Goal: Information Seeking & Learning: Learn about a topic

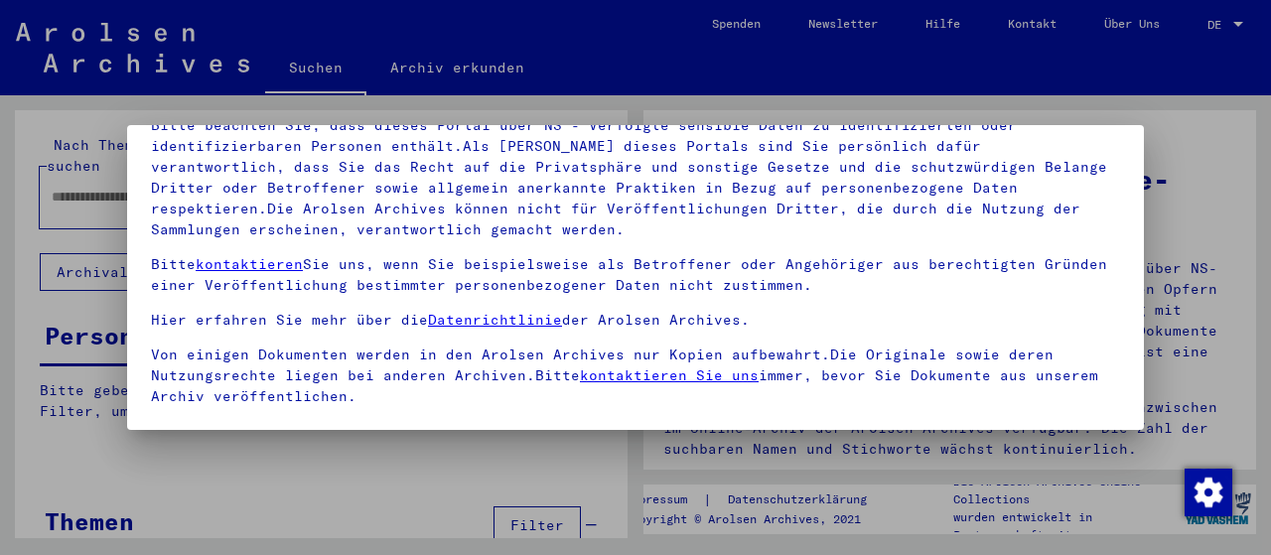
scroll to position [157, 0]
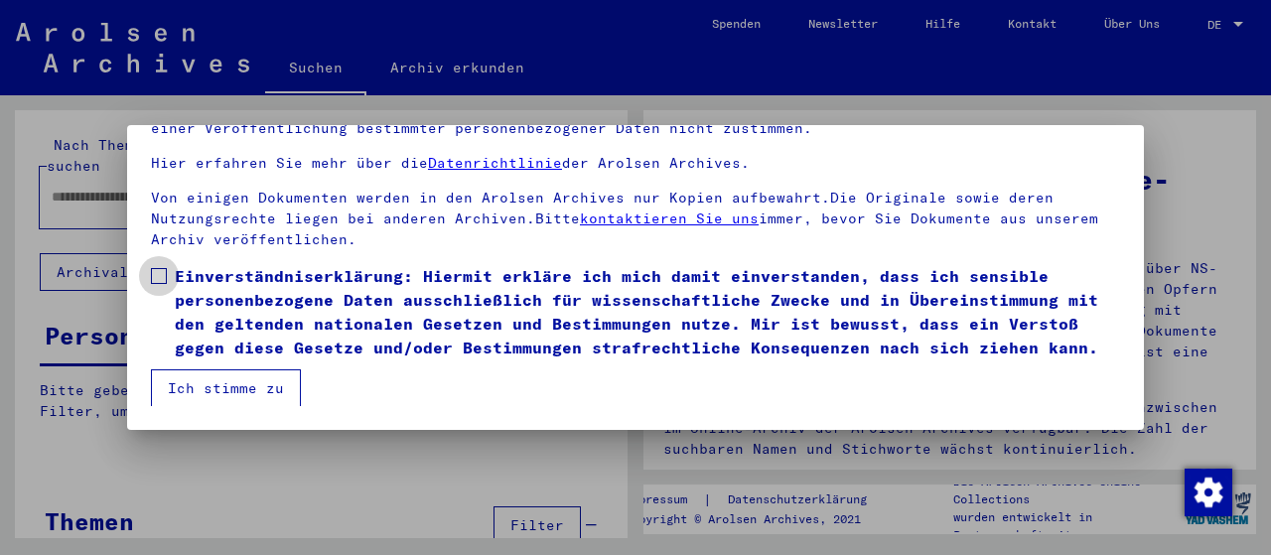
click at [154, 272] on span at bounding box center [159, 276] width 16 height 16
click at [217, 386] on button "Ich stimme zu" at bounding box center [226, 388] width 150 height 38
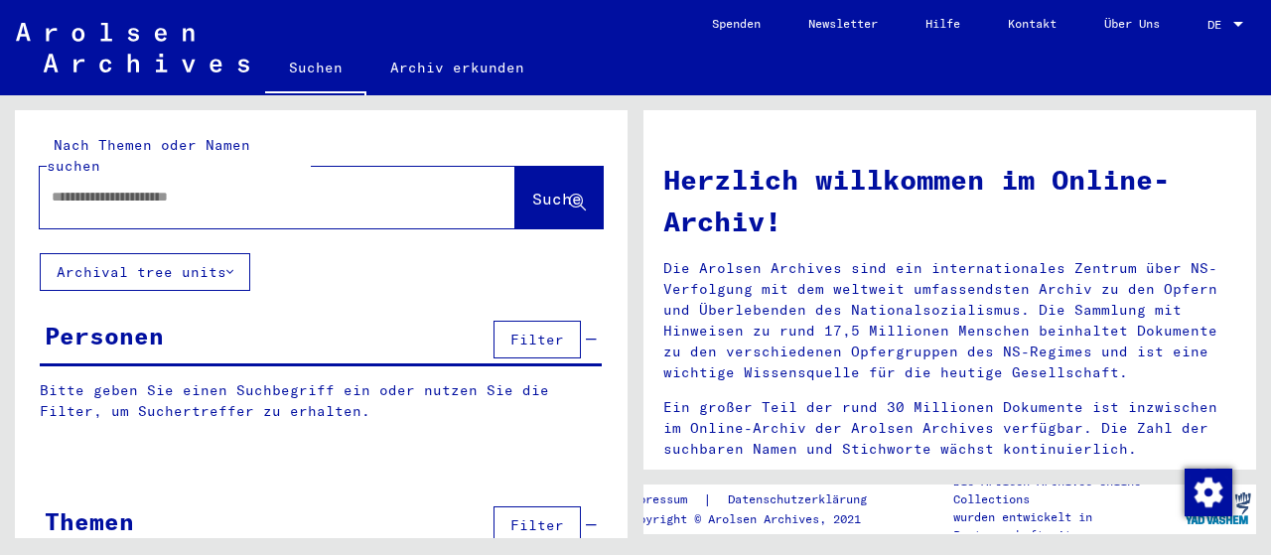
click at [152, 187] on input "text" at bounding box center [254, 197] width 404 height 21
click at [59, 187] on input "**********" at bounding box center [254, 197] width 404 height 21
click at [532, 189] on span "Suche" at bounding box center [557, 199] width 50 height 20
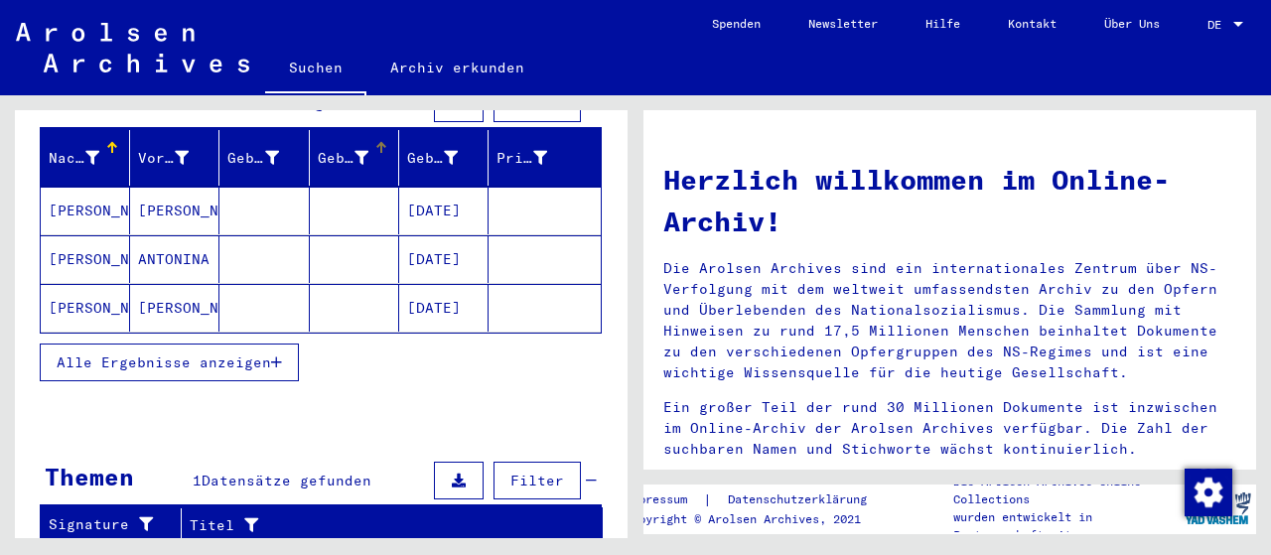
scroll to position [344, 0]
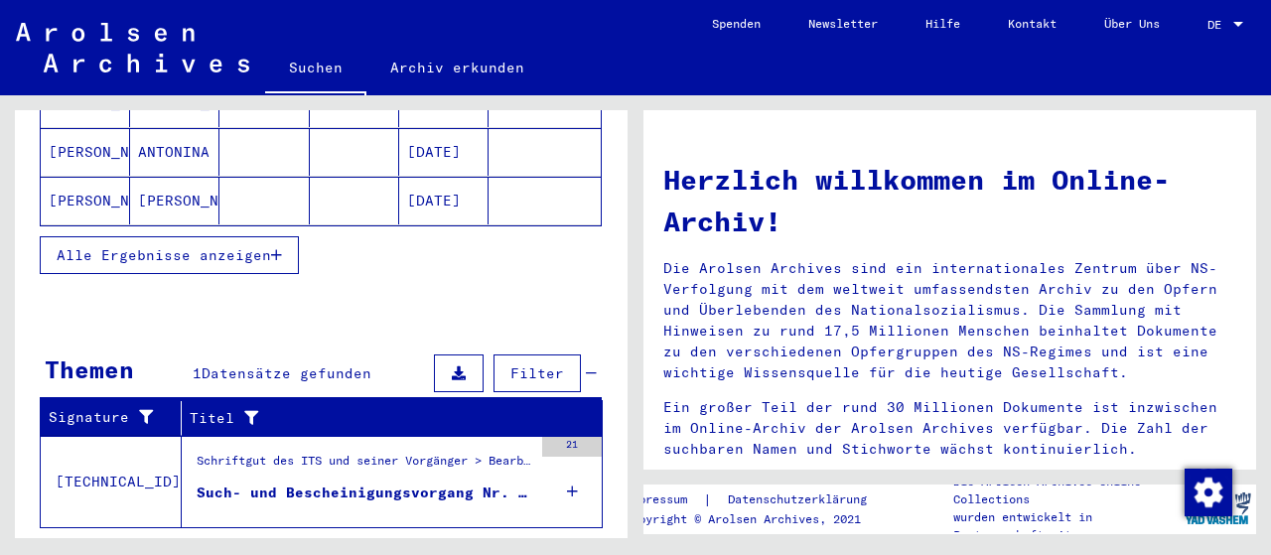
click at [174, 177] on mat-cell "[PERSON_NAME]" at bounding box center [174, 201] width 89 height 48
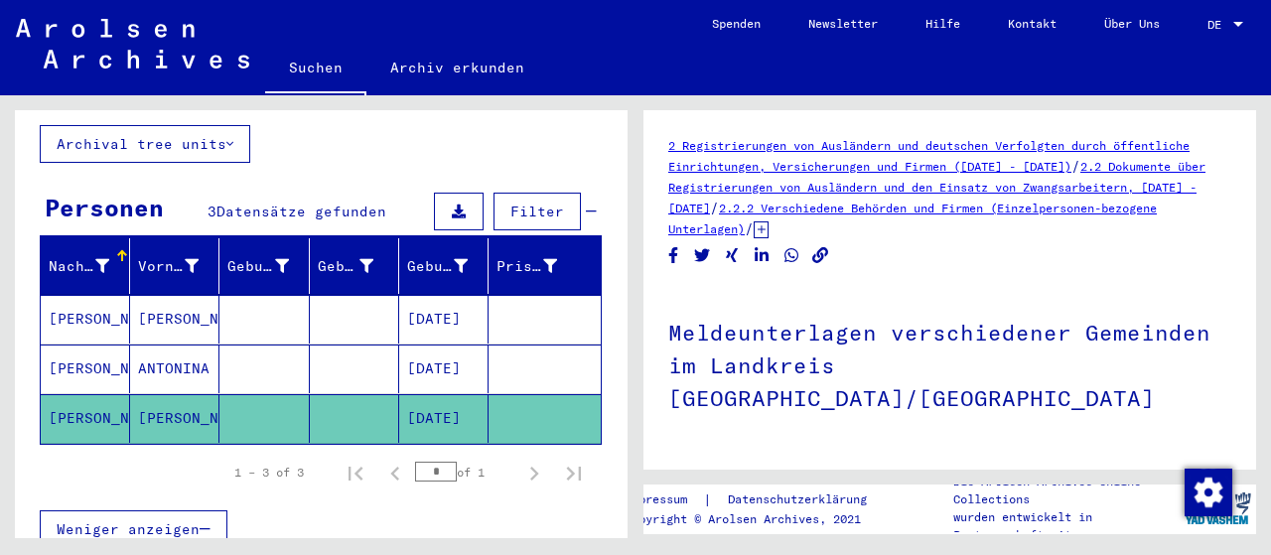
scroll to position [1, 0]
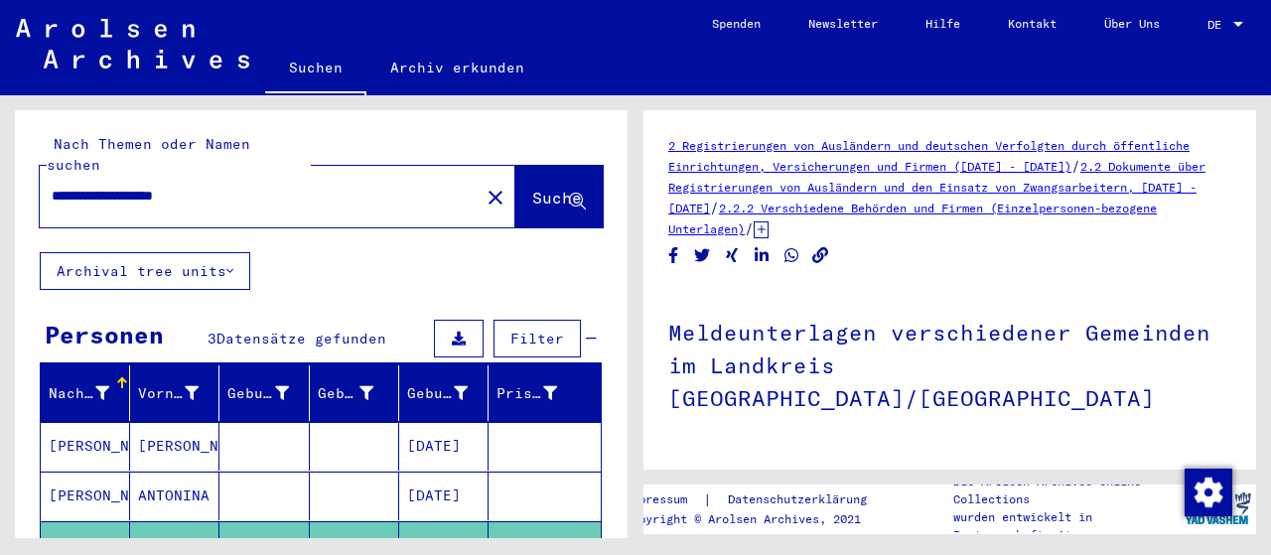
click at [183, 426] on mat-cell "[PERSON_NAME]" at bounding box center [174, 446] width 89 height 49
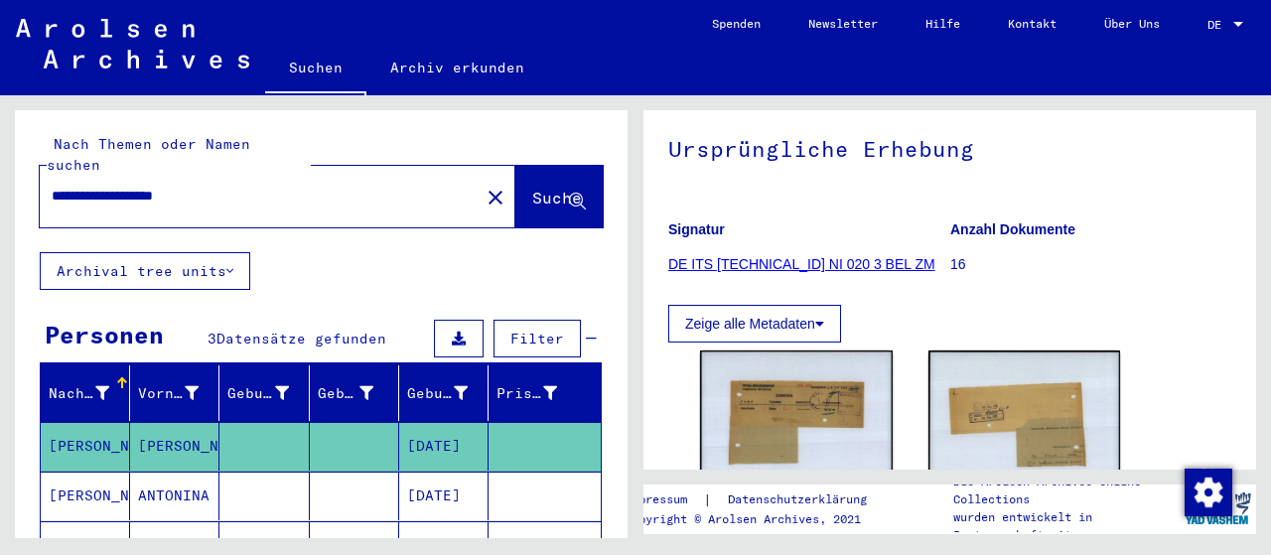
scroll to position [326, 0]
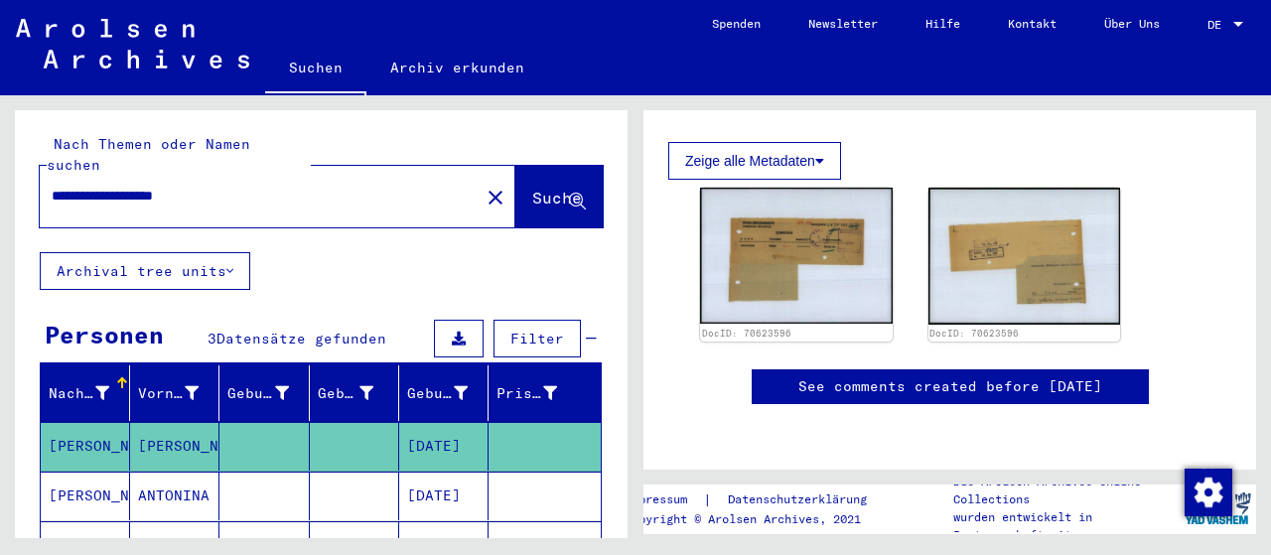
click at [464, 472] on mat-cell "[DATE]" at bounding box center [443, 496] width 89 height 49
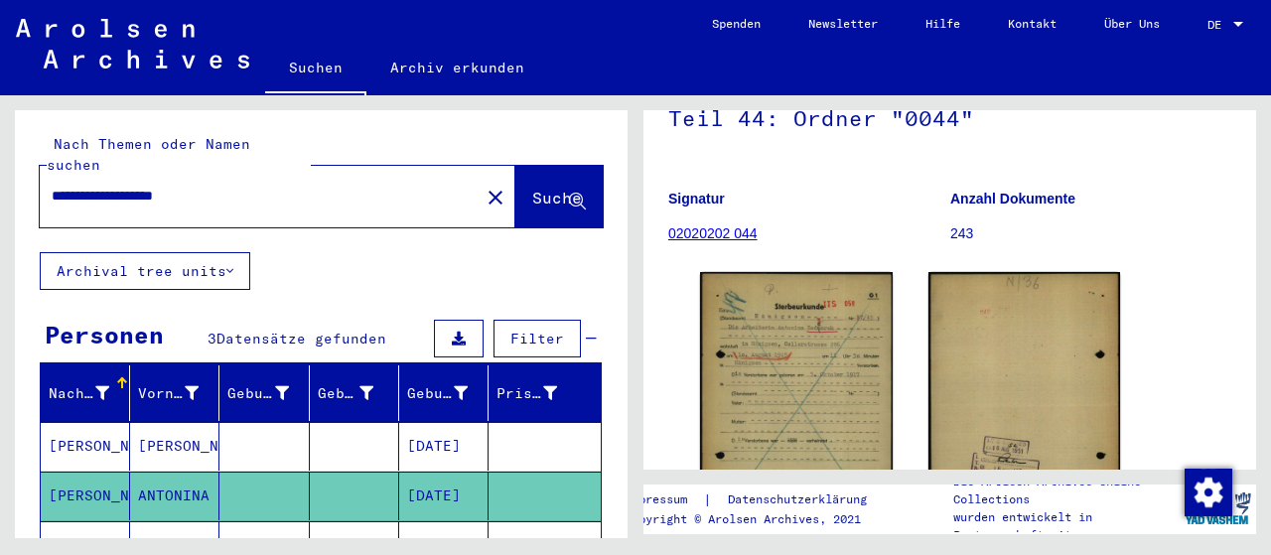
scroll to position [326, 0]
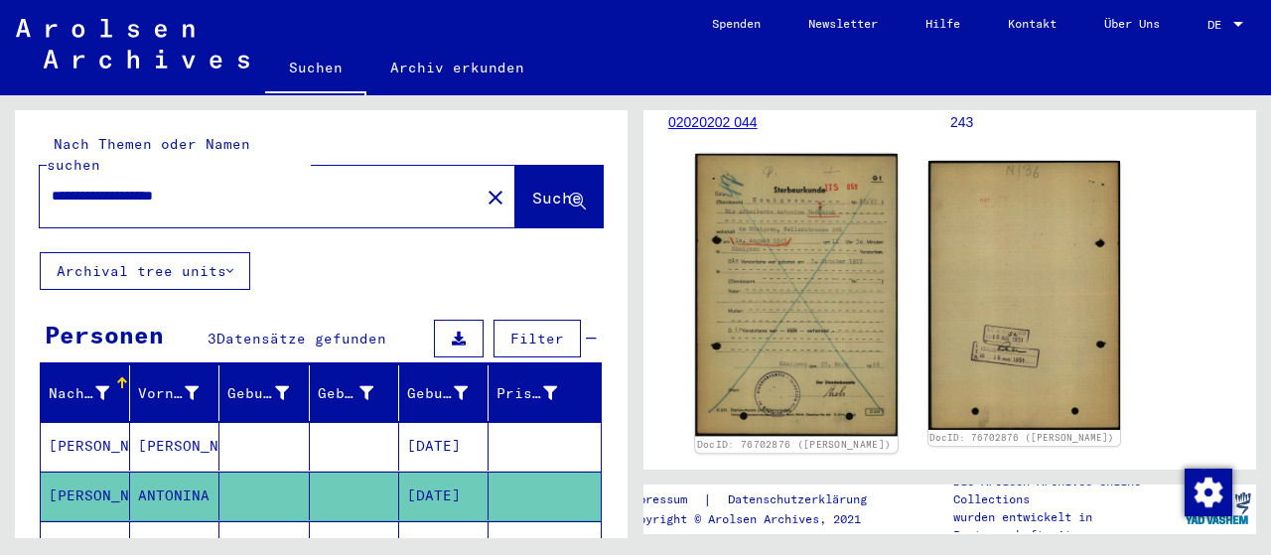
click at [805, 294] on img at bounding box center [796, 295] width 202 height 282
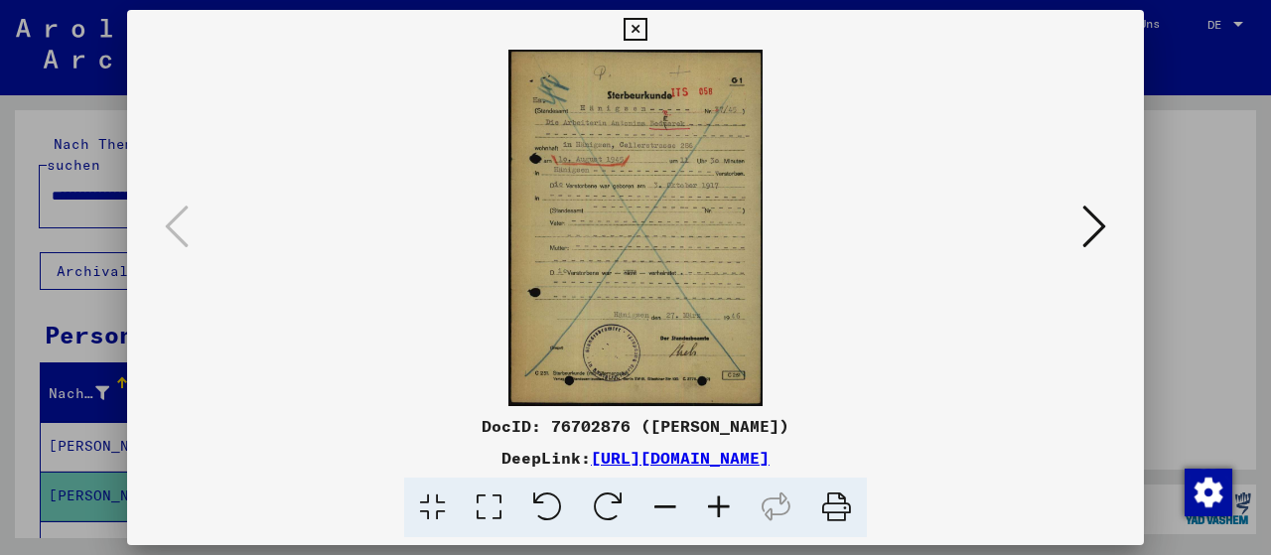
click at [491, 505] on icon at bounding box center [489, 508] width 57 height 61
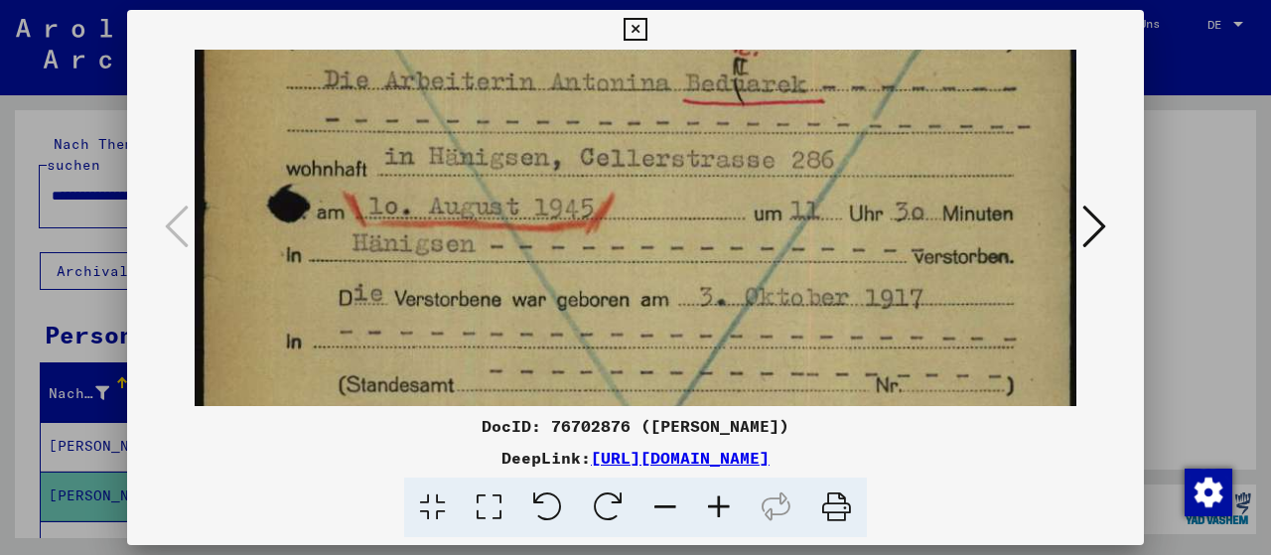
scroll to position [228, 0]
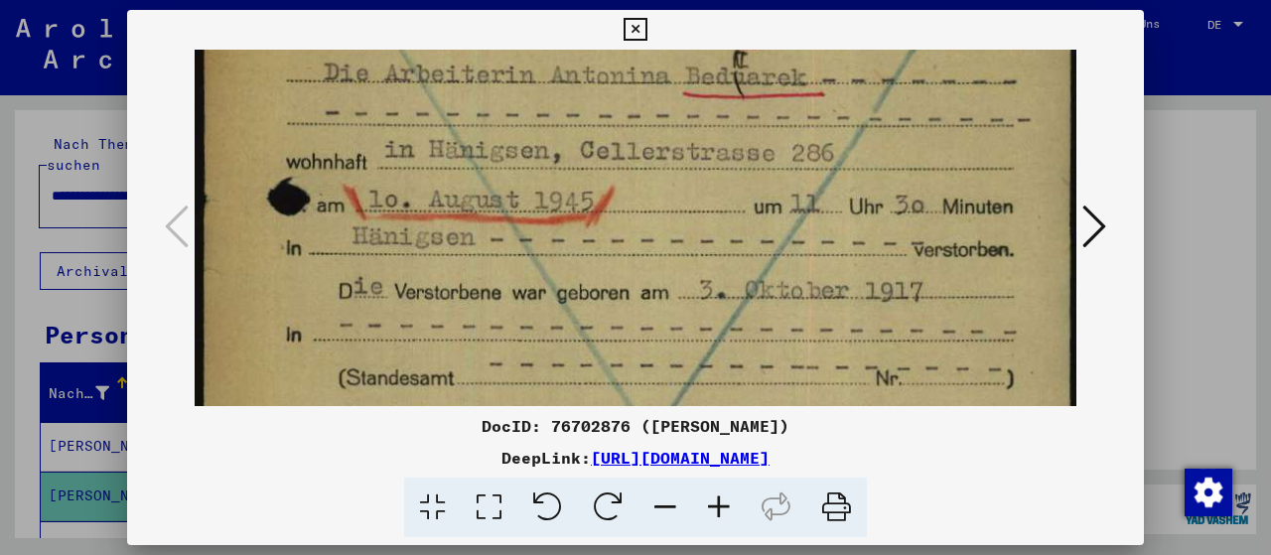
drag, startPoint x: 718, startPoint y: 329, endPoint x: 786, endPoint y: 108, distance: 230.8
click at [786, 108] on img at bounding box center [636, 437] width 882 height 1233
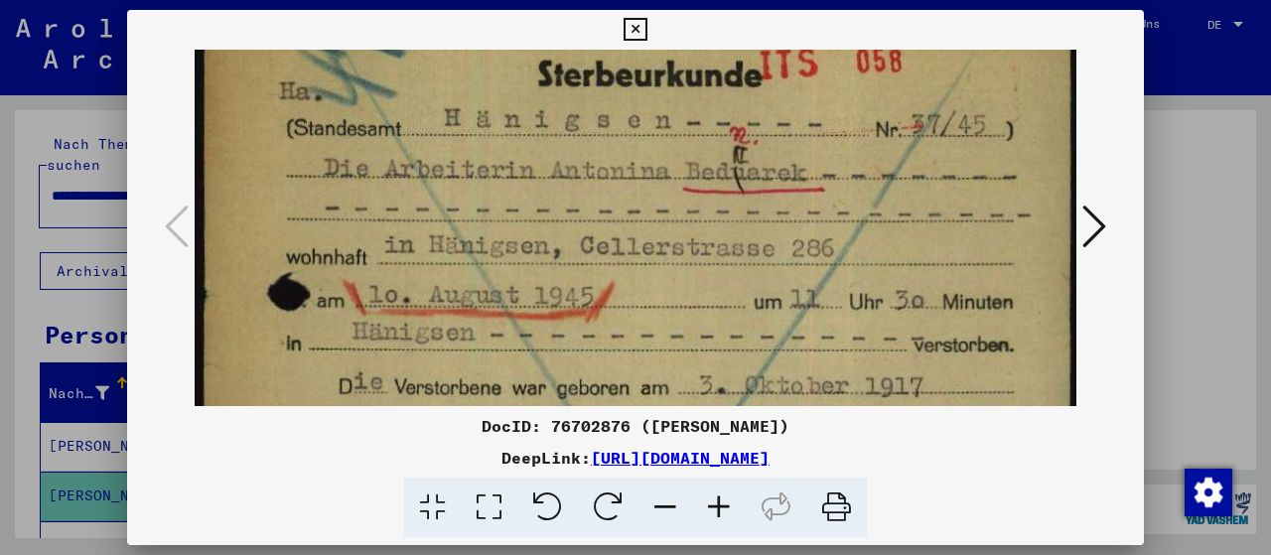
scroll to position [95, 0]
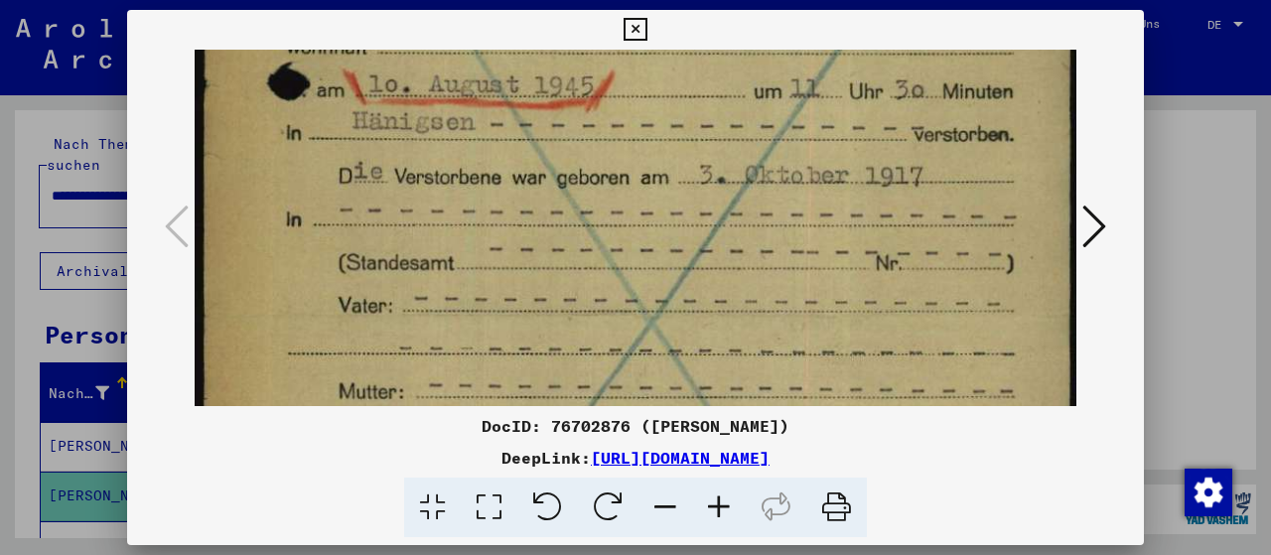
drag, startPoint x: 794, startPoint y: 204, endPoint x: 805, endPoint y: 90, distance: 113.7
click at [805, 90] on img at bounding box center [636, 322] width 882 height 1233
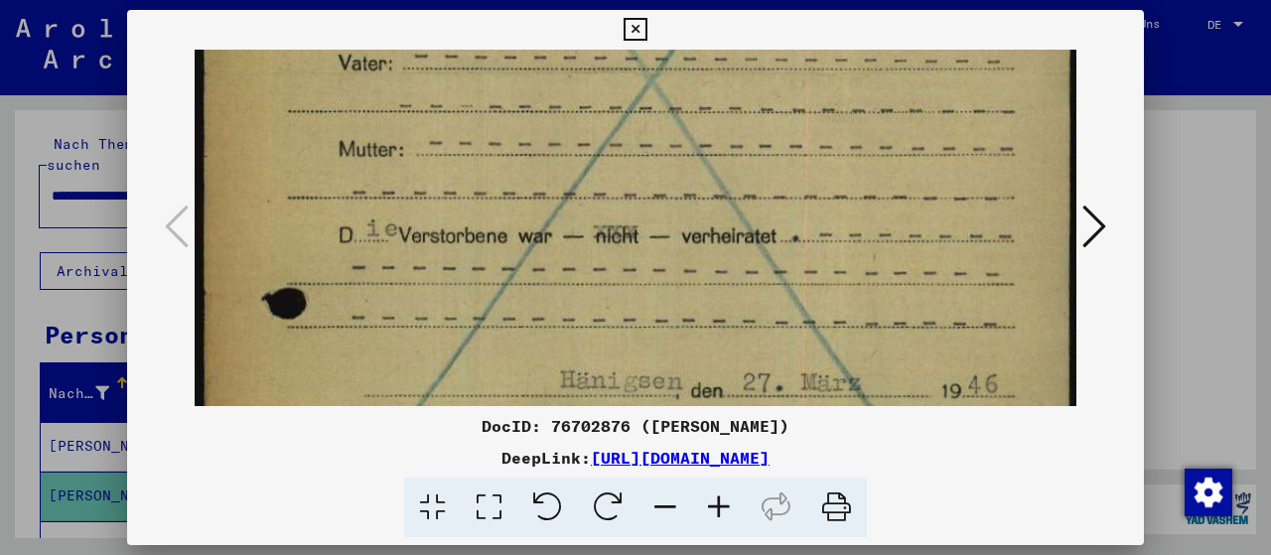
scroll to position [606, 0]
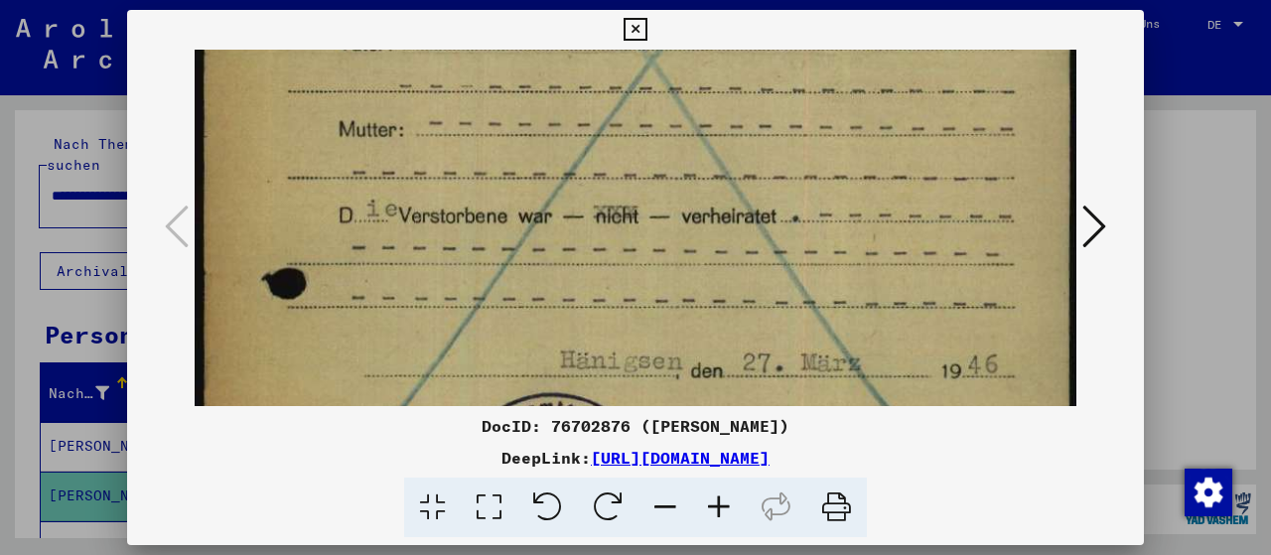
drag, startPoint x: 860, startPoint y: 296, endPoint x: 917, endPoint y: 37, distance: 265.5
click at [917, 37] on div "DocID: 76702876 ([PERSON_NAME]) DeepLink: [URL][DOMAIN_NAME]" at bounding box center [635, 274] width 1017 height 528
click at [646, 26] on icon at bounding box center [635, 30] width 23 height 24
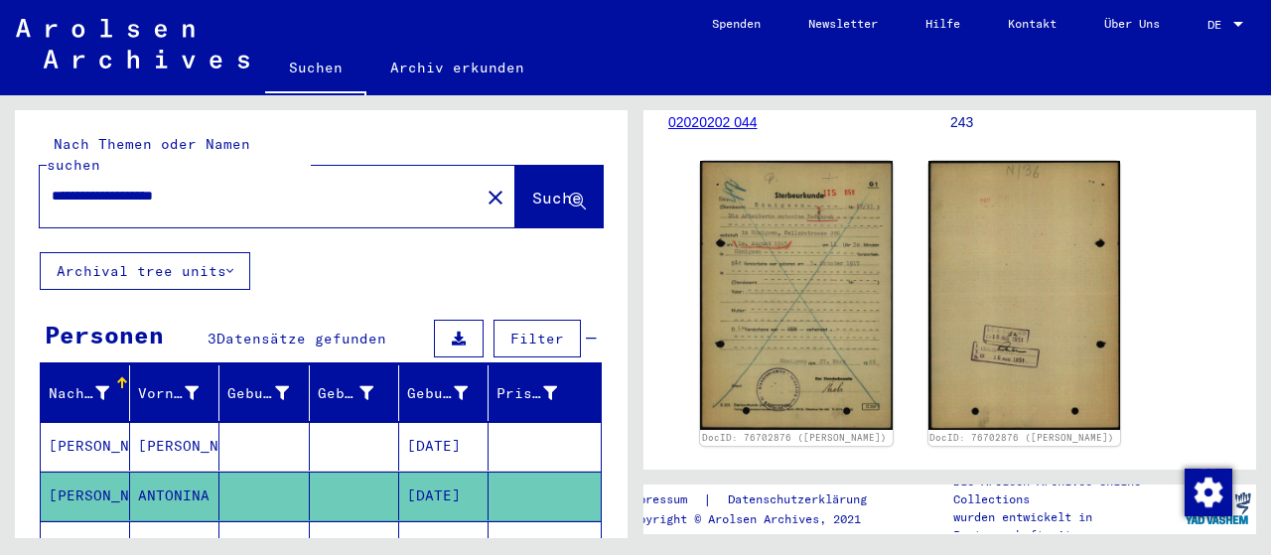
click at [249, 174] on div "**********" at bounding box center [254, 196] width 428 height 45
click at [249, 186] on input "**********" at bounding box center [260, 196] width 416 height 21
type input "*"
type input "**********"
click at [532, 188] on span "Suche" at bounding box center [557, 198] width 50 height 20
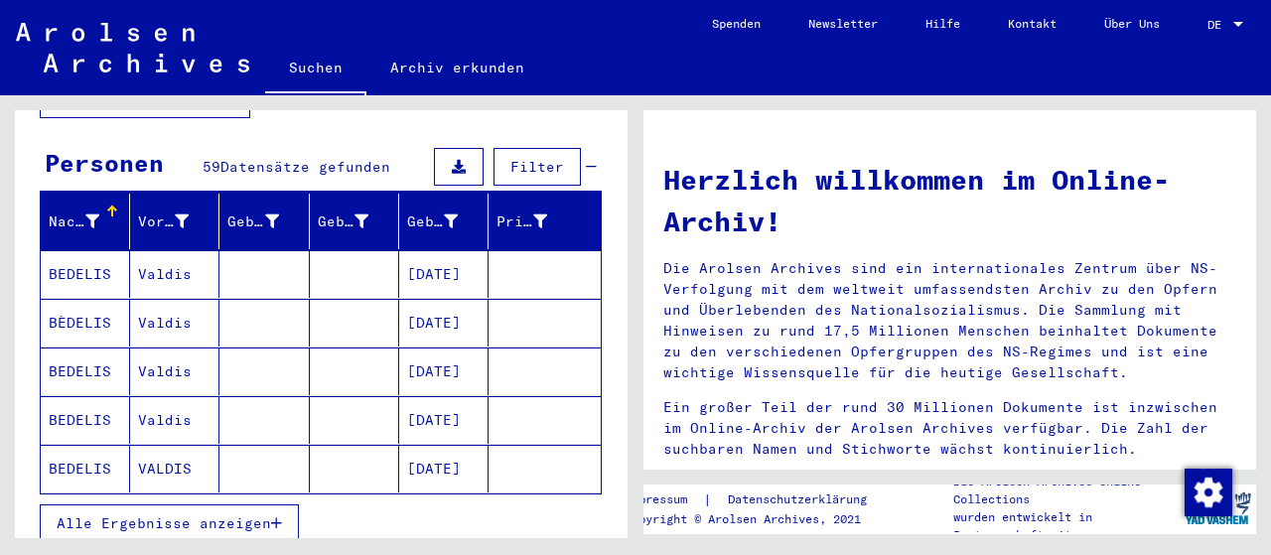
scroll to position [344, 0]
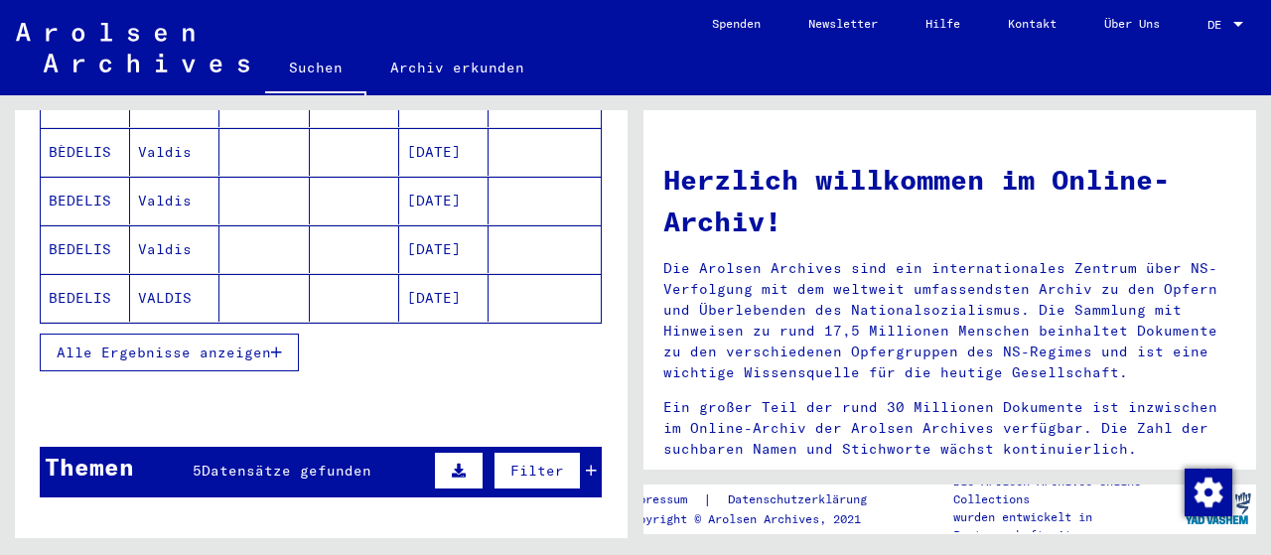
click at [229, 344] on span "Alle Ergebnisse anzeigen" at bounding box center [164, 353] width 214 height 18
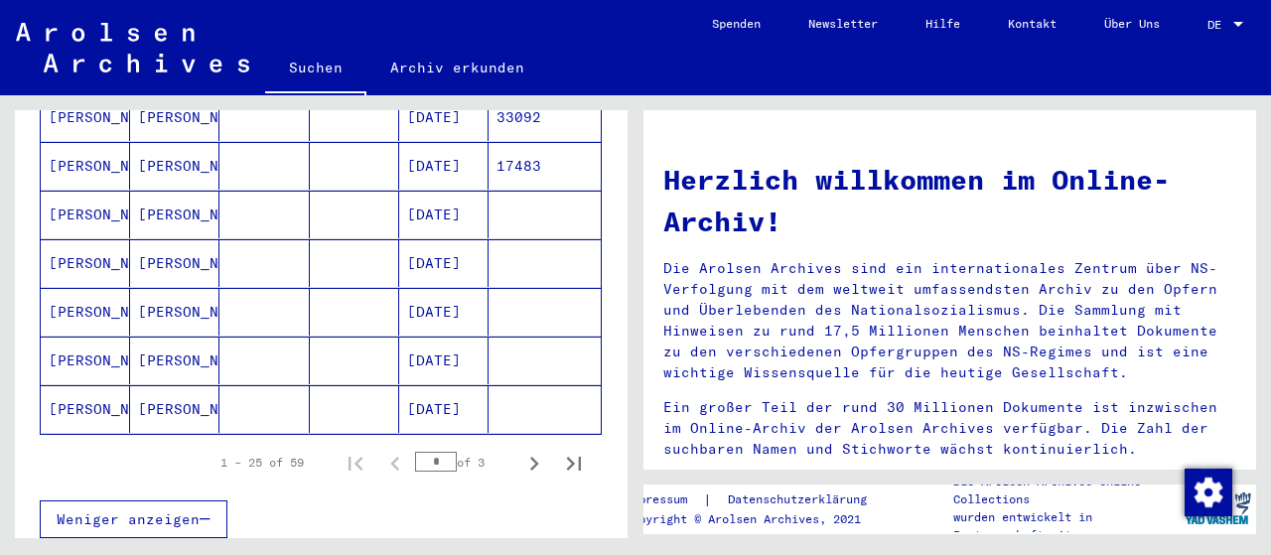
scroll to position [1376, 0]
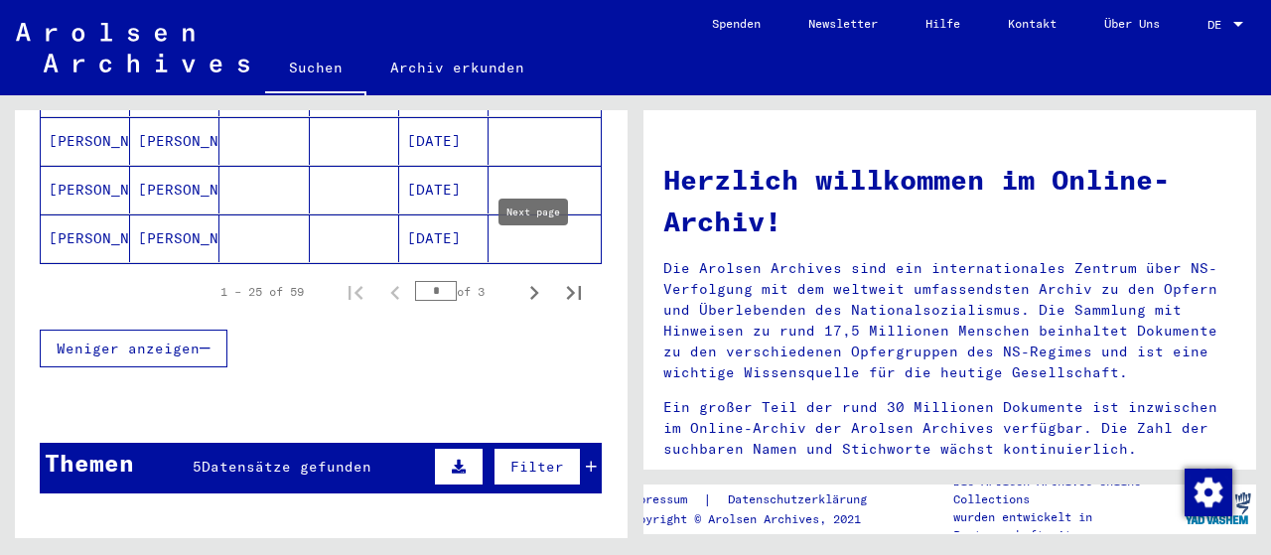
click at [535, 286] on icon "Next page" at bounding box center [534, 293] width 9 height 14
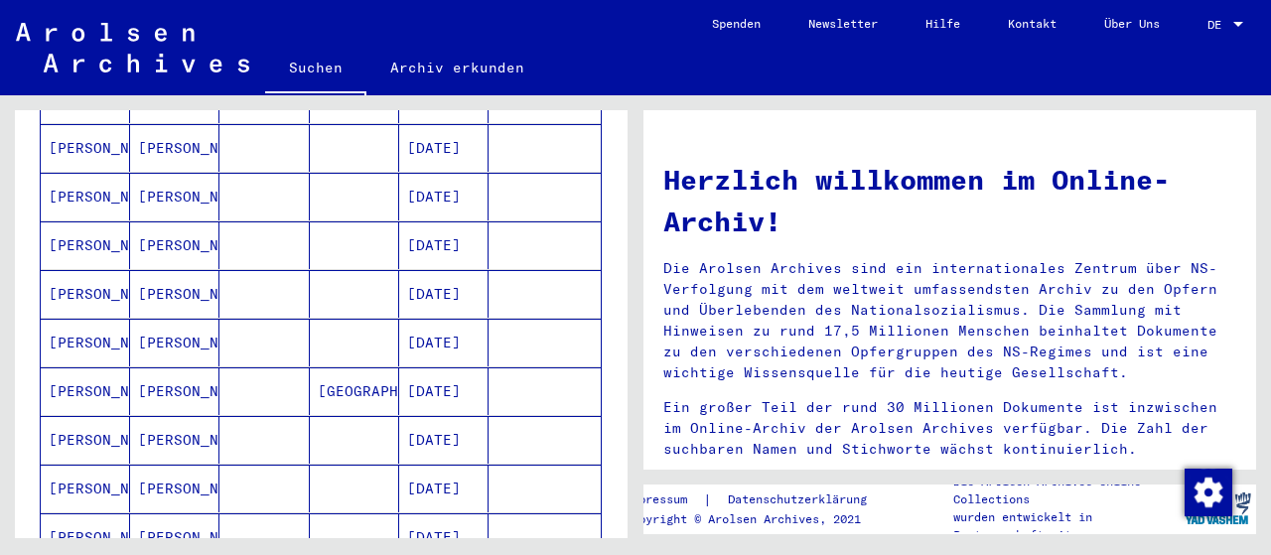
scroll to position [344, 0]
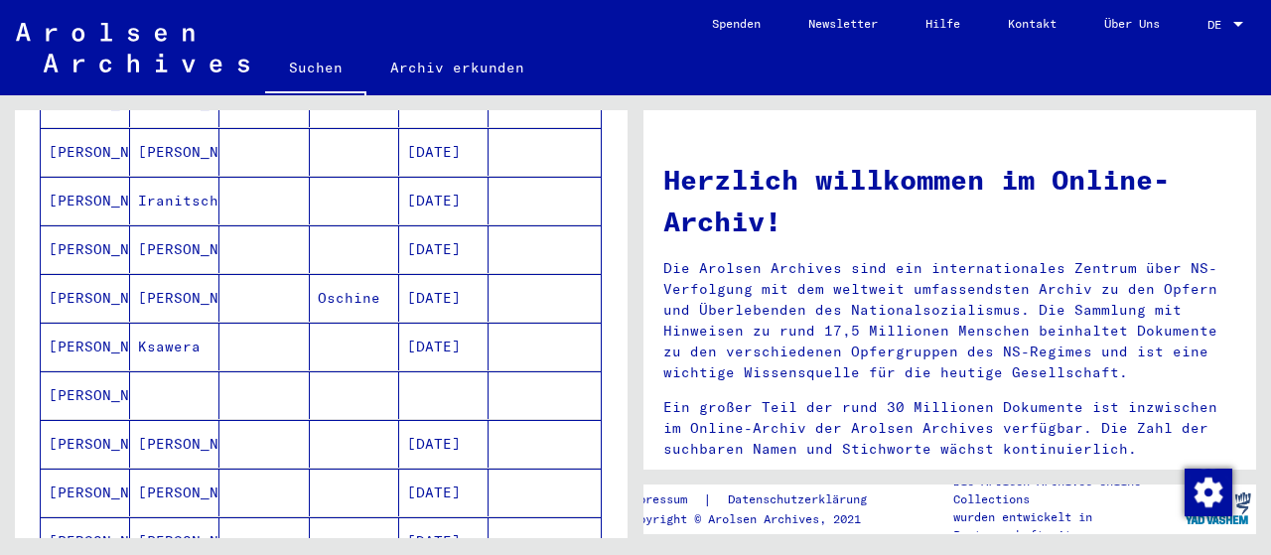
click at [431, 323] on mat-cell "[DATE]" at bounding box center [443, 347] width 89 height 48
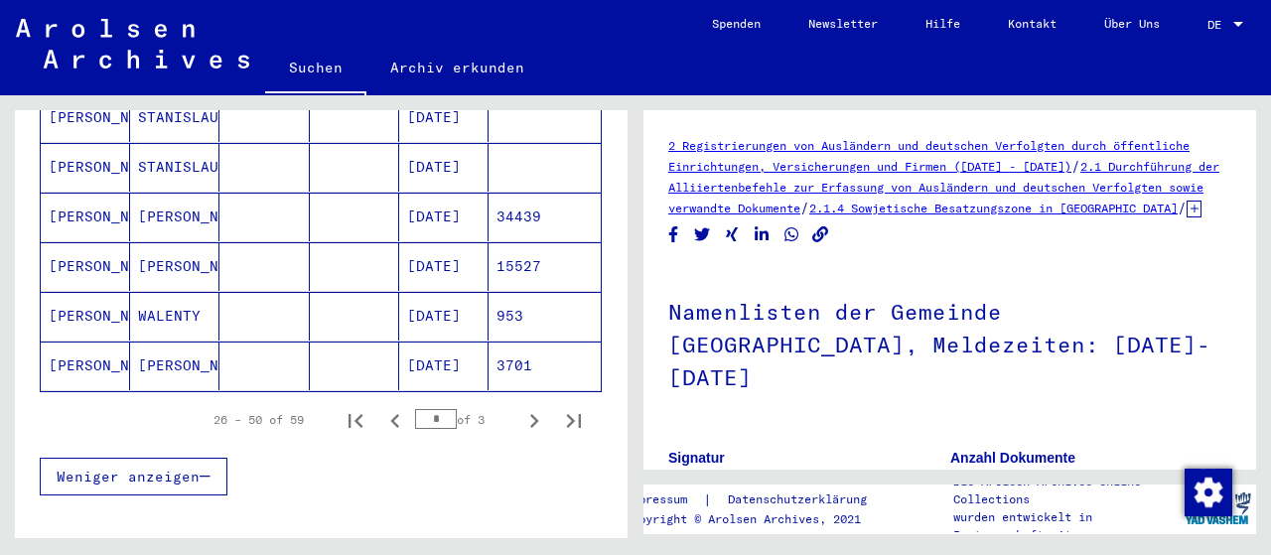
scroll to position [1377, 0]
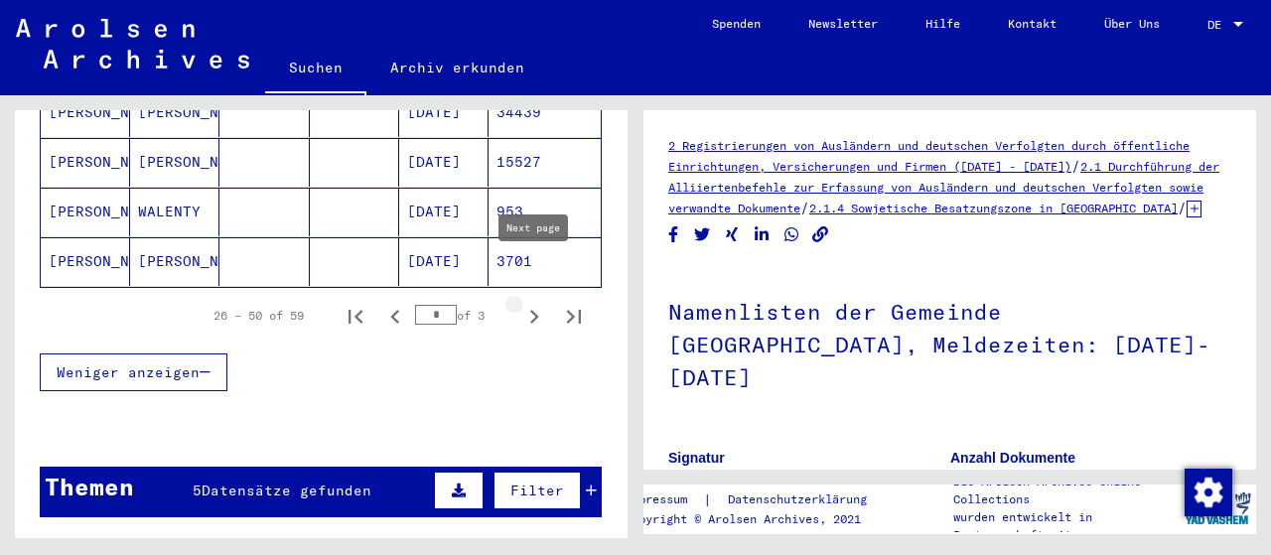
click at [534, 303] on icon "Next page" at bounding box center [534, 317] width 28 height 28
type input "*"
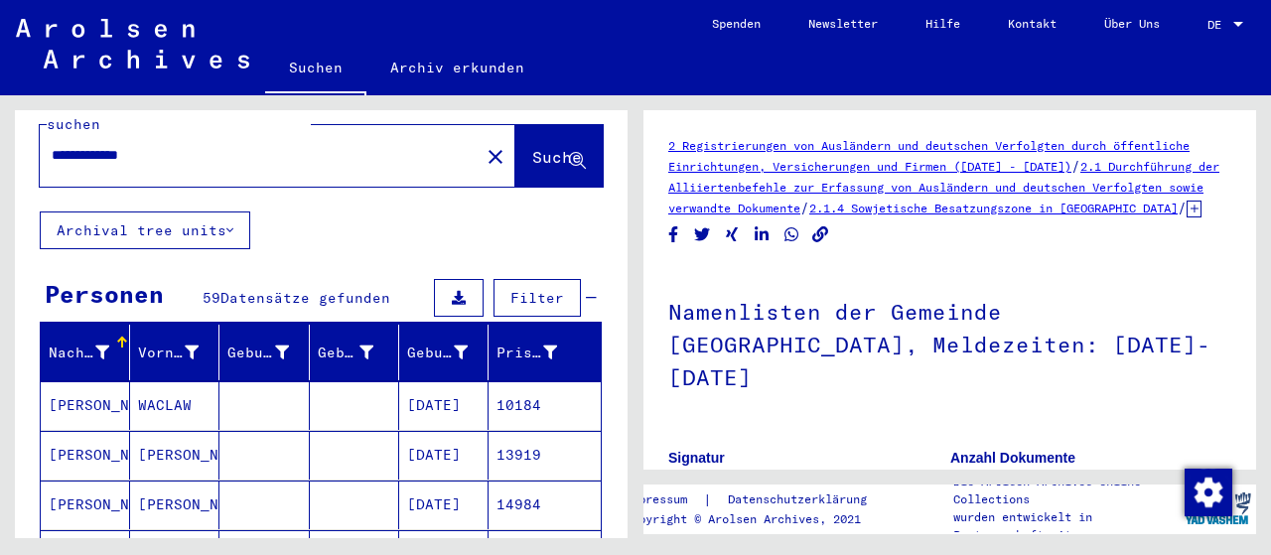
scroll to position [31, 0]
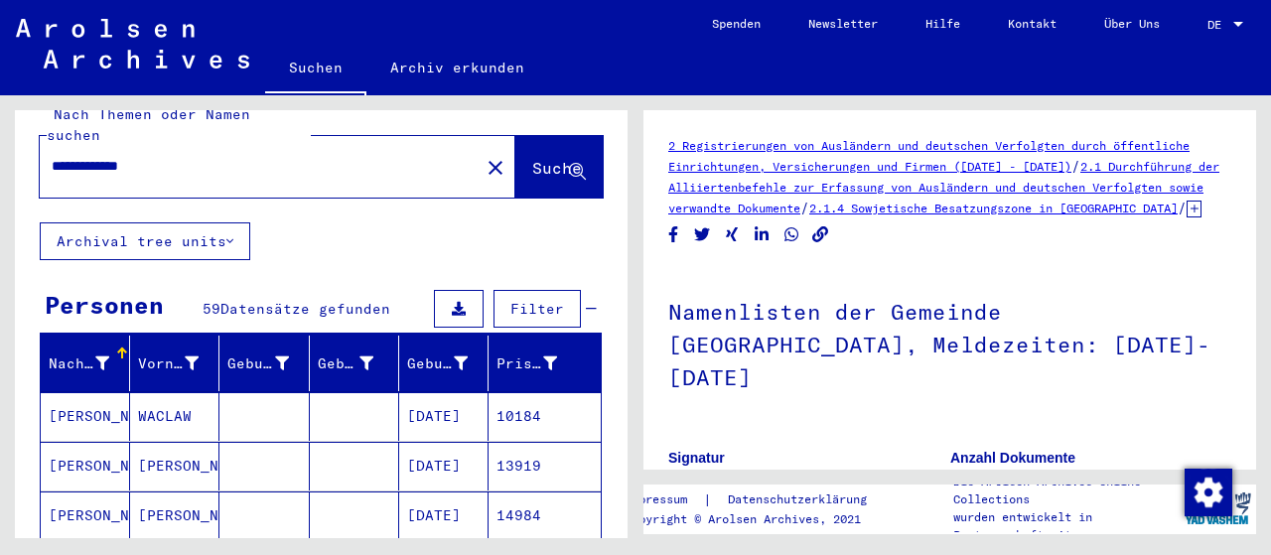
click at [184, 156] on input "**********" at bounding box center [260, 166] width 416 height 21
type input "**********"
click at [538, 158] on span "Suche" at bounding box center [557, 168] width 50 height 20
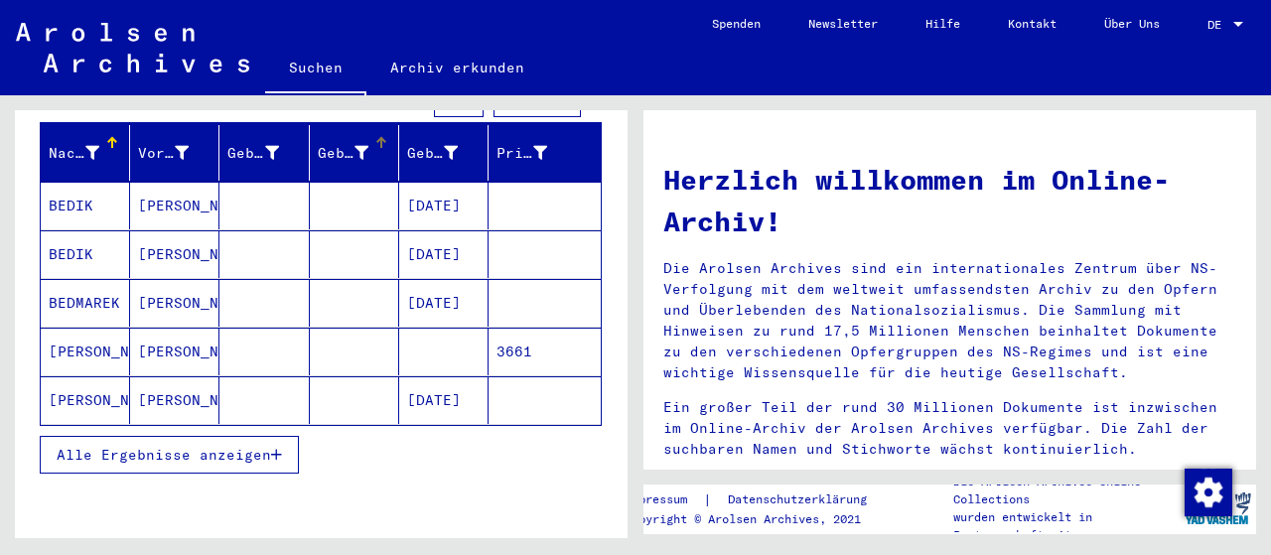
scroll to position [344, 0]
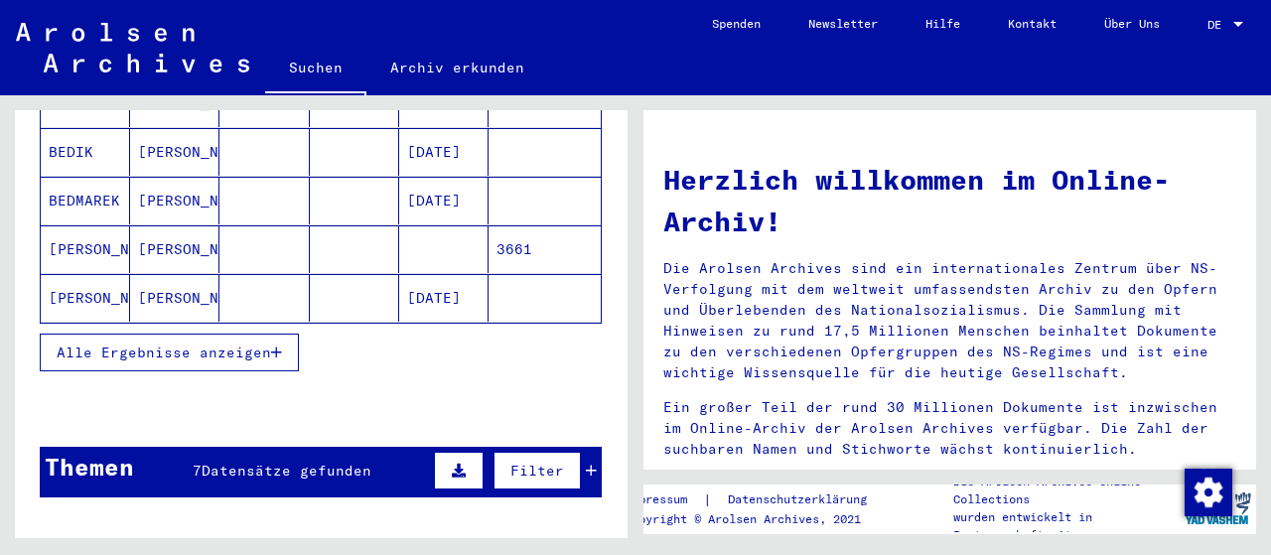
click at [214, 344] on span "Alle Ergebnisse anzeigen" at bounding box center [164, 353] width 214 height 18
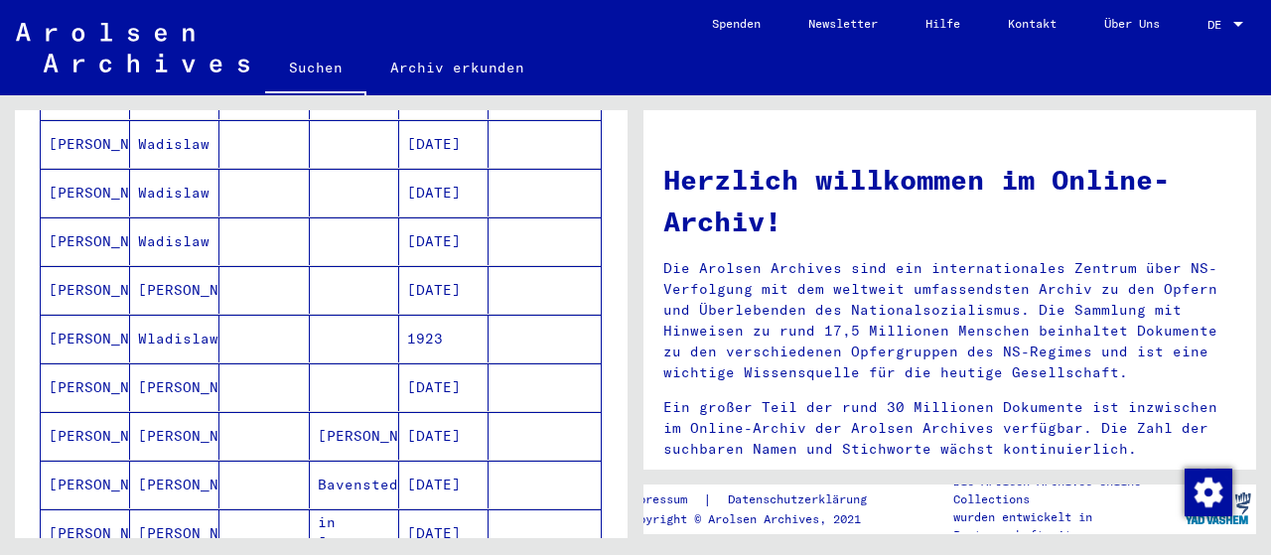
scroll to position [1376, 0]
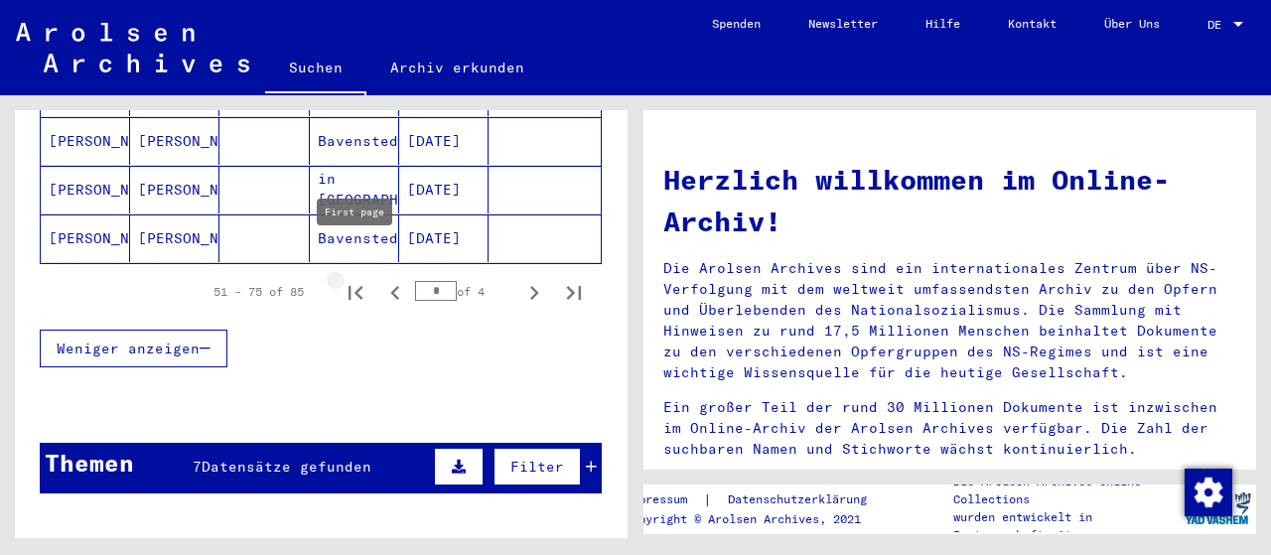
click at [362, 279] on icon "First page" at bounding box center [356, 293] width 28 height 28
click at [534, 279] on icon "Next page" at bounding box center [534, 293] width 28 height 28
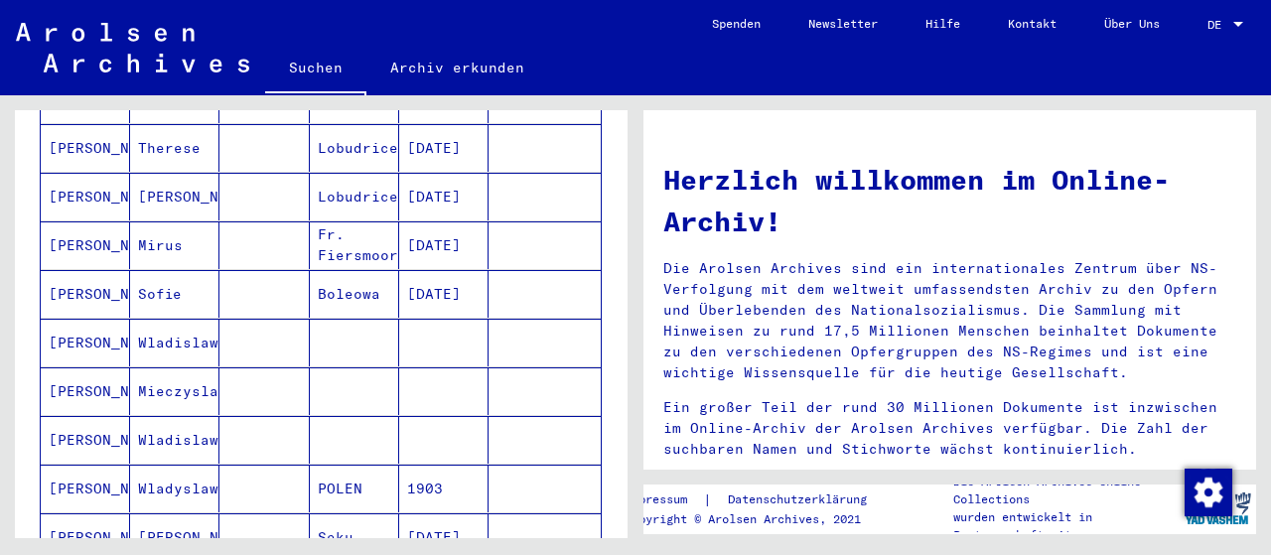
scroll to position [344, 0]
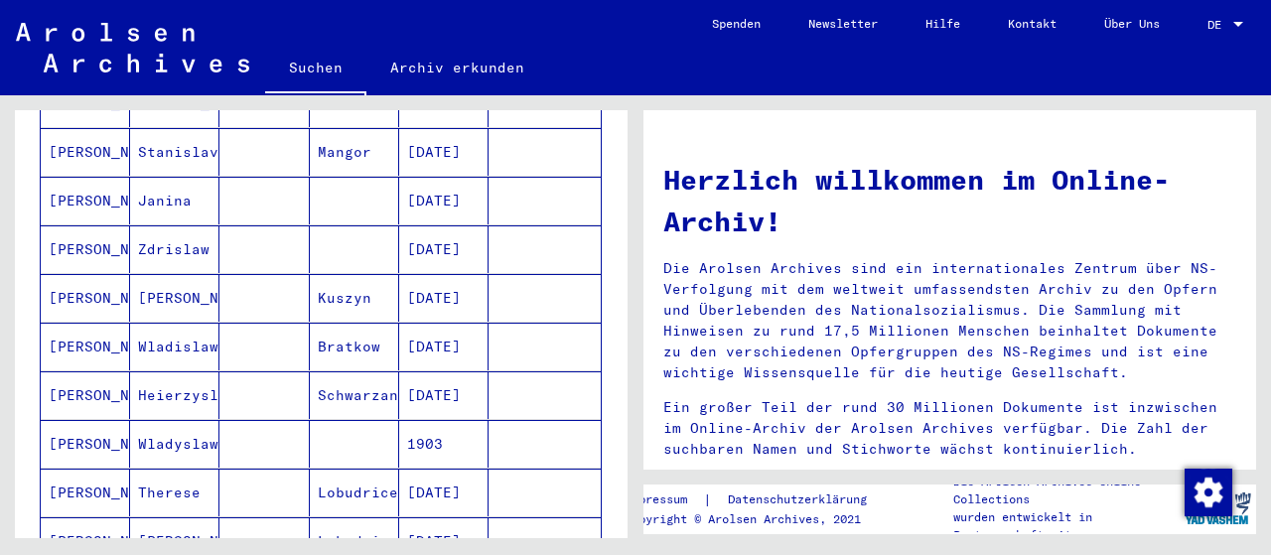
click at [459, 225] on mat-cell "[DATE]" at bounding box center [443, 249] width 89 height 48
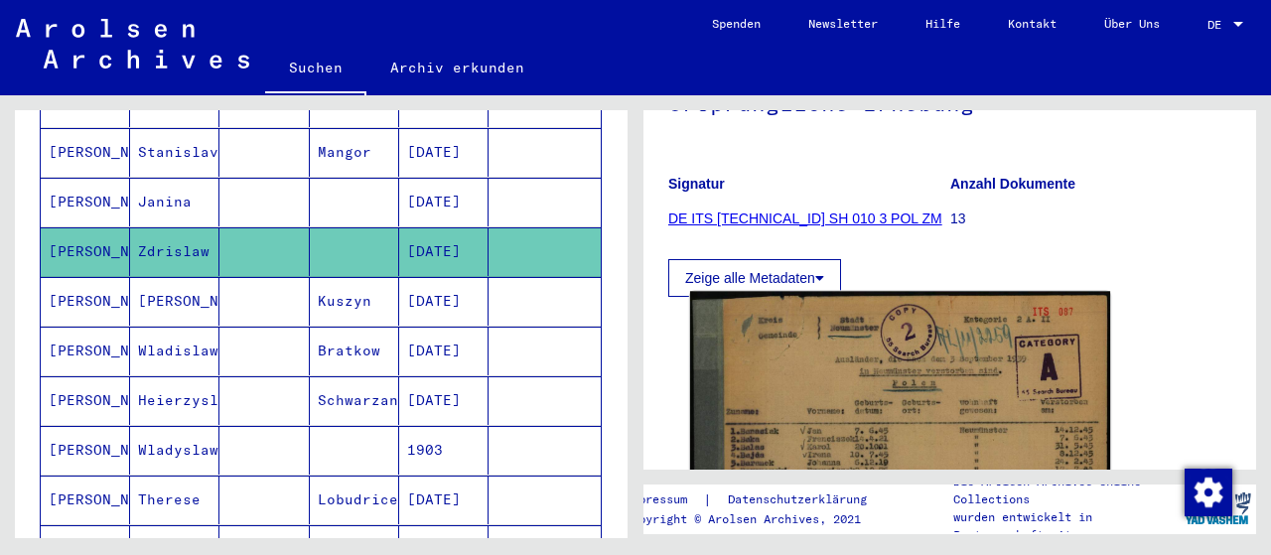
scroll to position [326, 0]
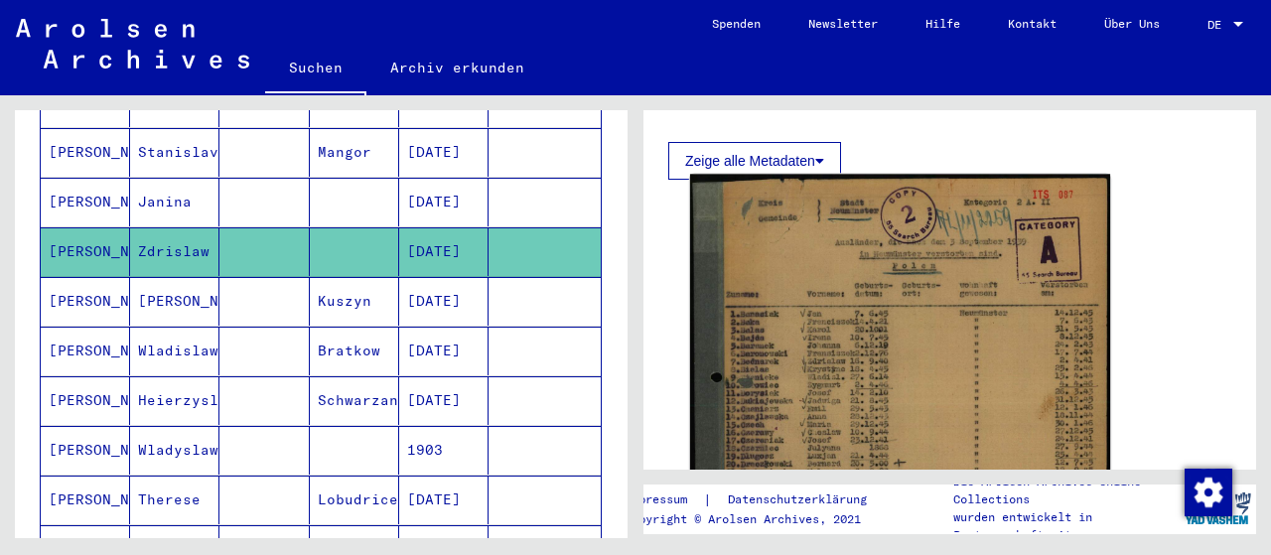
click at [905, 351] on img at bounding box center [900, 452] width 420 height 554
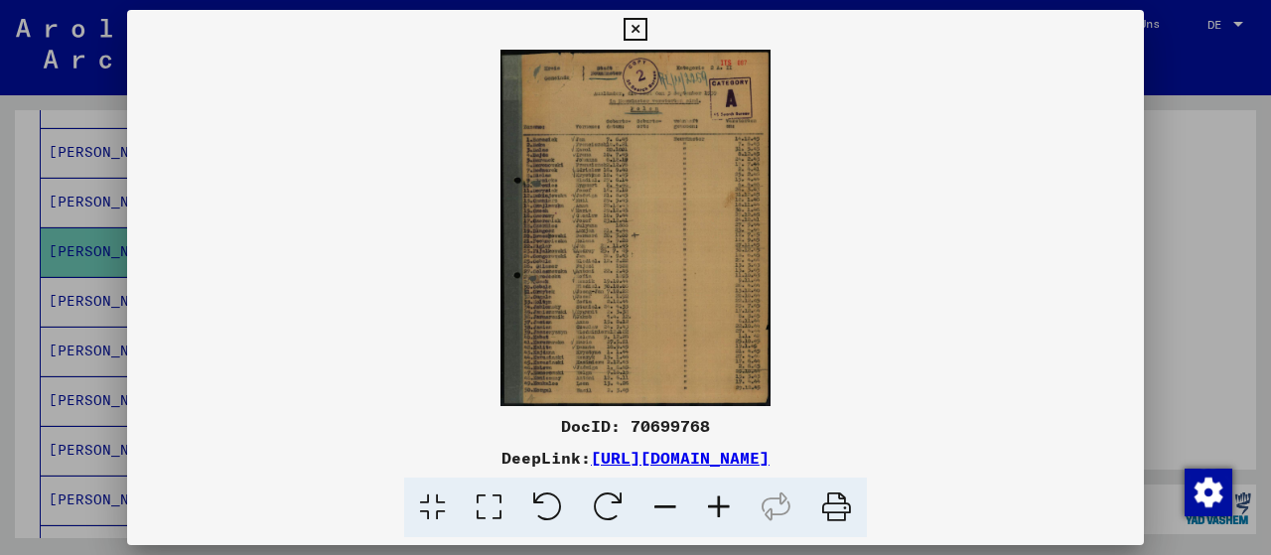
click at [485, 501] on icon at bounding box center [489, 508] width 57 height 61
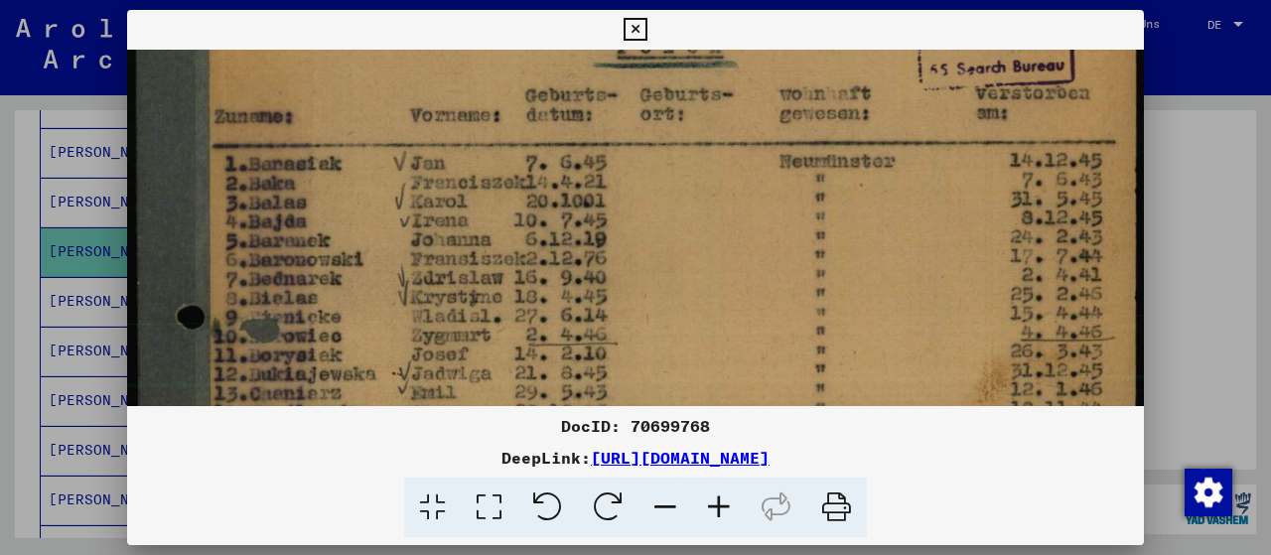
scroll to position [228, 0]
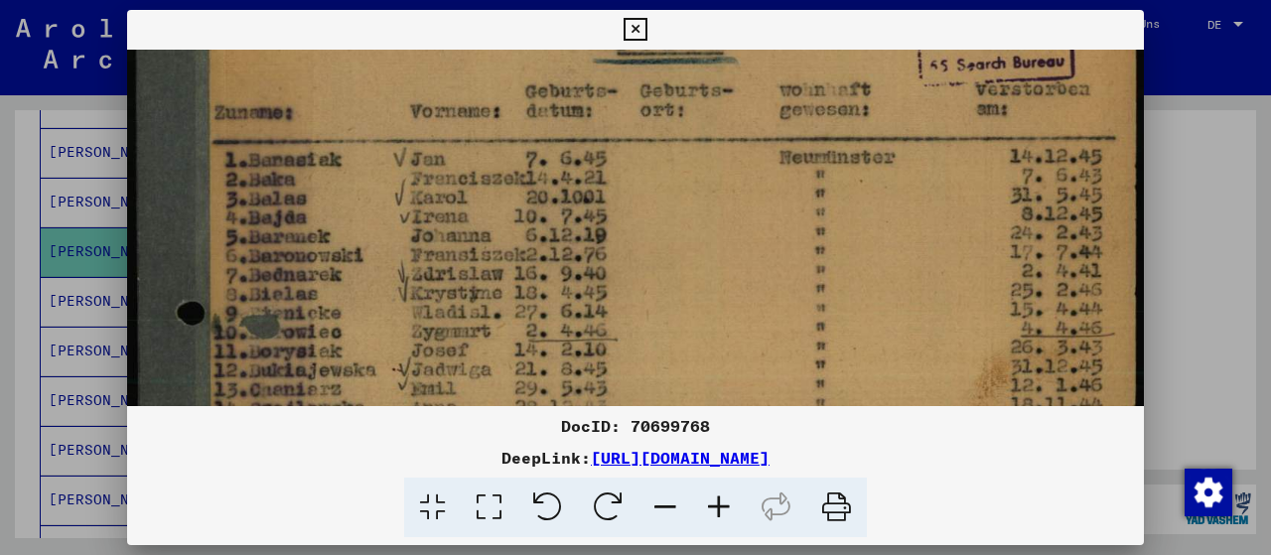
drag, startPoint x: 656, startPoint y: 349, endPoint x: 706, endPoint y: 122, distance: 231.8
click at [706, 122] on img at bounding box center [635, 491] width 1017 height 1341
click at [682, 255] on img at bounding box center [635, 491] width 1017 height 1341
click at [646, 27] on icon at bounding box center [635, 30] width 23 height 24
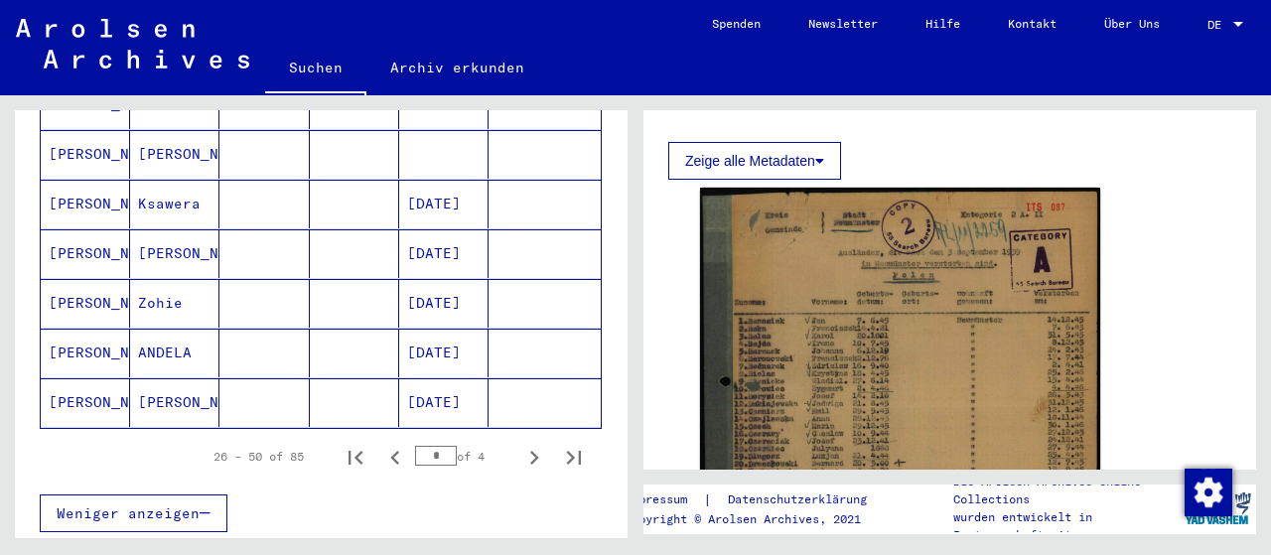
scroll to position [1377, 0]
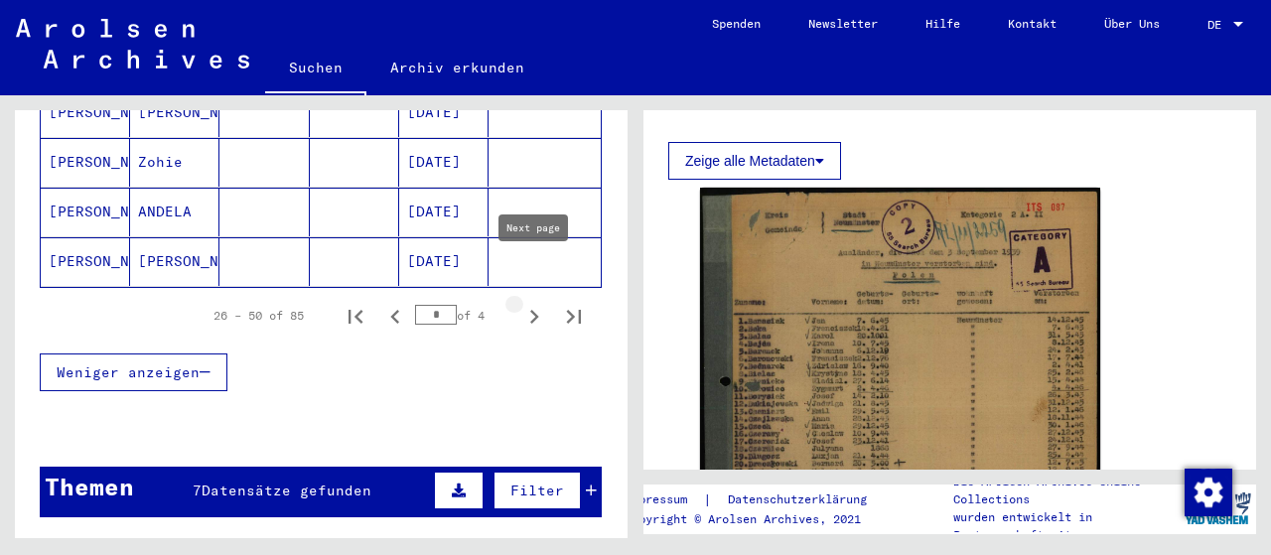
click at [535, 310] on icon "Next page" at bounding box center [534, 317] width 9 height 14
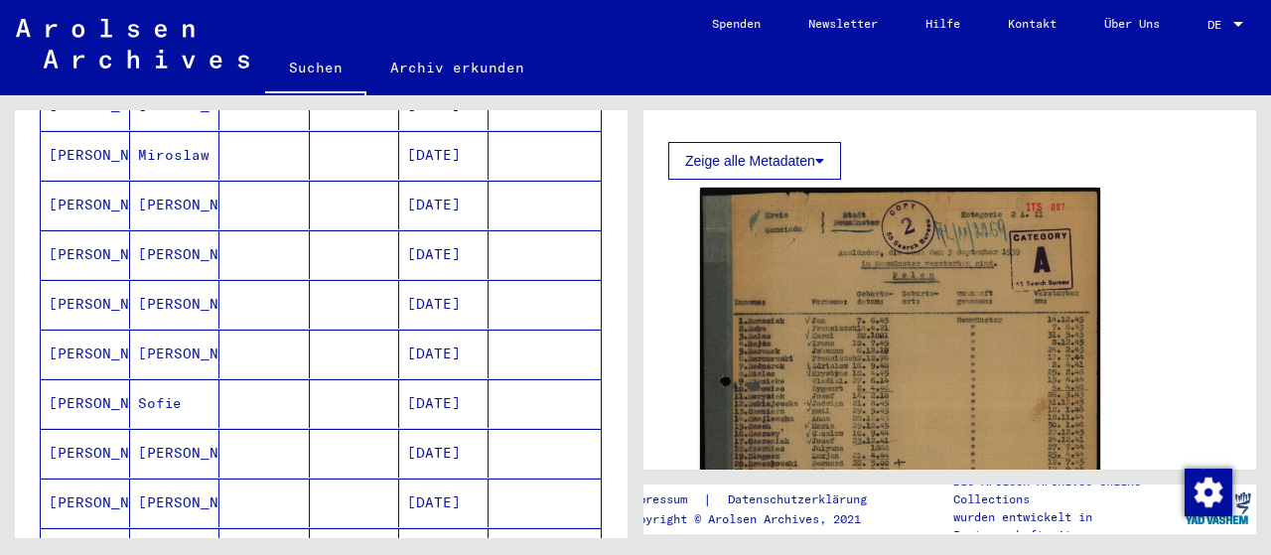
scroll to position [345, 0]
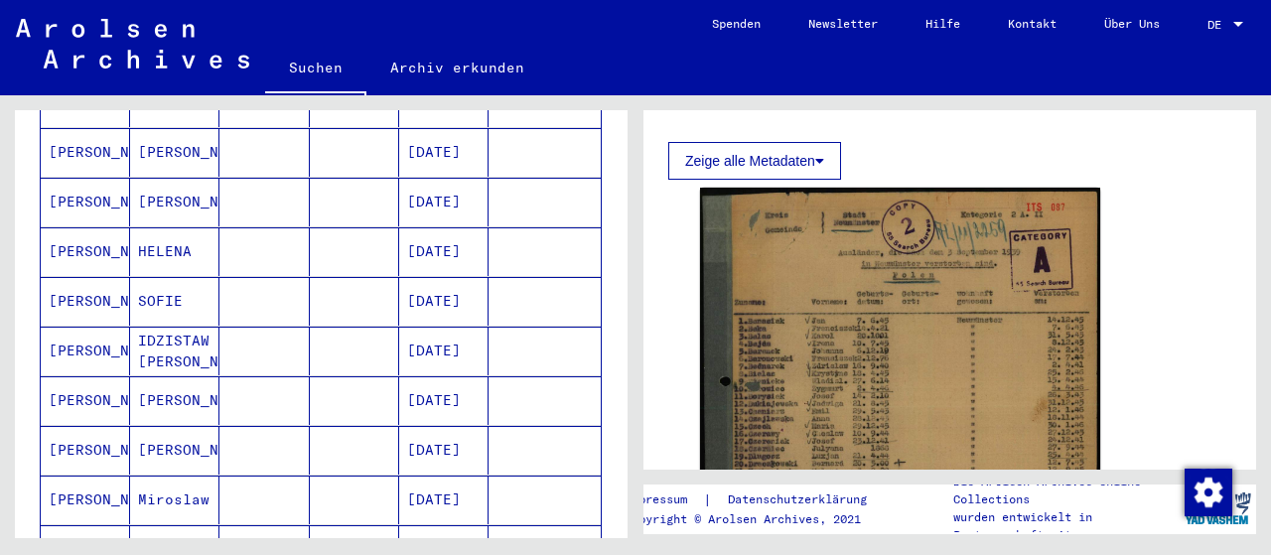
click at [456, 327] on mat-cell "[DATE]" at bounding box center [443, 351] width 89 height 49
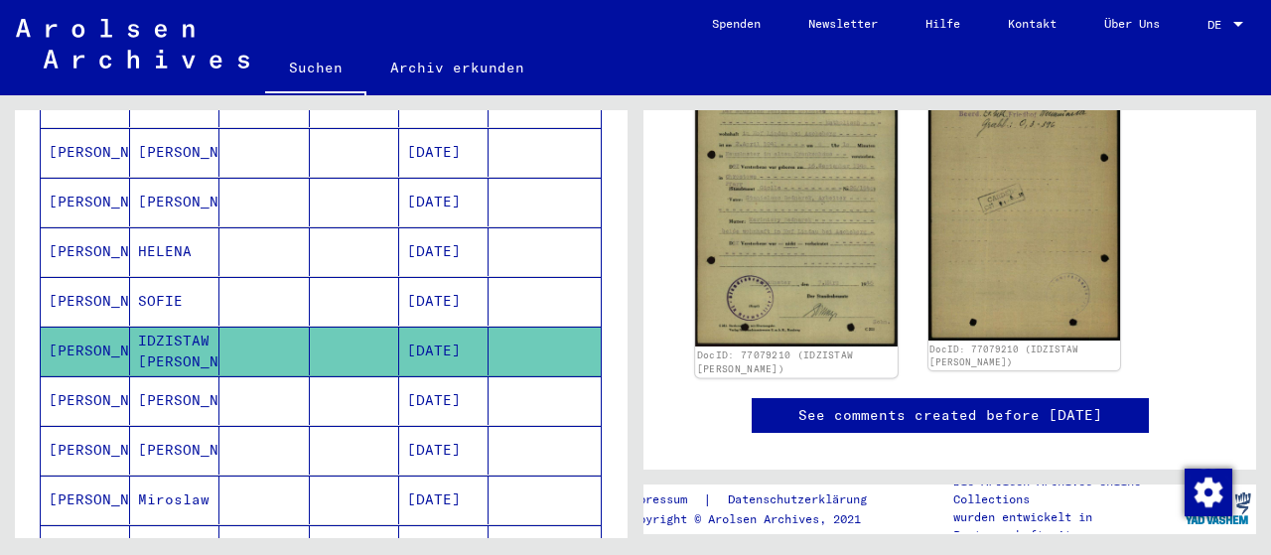
scroll to position [326, 0]
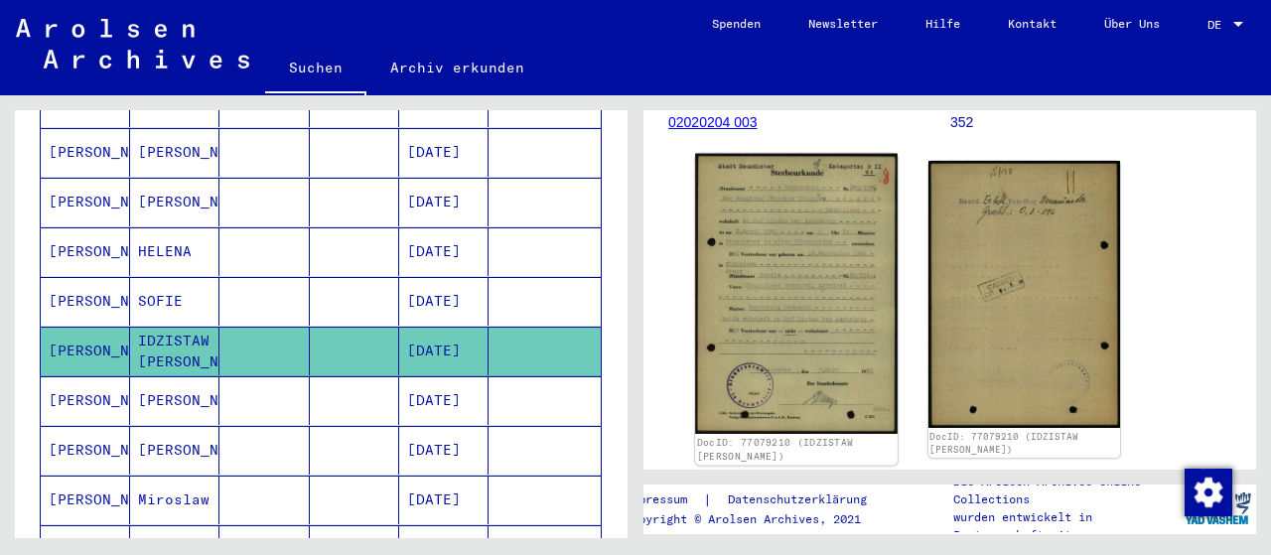
click at [805, 329] on img at bounding box center [796, 294] width 202 height 280
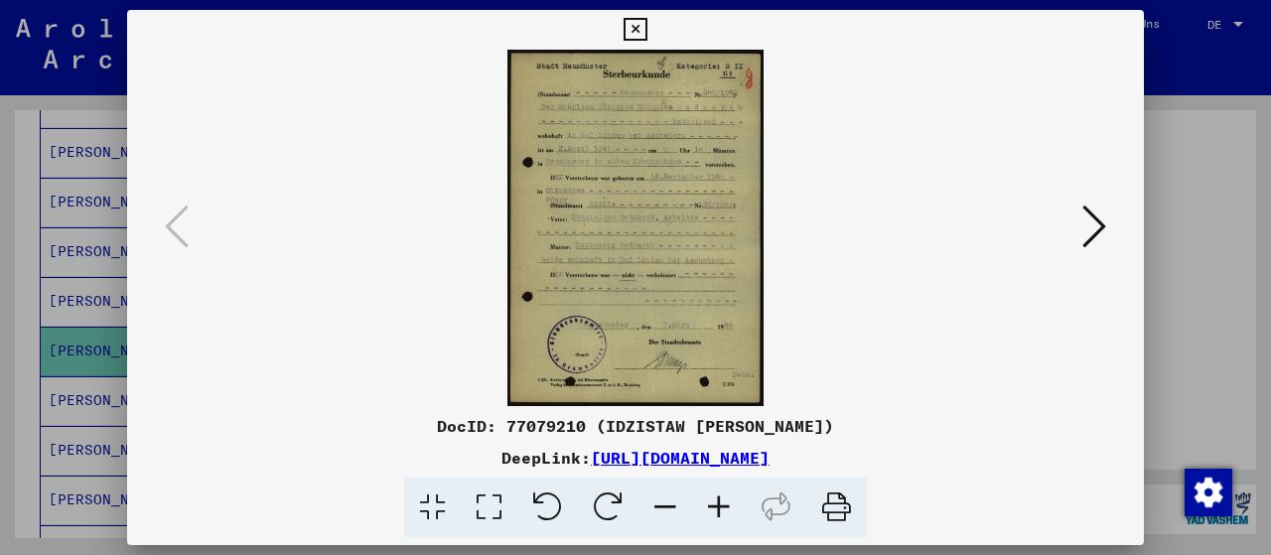
click at [486, 504] on icon at bounding box center [489, 508] width 57 height 61
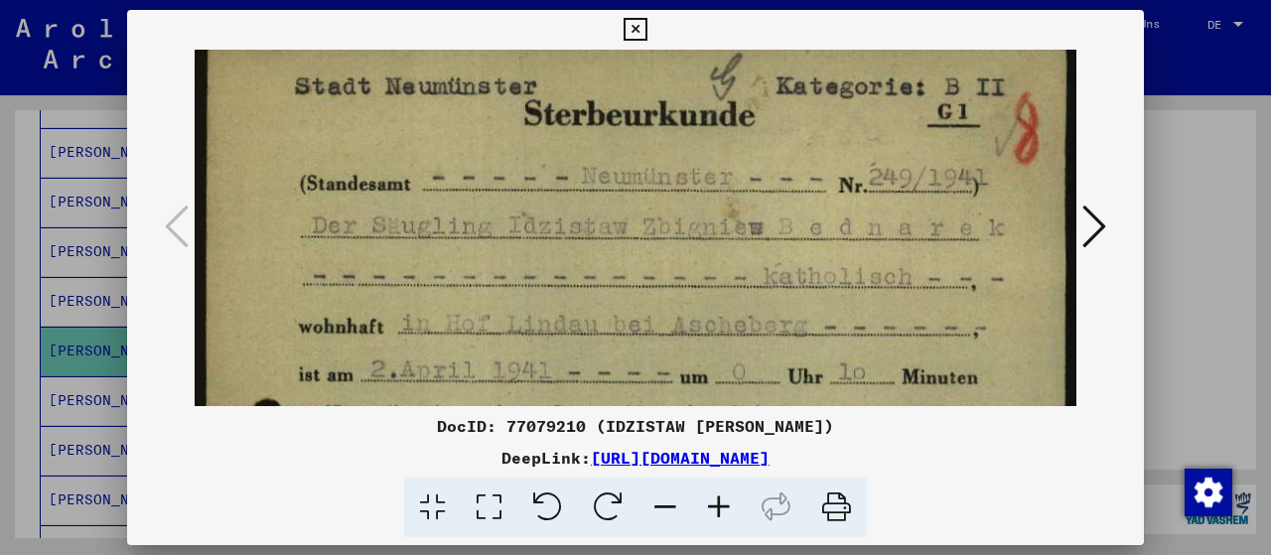
scroll to position [22, 0]
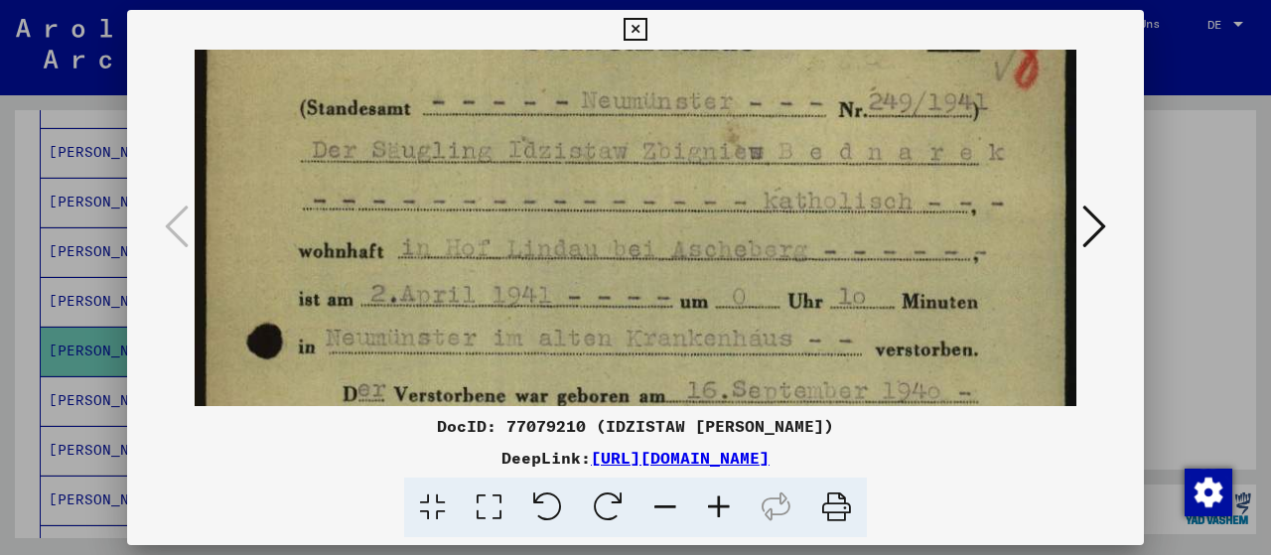
drag, startPoint x: 585, startPoint y: 323, endPoint x: 590, endPoint y: 236, distance: 86.5
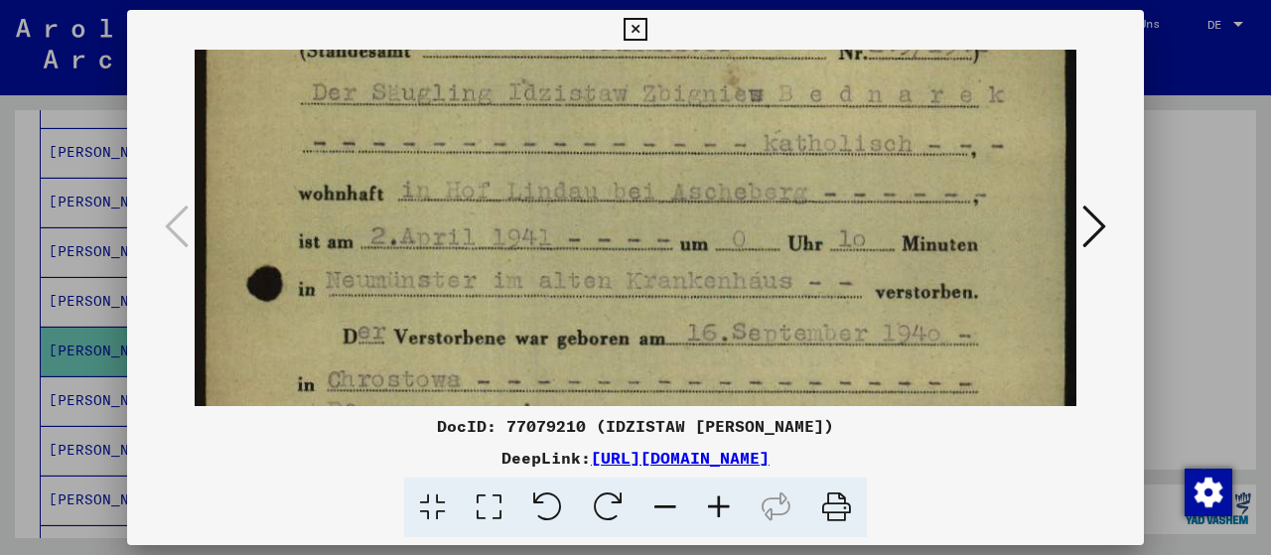
scroll to position [154, 0]
drag, startPoint x: 619, startPoint y: 346, endPoint x: 620, endPoint y: 300, distance: 45.7
click at [620, 300] on img at bounding box center [636, 508] width 882 height 1225
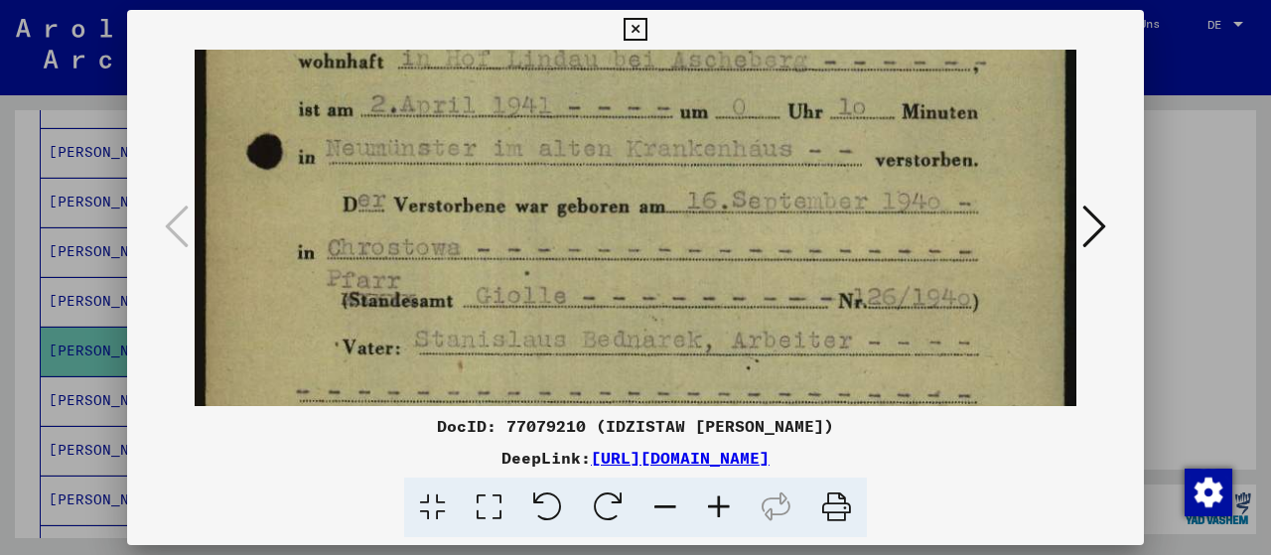
scroll to position [291, 0]
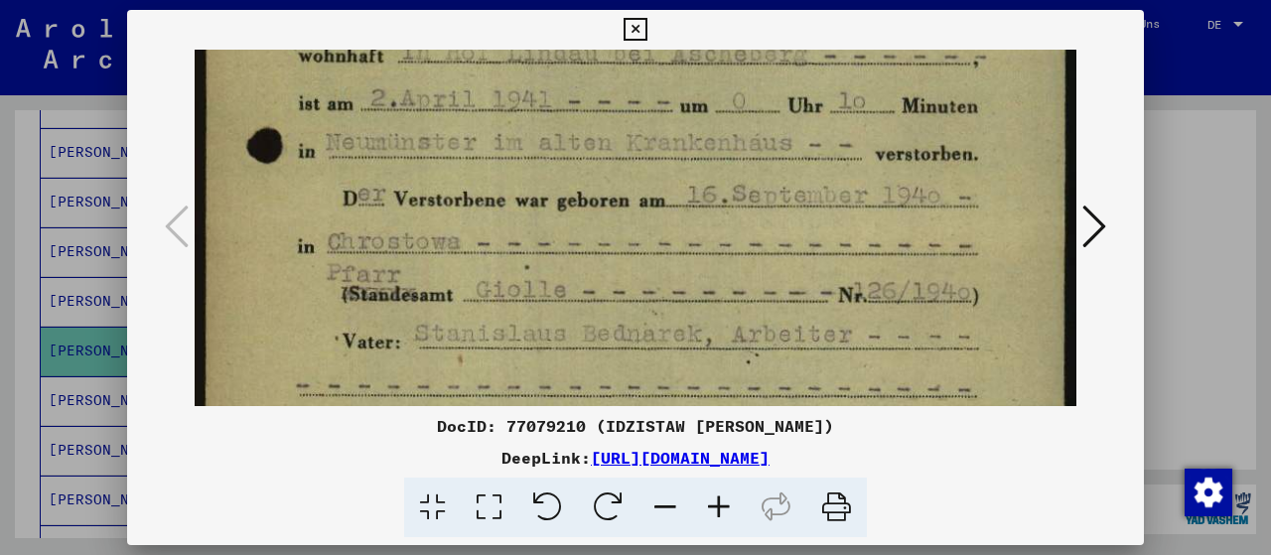
drag, startPoint x: 649, startPoint y: 364, endPoint x: 656, endPoint y: 233, distance: 131.2
click at [656, 233] on img at bounding box center [636, 371] width 882 height 1225
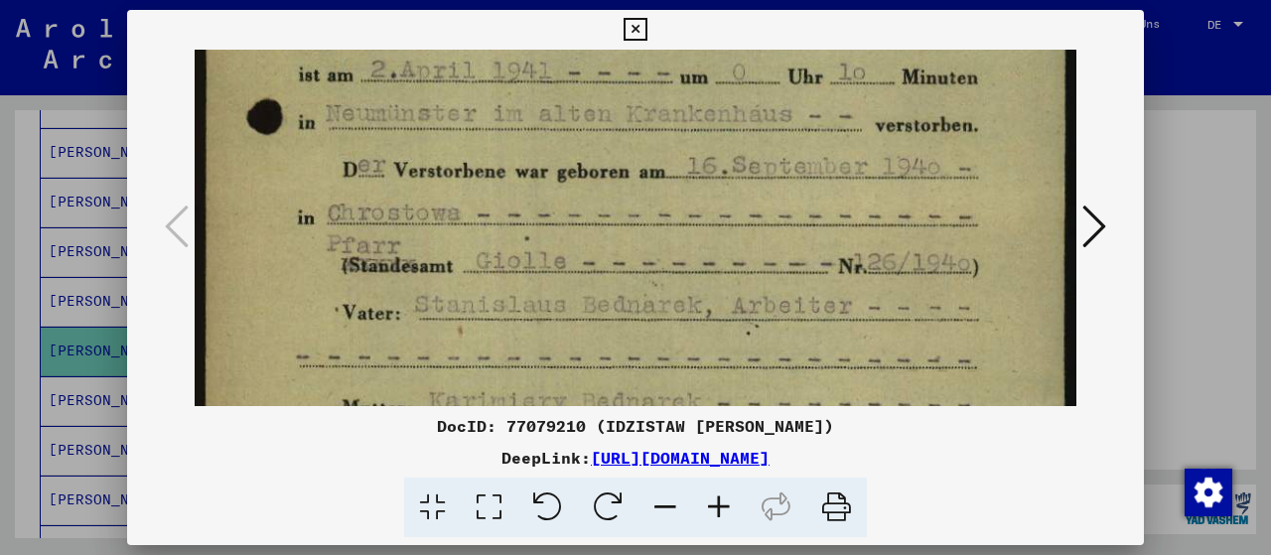
scroll to position [324, 0]
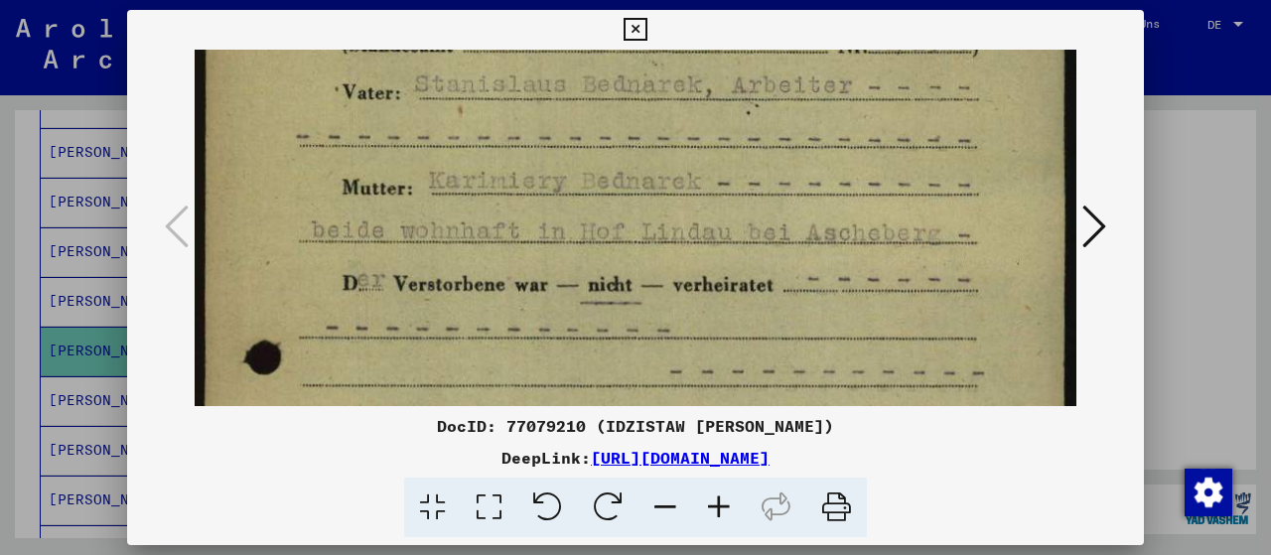
drag, startPoint x: 654, startPoint y: 340, endPoint x: 691, endPoint y: 154, distance: 189.3
click at [695, 106] on img at bounding box center [636, 122] width 882 height 1225
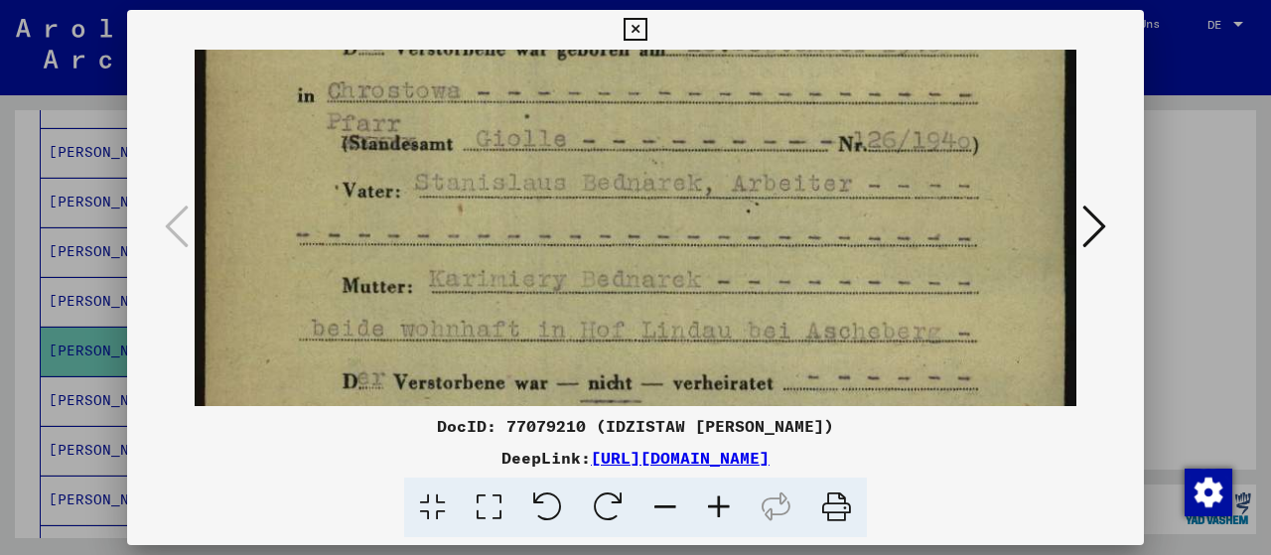
drag, startPoint x: 658, startPoint y: 318, endPoint x: 694, endPoint y: 419, distance: 107.4
click at [694, 419] on div "DocID: 77079210 (IDZISTAW [PERSON_NAME]) DeepLink: [URL][DOMAIN_NAME]" at bounding box center [635, 274] width 1017 height 528
click at [1105, 224] on icon at bounding box center [1094, 227] width 24 height 48
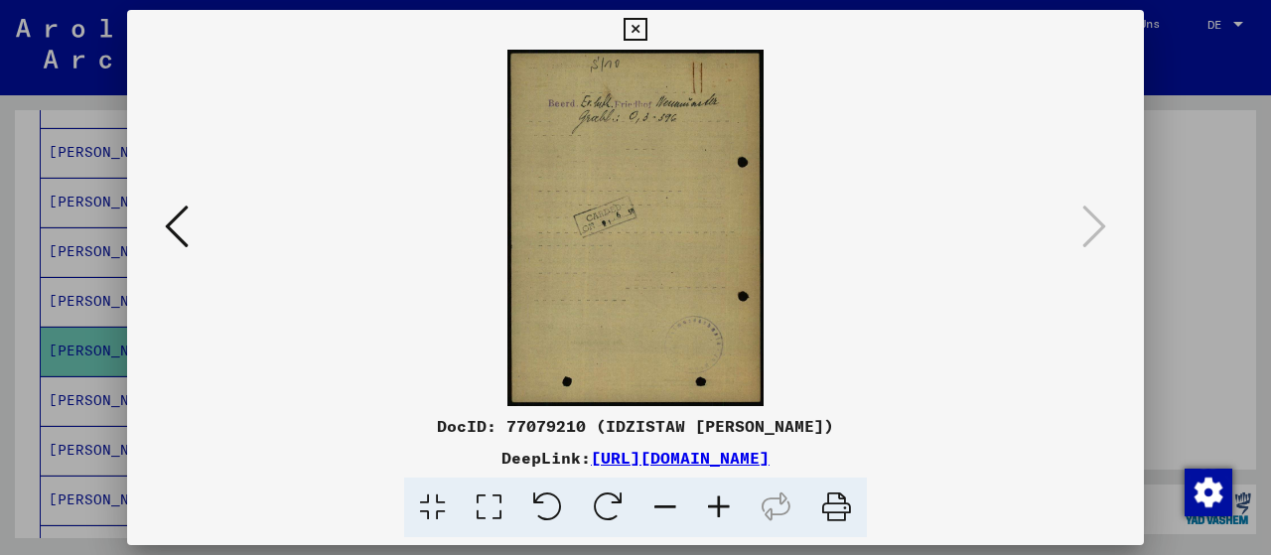
click at [646, 26] on icon at bounding box center [635, 30] width 23 height 24
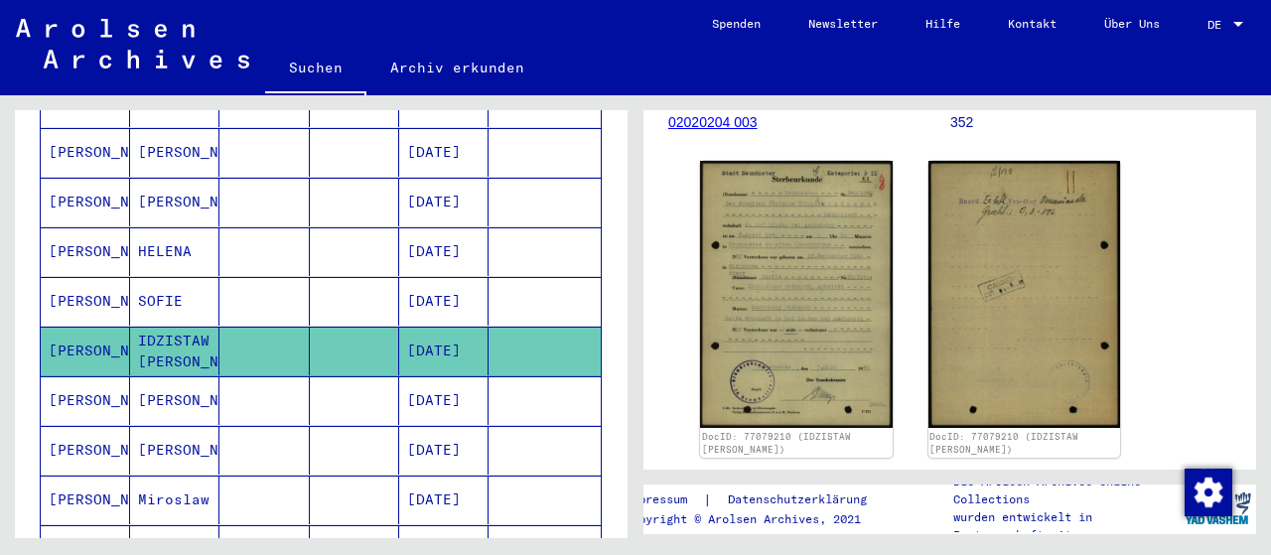
scroll to position [1, 0]
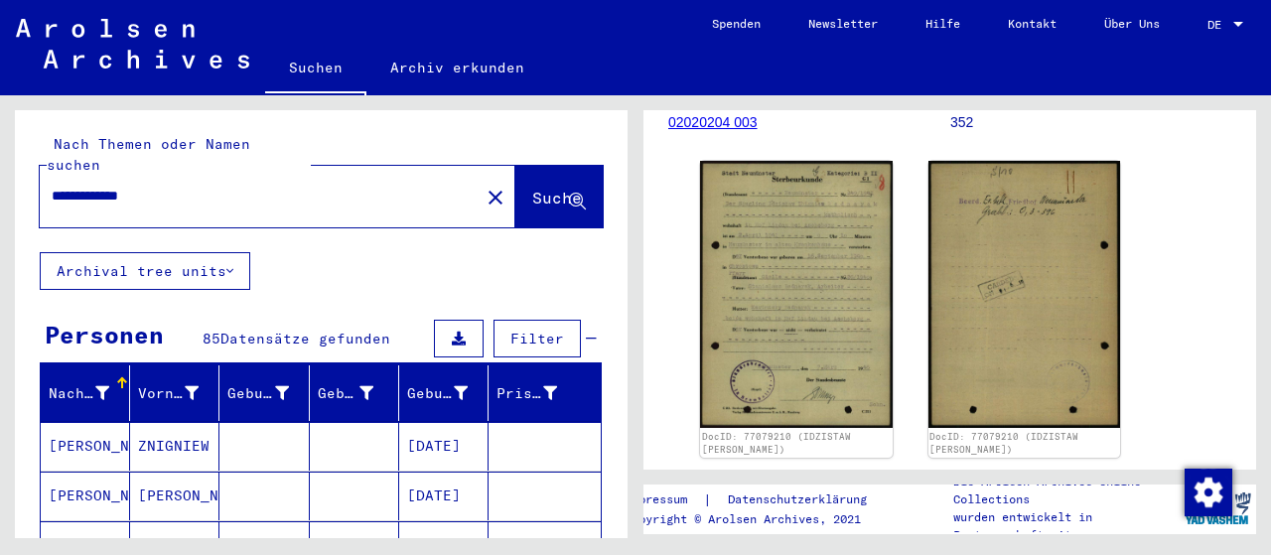
click at [458, 422] on mat-cell "[DATE]" at bounding box center [443, 446] width 89 height 49
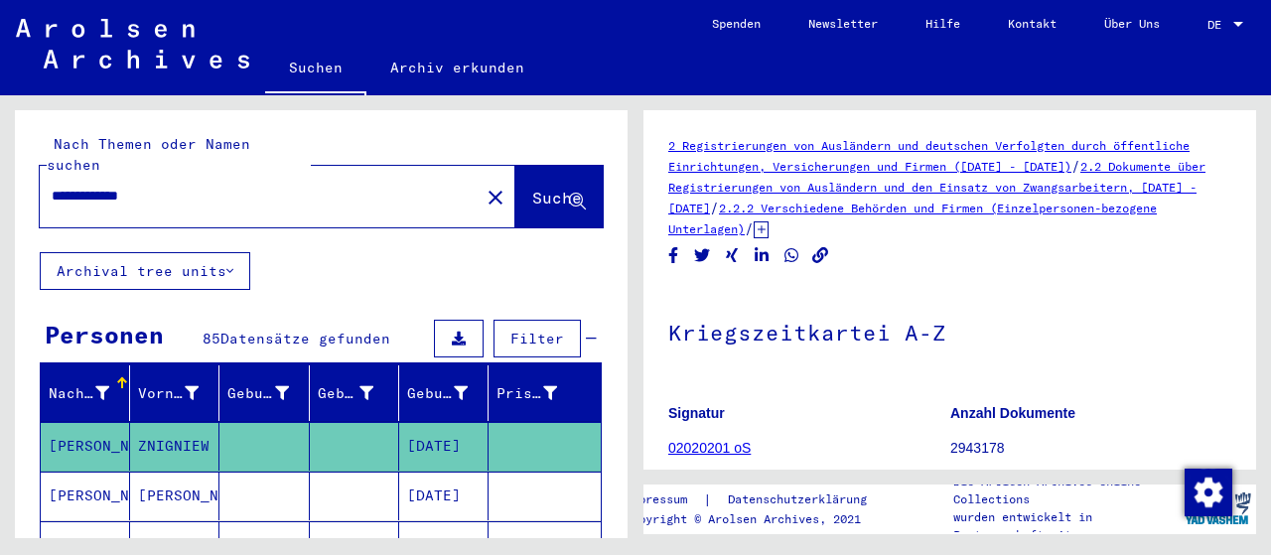
scroll to position [326, 0]
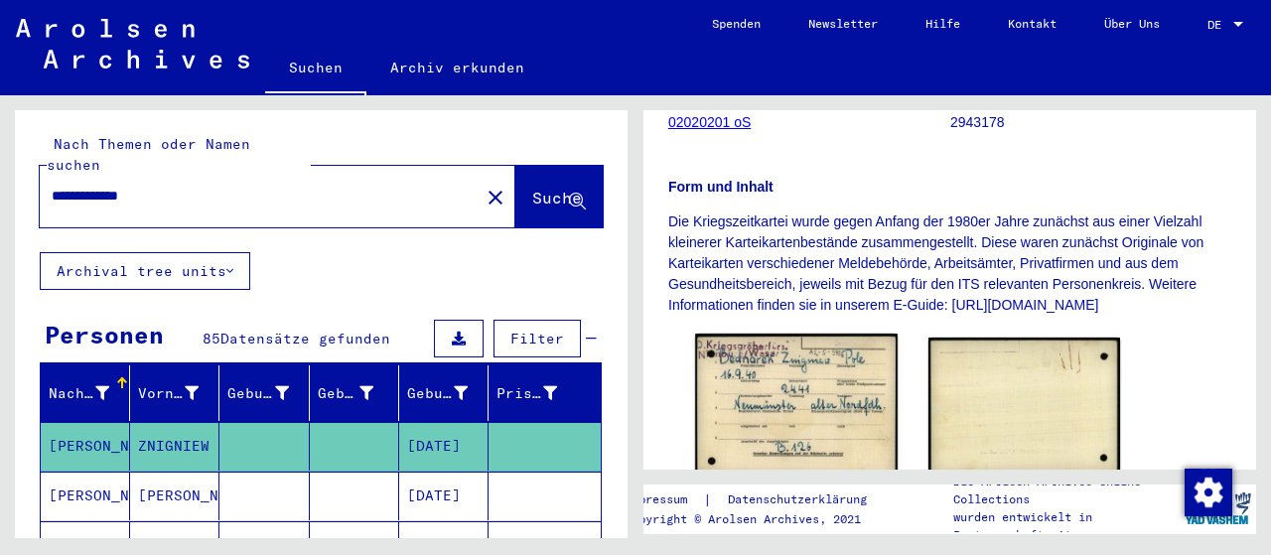
click at [793, 394] on img at bounding box center [796, 407] width 202 height 147
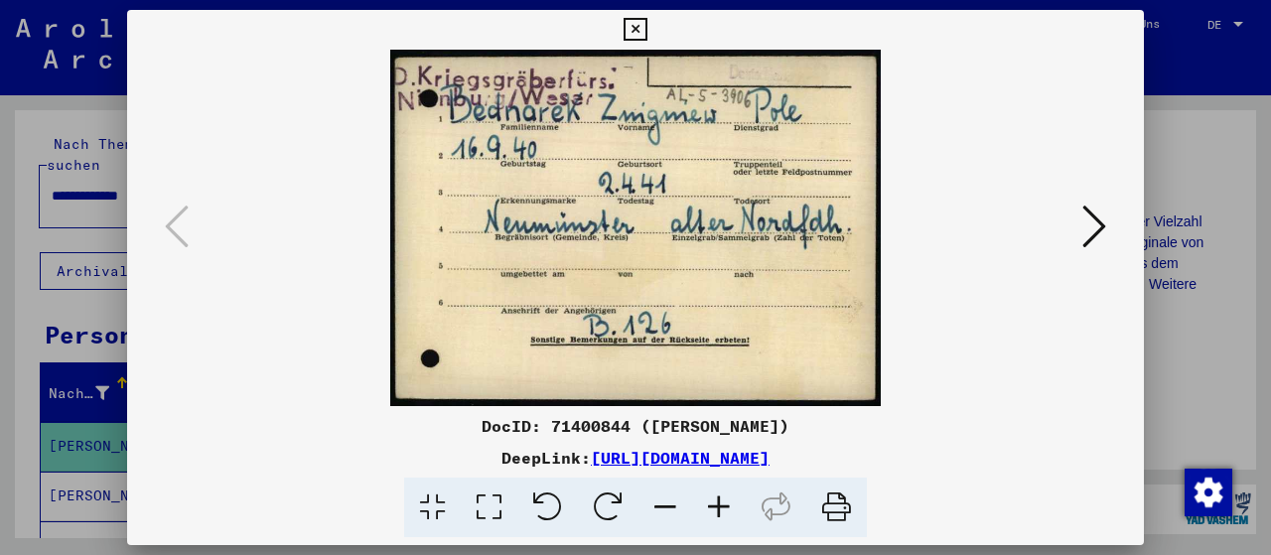
click at [1092, 231] on icon at bounding box center [1094, 227] width 24 height 48
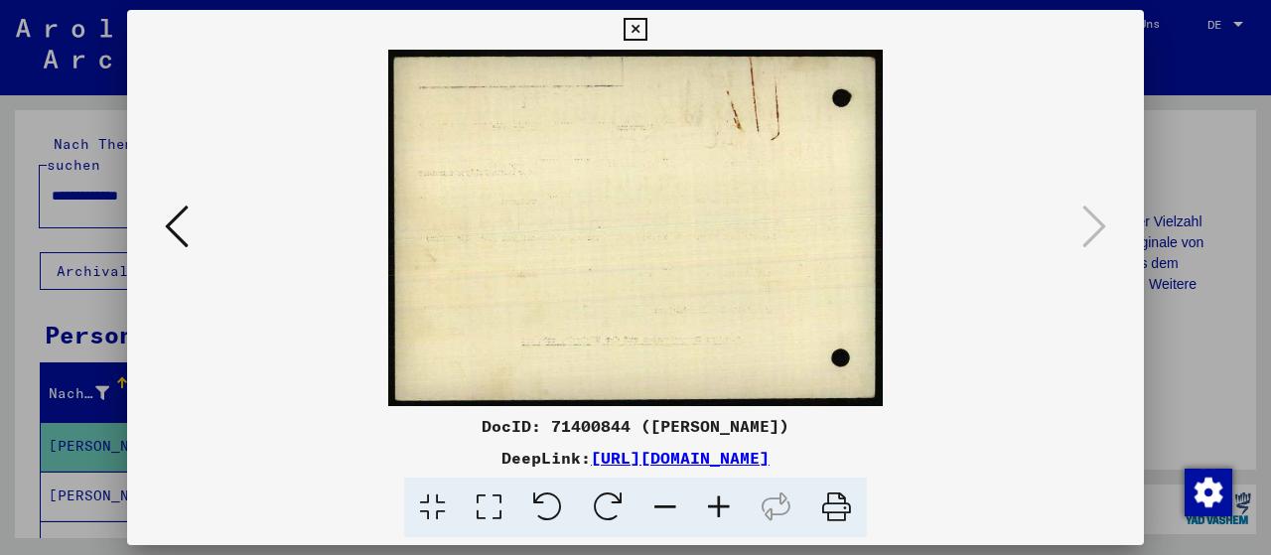
click at [646, 24] on icon at bounding box center [635, 30] width 23 height 24
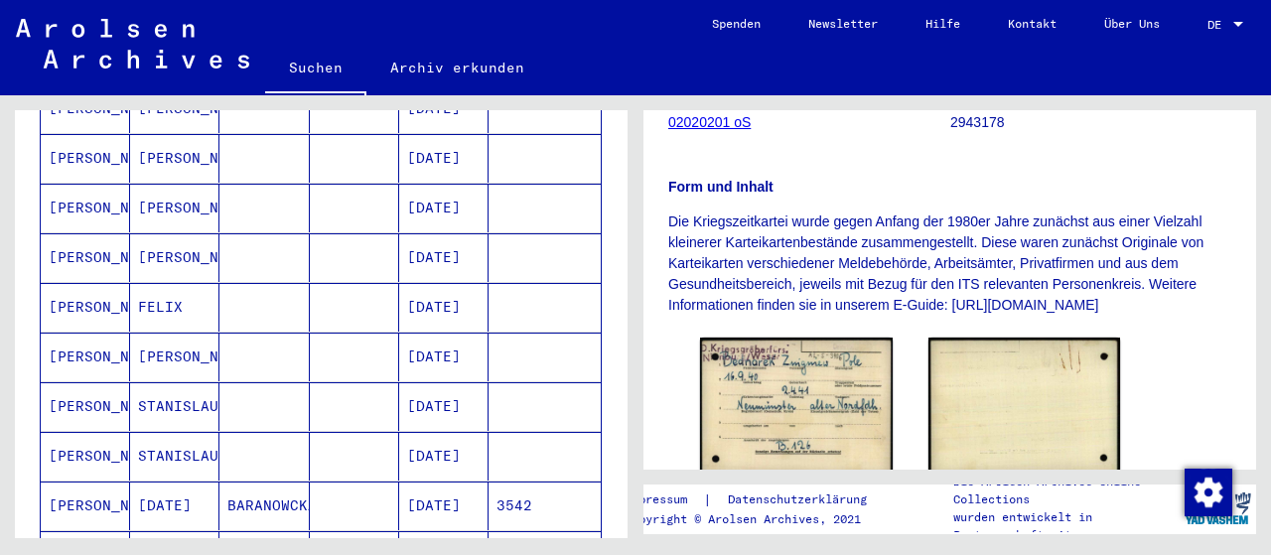
scroll to position [1377, 0]
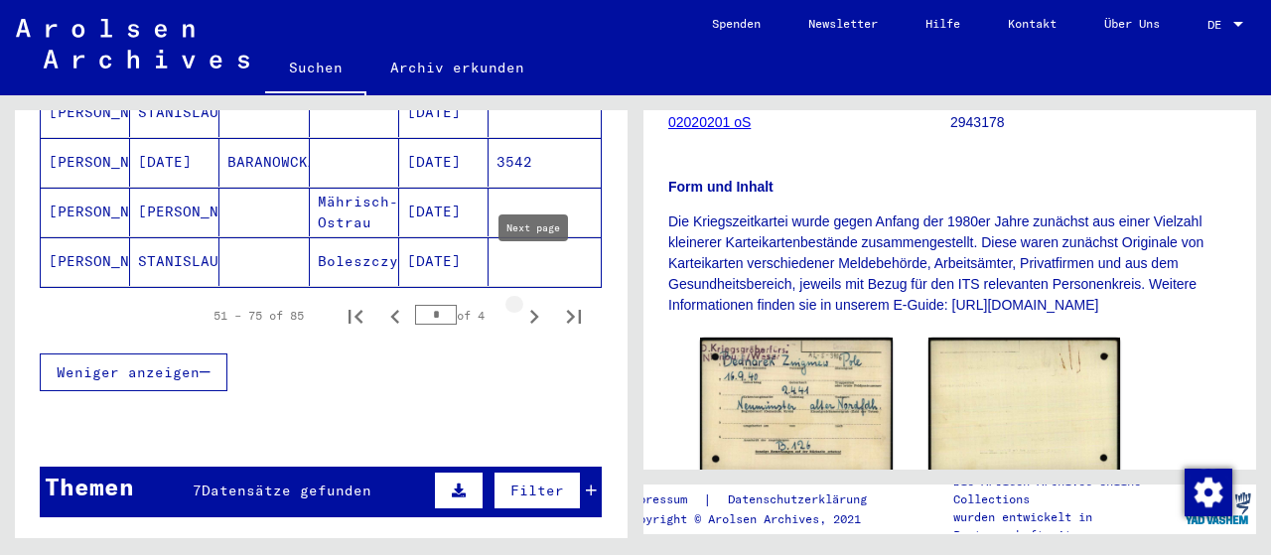
click at [536, 303] on icon "Next page" at bounding box center [534, 317] width 28 height 28
type input "*"
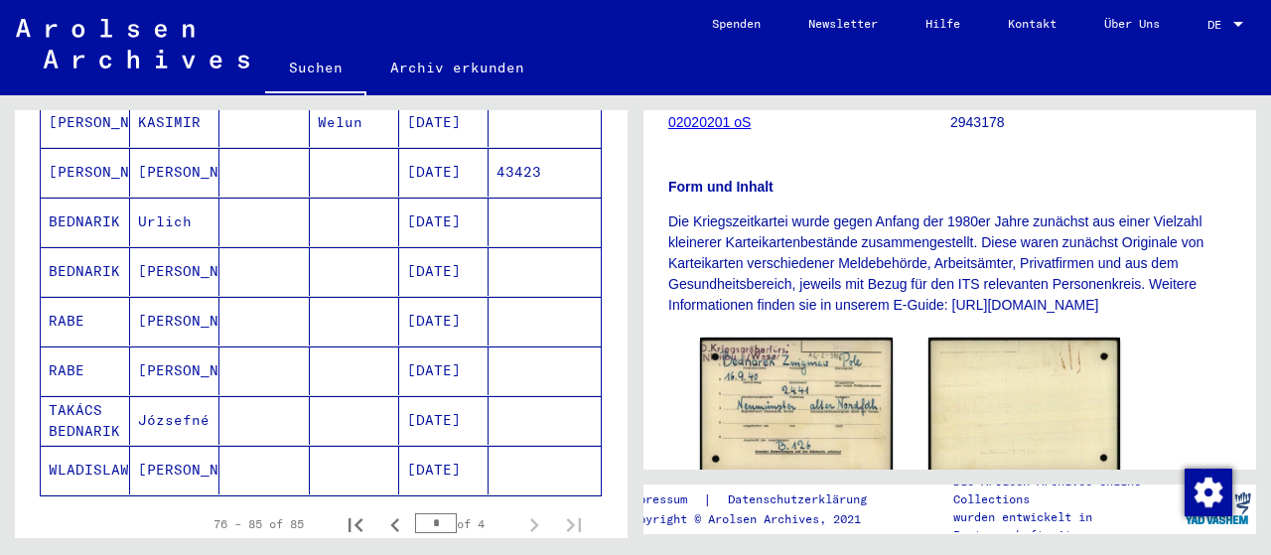
scroll to position [0, 0]
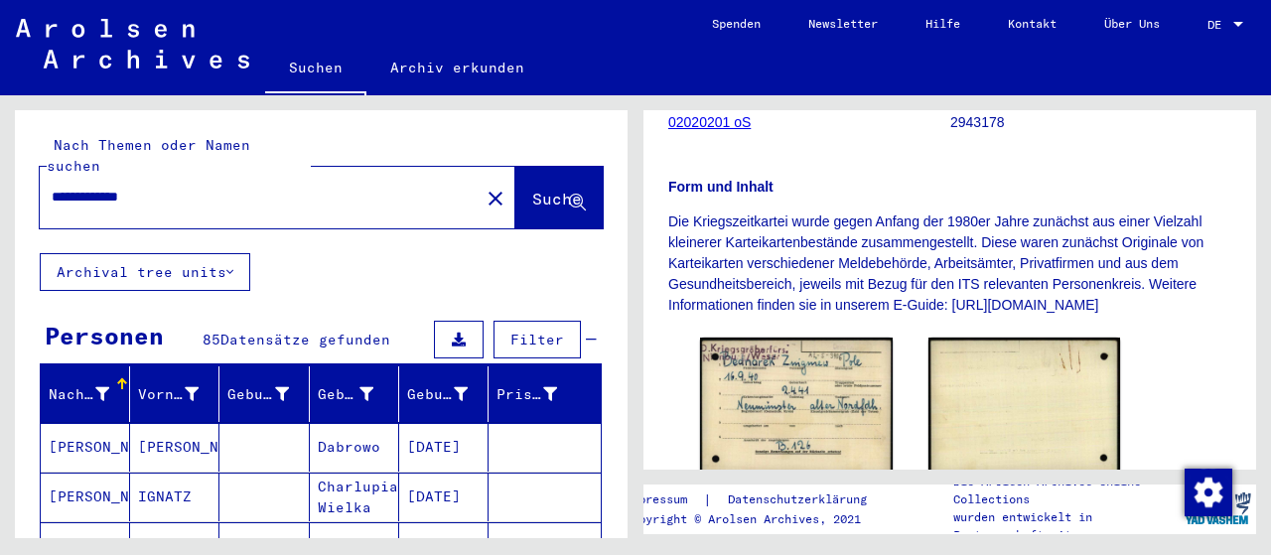
click at [194, 187] on input "**********" at bounding box center [260, 197] width 416 height 21
click at [129, 187] on input "**********" at bounding box center [260, 197] width 416 height 21
click at [532, 189] on span "Suche" at bounding box center [557, 199] width 50 height 20
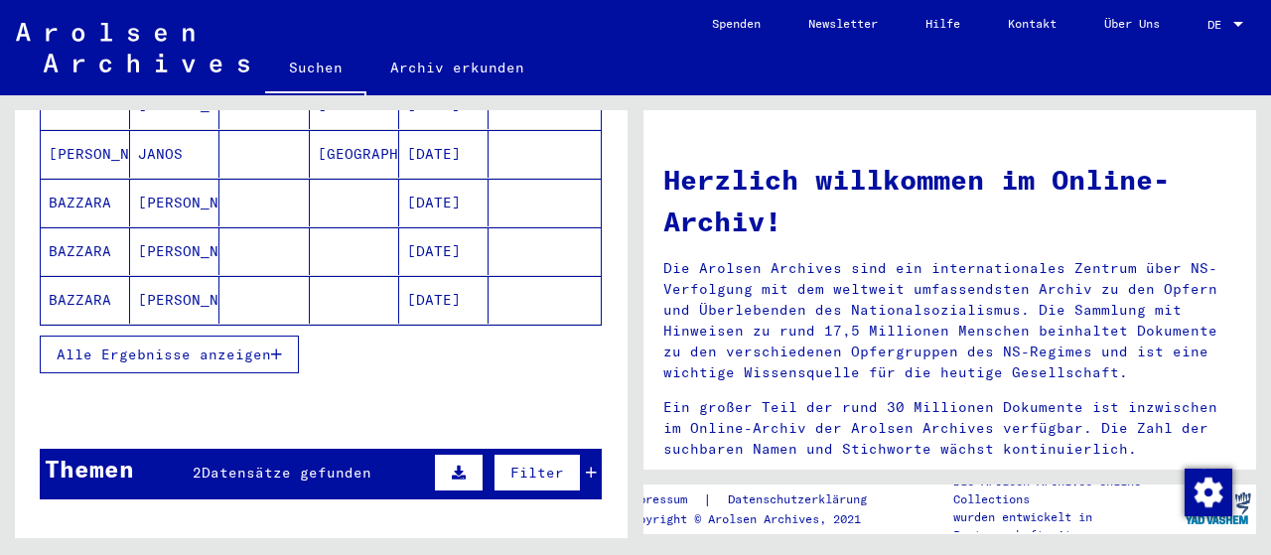
scroll to position [344, 0]
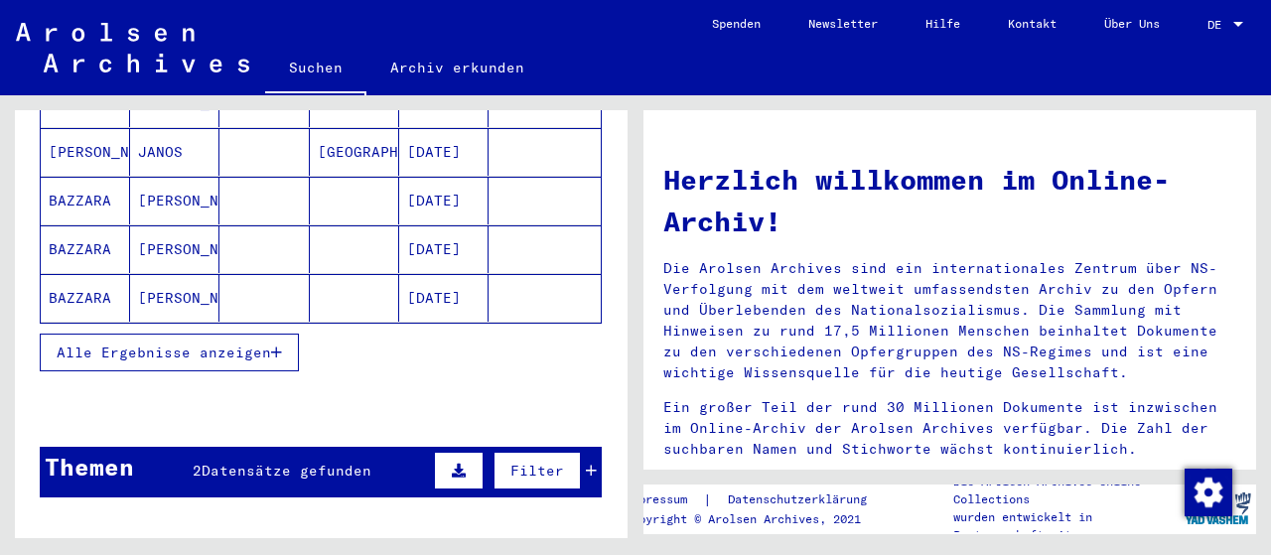
click at [213, 344] on span "Alle Ergebnisse anzeigen" at bounding box center [164, 353] width 214 height 18
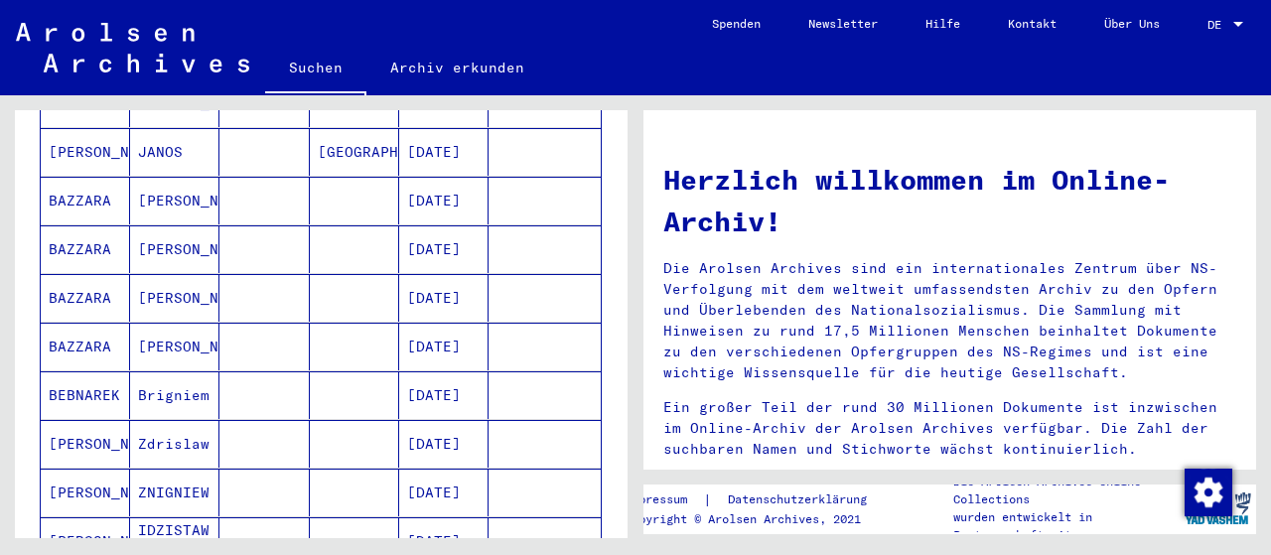
click at [454, 371] on mat-cell "[DATE]" at bounding box center [443, 395] width 89 height 48
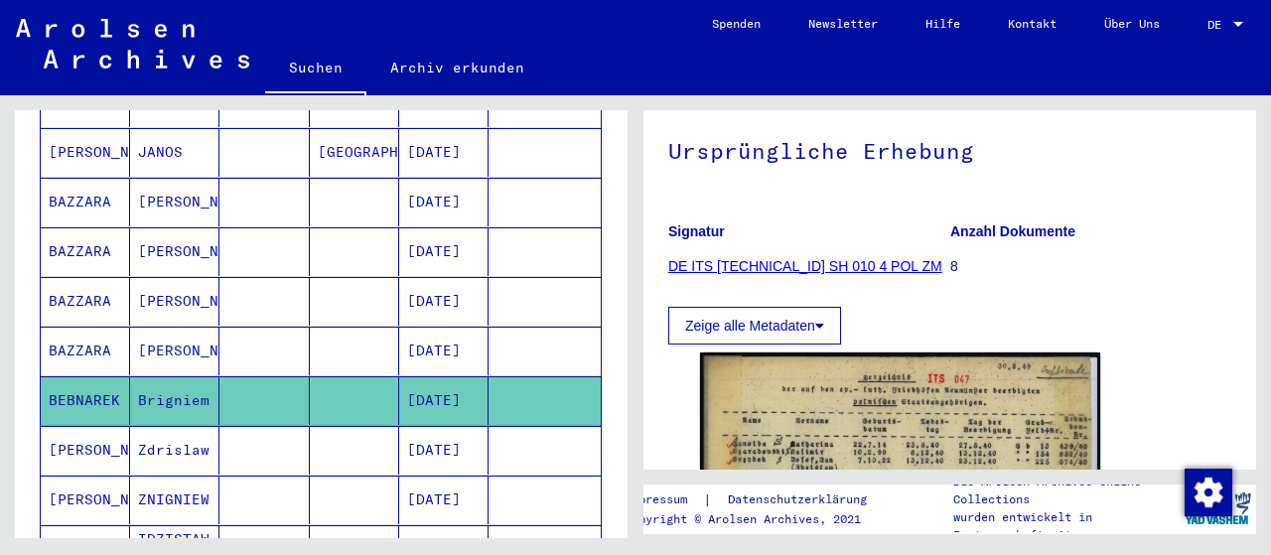
scroll to position [326, 0]
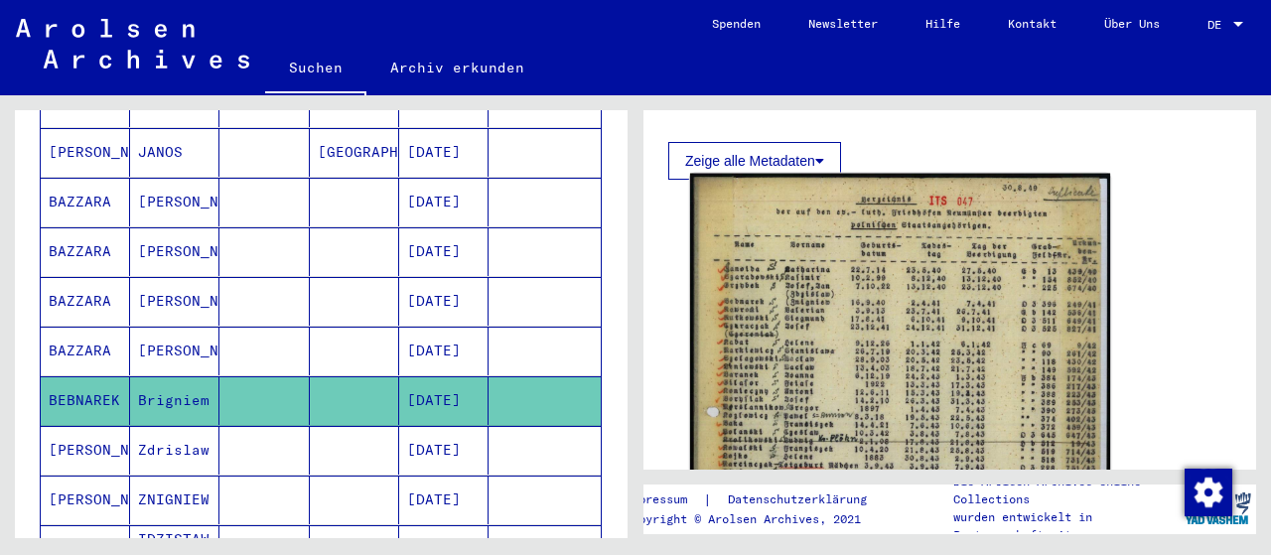
click at [856, 369] on img at bounding box center [900, 468] width 420 height 588
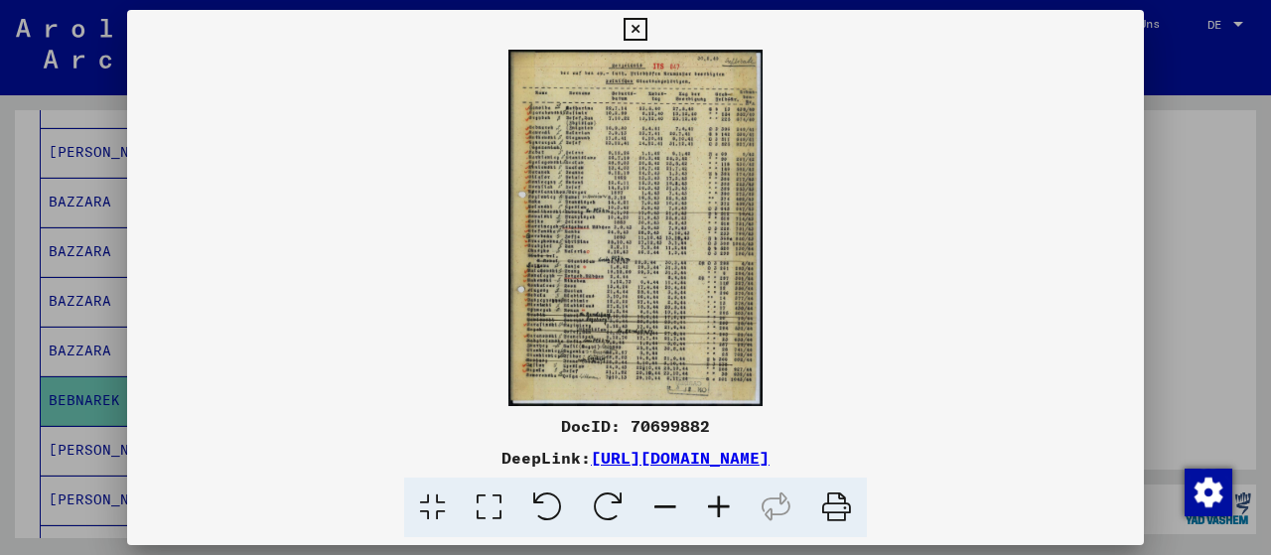
click at [471, 514] on icon at bounding box center [489, 508] width 57 height 61
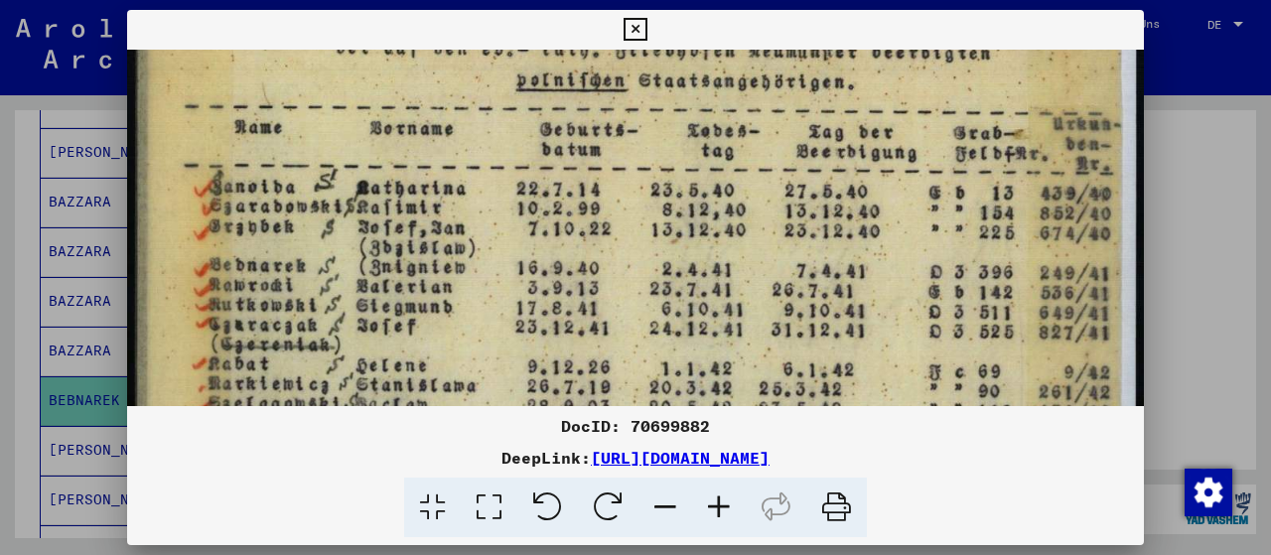
scroll to position [175, 0]
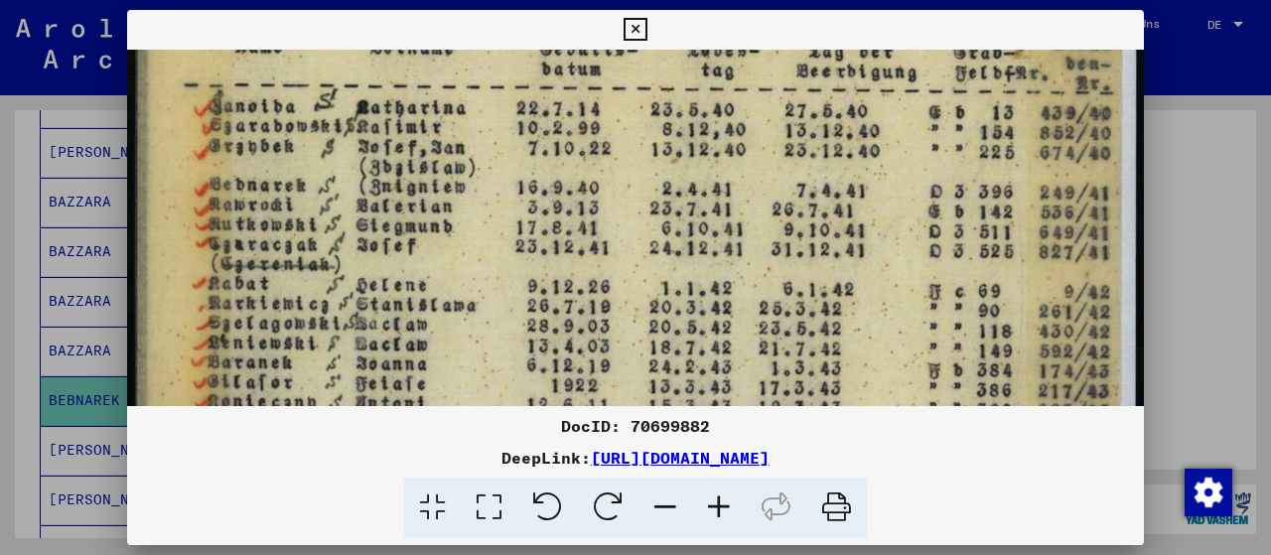
drag, startPoint x: 601, startPoint y: 345, endPoint x: 636, endPoint y: 172, distance: 176.4
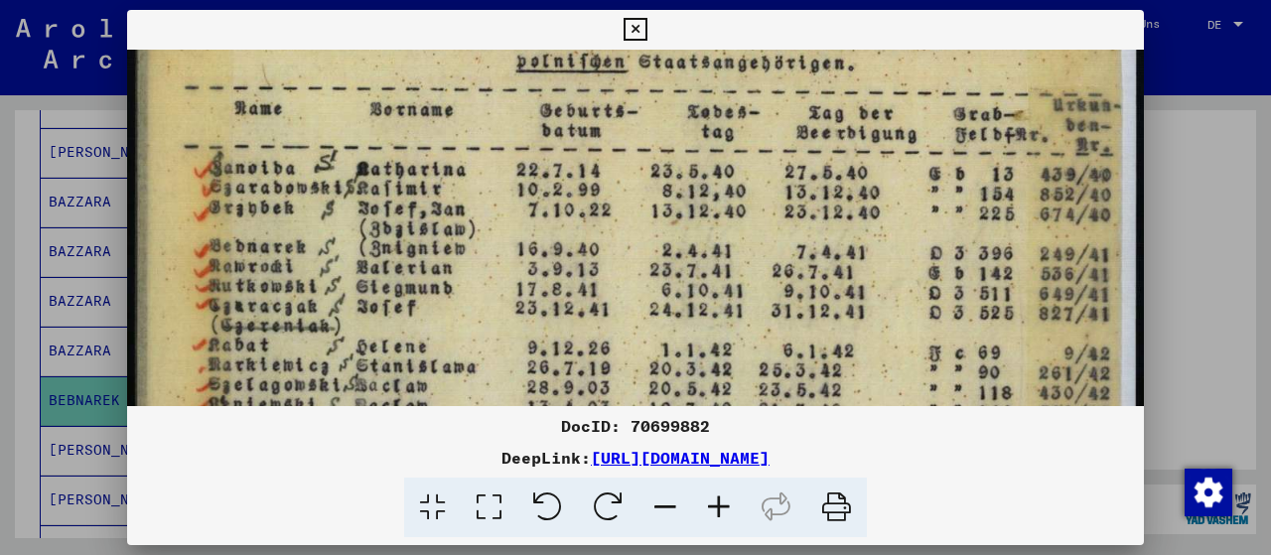
scroll to position [135, 0]
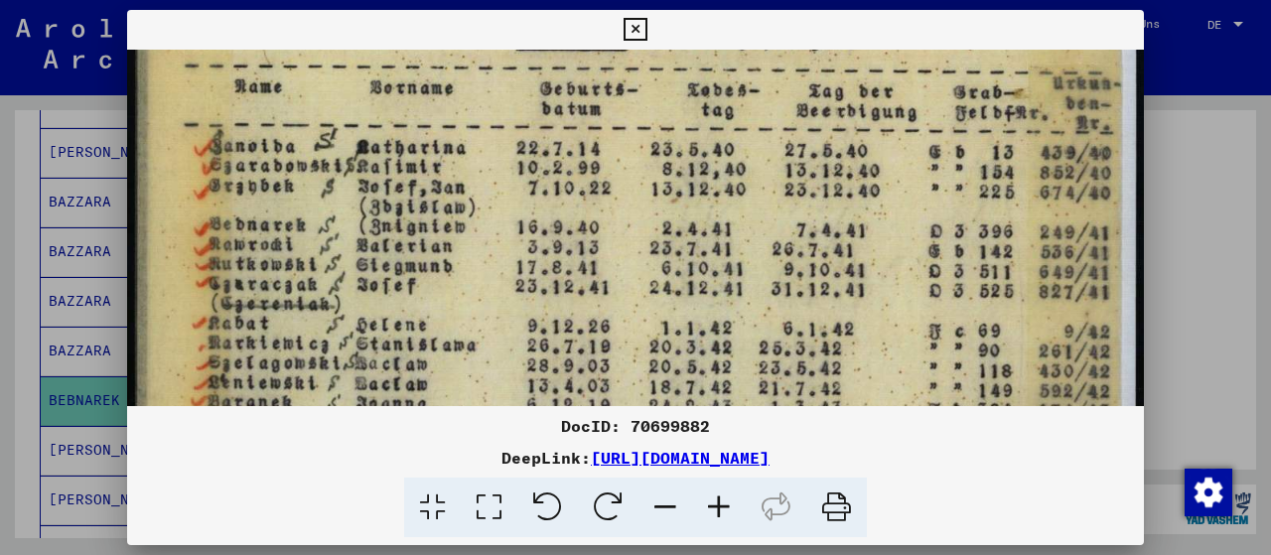
drag, startPoint x: 640, startPoint y: 219, endPoint x: 640, endPoint y: 248, distance: 28.8
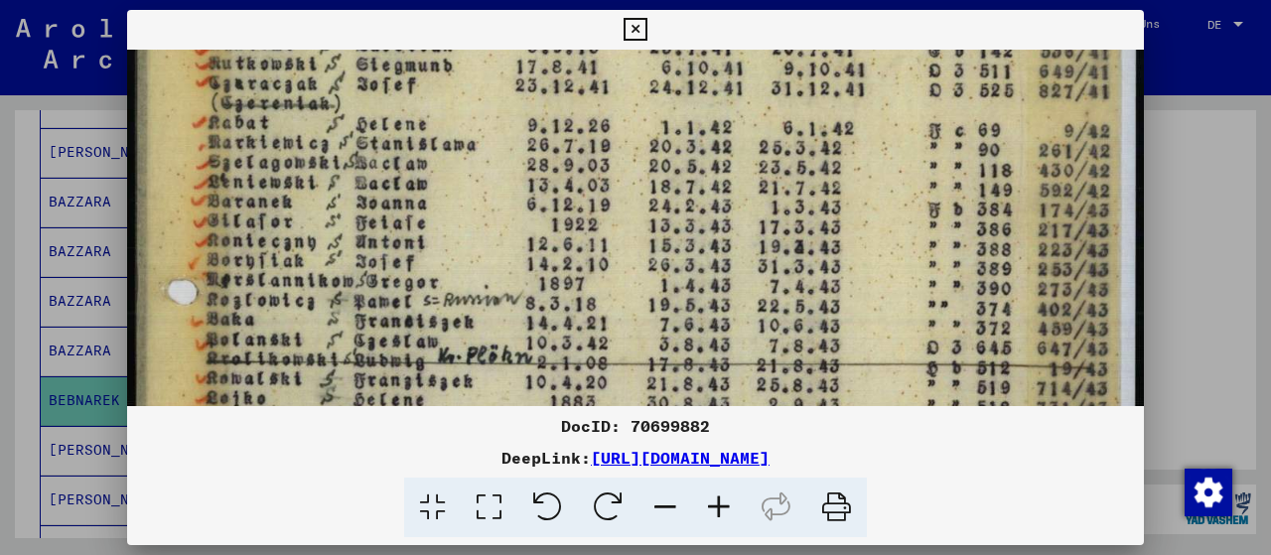
drag, startPoint x: 605, startPoint y: 329, endPoint x: 622, endPoint y: 188, distance: 142.0
click at [628, 133] on img at bounding box center [635, 425] width 1017 height 1422
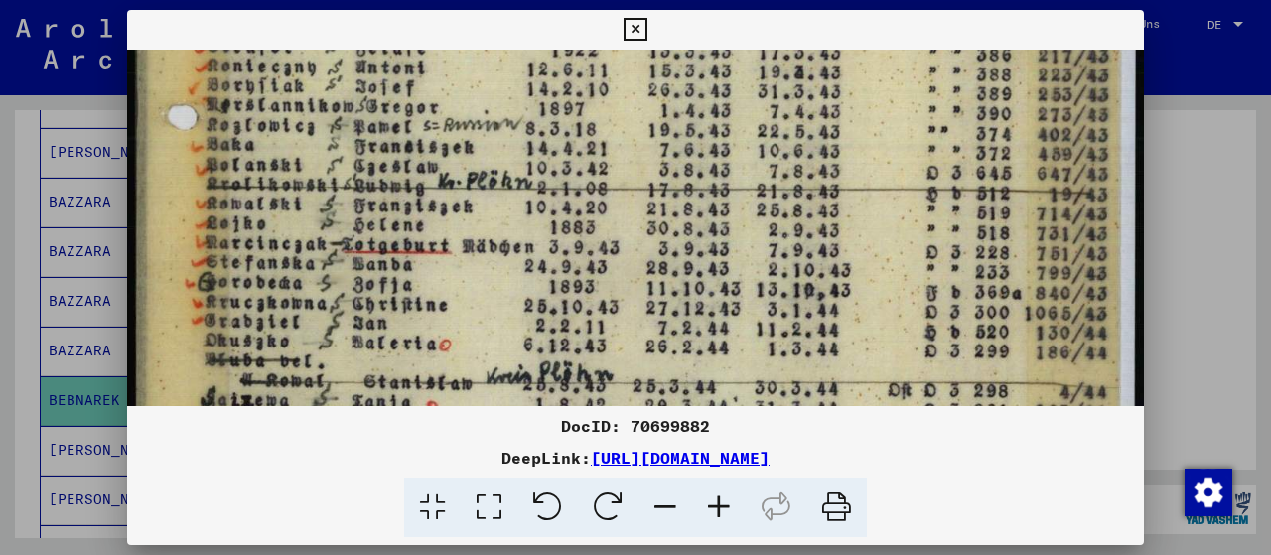
drag, startPoint x: 614, startPoint y: 281, endPoint x: 624, endPoint y: 116, distance: 165.1
click at [624, 110] on img at bounding box center [635, 250] width 1017 height 1422
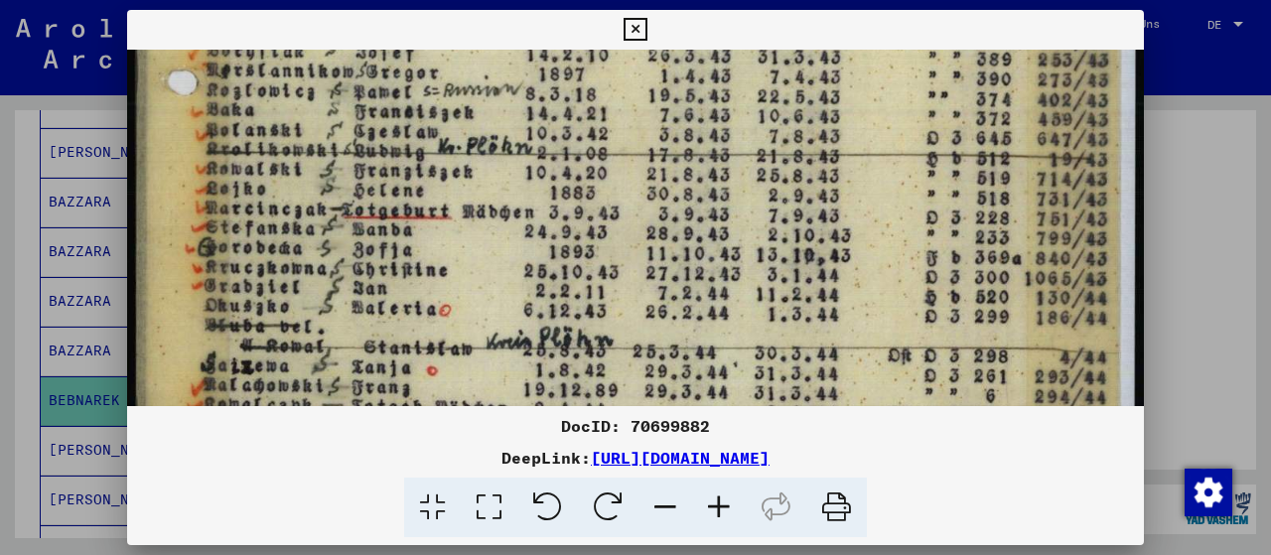
drag, startPoint x: 613, startPoint y: 294, endPoint x: 617, endPoint y: 261, distance: 33.0
click at [617, 261] on img at bounding box center [635, 216] width 1017 height 1422
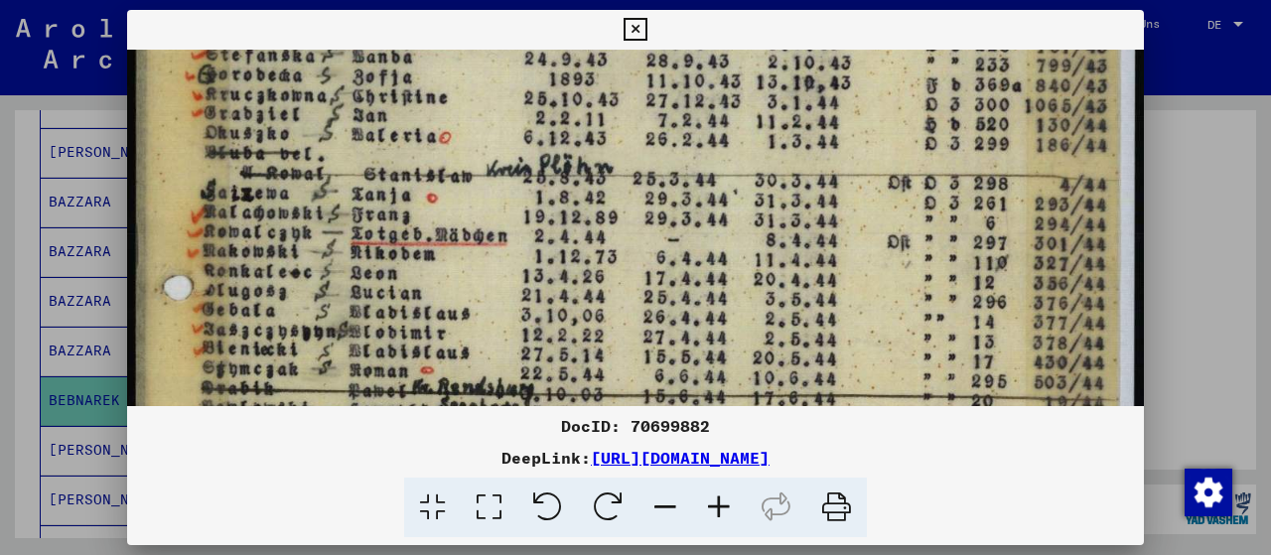
scroll to position [729, 0]
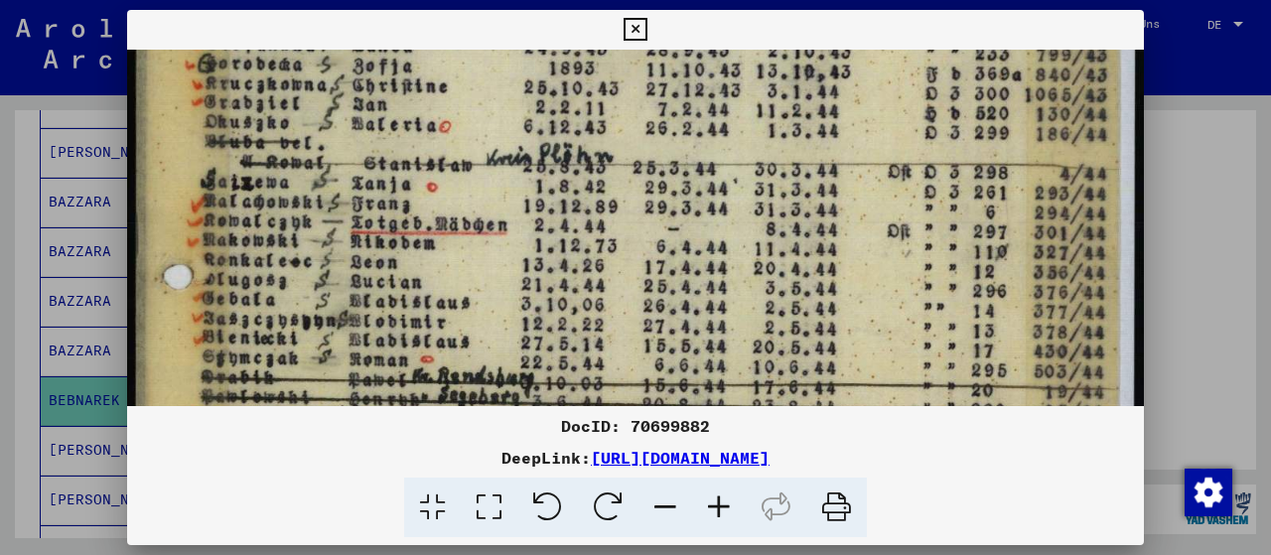
drag, startPoint x: 605, startPoint y: 319, endPoint x: 633, endPoint y: 140, distance: 181.0
click at [633, 140] on img at bounding box center [635, 32] width 1017 height 1422
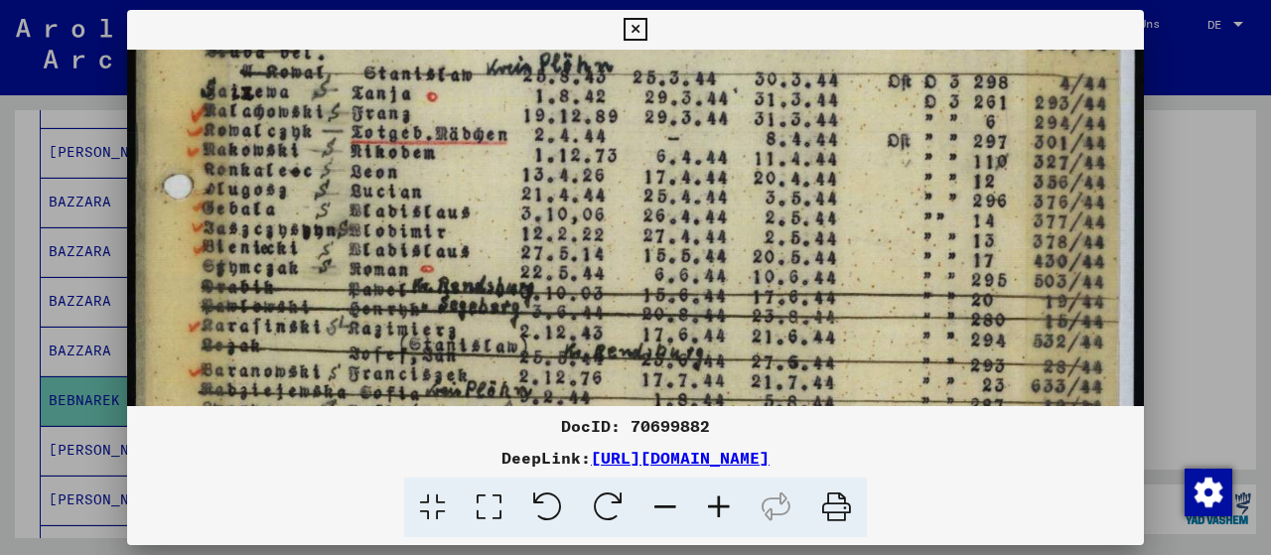
scroll to position [820, 0]
drag, startPoint x: 615, startPoint y: 290, endPoint x: 627, endPoint y: 200, distance: 91.1
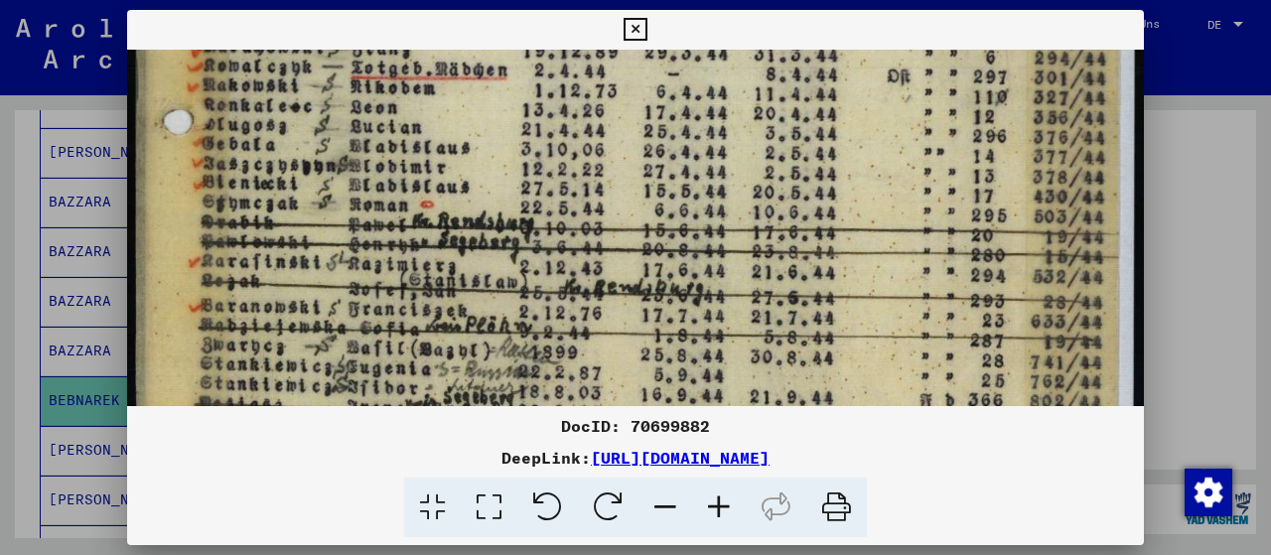
scroll to position [836, 0]
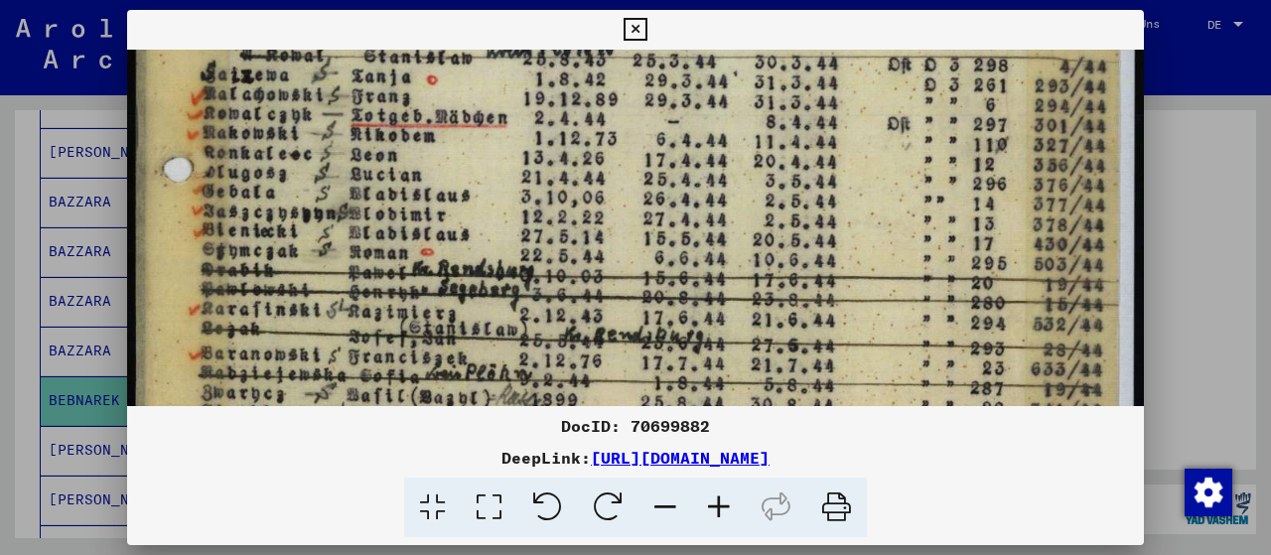
drag, startPoint x: 603, startPoint y: 268, endPoint x: 635, endPoint y: 255, distance: 35.2
click at [646, 29] on icon at bounding box center [635, 30] width 23 height 24
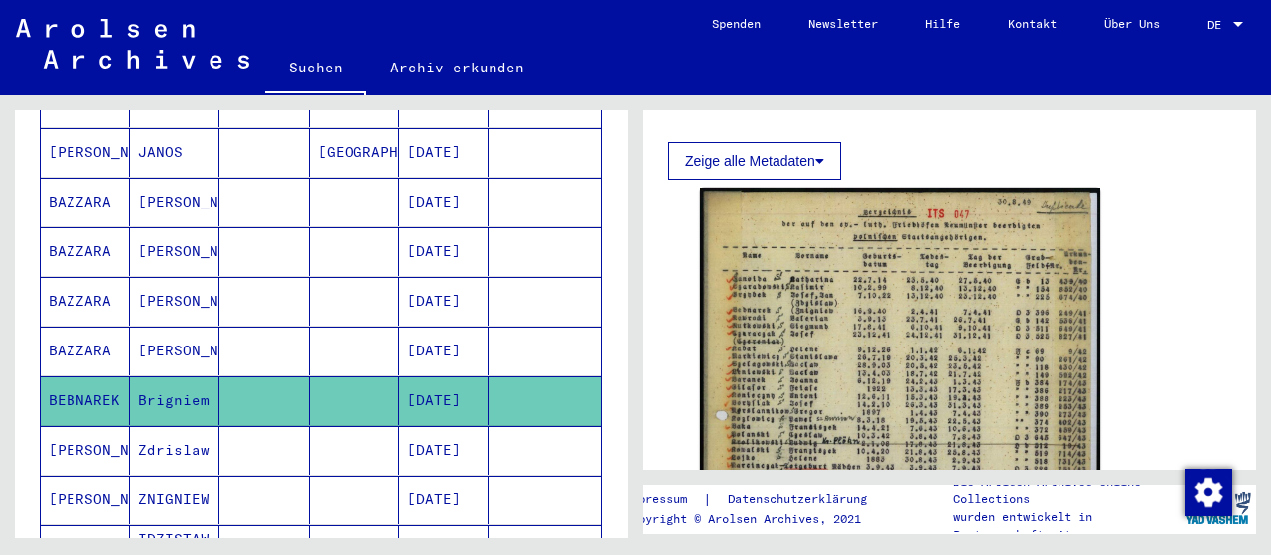
click at [451, 426] on mat-cell "[DATE]" at bounding box center [443, 450] width 89 height 49
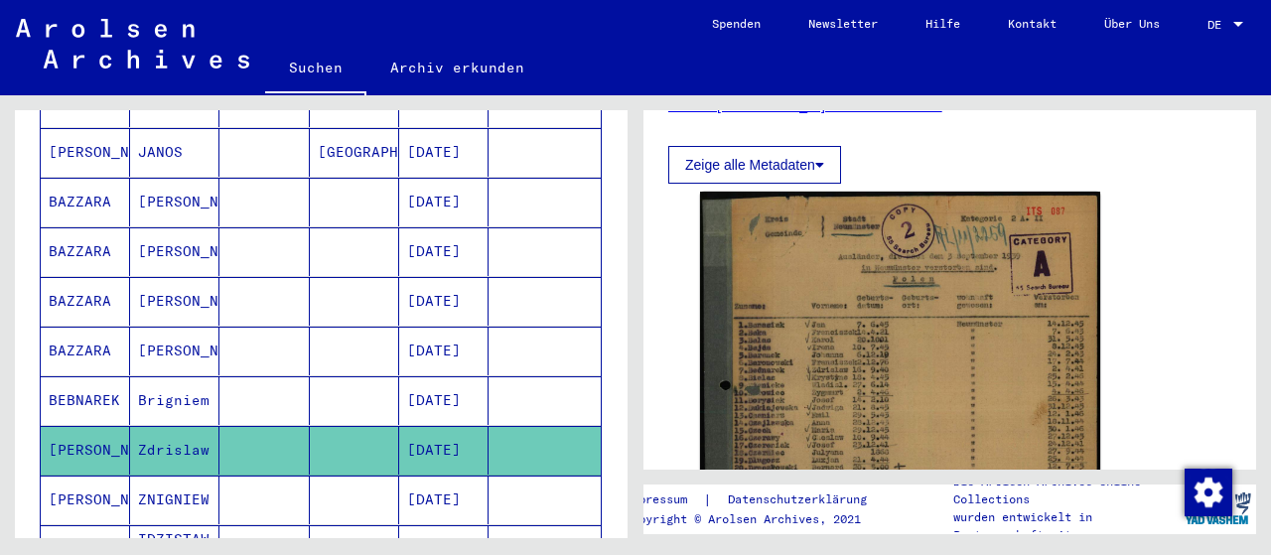
scroll to position [326, 0]
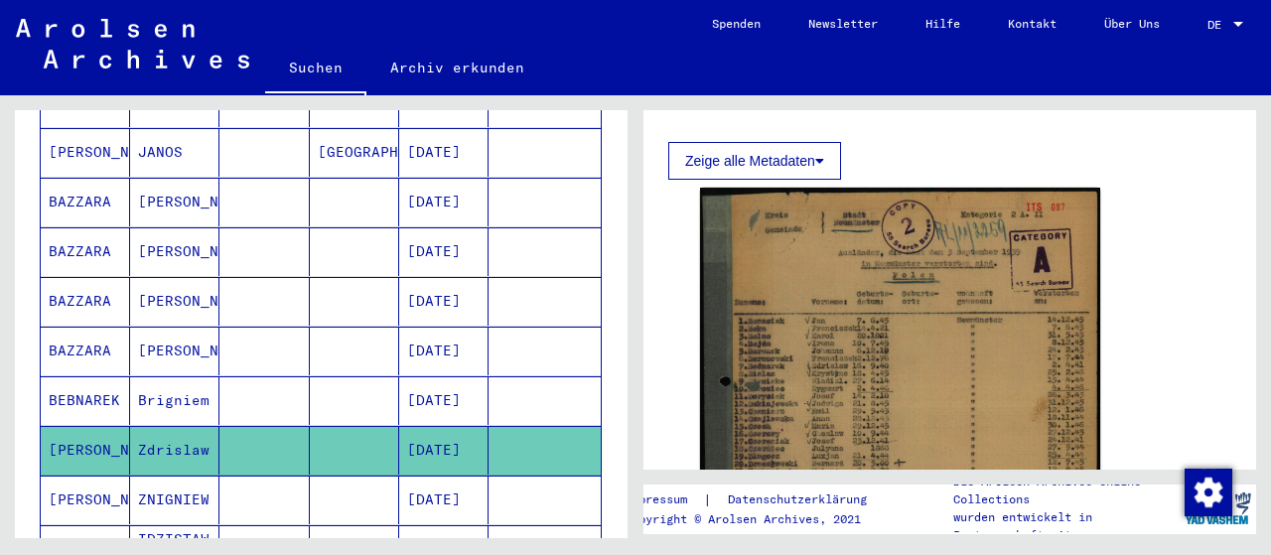
click at [466, 476] on mat-cell "[DATE]" at bounding box center [443, 500] width 89 height 49
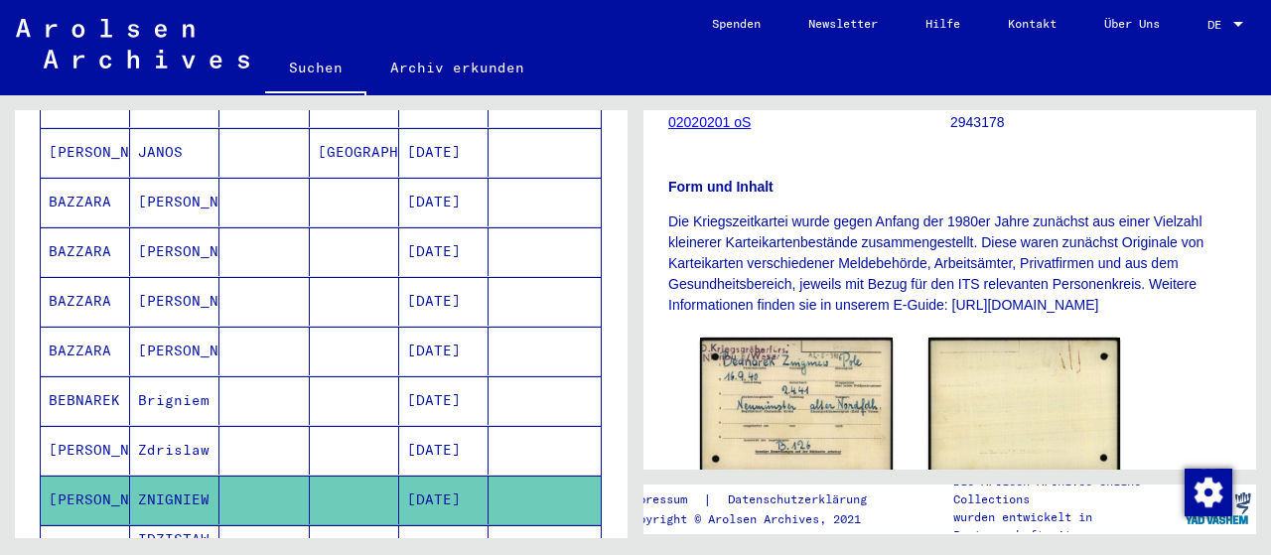
scroll to position [689, 0]
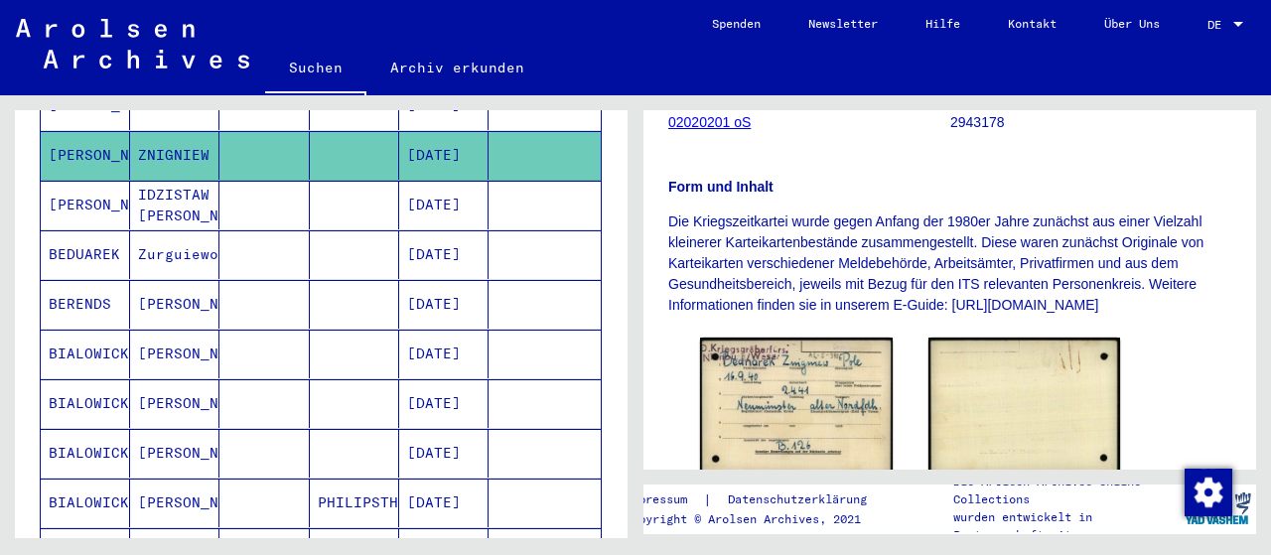
click at [460, 181] on mat-cell "[DATE]" at bounding box center [443, 205] width 89 height 49
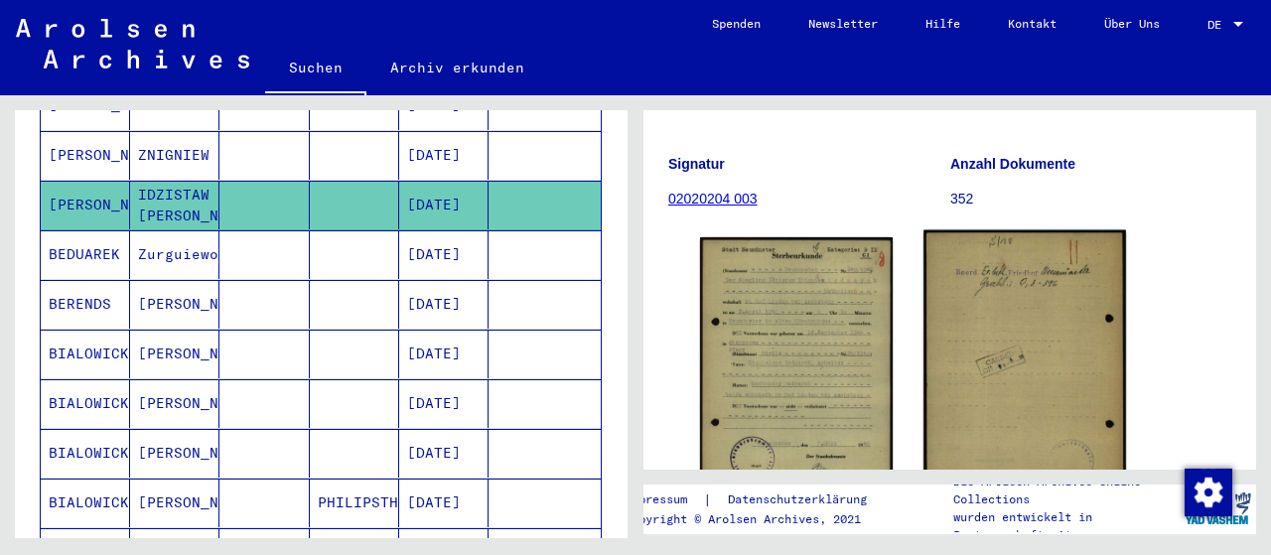
scroll to position [326, 0]
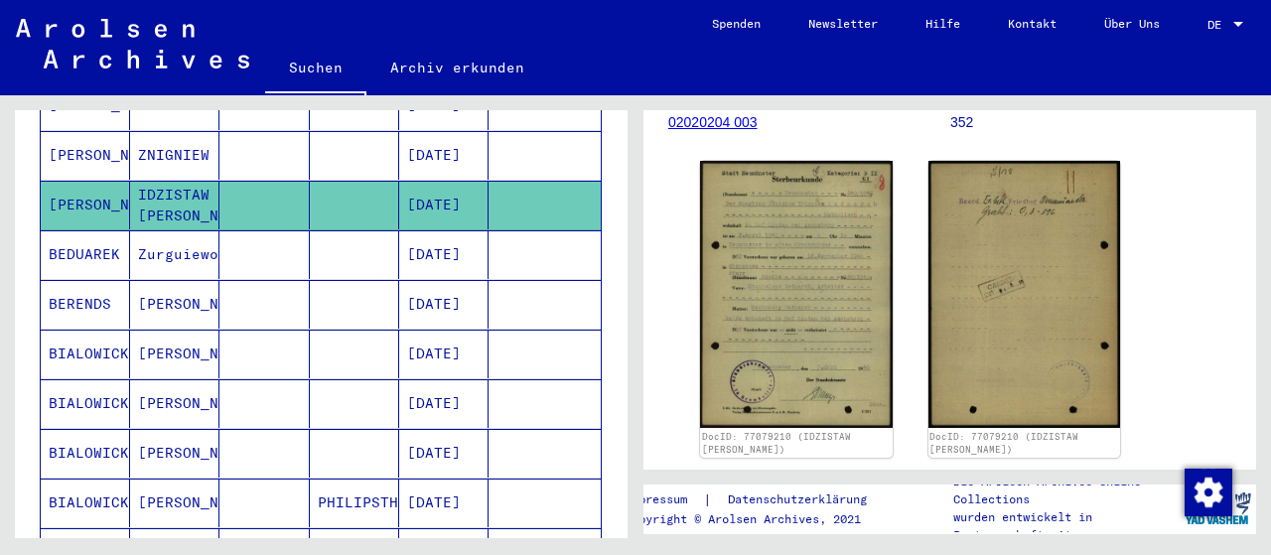
click at [458, 230] on mat-cell "[DATE]" at bounding box center [443, 254] width 89 height 49
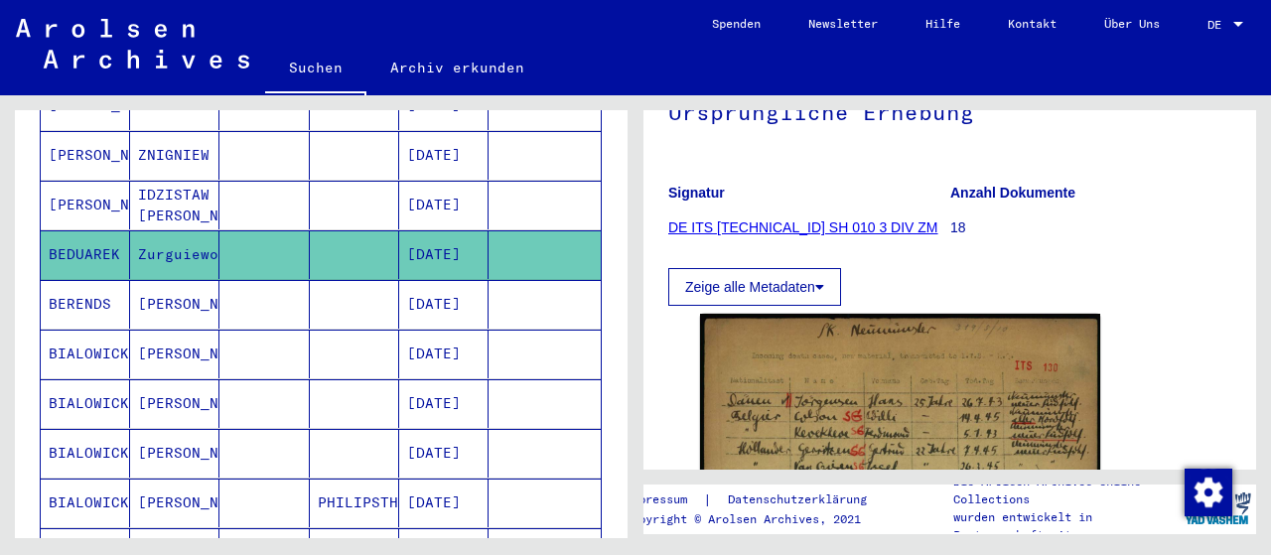
scroll to position [326, 0]
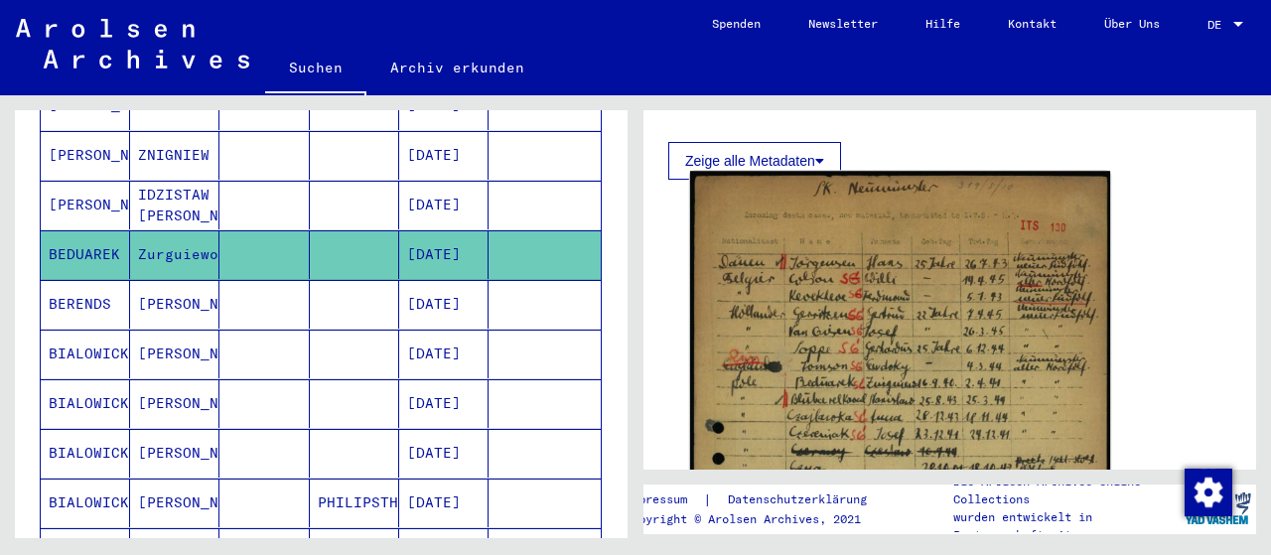
click at [843, 343] on img at bounding box center [900, 512] width 420 height 683
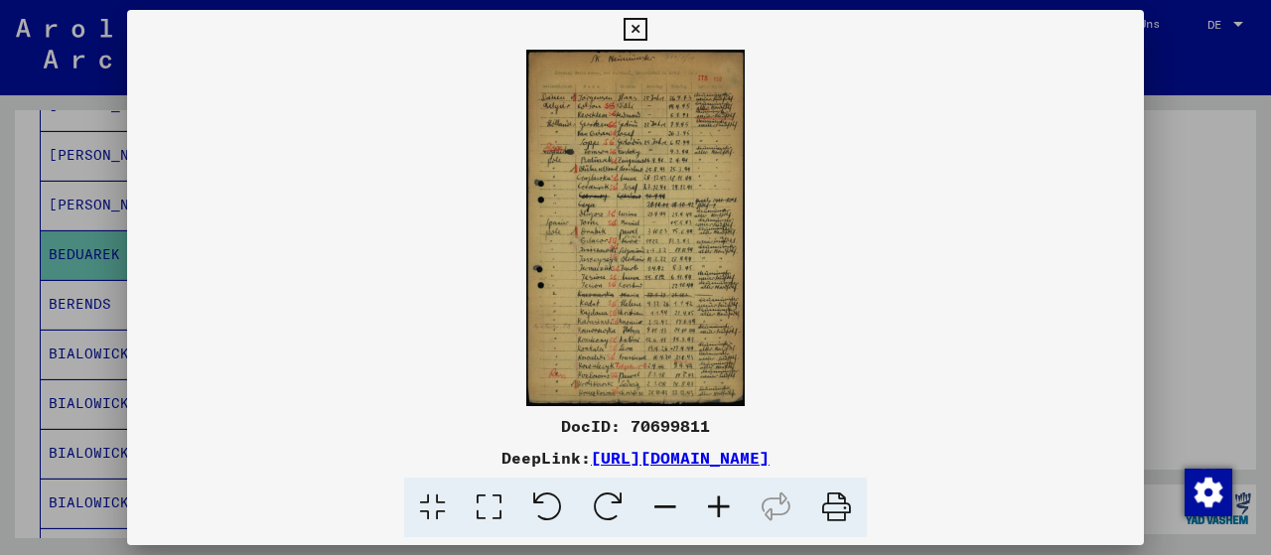
click at [490, 509] on icon at bounding box center [489, 508] width 57 height 61
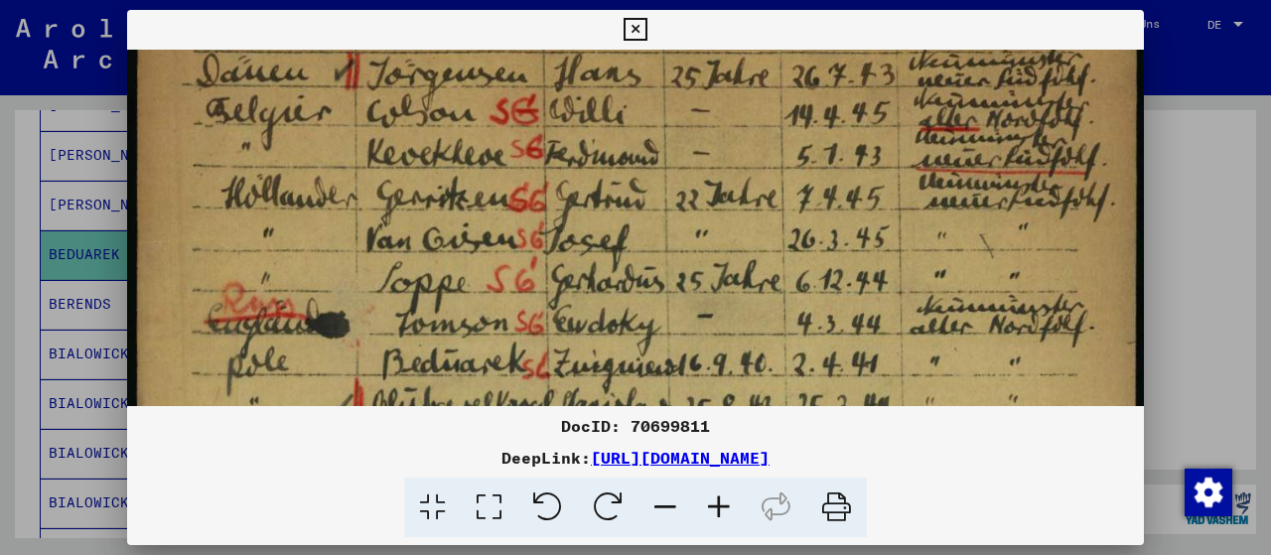
drag, startPoint x: 603, startPoint y: 365, endPoint x: 648, endPoint y: 170, distance: 200.9
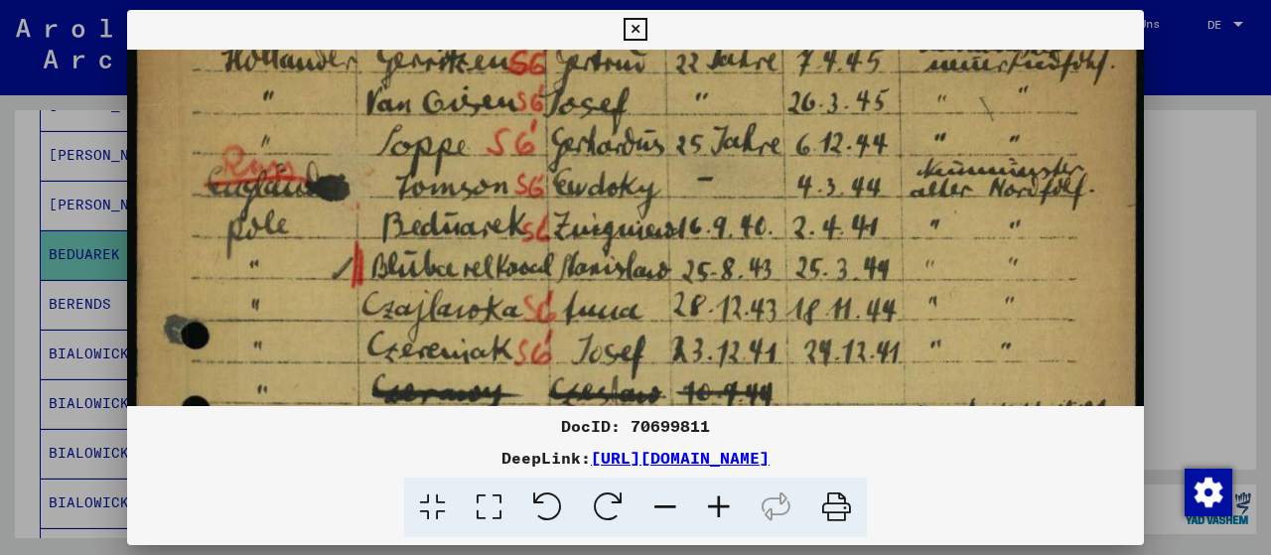
scroll to position [391, 0]
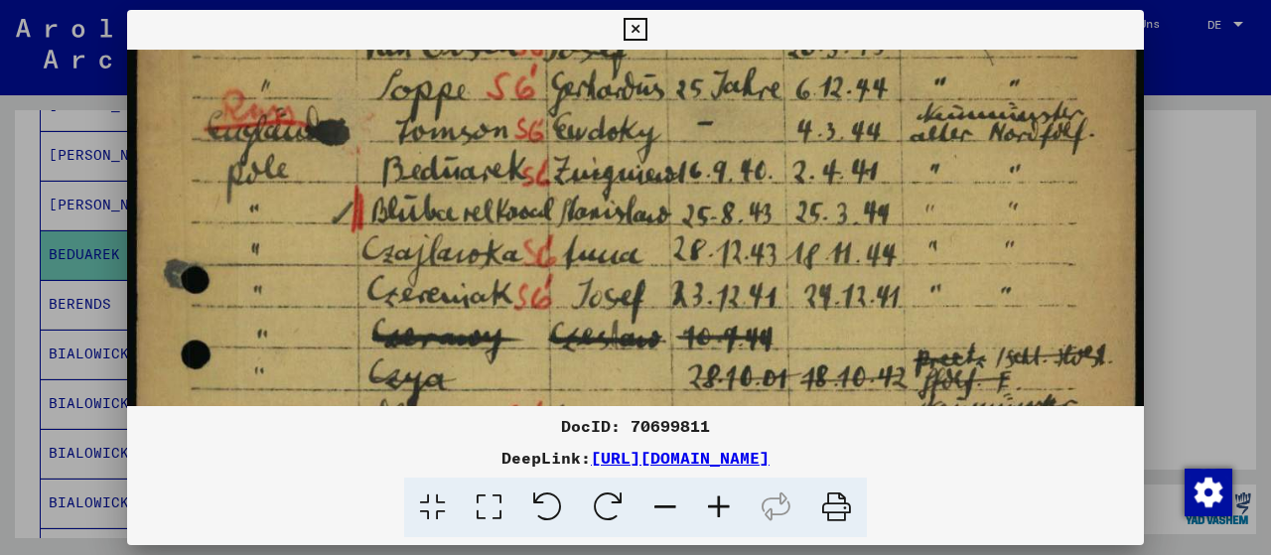
drag, startPoint x: 634, startPoint y: 313, endPoint x: 676, endPoint y: 124, distance: 193.2
click at [676, 124] on img at bounding box center [635, 484] width 1017 height 1652
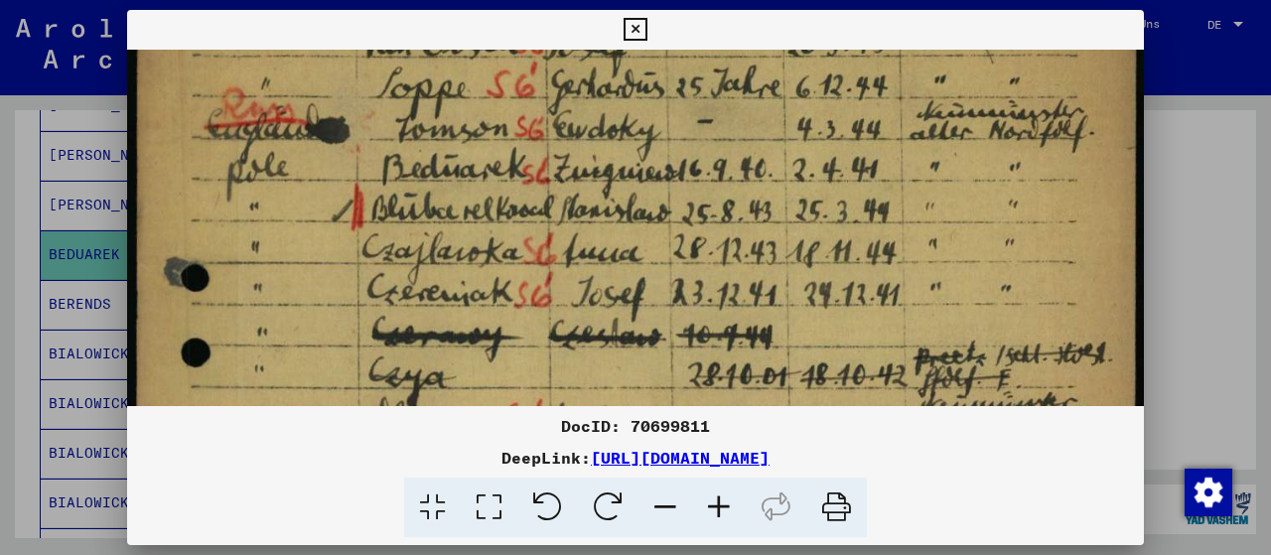
scroll to position [397, 0]
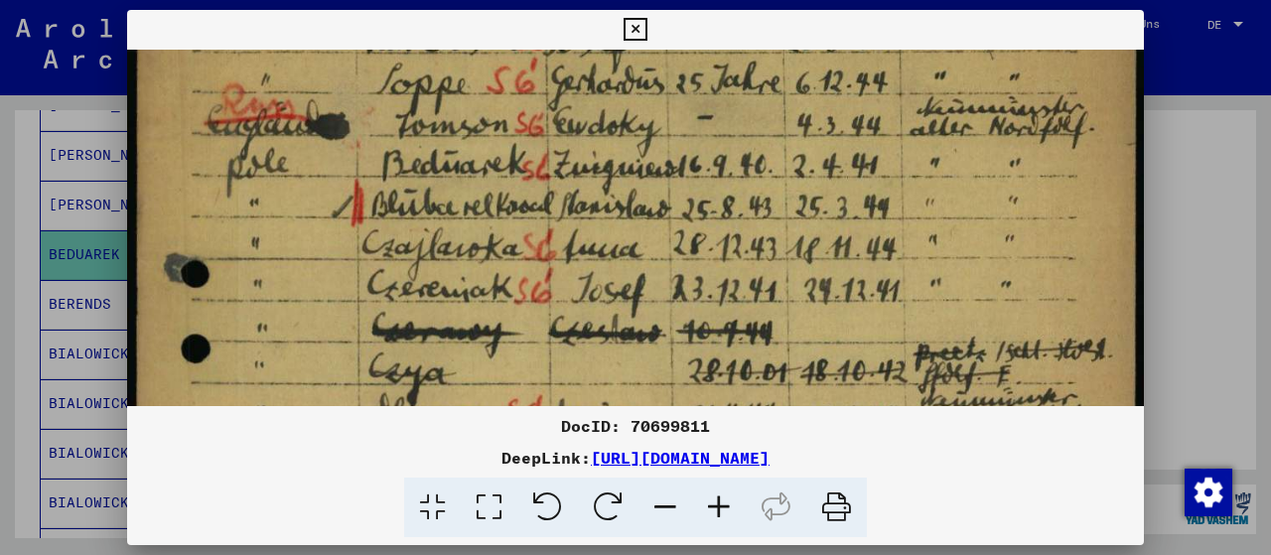
click at [682, 263] on img at bounding box center [635, 478] width 1017 height 1652
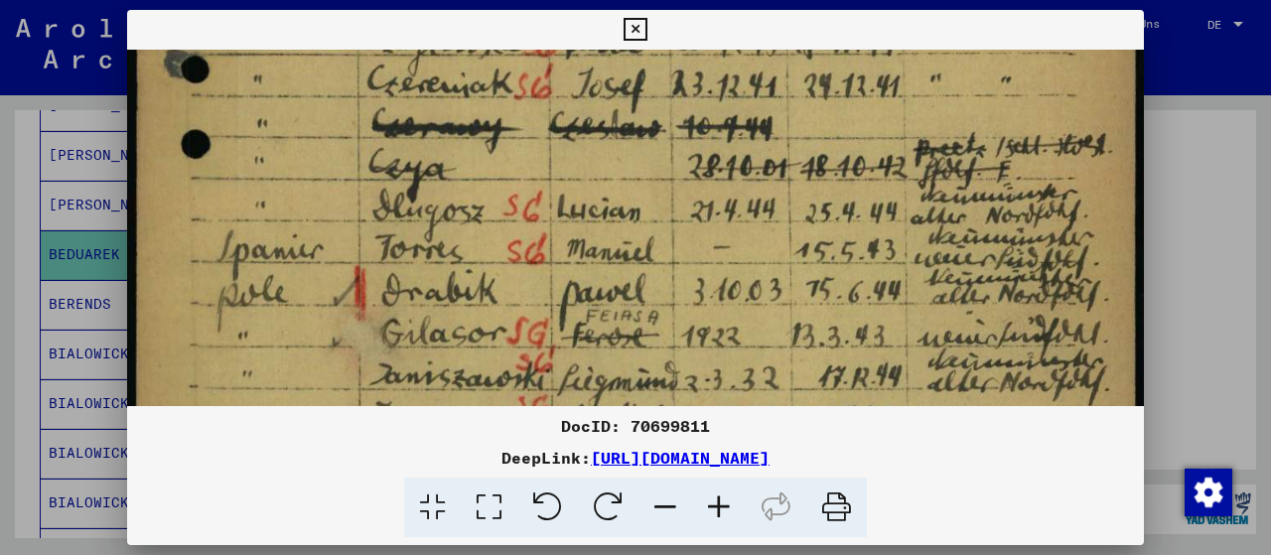
scroll to position [657, 0]
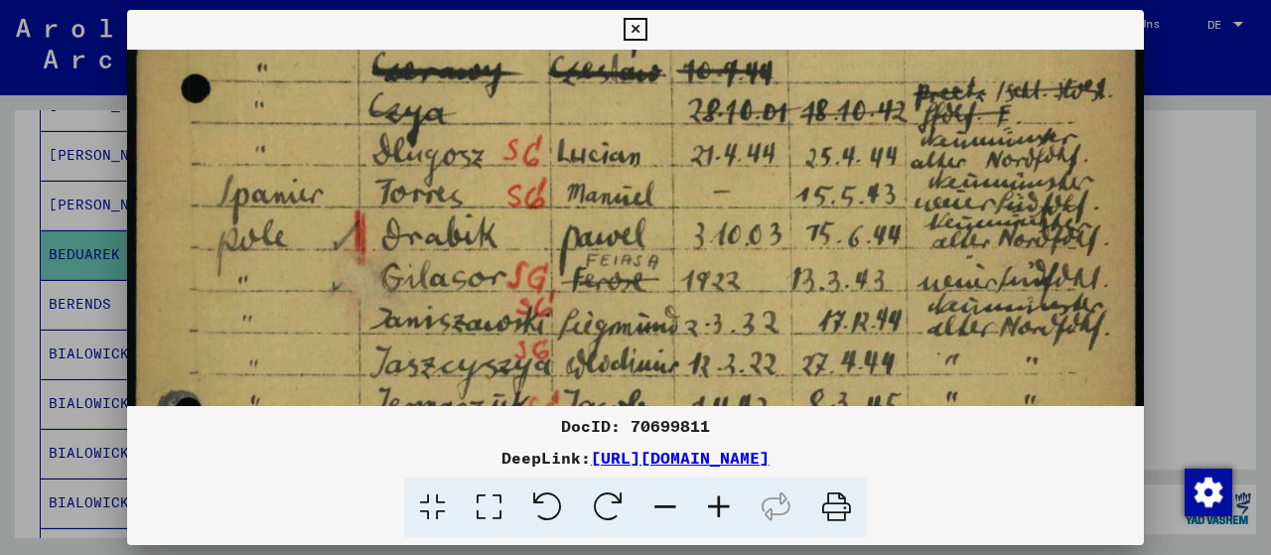
drag, startPoint x: 687, startPoint y: 288, endPoint x: 747, endPoint y: 34, distance: 261.1
click at [747, 34] on div "DocID: 70699811 DeepLink: [URL][DOMAIN_NAME]" at bounding box center [635, 274] width 1017 height 528
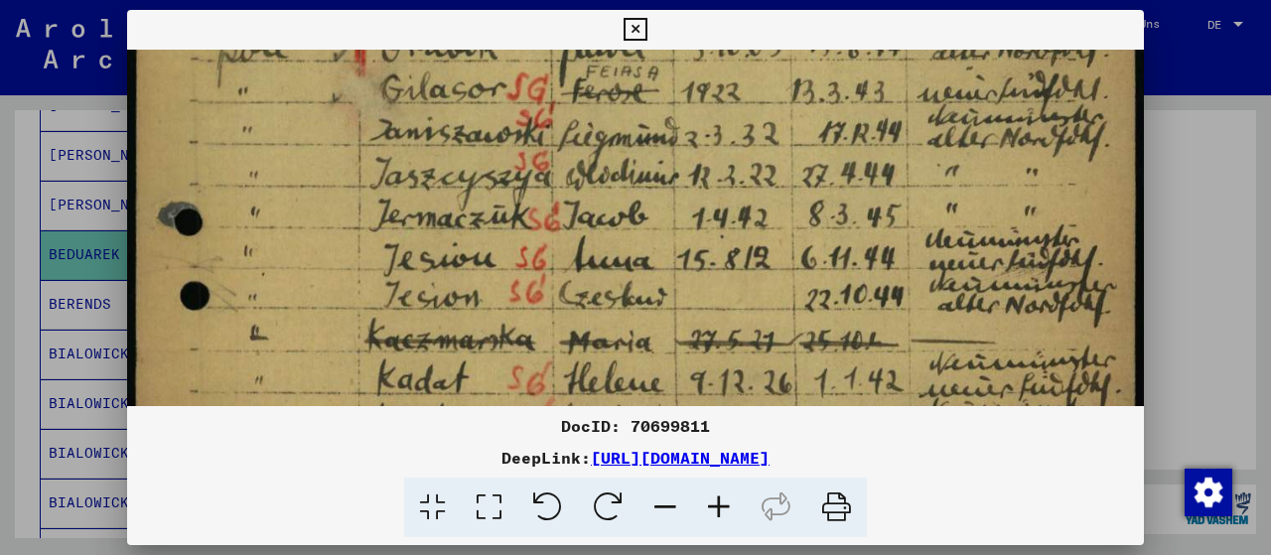
scroll to position [882, 0]
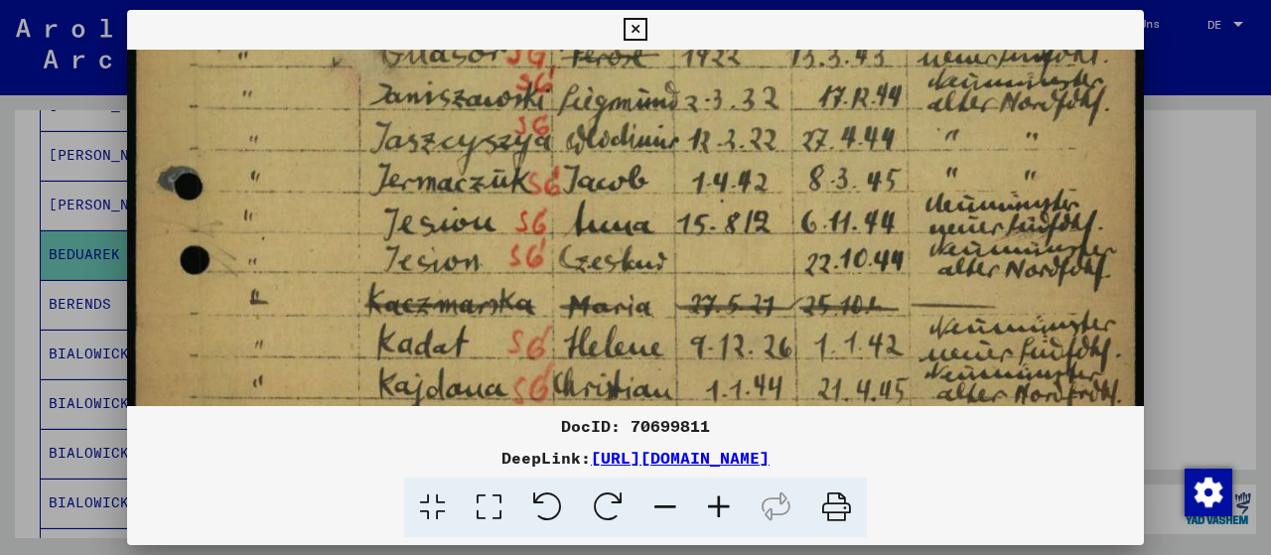
drag, startPoint x: 595, startPoint y: 337, endPoint x: 640, endPoint y: 113, distance: 228.0
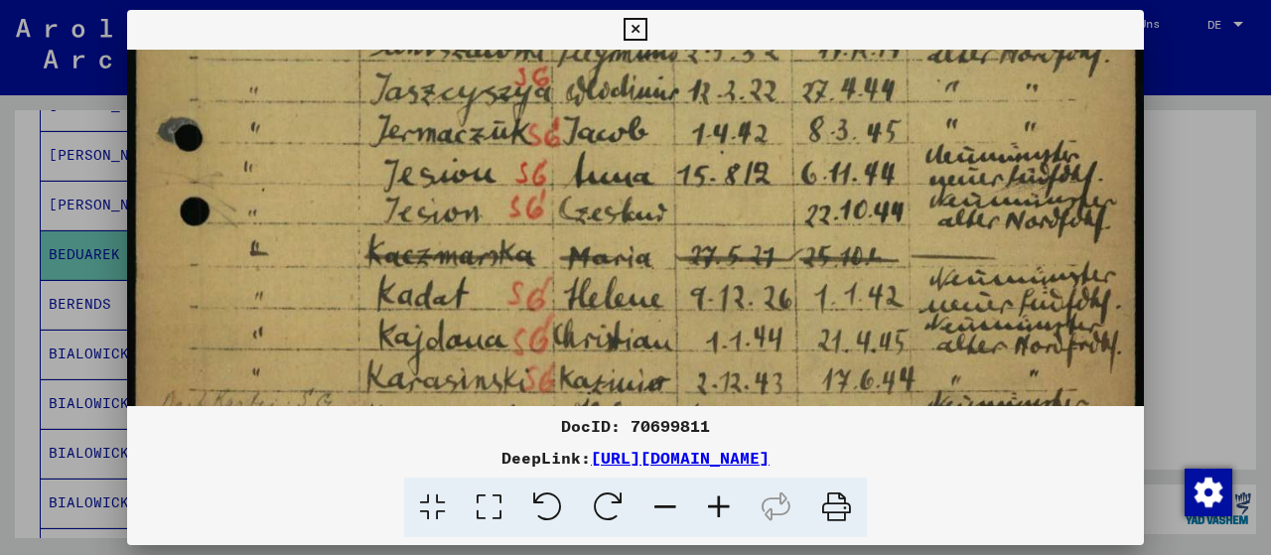
scroll to position [933, 0]
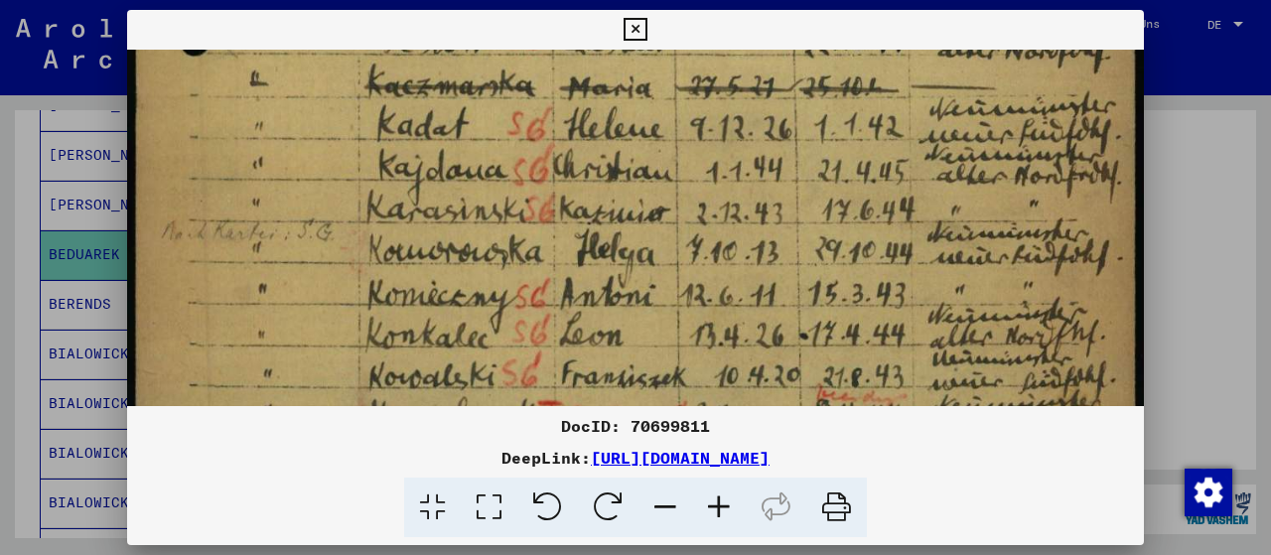
drag, startPoint x: 623, startPoint y: 343, endPoint x: 682, endPoint y: 144, distance: 207.3
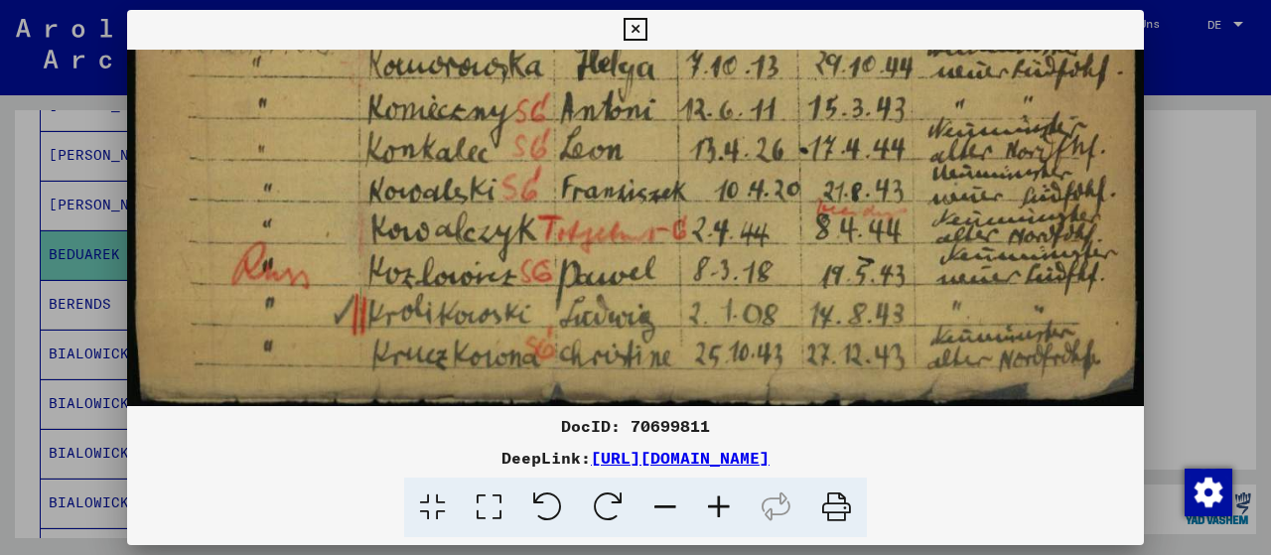
drag, startPoint x: 685, startPoint y: 304, endPoint x: 725, endPoint y: 159, distance: 150.3
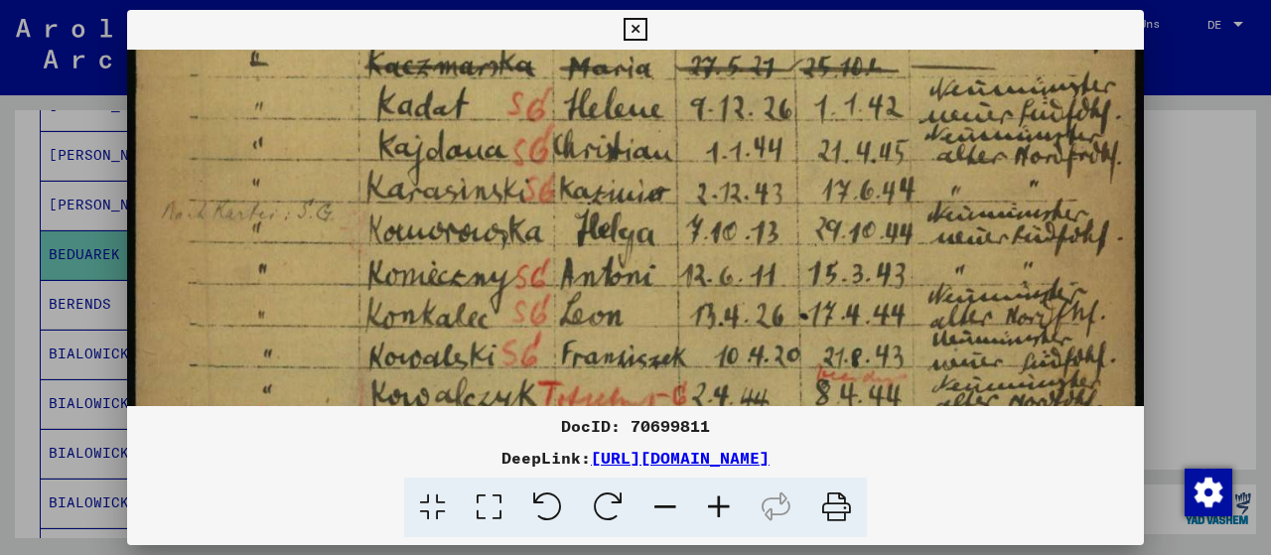
drag, startPoint x: 712, startPoint y: 257, endPoint x: 728, endPoint y: 397, distance: 140.9
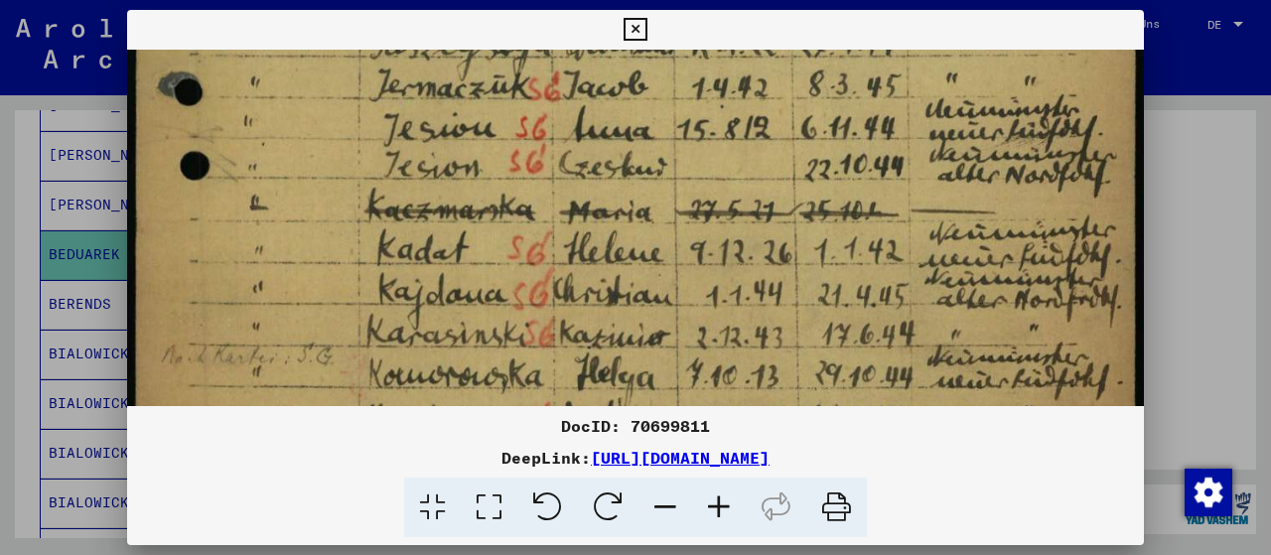
drag, startPoint x: 709, startPoint y: 200, endPoint x: 706, endPoint y: 337, distance: 137.1
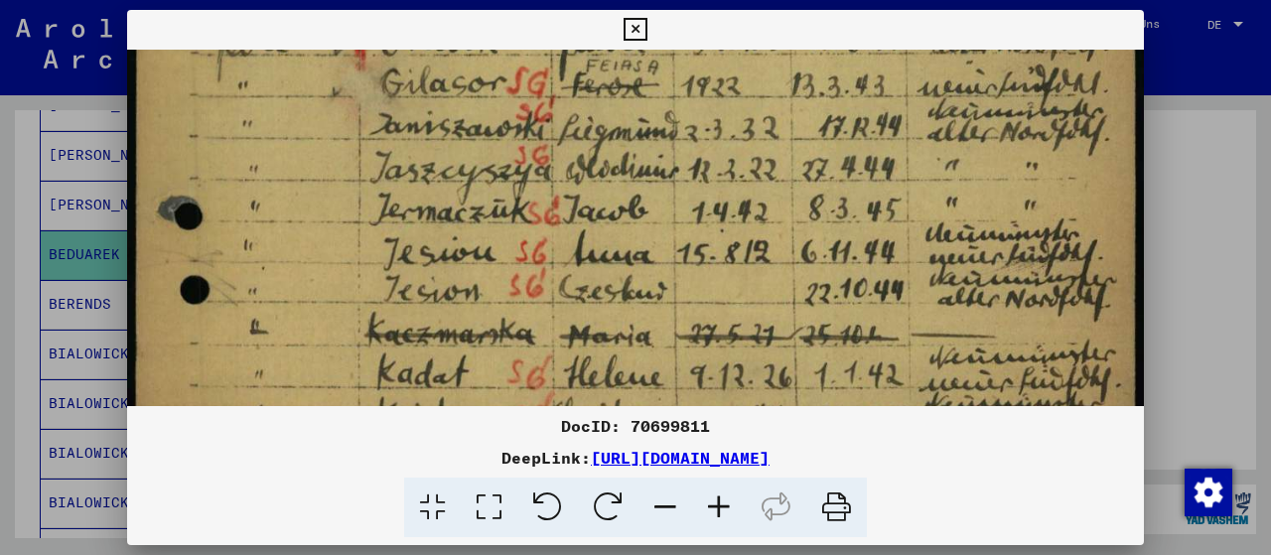
drag, startPoint x: 706, startPoint y: 217, endPoint x: 710, endPoint y: 339, distance: 121.2
click at [710, 340] on img at bounding box center [635, 24] width 1017 height 1652
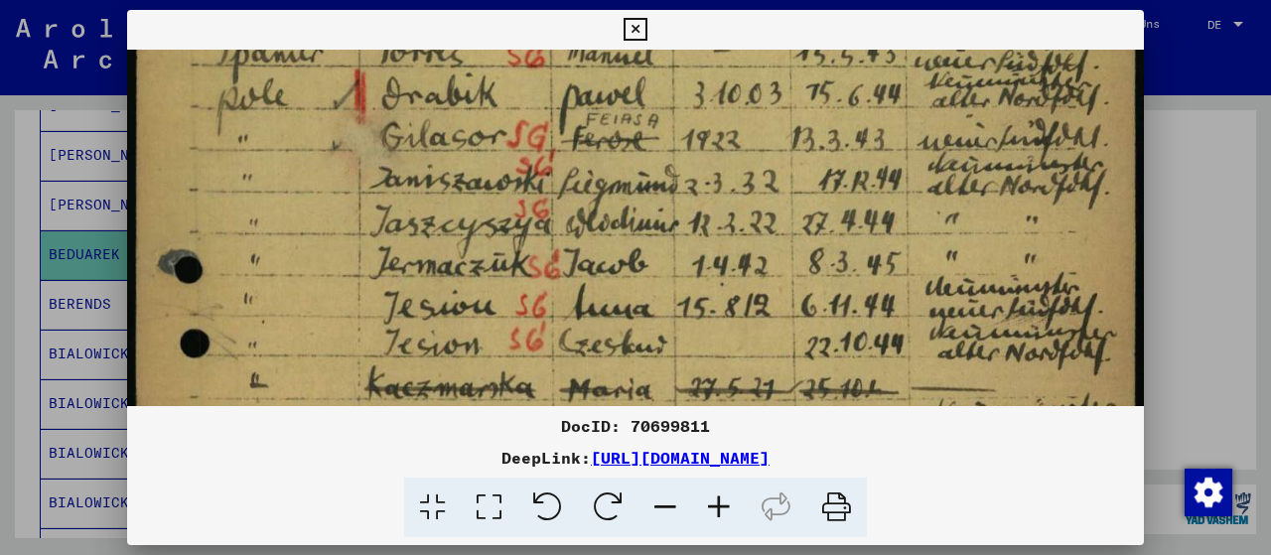
scroll to position [737, 0]
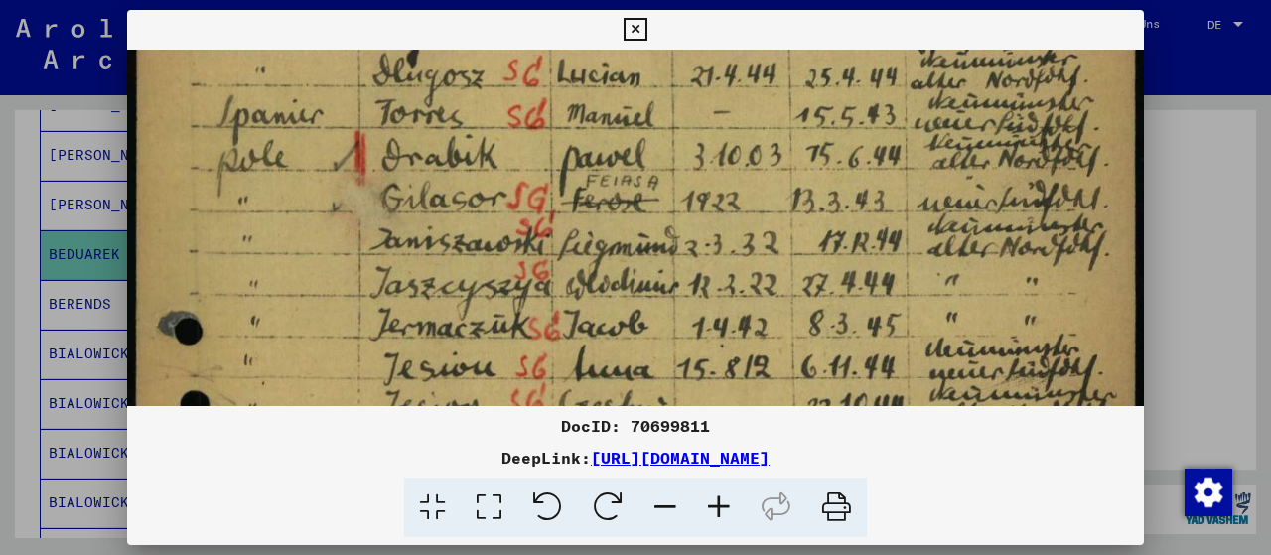
drag, startPoint x: 710, startPoint y: 233, endPoint x: 710, endPoint y: 347, distance: 113.2
click at [710, 347] on img at bounding box center [635, 139] width 1017 height 1652
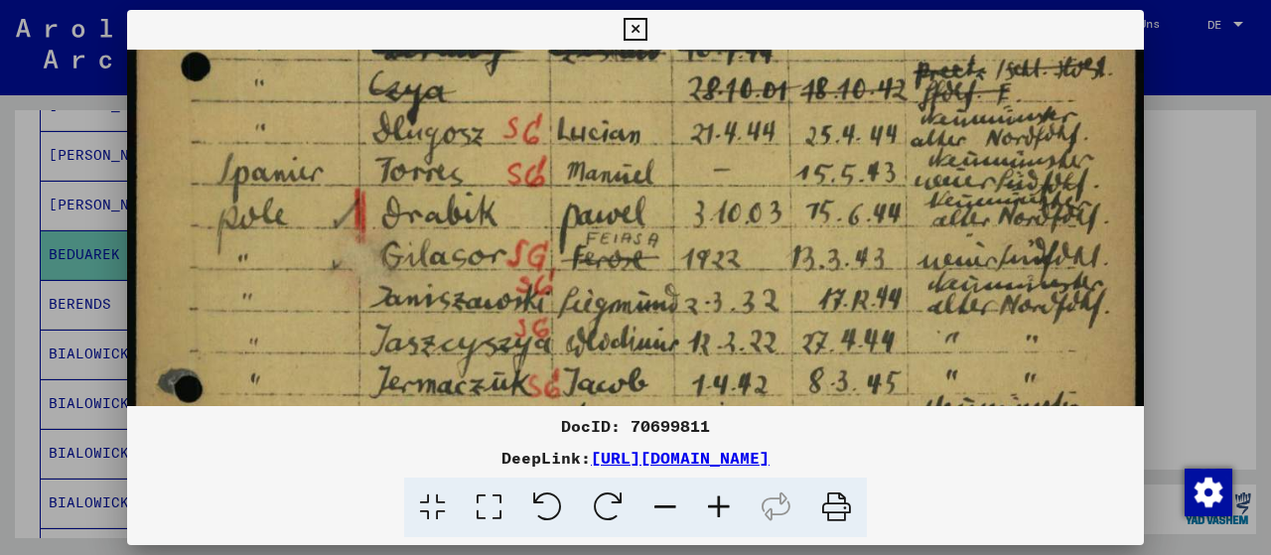
scroll to position [639, 0]
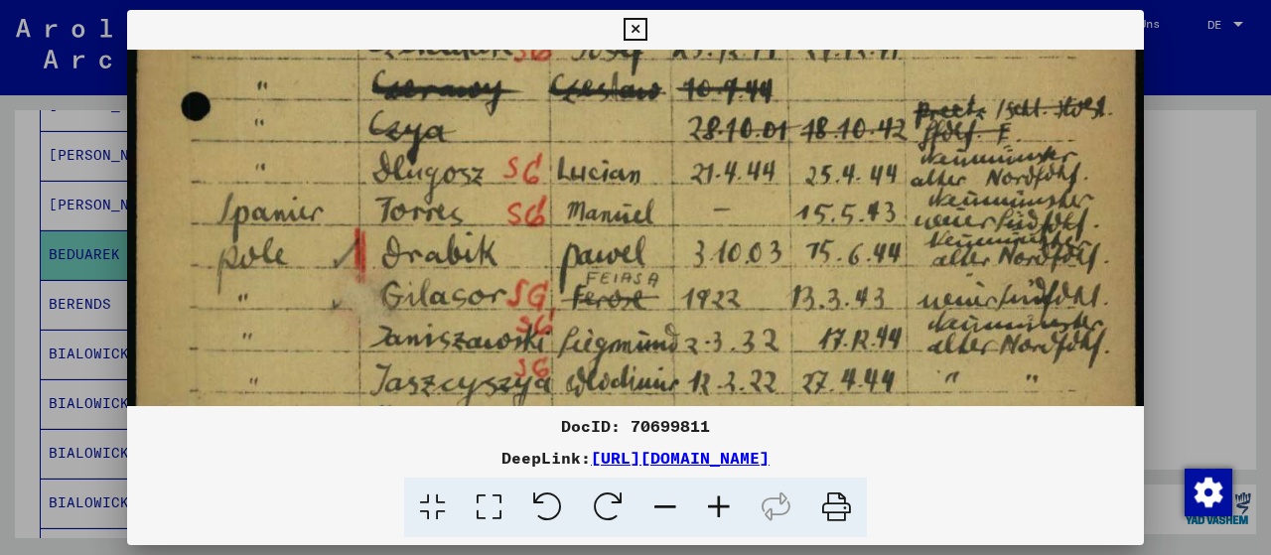
drag, startPoint x: 702, startPoint y: 269, endPoint x: 696, endPoint y: 362, distance: 93.5
click at [696, 362] on img at bounding box center [635, 236] width 1017 height 1652
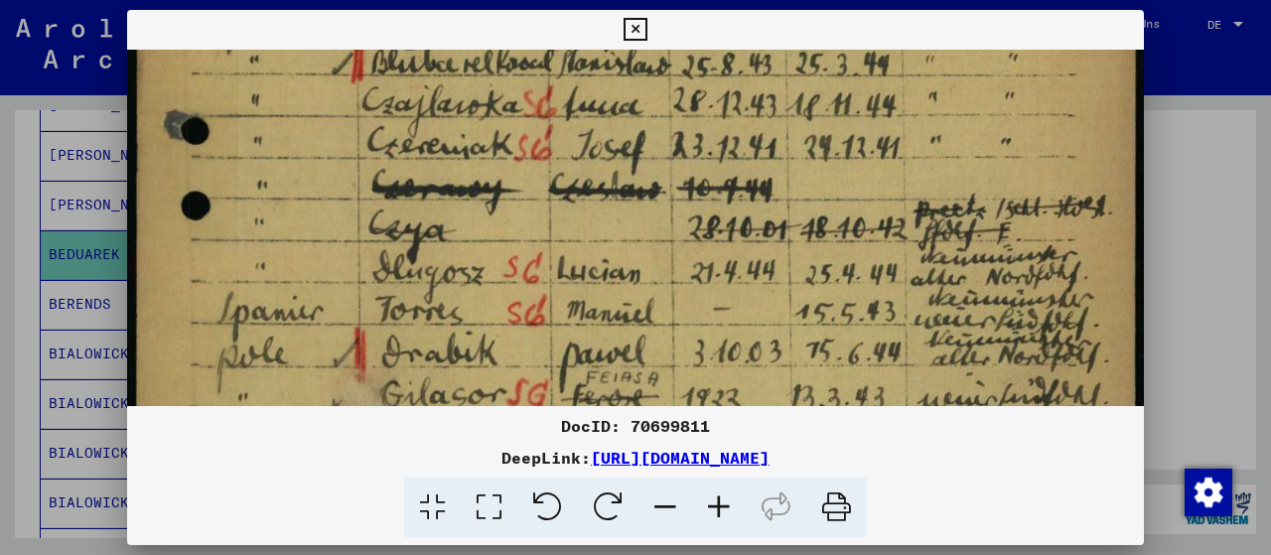
scroll to position [534, 0]
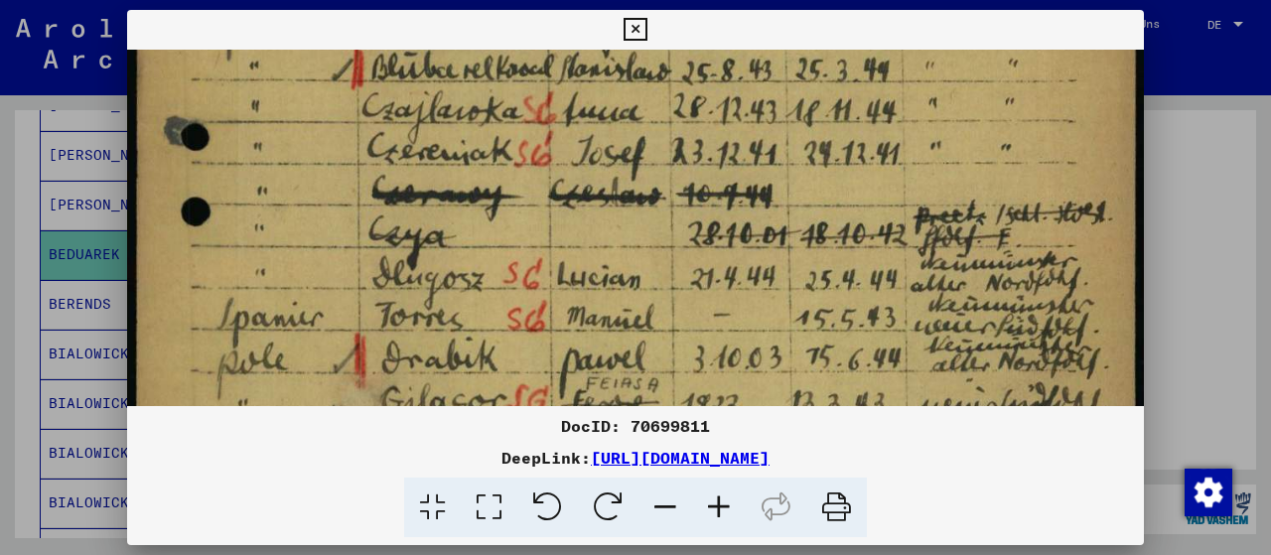
drag, startPoint x: 690, startPoint y: 280, endPoint x: 692, endPoint y: 382, distance: 102.3
click at [692, 382] on img at bounding box center [635, 341] width 1017 height 1652
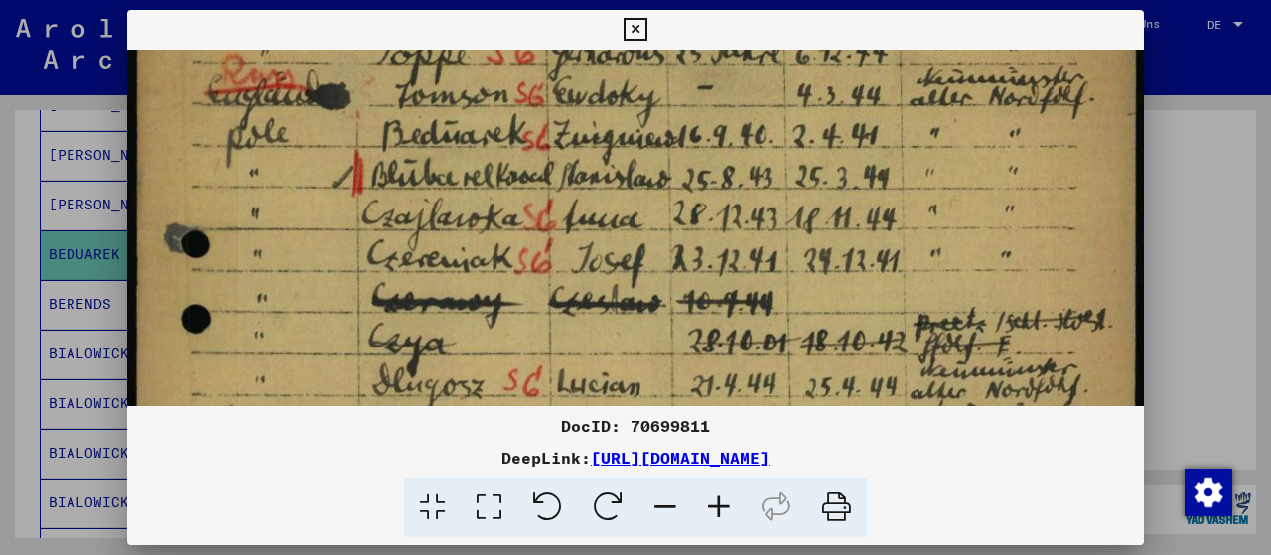
scroll to position [434, 0]
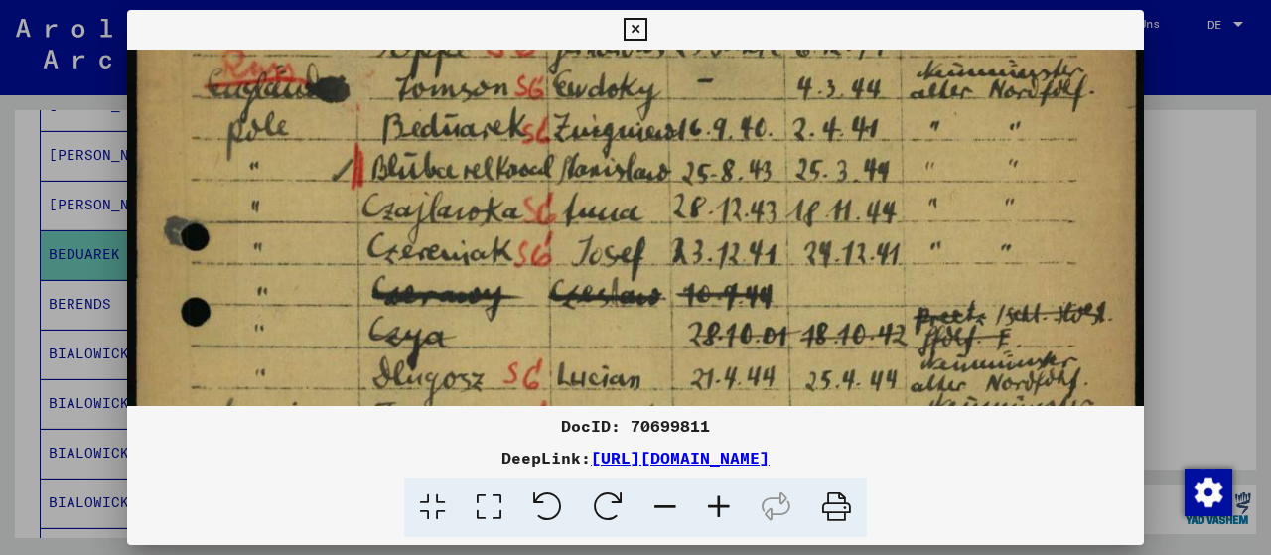
drag, startPoint x: 684, startPoint y: 249, endPoint x: 694, endPoint y: 346, distance: 96.8
click at [694, 346] on img at bounding box center [635, 442] width 1017 height 1652
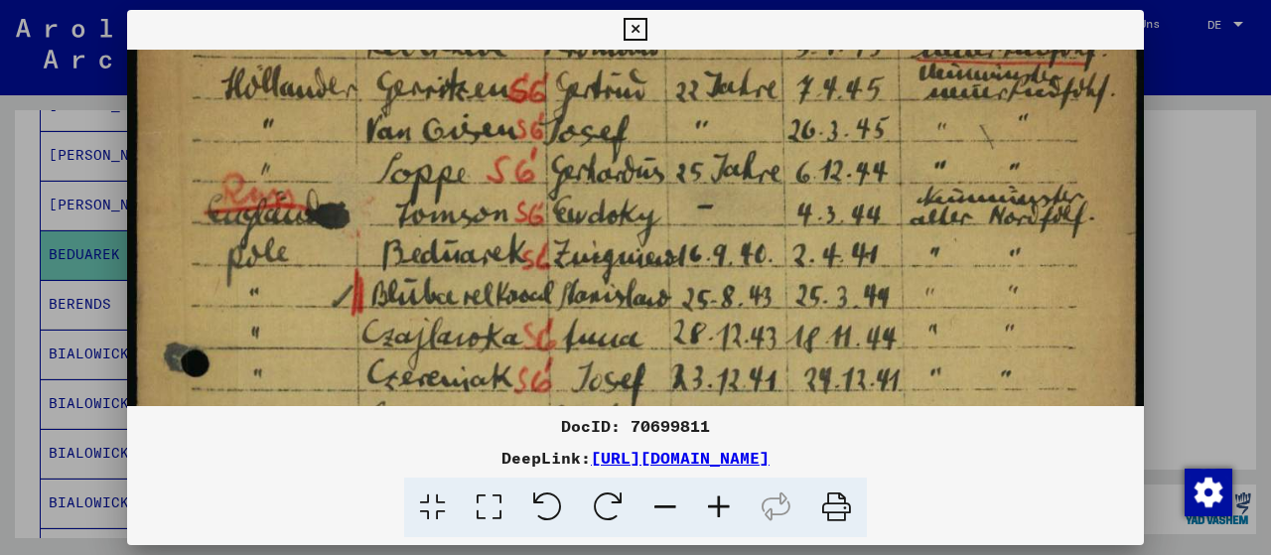
drag, startPoint x: 682, startPoint y: 231, endPoint x: 694, endPoint y: 349, distance: 118.8
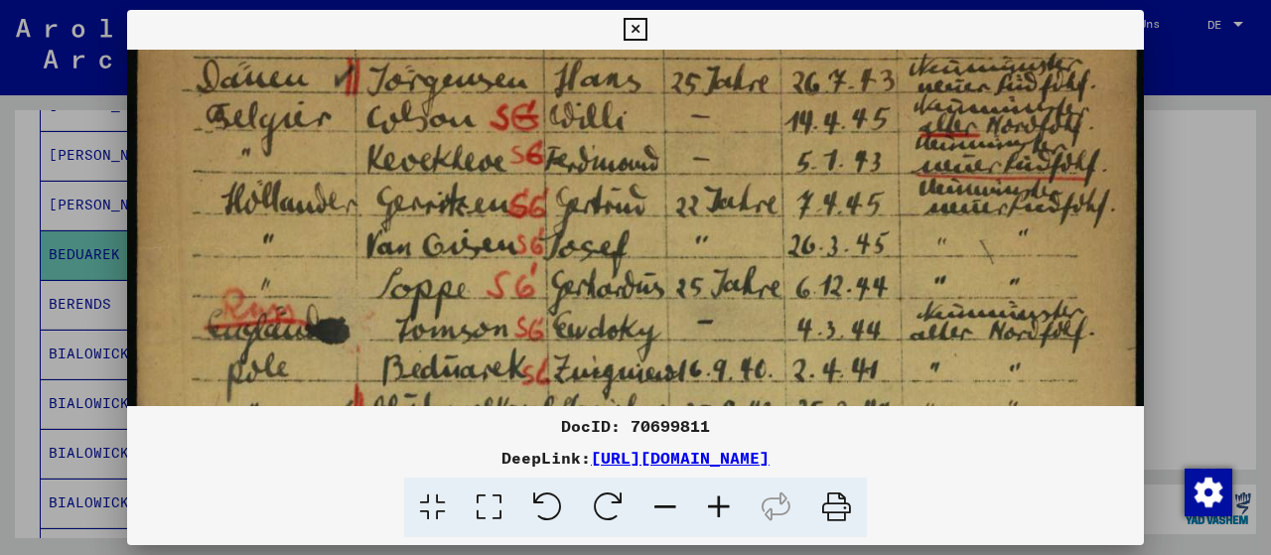
drag, startPoint x: 691, startPoint y: 242, endPoint x: 702, endPoint y: 343, distance: 100.9
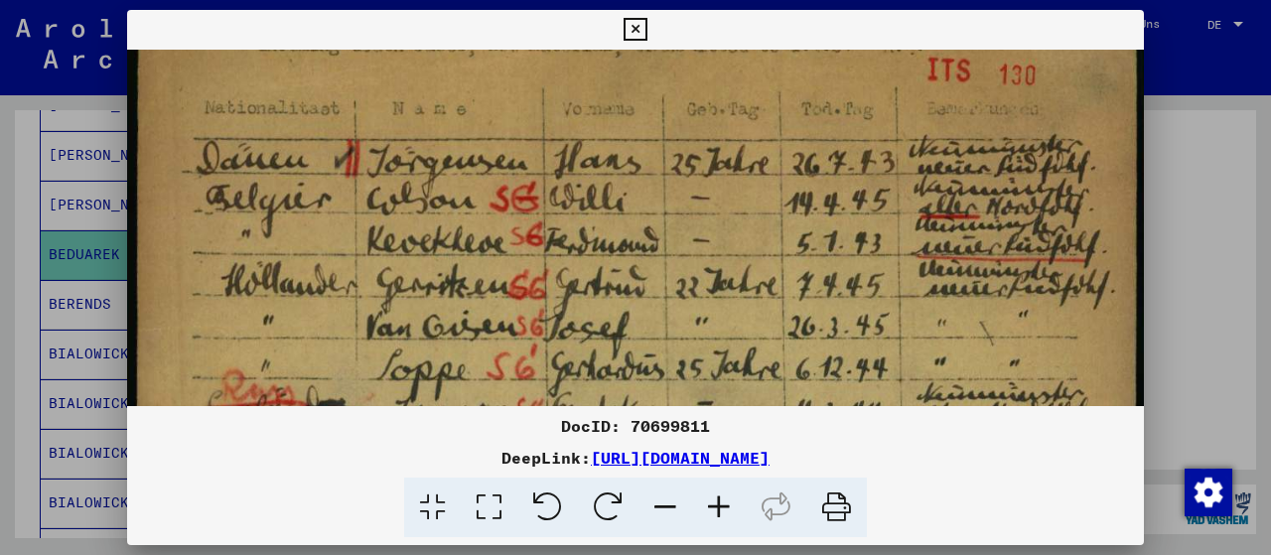
scroll to position [101, 0]
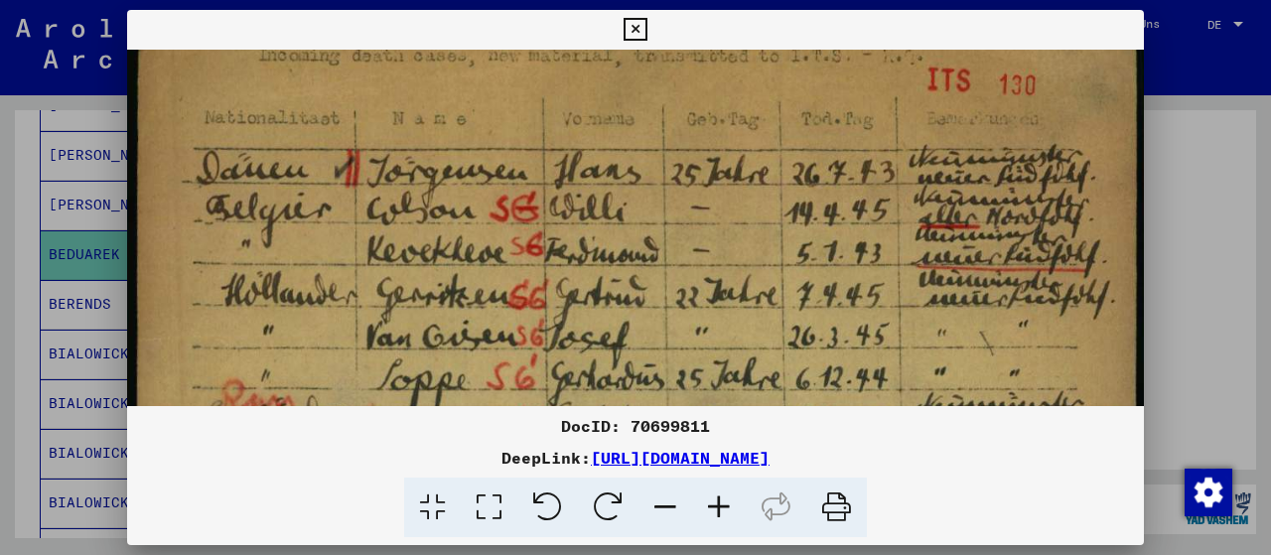
drag, startPoint x: 701, startPoint y: 235, endPoint x: 701, endPoint y: 313, distance: 77.4
click at [646, 29] on icon at bounding box center [635, 30] width 23 height 24
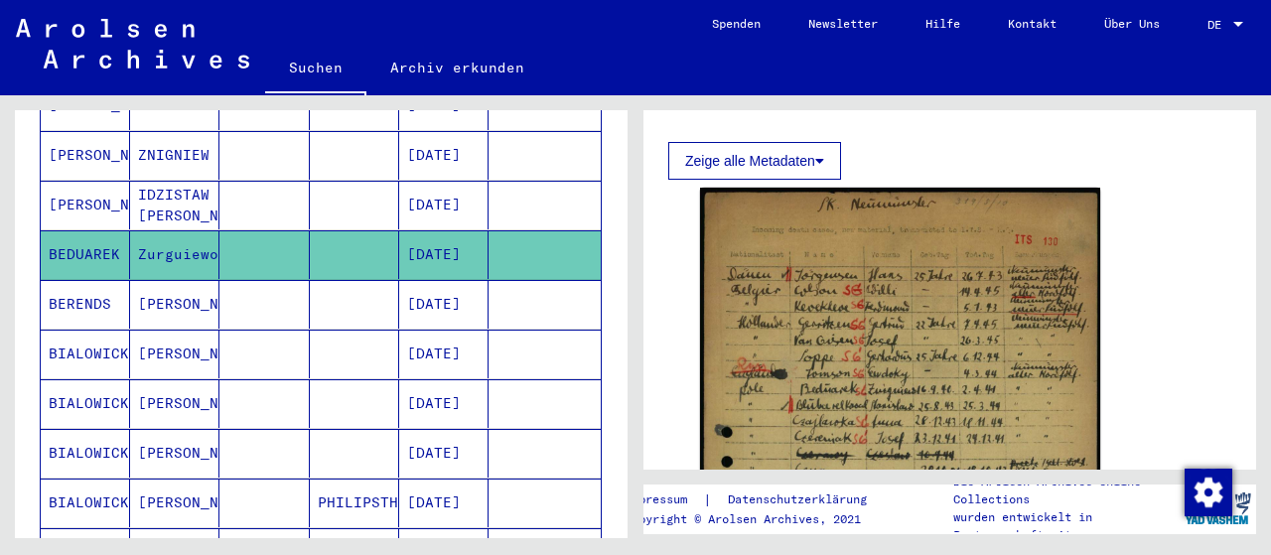
scroll to position [0, 0]
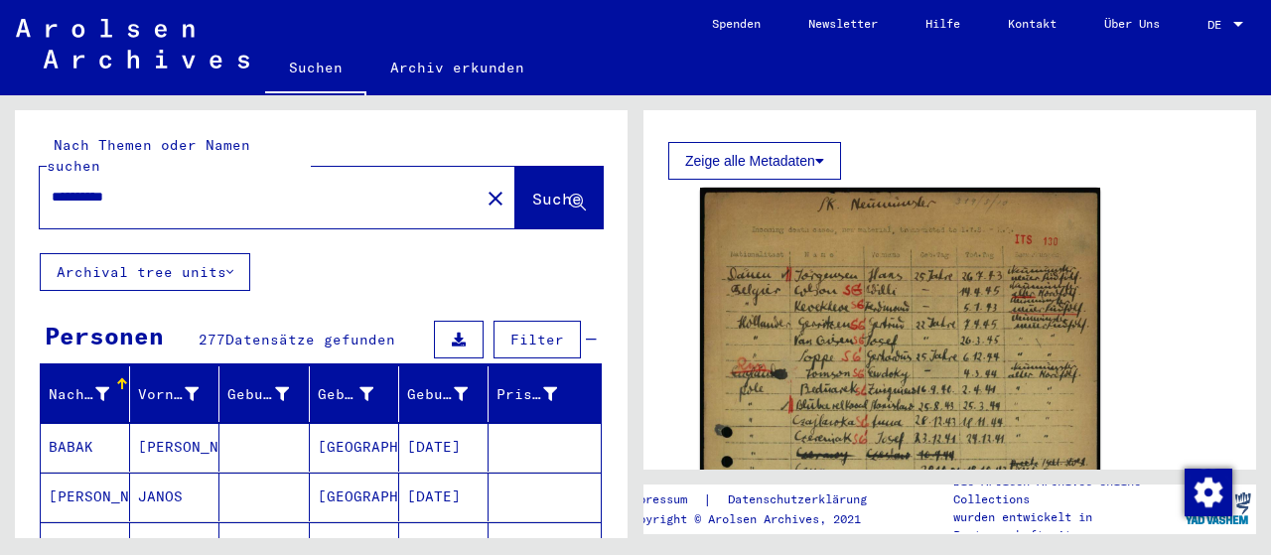
click at [175, 187] on input "**********" at bounding box center [260, 197] width 416 height 21
type input "*"
type input "*********"
click at [535, 189] on span "Suche" at bounding box center [557, 199] width 50 height 20
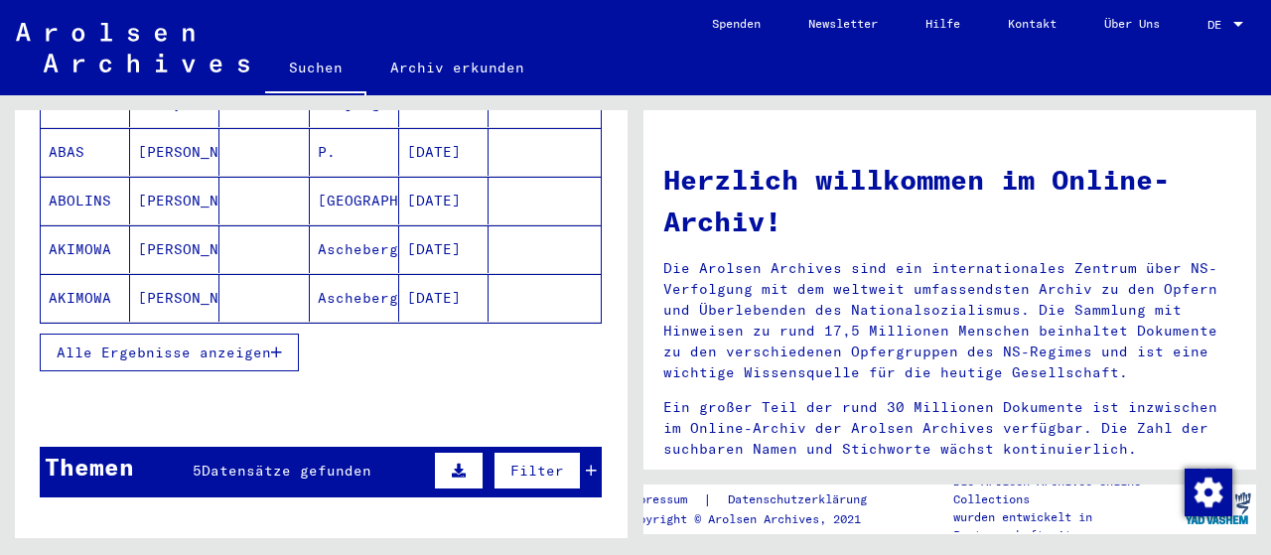
scroll to position [638, 0]
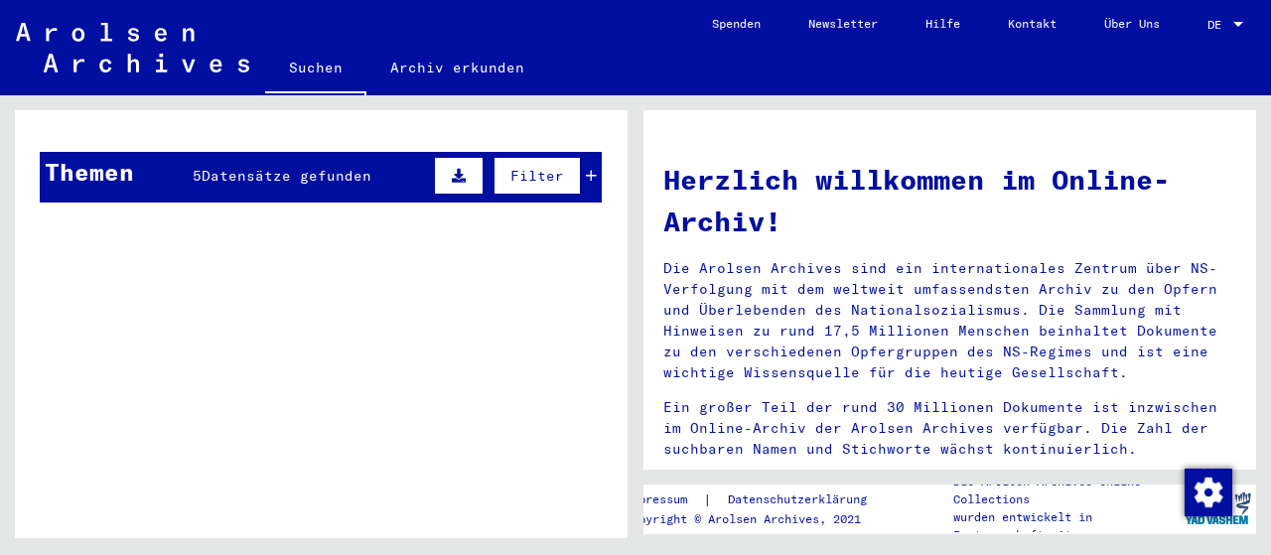
click at [333, 167] on span "Datensätze gefunden" at bounding box center [287, 176] width 170 height 18
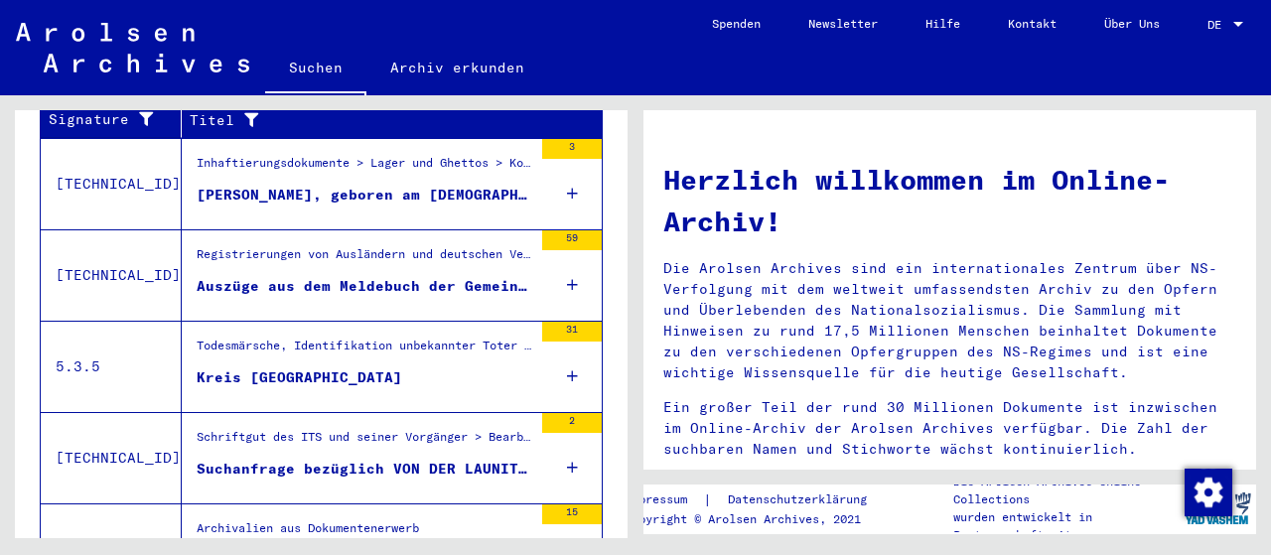
scroll to position [824, 0]
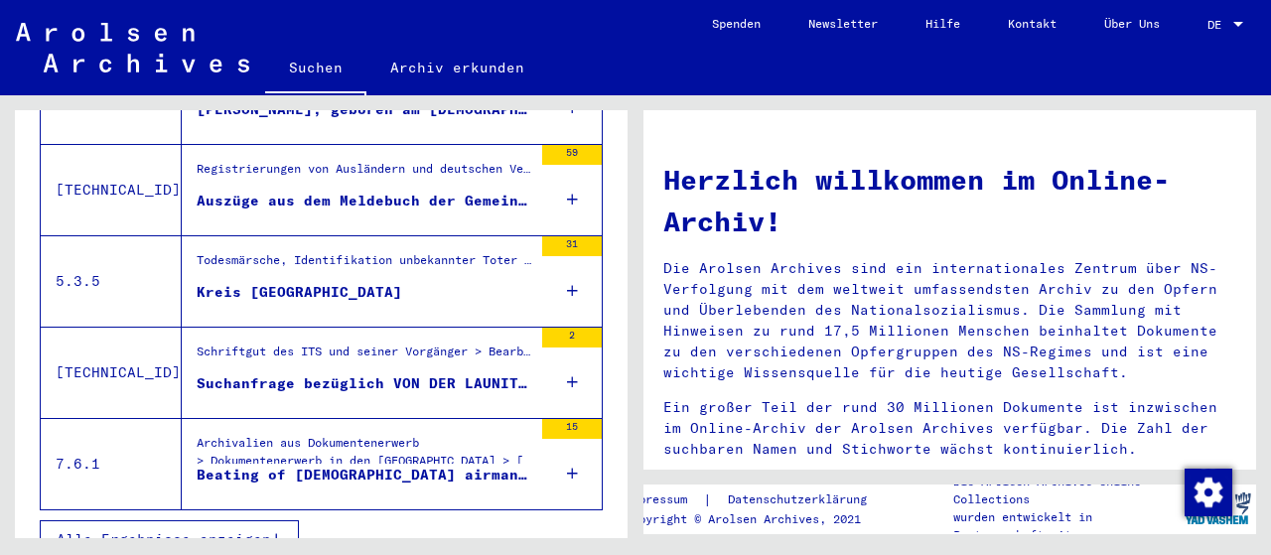
click at [366, 191] on div "Auszüge aus dem Meldebuch der Gemeinde [GEOGRAPHIC_DATA]/[GEOGRAPHIC_DATA]" at bounding box center [365, 201] width 336 height 21
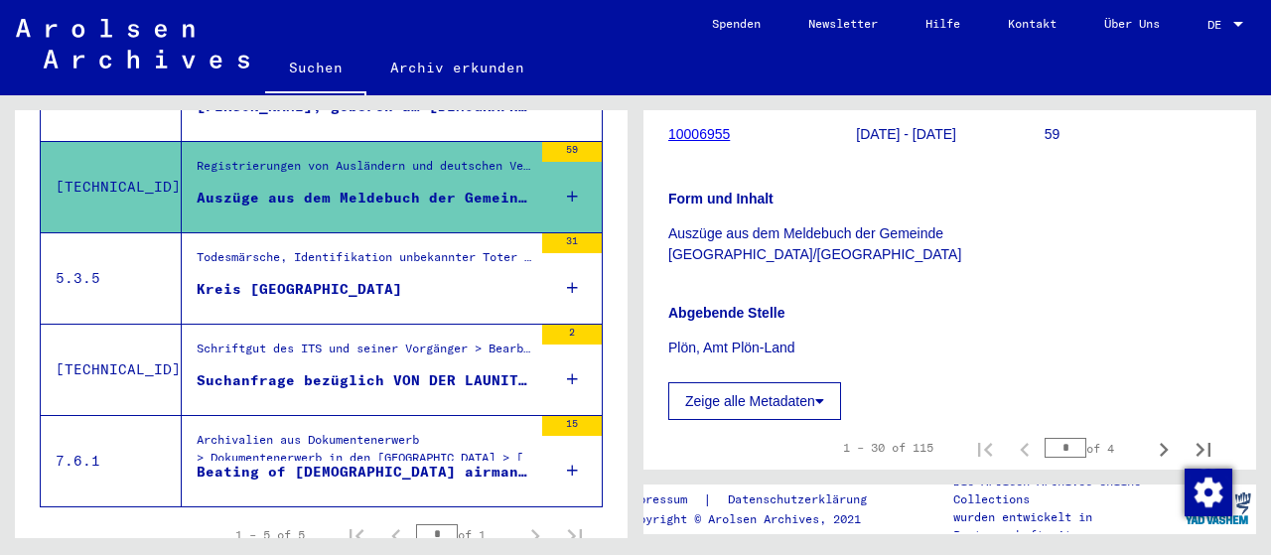
scroll to position [651, 0]
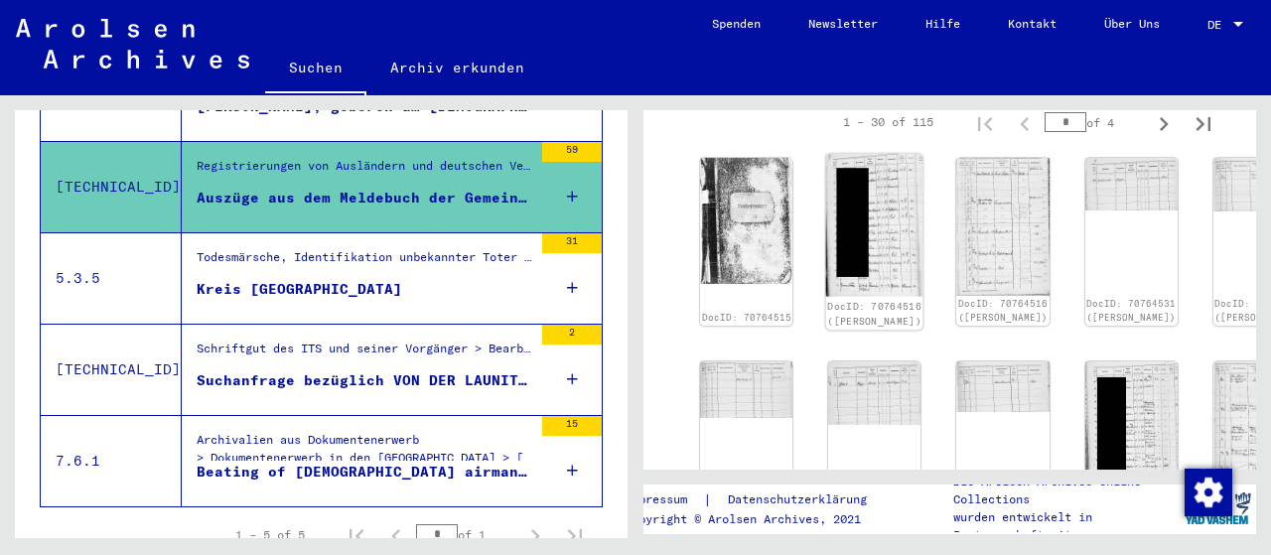
click at [826, 221] on img at bounding box center [874, 225] width 97 height 143
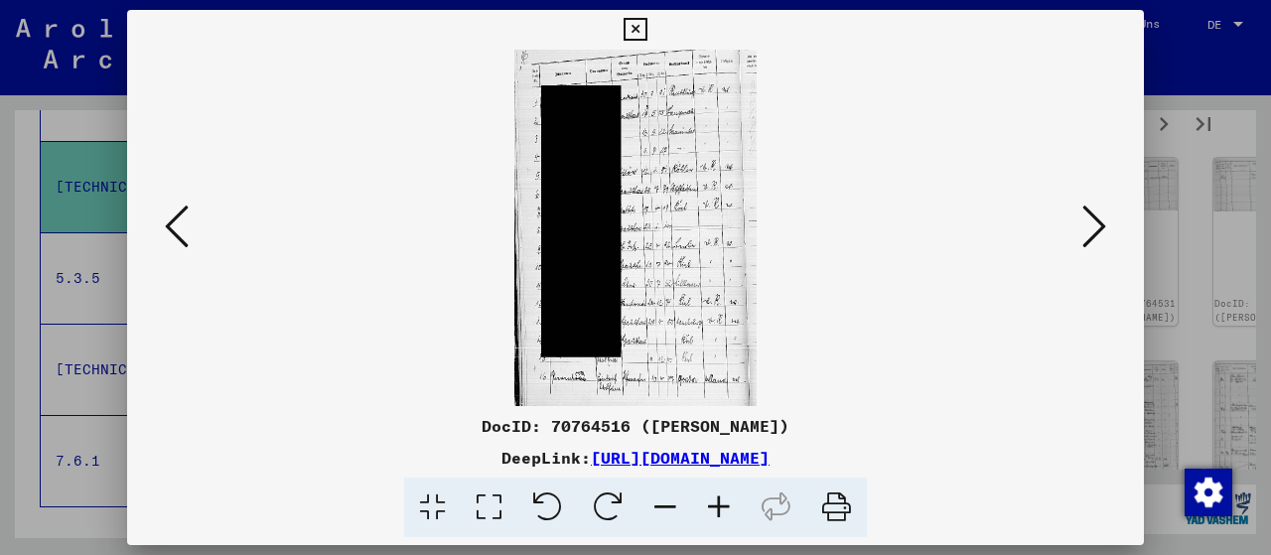
click at [471, 503] on icon at bounding box center [489, 508] width 57 height 61
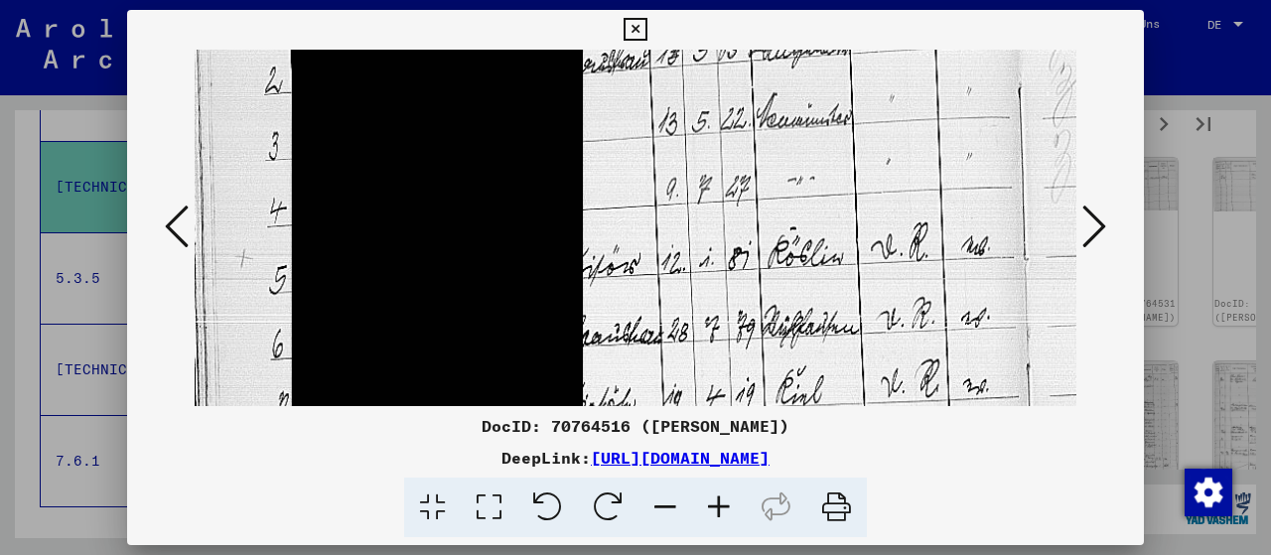
drag, startPoint x: 679, startPoint y: 357, endPoint x: 739, endPoint y: 130, distance: 235.0
click at [738, 130] on img at bounding box center [636, 468] width 882 height 1294
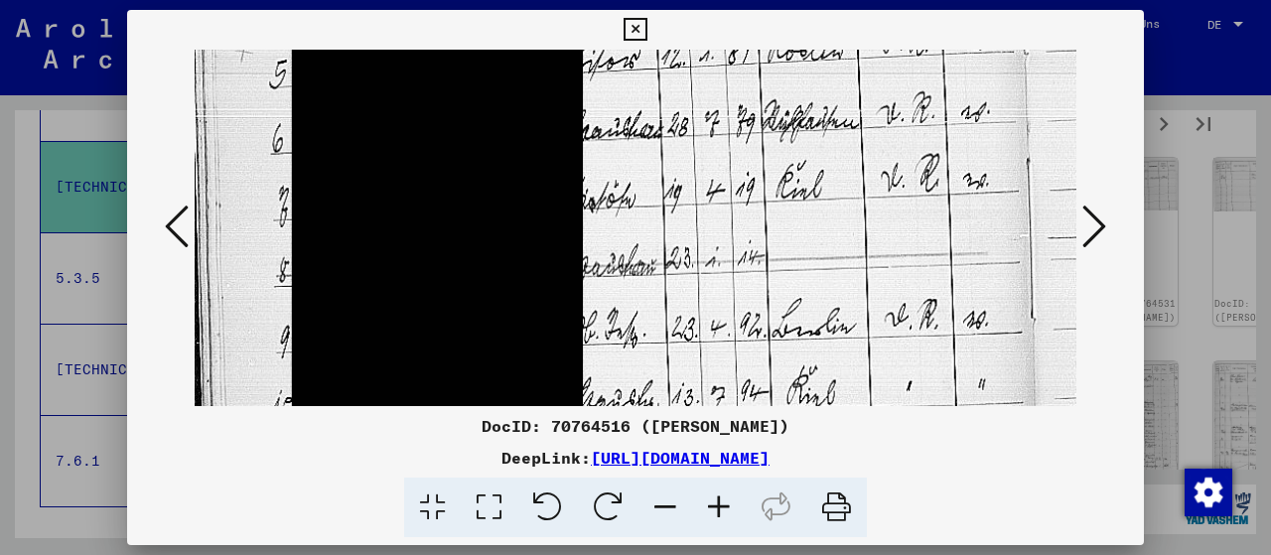
drag, startPoint x: 764, startPoint y: 312, endPoint x: 786, endPoint y: 99, distance: 213.7
click at [786, 99] on img at bounding box center [636, 263] width 882 height 1294
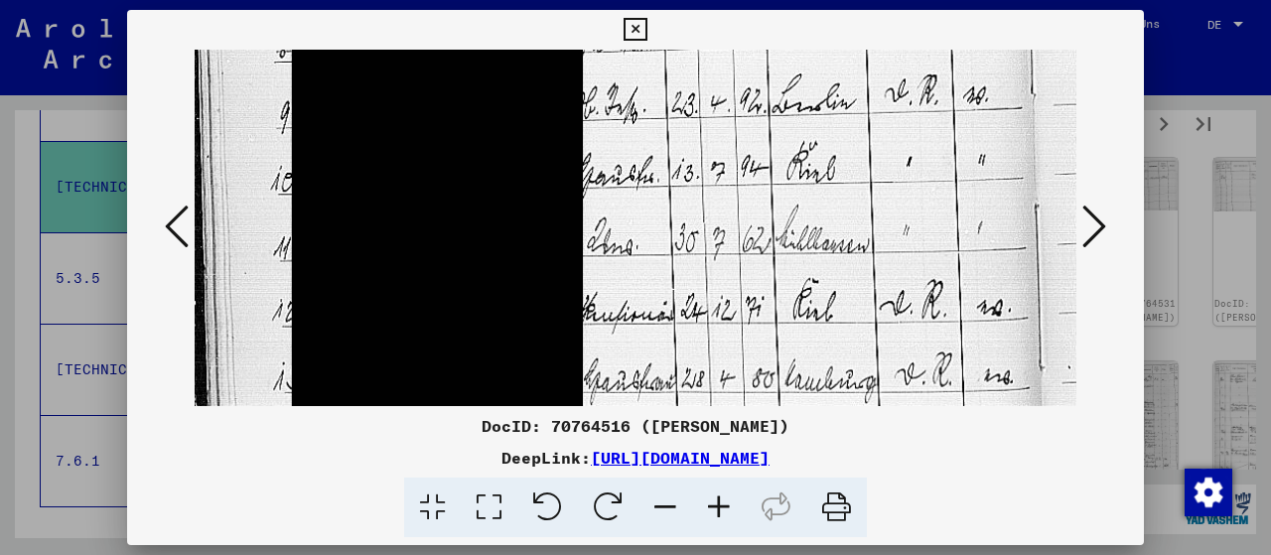
drag, startPoint x: 777, startPoint y: 325, endPoint x: 830, endPoint y: 128, distance: 203.5
click at [829, 110] on img at bounding box center [636, 38] width 882 height 1294
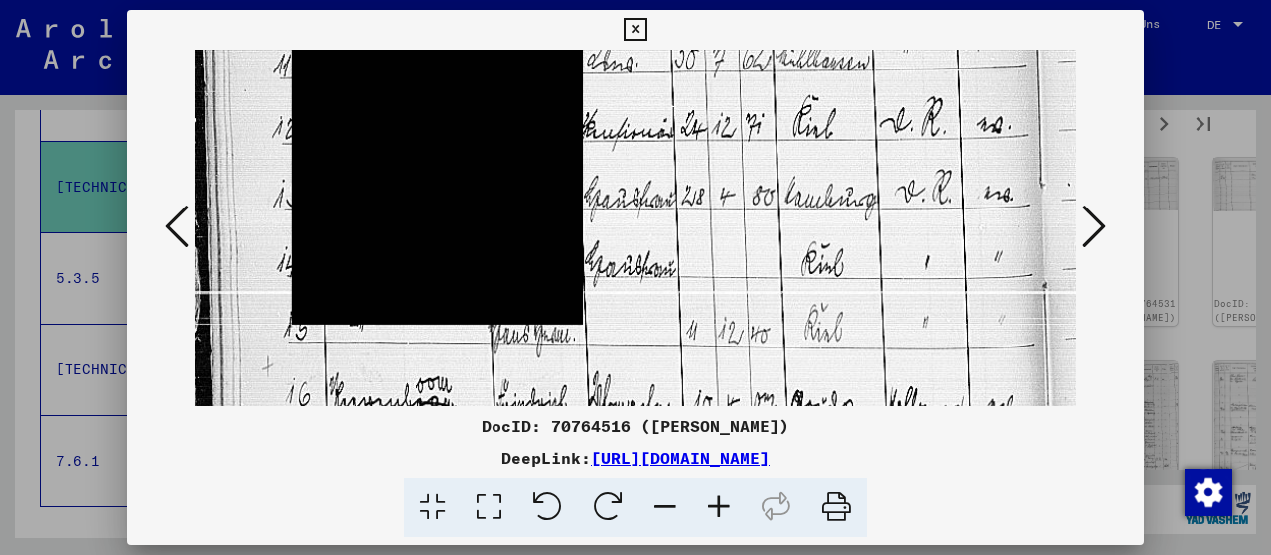
drag, startPoint x: 816, startPoint y: 283, endPoint x: 856, endPoint y: 102, distance: 185.0
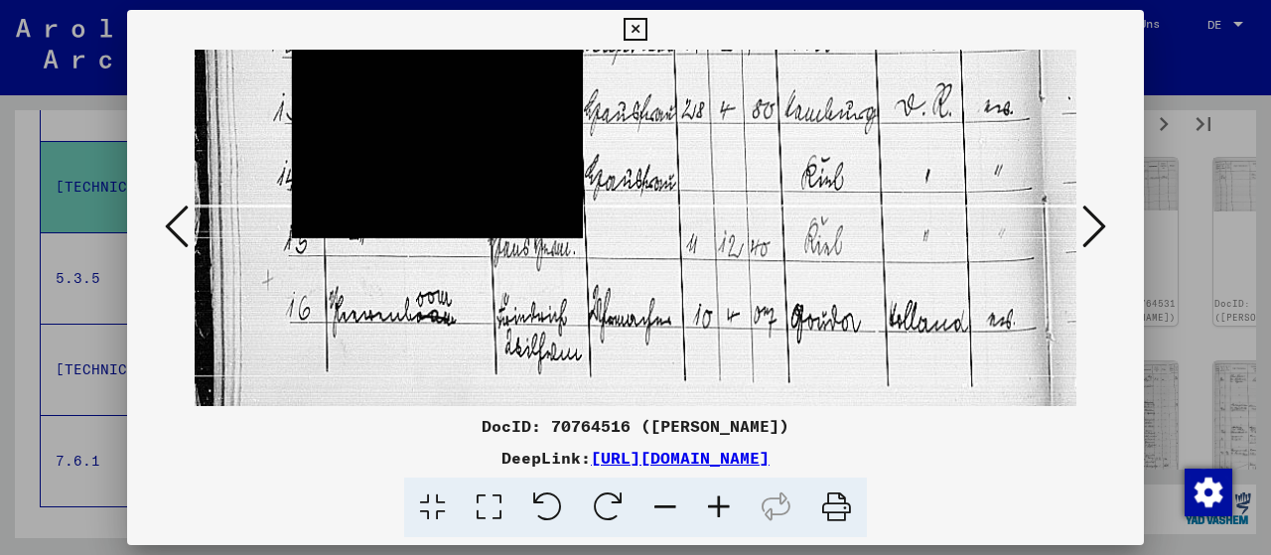
scroll to position [949, 0]
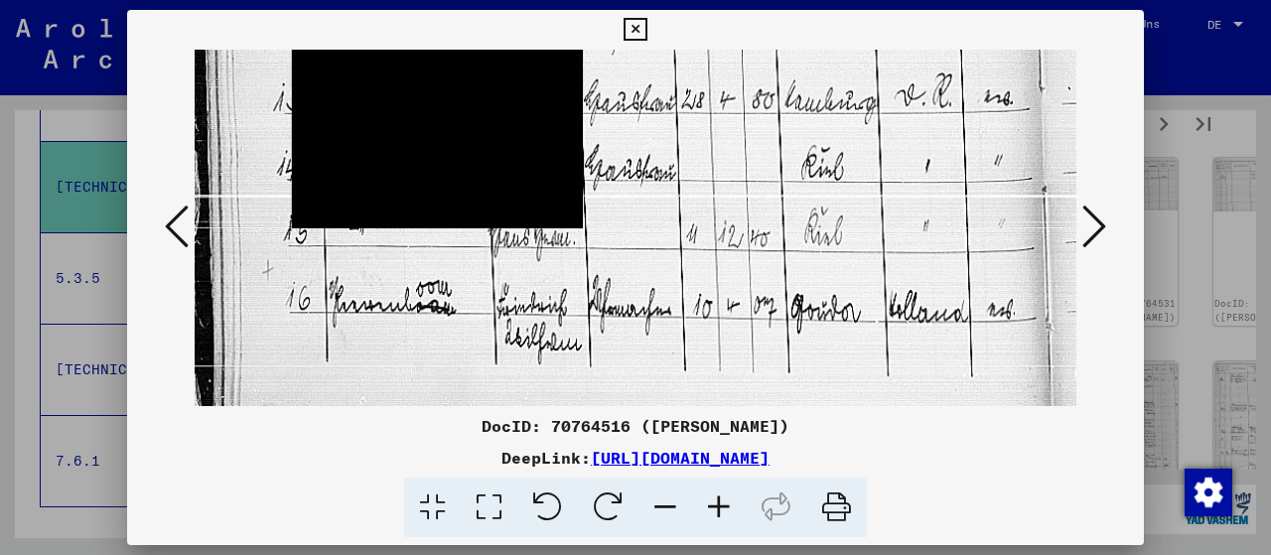
drag, startPoint x: 814, startPoint y: 269, endPoint x: 829, endPoint y: 154, distance: 116.1
click at [1099, 225] on icon at bounding box center [1094, 227] width 24 height 48
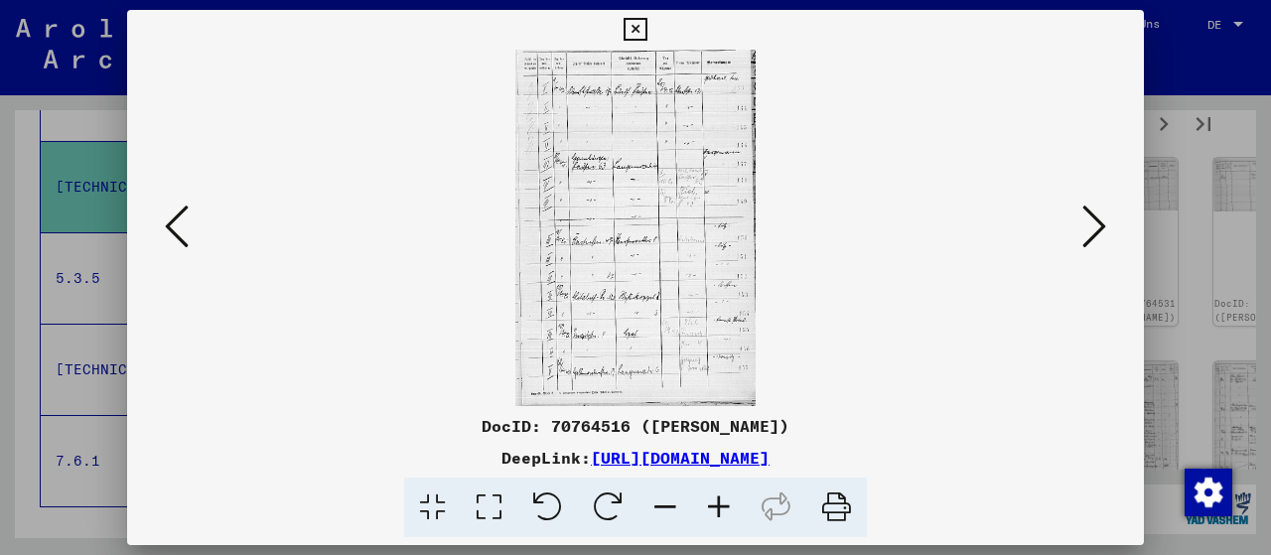
click at [493, 507] on icon at bounding box center [489, 508] width 57 height 61
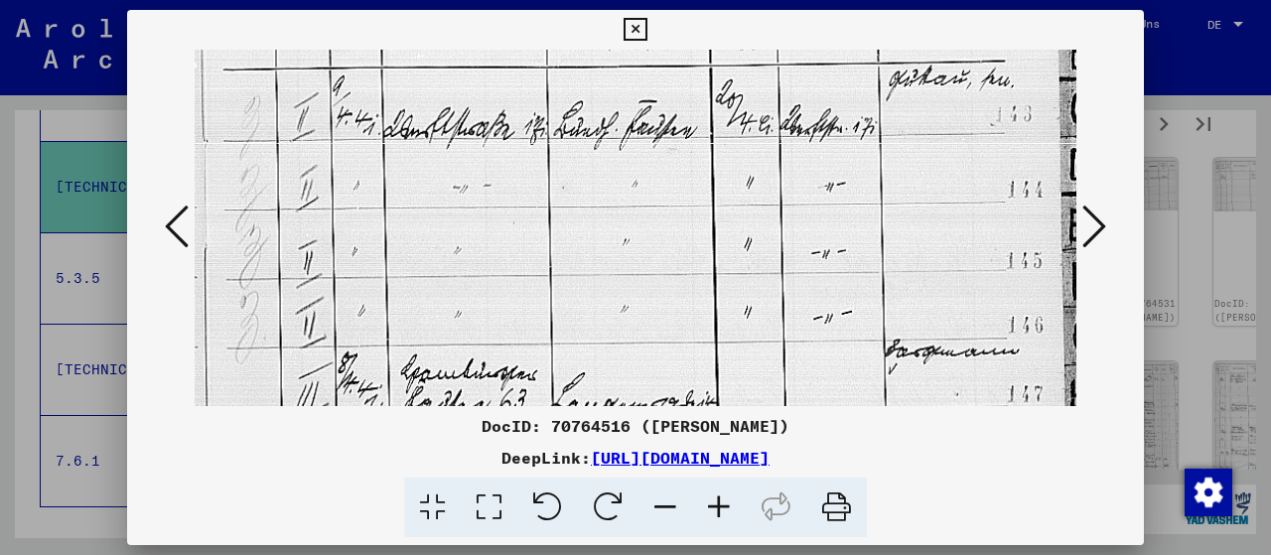
scroll to position [91, 0]
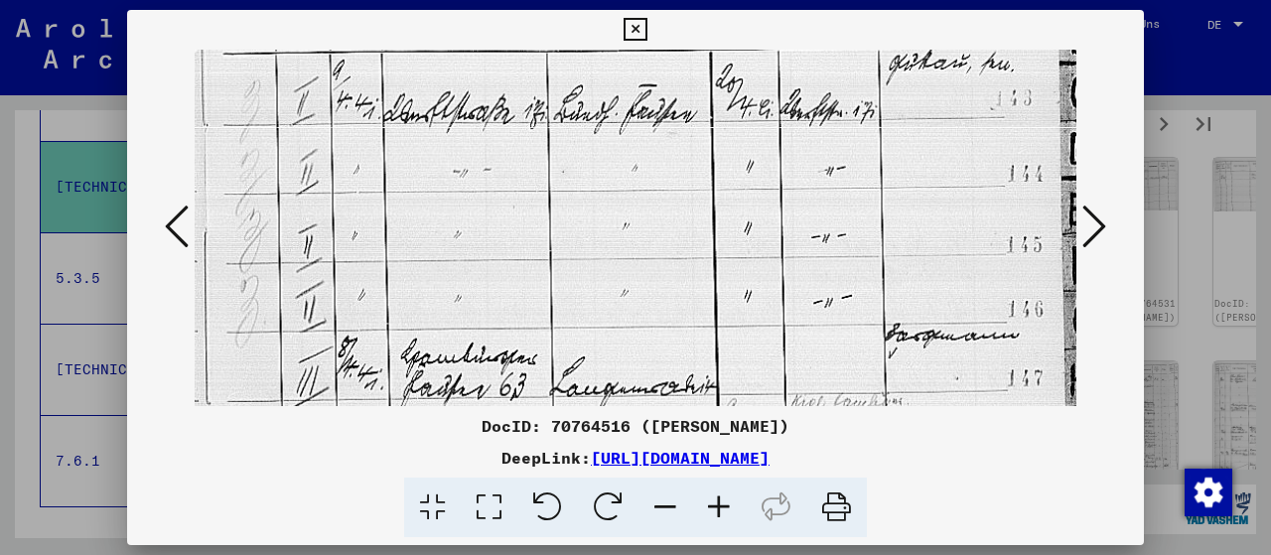
drag, startPoint x: 678, startPoint y: 336, endPoint x: 690, endPoint y: 247, distance: 89.2
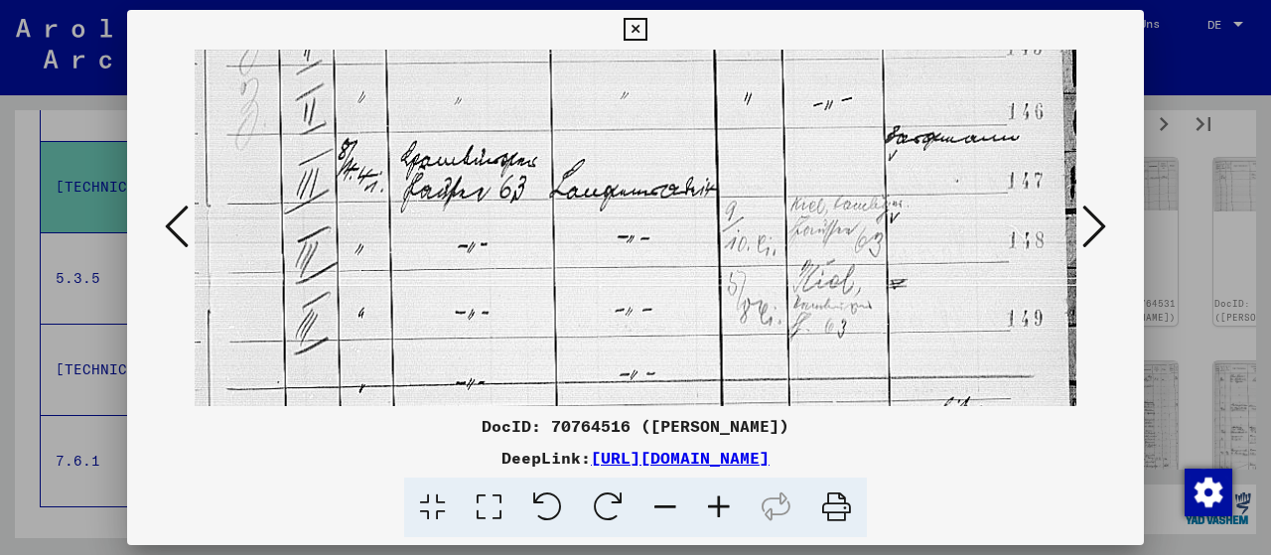
drag, startPoint x: 764, startPoint y: 282, endPoint x: 793, endPoint y: 84, distance: 199.8
click at [793, 84] on img at bounding box center [636, 416] width 882 height 1311
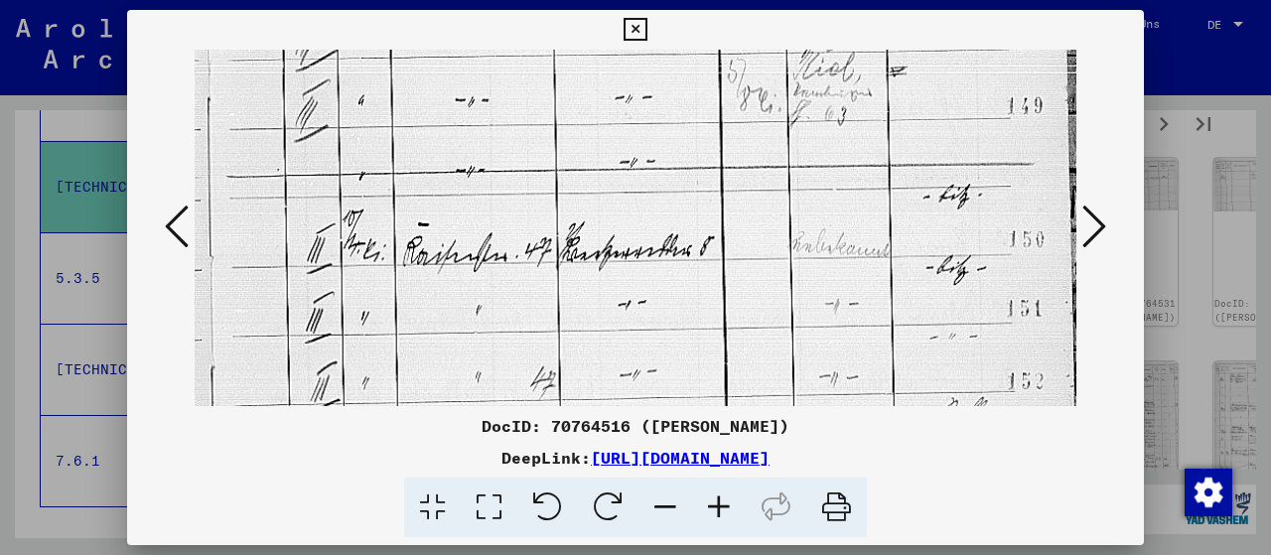
drag, startPoint x: 801, startPoint y: 209, endPoint x: 822, endPoint y: 88, distance: 122.9
click at [822, 88] on img at bounding box center [636, 203] width 882 height 1311
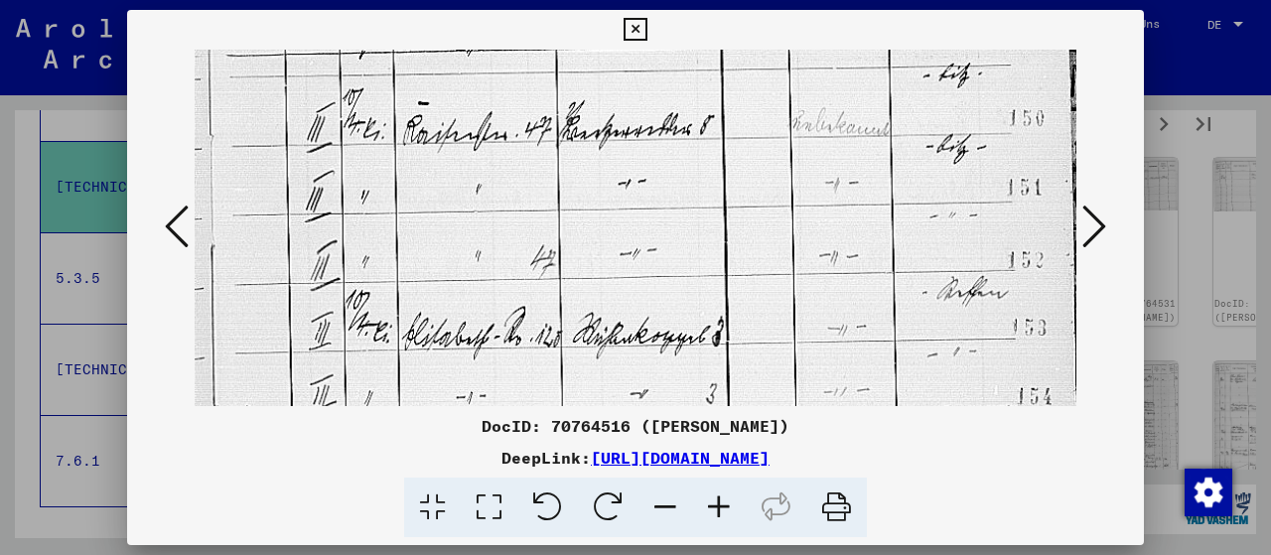
drag, startPoint x: 822, startPoint y: 284, endPoint x: 831, endPoint y: 171, distance: 113.5
click at [831, 171] on img at bounding box center [636, 82] width 882 height 1311
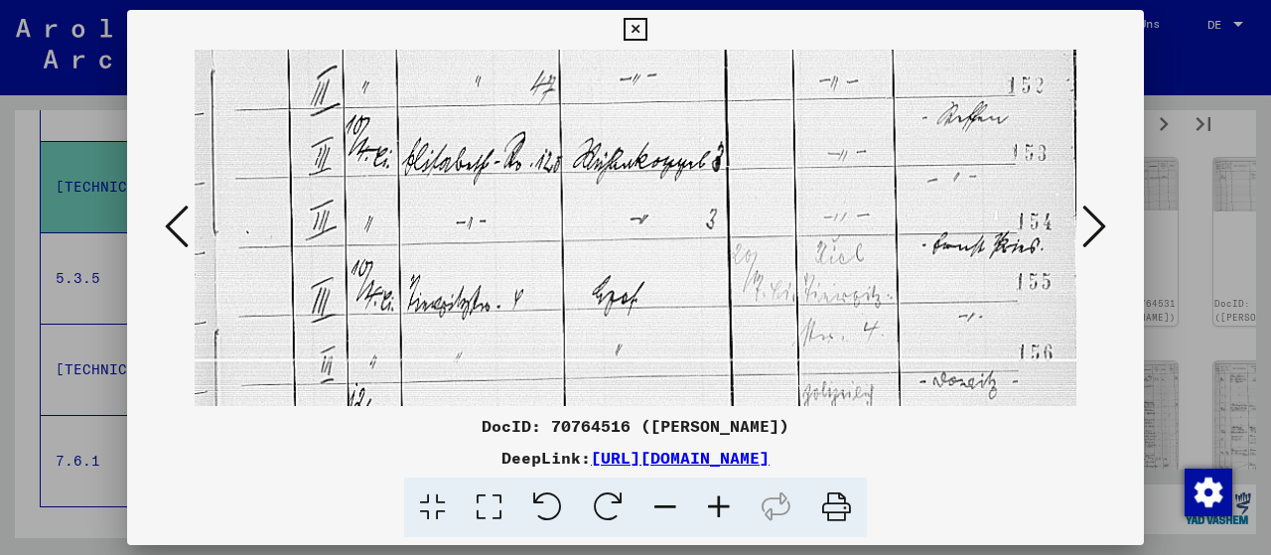
drag, startPoint x: 781, startPoint y: 313, endPoint x: 823, endPoint y: 138, distance: 179.7
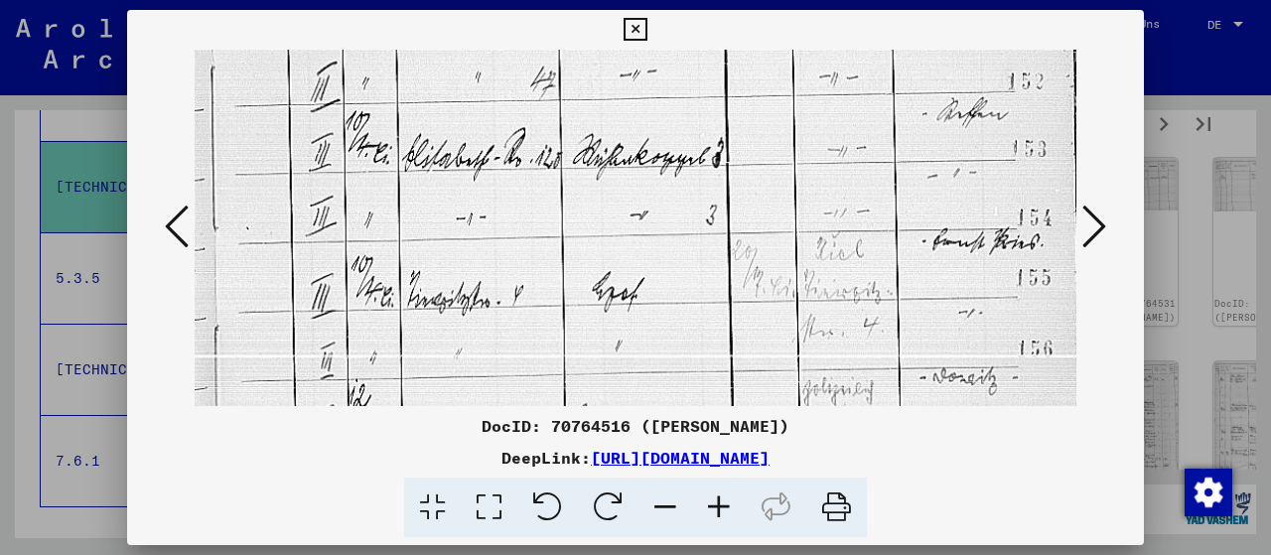
scroll to position [965, 0]
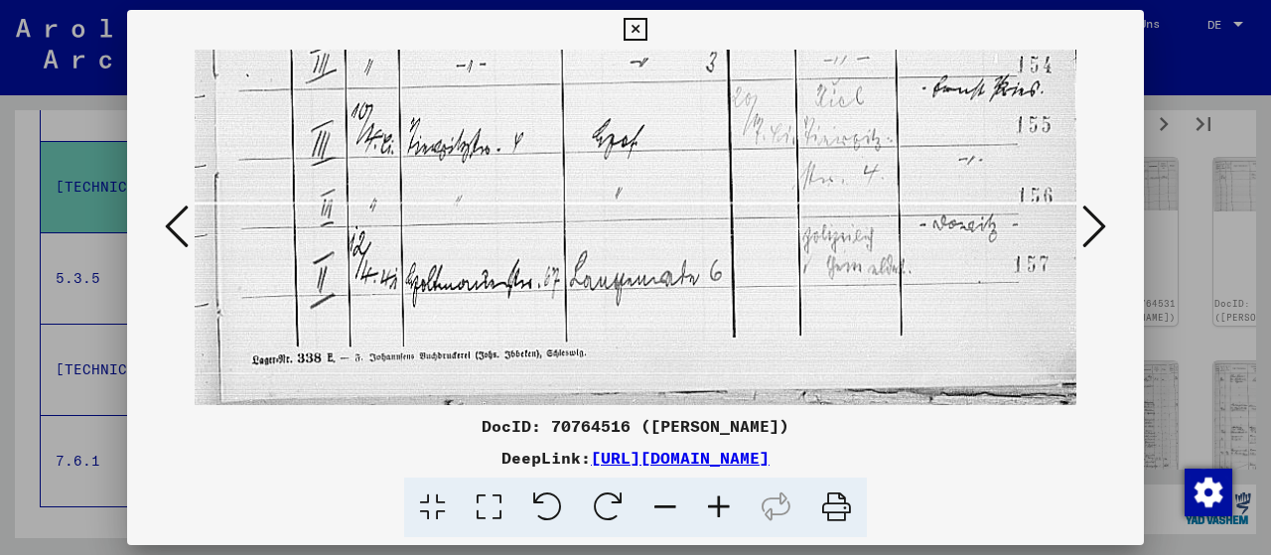
drag, startPoint x: 786, startPoint y: 196, endPoint x: 806, endPoint y: 126, distance: 72.3
click at [1105, 227] on icon at bounding box center [1094, 227] width 24 height 48
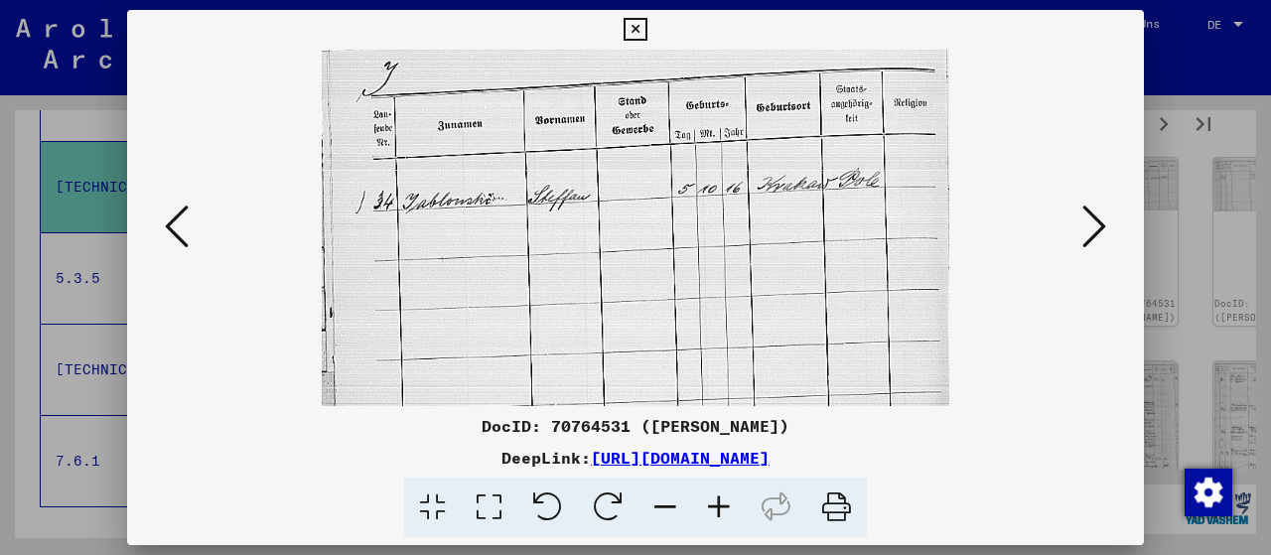
scroll to position [0, 0]
click at [1105, 227] on icon at bounding box center [1094, 227] width 24 height 48
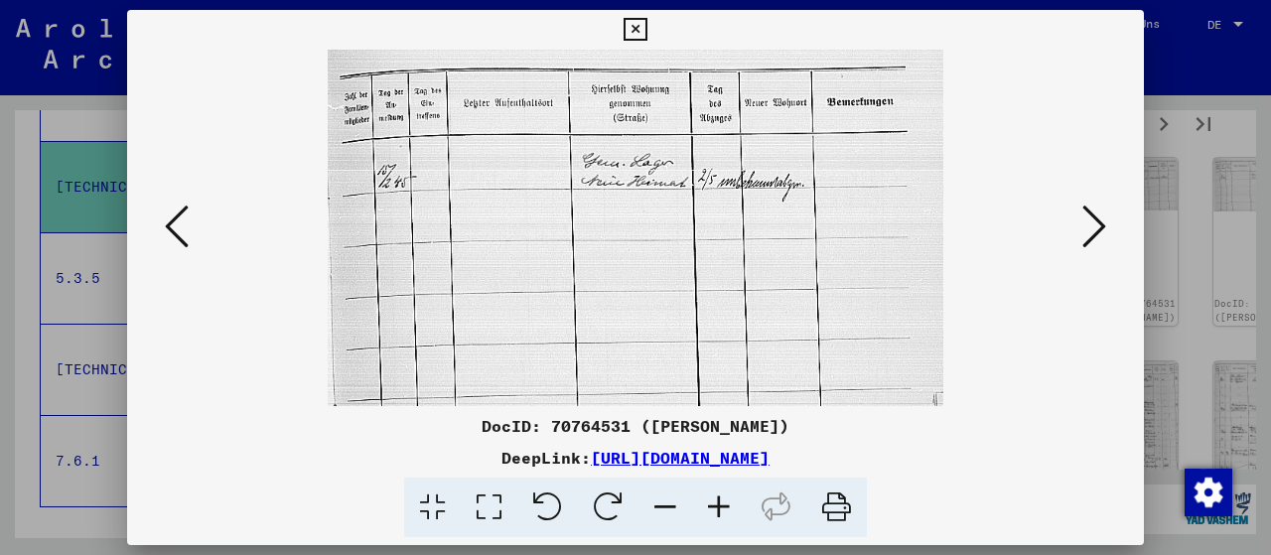
click at [1105, 227] on icon at bounding box center [1094, 227] width 24 height 48
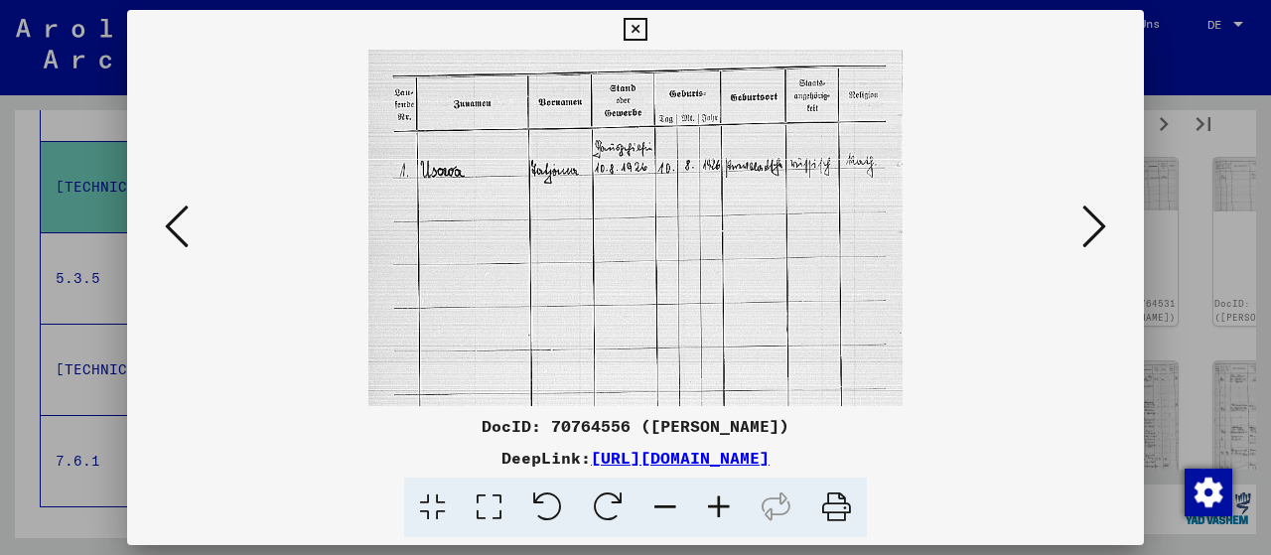
click at [1105, 227] on icon at bounding box center [1094, 227] width 24 height 48
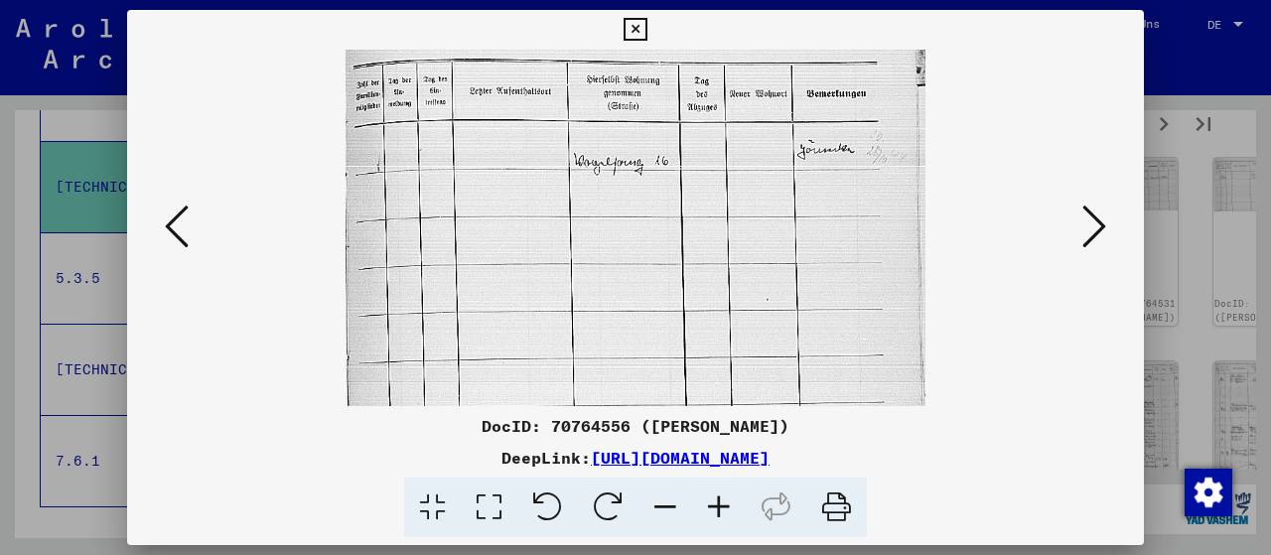
click at [1105, 227] on icon at bounding box center [1094, 227] width 24 height 48
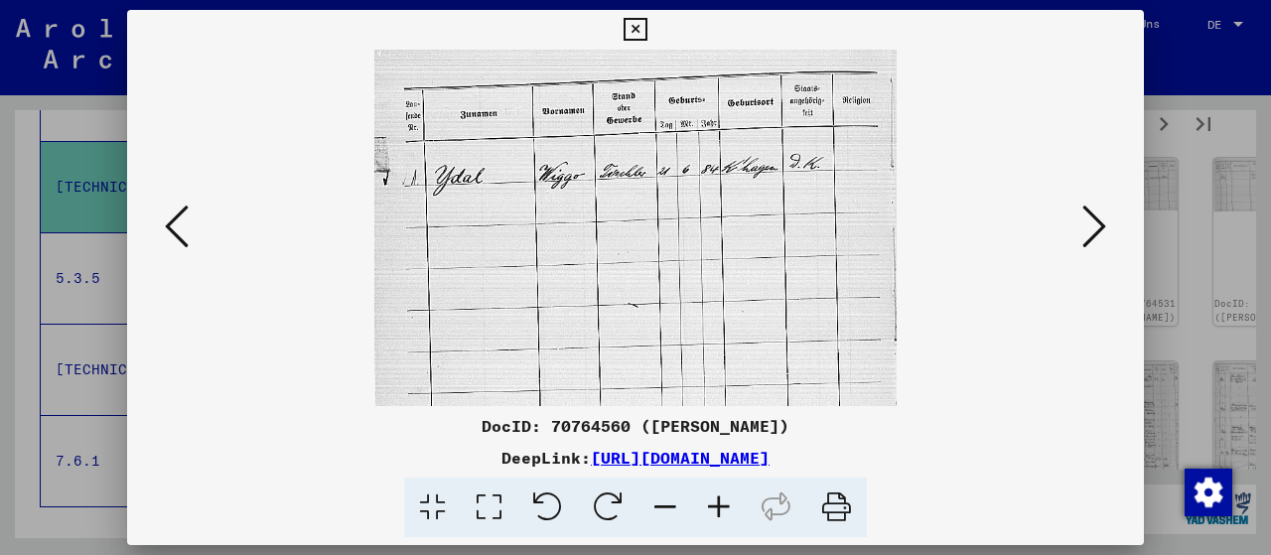
click at [1105, 227] on icon at bounding box center [1094, 227] width 24 height 48
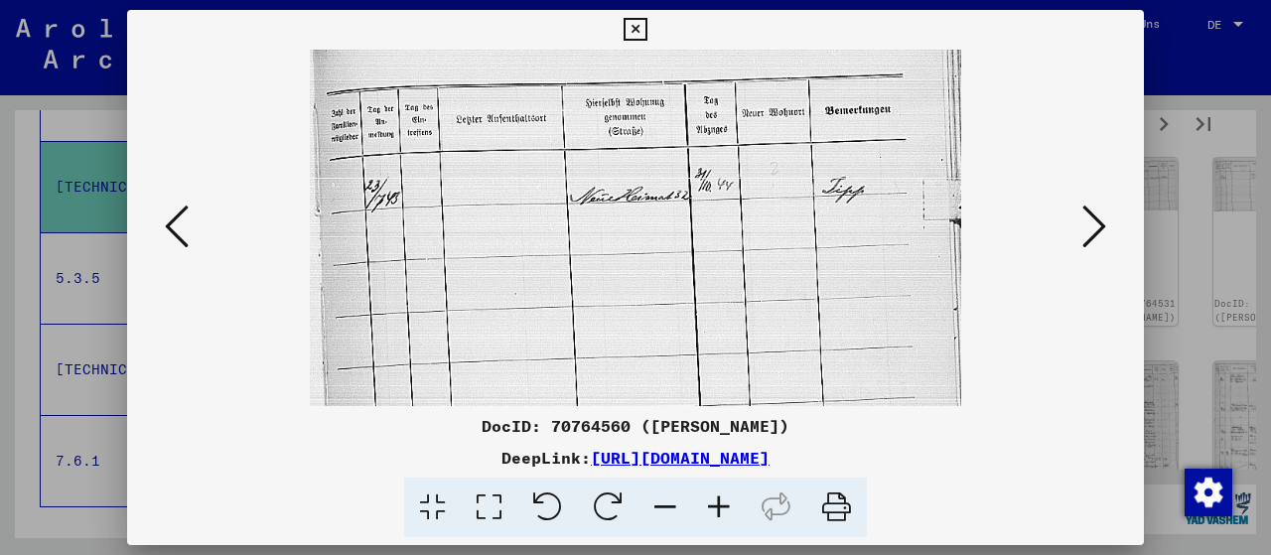
click at [1105, 227] on icon at bounding box center [1094, 227] width 24 height 48
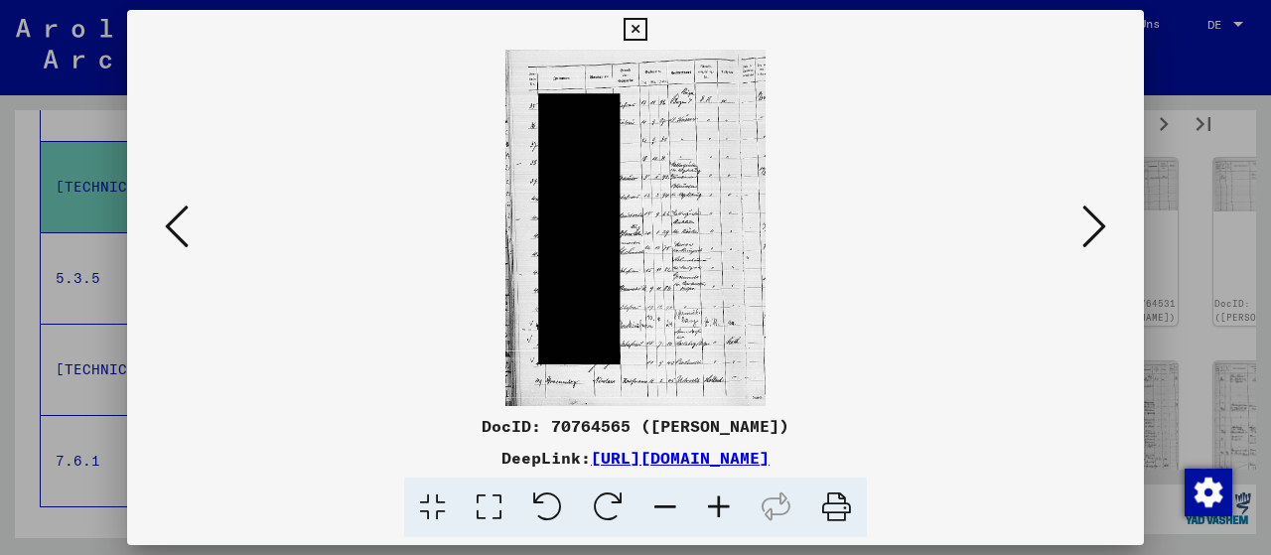
click at [658, 281] on img at bounding box center [636, 228] width 882 height 356
click at [493, 504] on icon at bounding box center [489, 508] width 57 height 61
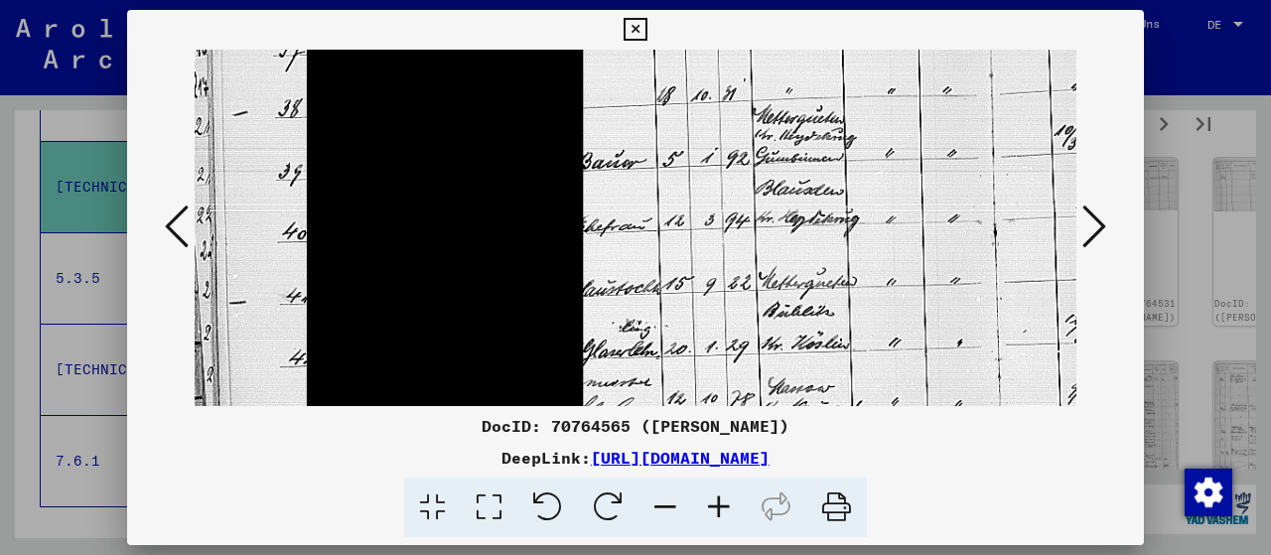
drag, startPoint x: 676, startPoint y: 354, endPoint x: 752, endPoint y: 33, distance: 330.4
click at [752, 33] on div "DocID: 70764565 ([PERSON_NAME]) DeepLink: [URL][DOMAIN_NAME]" at bounding box center [635, 274] width 1017 height 528
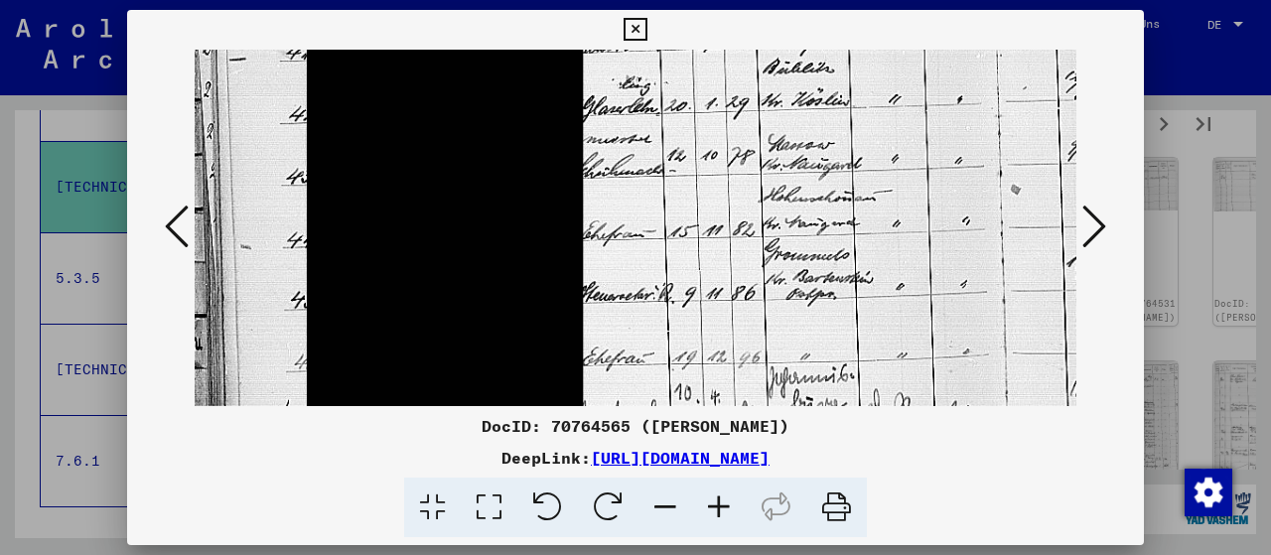
drag, startPoint x: 684, startPoint y: 249, endPoint x: 756, endPoint y: 31, distance: 229.8
click at [756, 17] on div "DocID: 70764565 ([PERSON_NAME]) DeepLink: [URL][DOMAIN_NAME]" at bounding box center [635, 274] width 1017 height 528
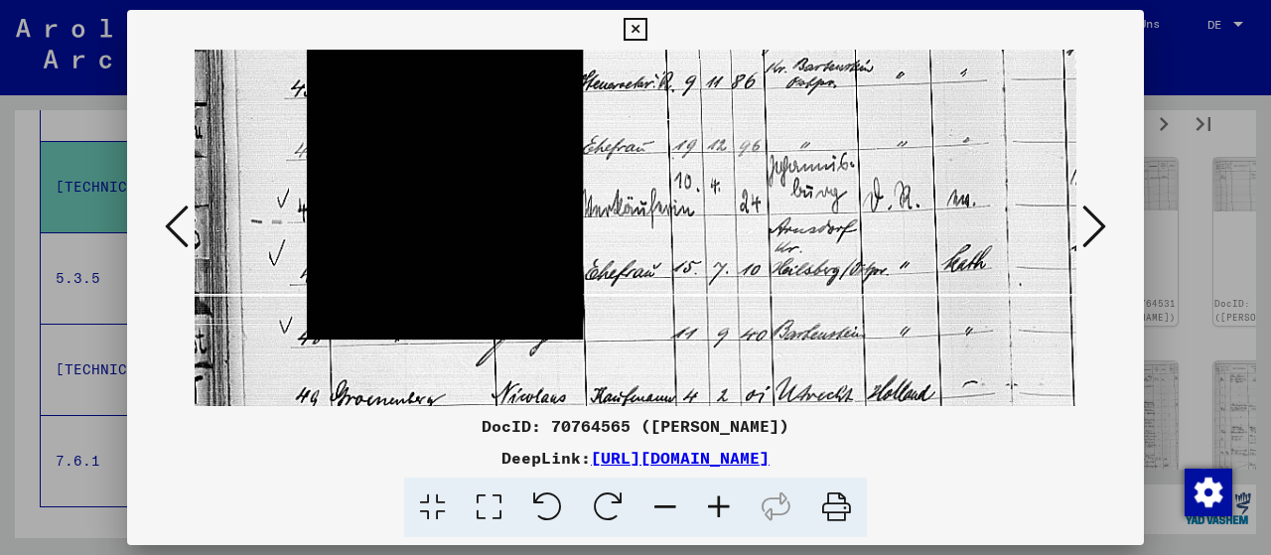
drag, startPoint x: 726, startPoint y: 229, endPoint x: 771, endPoint y: 67, distance: 169.1
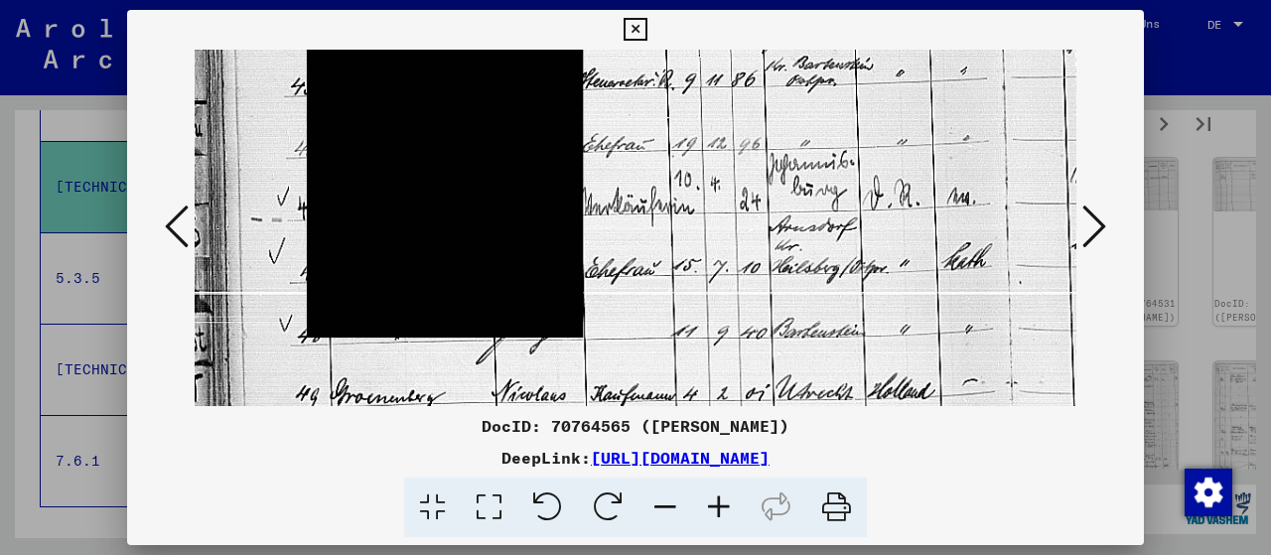
scroll to position [865, 0]
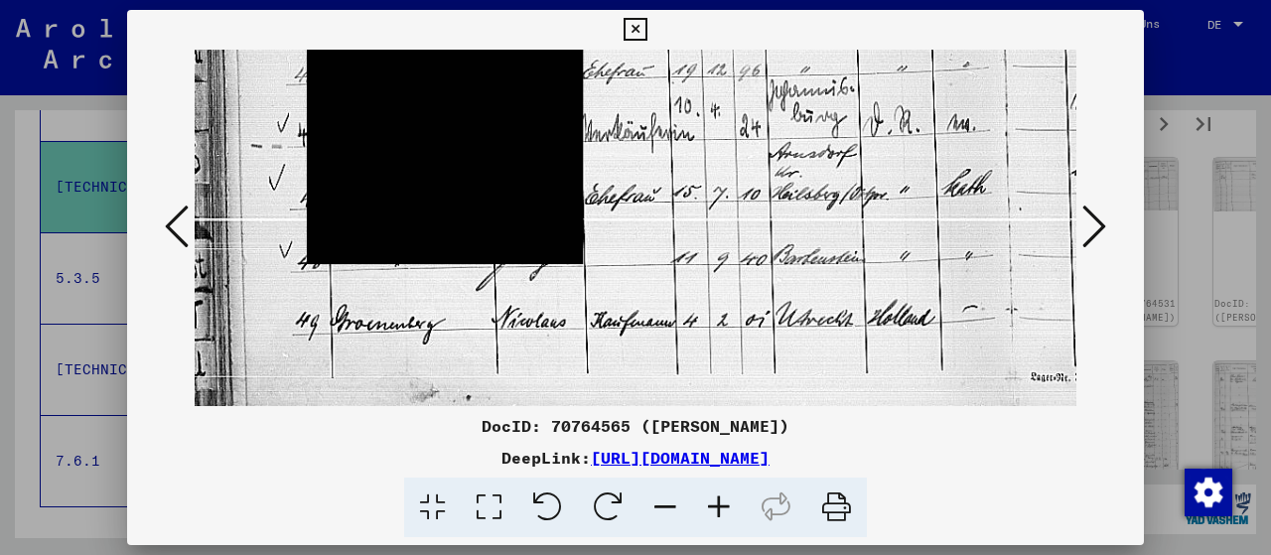
drag, startPoint x: 742, startPoint y: 247, endPoint x: 770, endPoint y: 89, distance: 160.5
click at [1095, 226] on icon at bounding box center [1094, 227] width 24 height 48
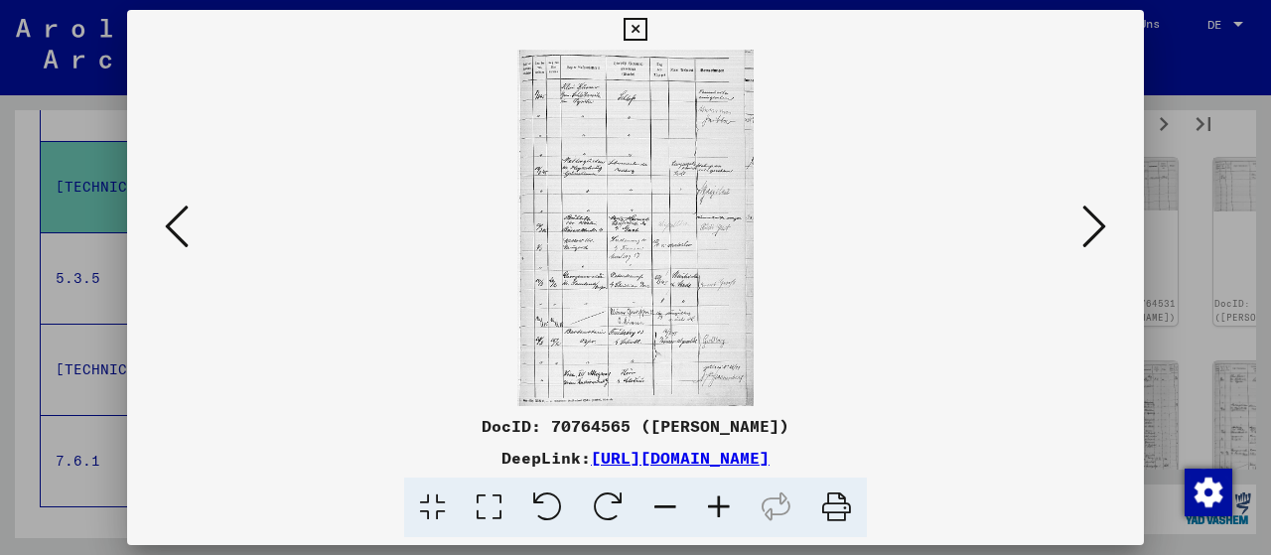
click at [490, 503] on icon at bounding box center [489, 508] width 57 height 61
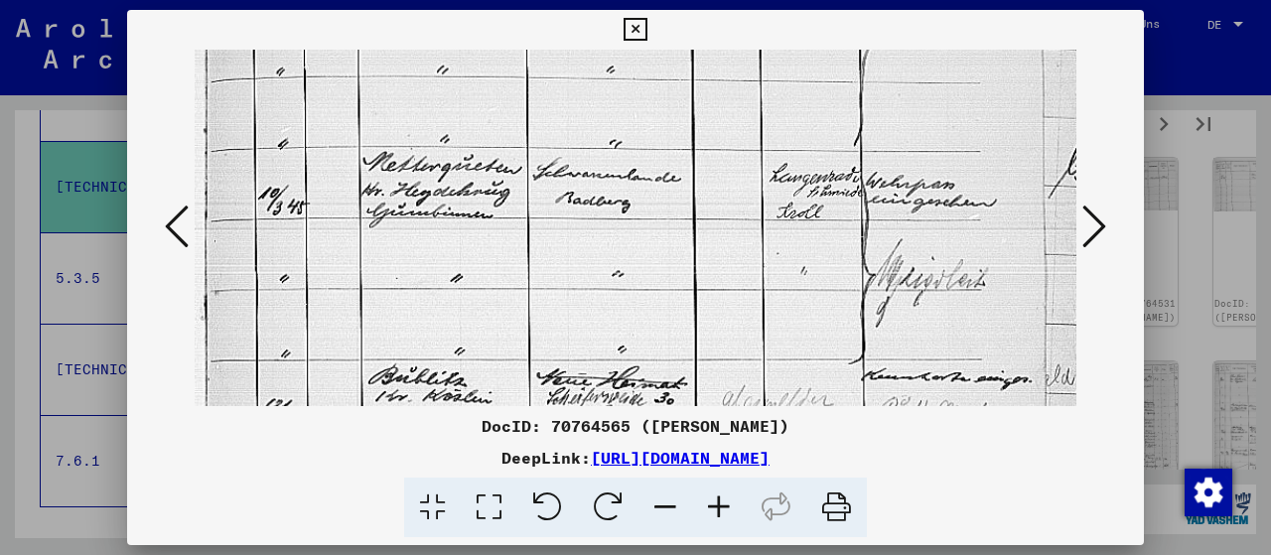
drag, startPoint x: 587, startPoint y: 389, endPoint x: 663, endPoint y: 86, distance: 312.3
click at [663, 86] on img at bounding box center [636, 415] width 882 height 1330
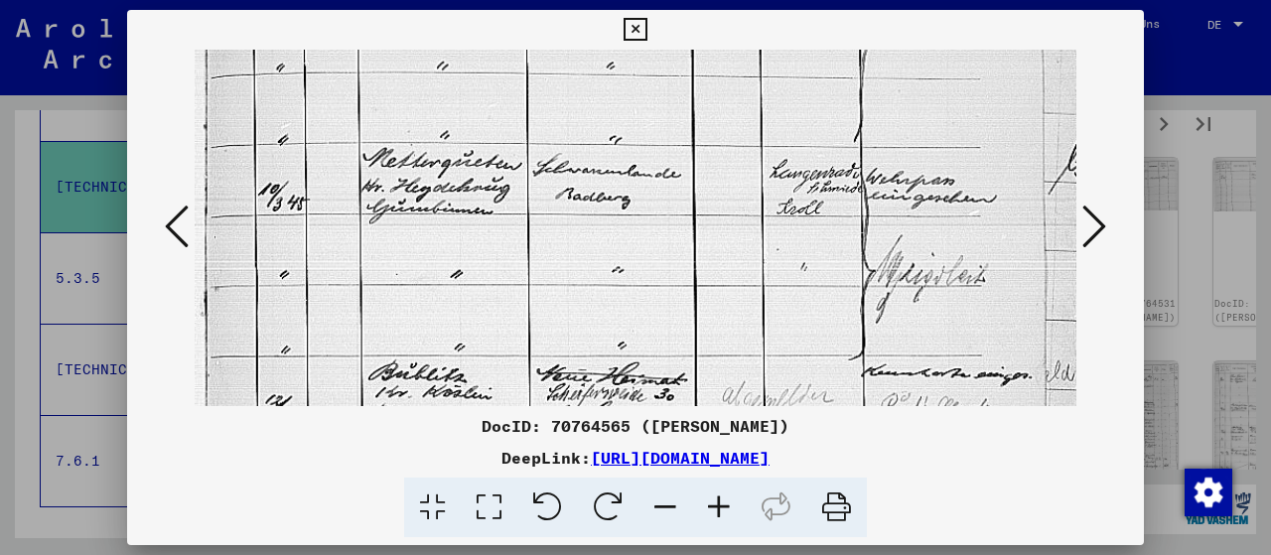
click at [1098, 223] on icon at bounding box center [1094, 227] width 24 height 48
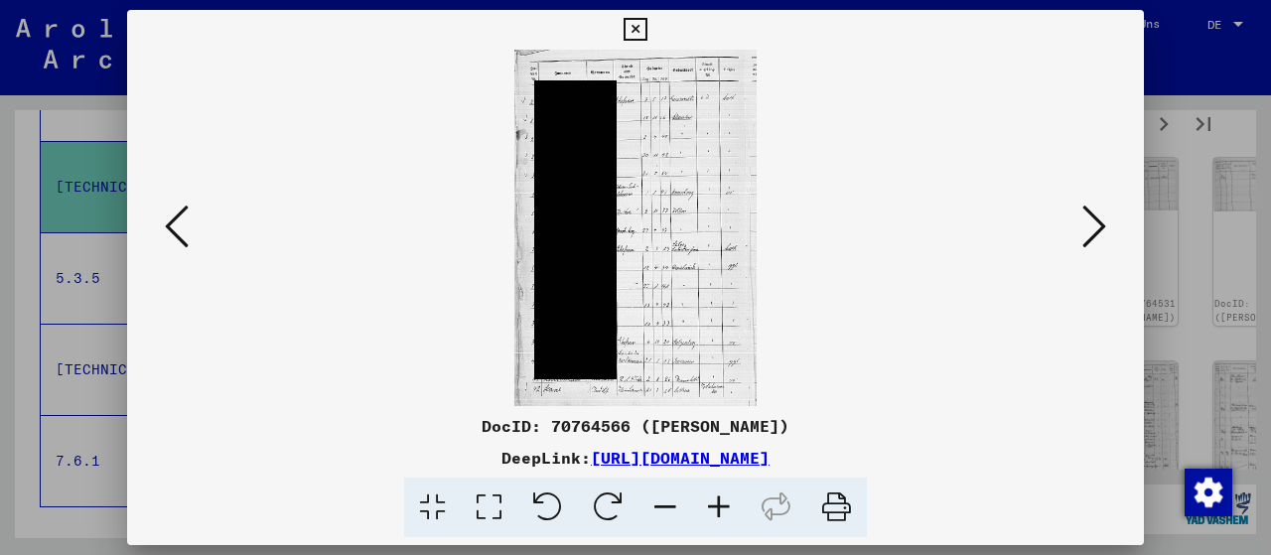
click at [493, 504] on icon at bounding box center [489, 508] width 57 height 61
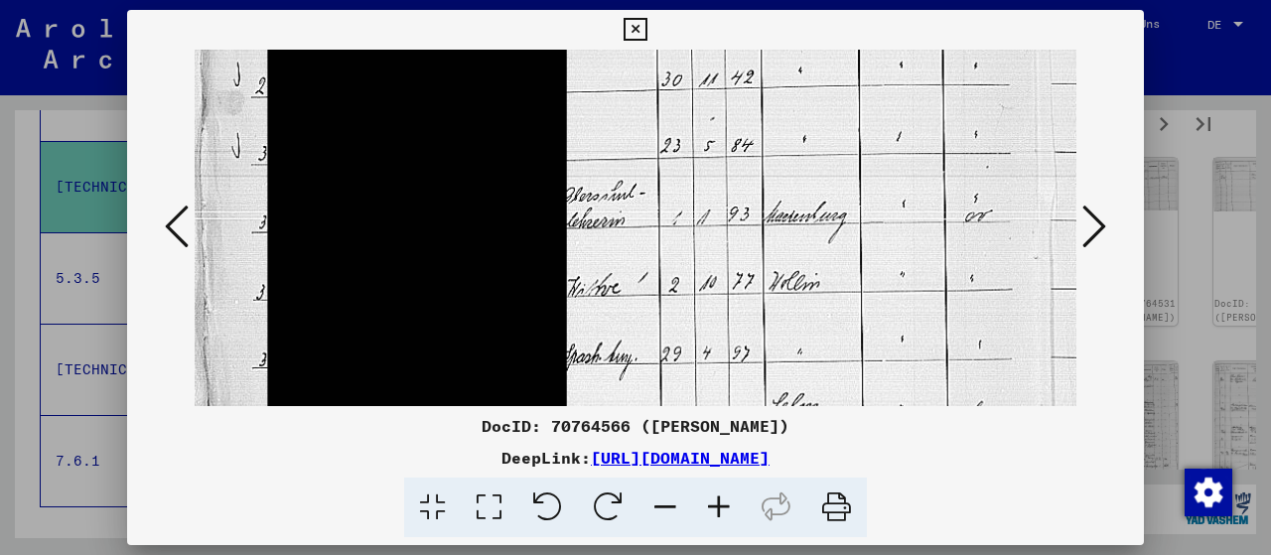
drag, startPoint x: 670, startPoint y: 376, endPoint x: 757, endPoint y: 17, distance: 369.7
click at [757, 17] on div "DocID: 70764566 ([PERSON_NAME]) DeepLink: [URL][DOMAIN_NAME]" at bounding box center [635, 274] width 1017 height 528
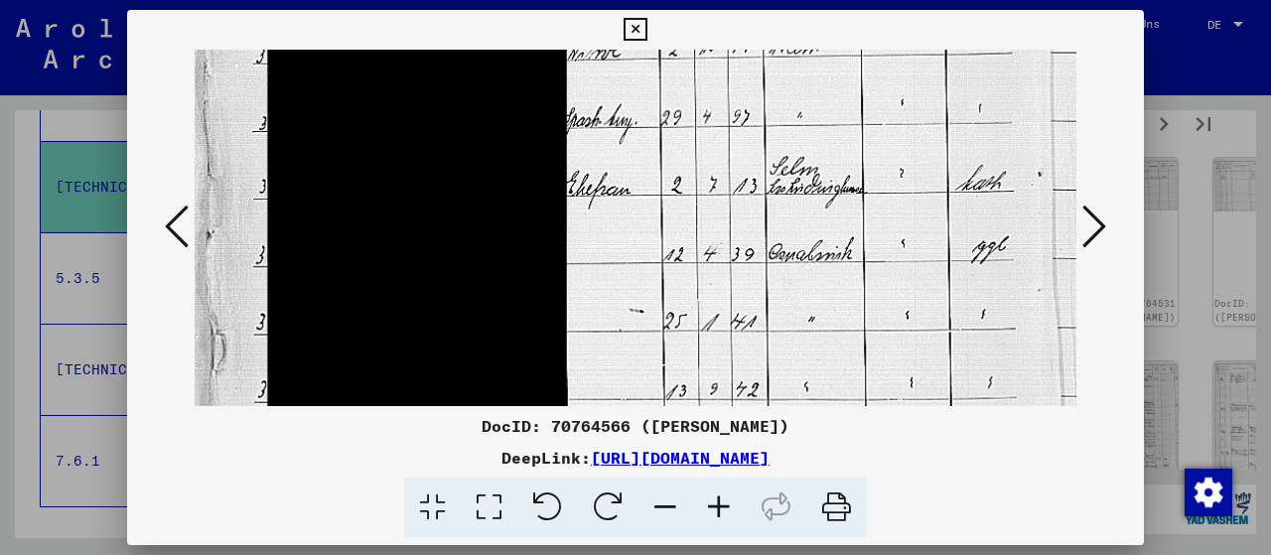
drag, startPoint x: 688, startPoint y: 256, endPoint x: 751, endPoint y: 61, distance: 205.4
click at [751, 61] on img at bounding box center [636, 109] width 882 height 1303
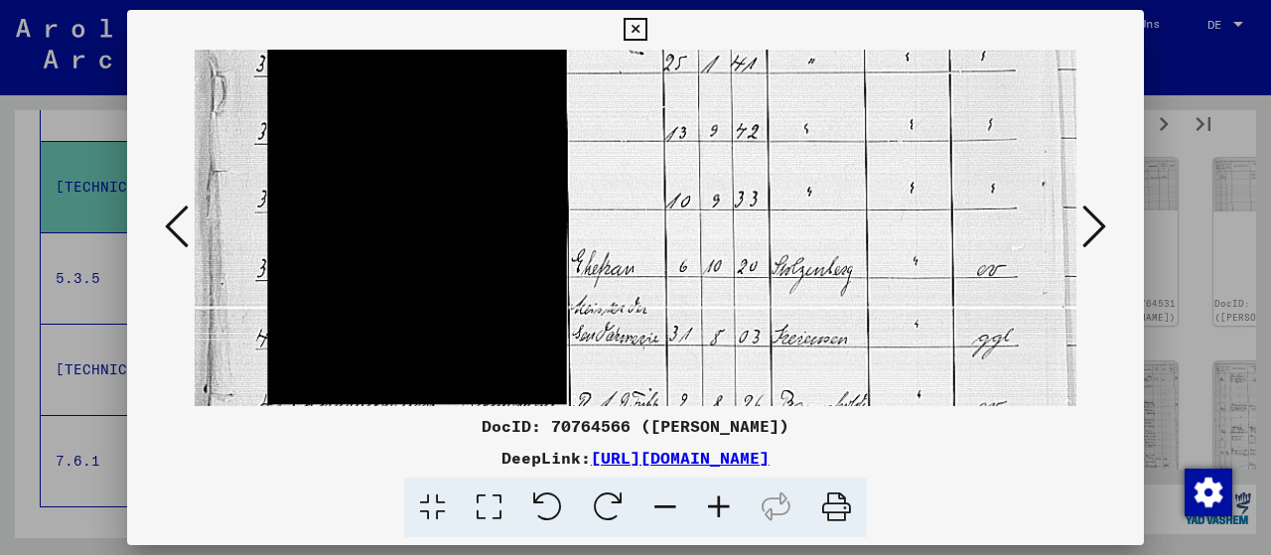
drag, startPoint x: 672, startPoint y: 316, endPoint x: 753, endPoint y: 79, distance: 249.6
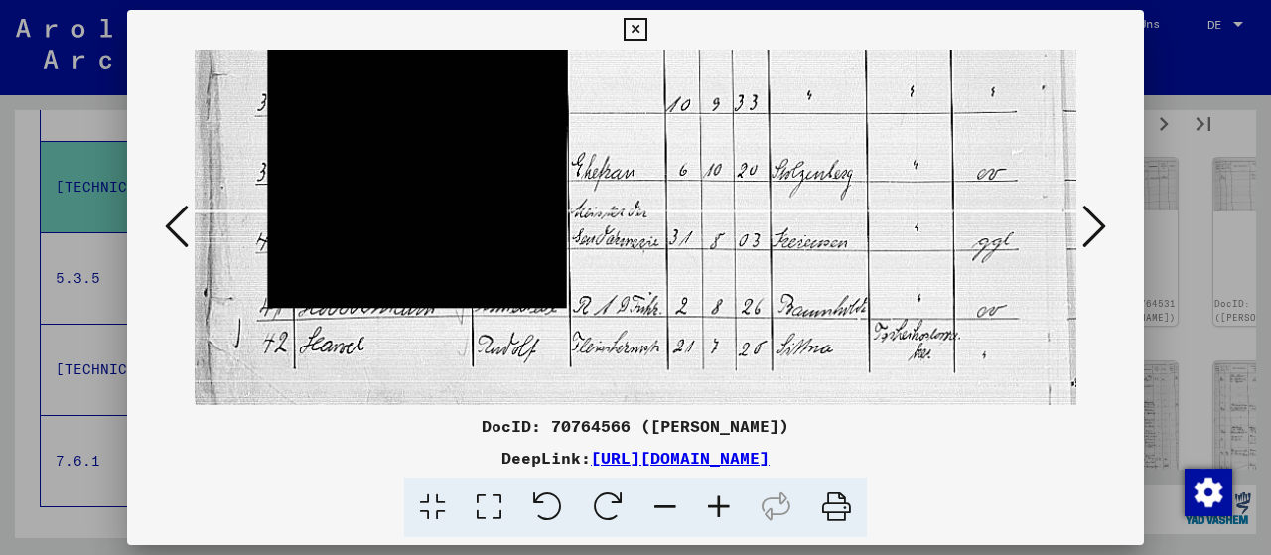
drag, startPoint x: 725, startPoint y: 273, endPoint x: 780, endPoint y: 74, distance: 206.2
click at [1100, 226] on icon at bounding box center [1094, 227] width 24 height 48
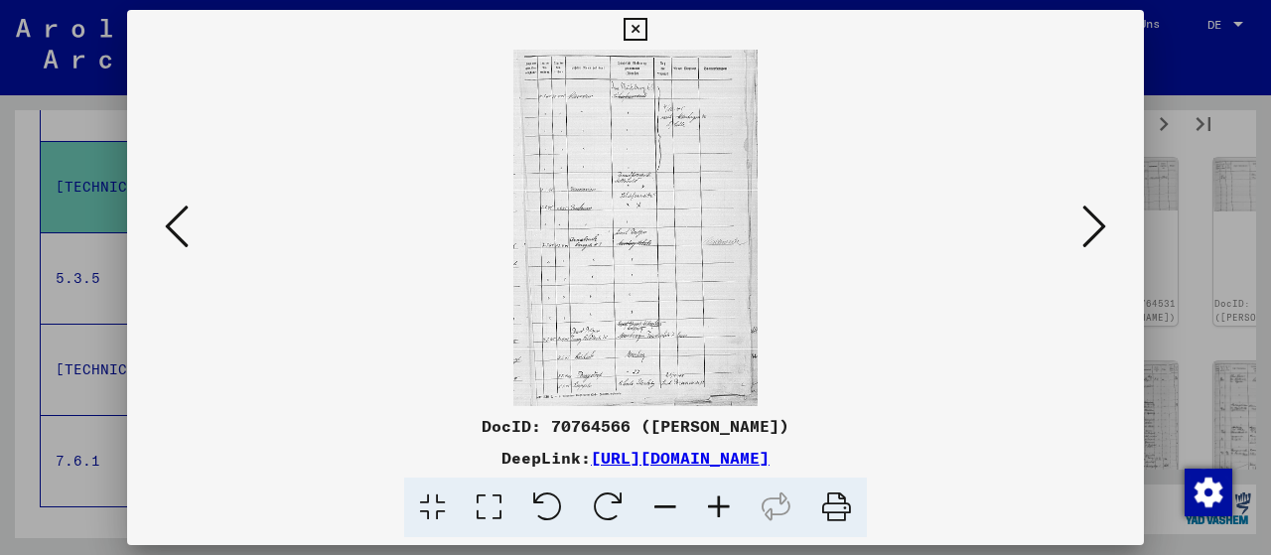
scroll to position [0, 0]
click at [1091, 223] on icon at bounding box center [1094, 227] width 24 height 48
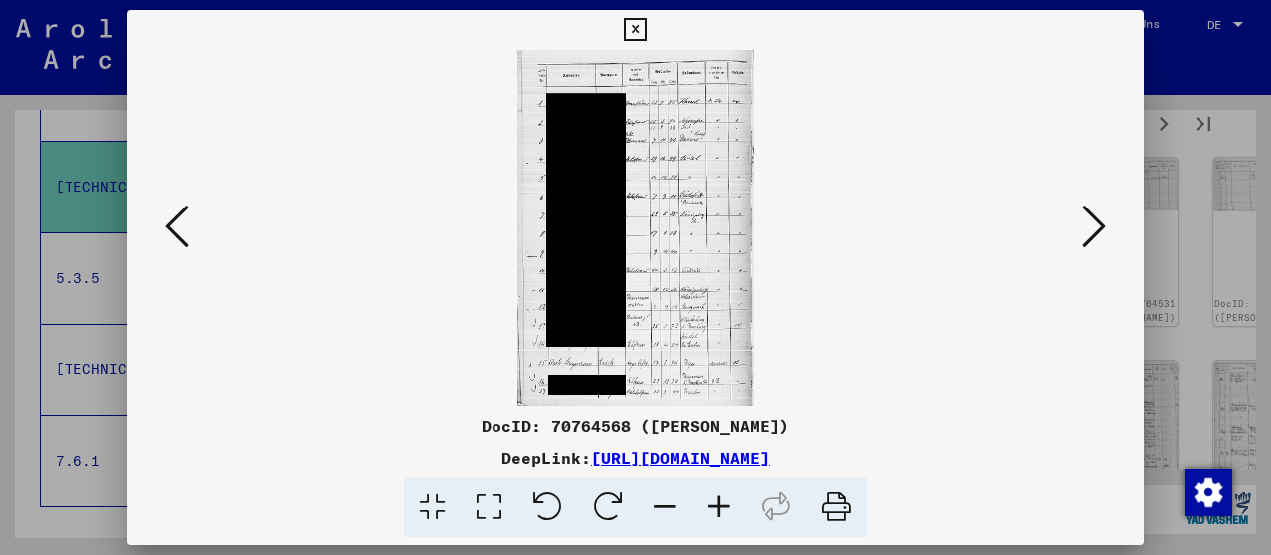
click at [488, 510] on icon at bounding box center [489, 508] width 57 height 61
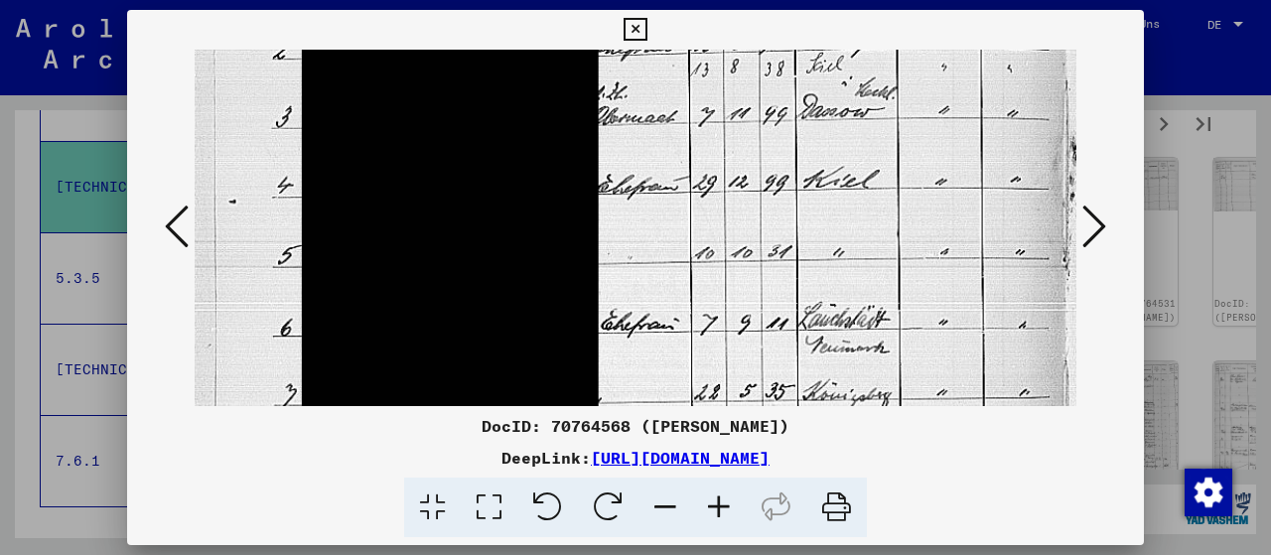
drag, startPoint x: 733, startPoint y: 337, endPoint x: 799, endPoint y: 88, distance: 257.0
click at [799, 82] on img at bounding box center [636, 442] width 882 height 1334
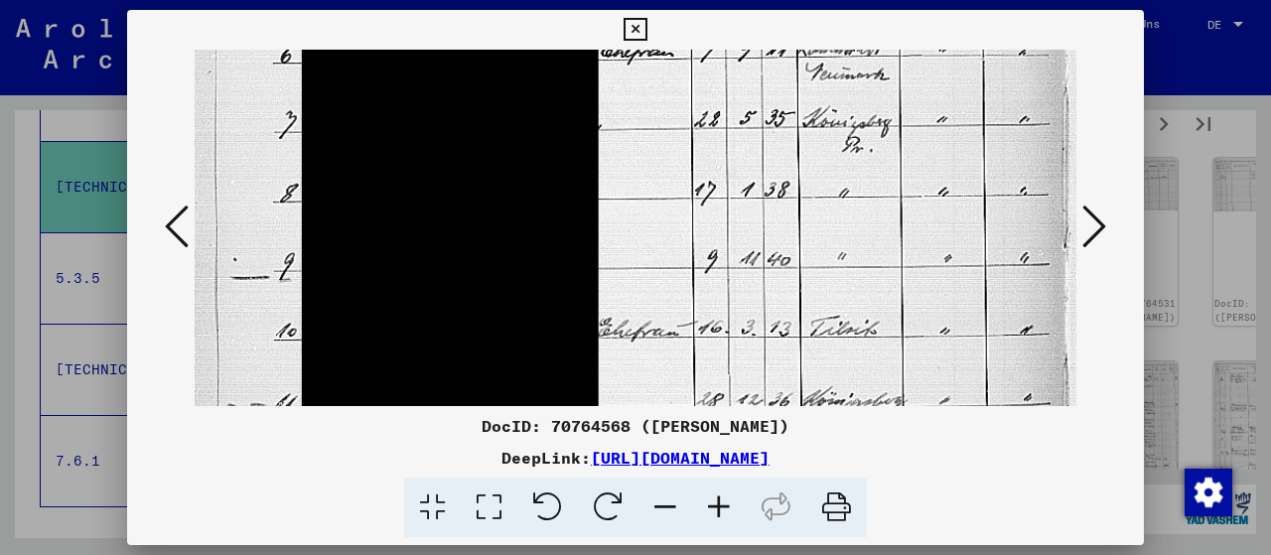
drag, startPoint x: 743, startPoint y: 306, endPoint x: 789, endPoint y: 35, distance: 275.0
click at [789, 35] on div "DocID: 70764568 ([PERSON_NAME]) DeepLink: [URL][DOMAIN_NAME]" at bounding box center [635, 274] width 1017 height 528
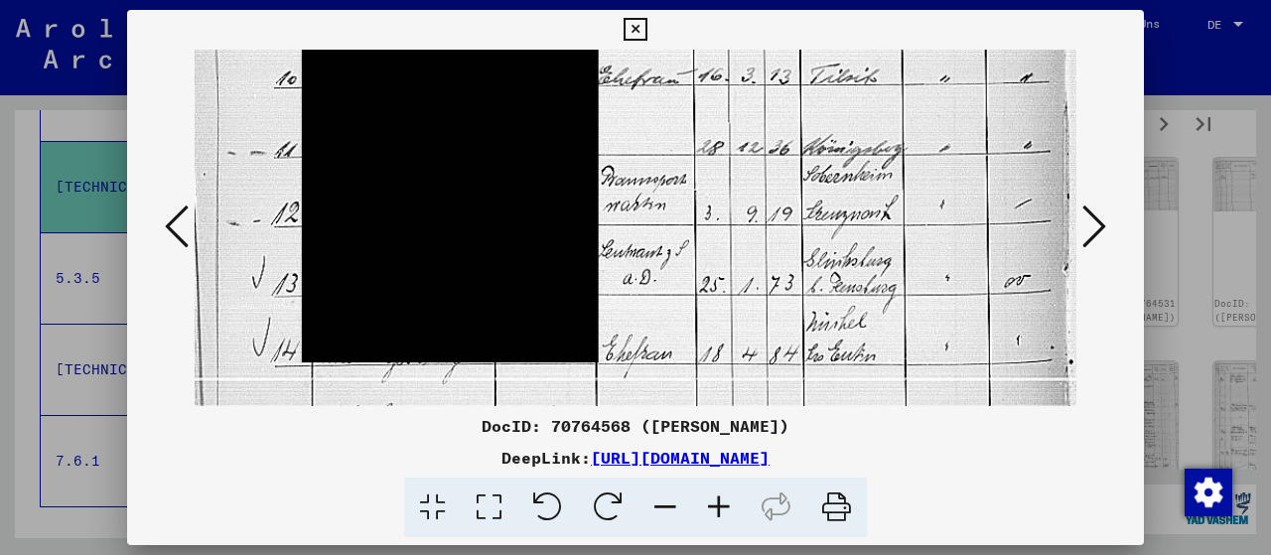
drag, startPoint x: 716, startPoint y: 287, endPoint x: 801, endPoint y: 29, distance: 271.9
click at [801, 29] on div "DocID: 70764568 ([PERSON_NAME]) DeepLink: [URL][DOMAIN_NAME]" at bounding box center [635, 274] width 1017 height 528
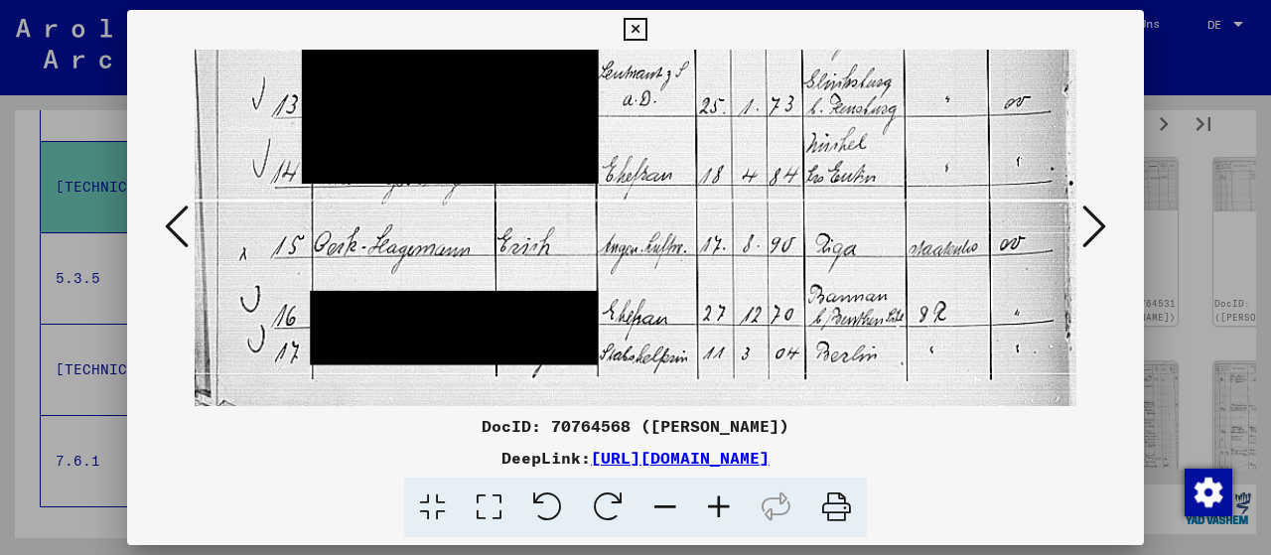
drag, startPoint x: 786, startPoint y: 244, endPoint x: 829, endPoint y: 80, distance: 169.3
drag, startPoint x: 817, startPoint y: 158, endPoint x: 851, endPoint y: 55, distance: 108.6
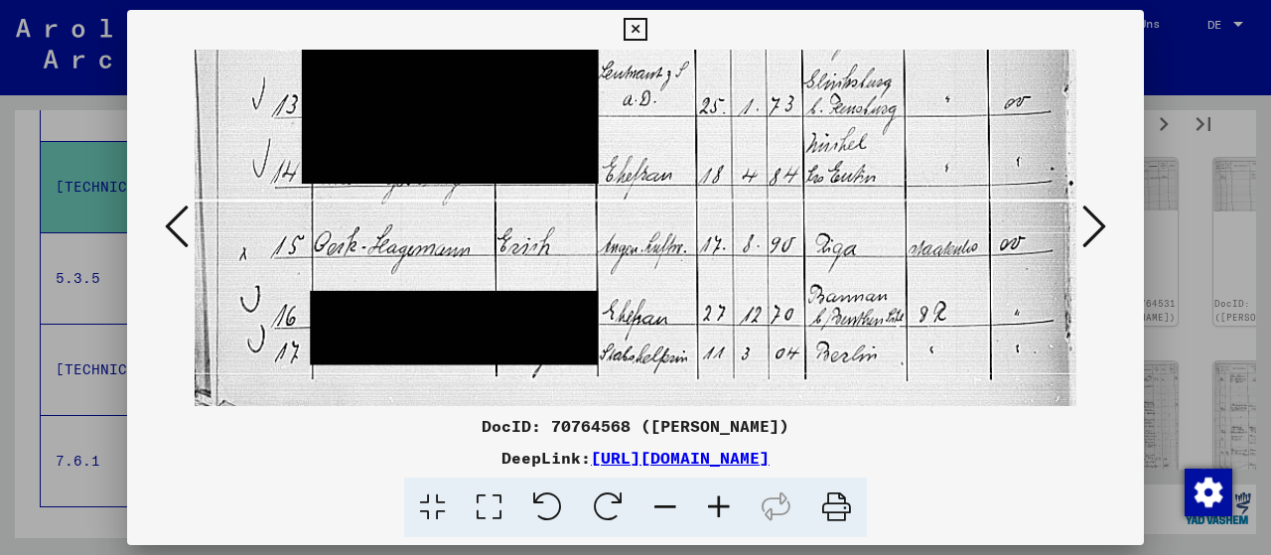
click at [1095, 228] on icon at bounding box center [1094, 227] width 24 height 48
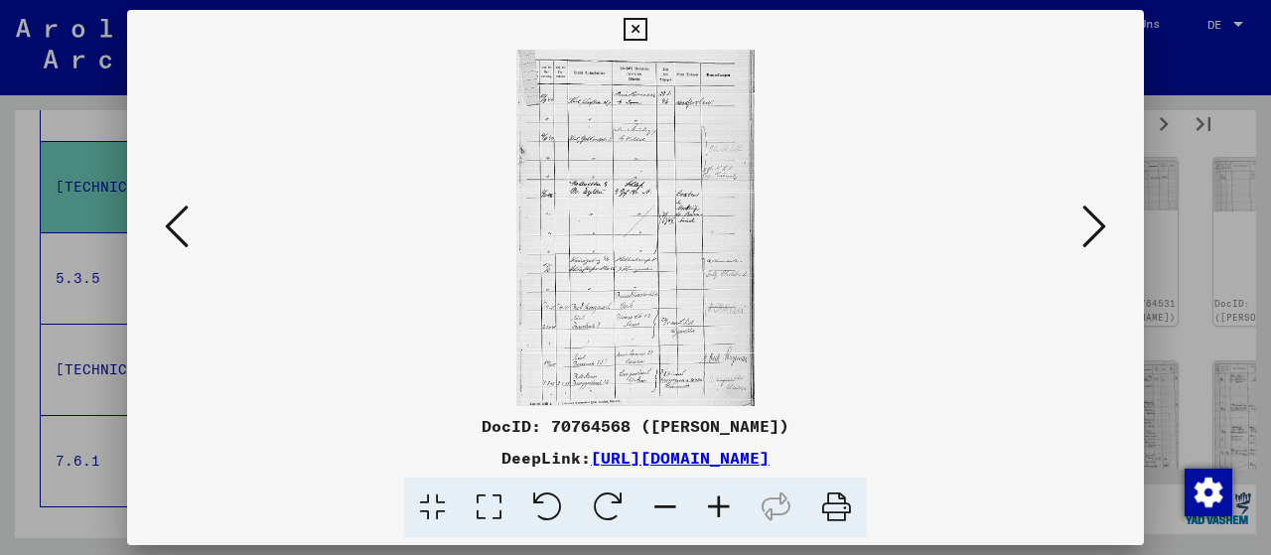
scroll to position [0, 0]
click at [483, 507] on icon at bounding box center [489, 508] width 57 height 61
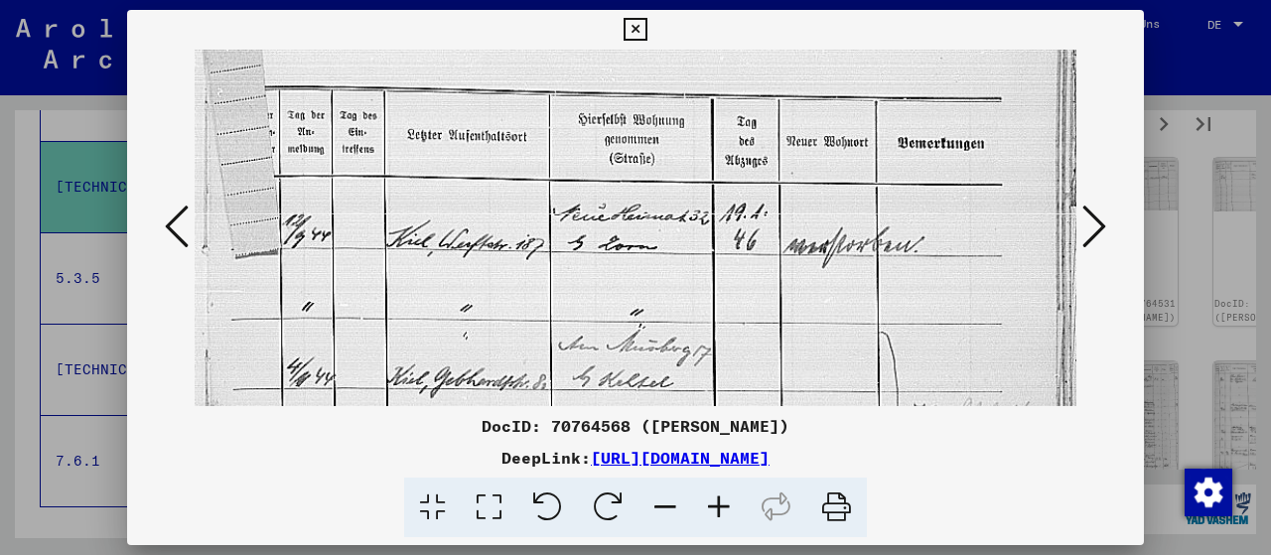
click at [1095, 221] on icon at bounding box center [1094, 227] width 24 height 48
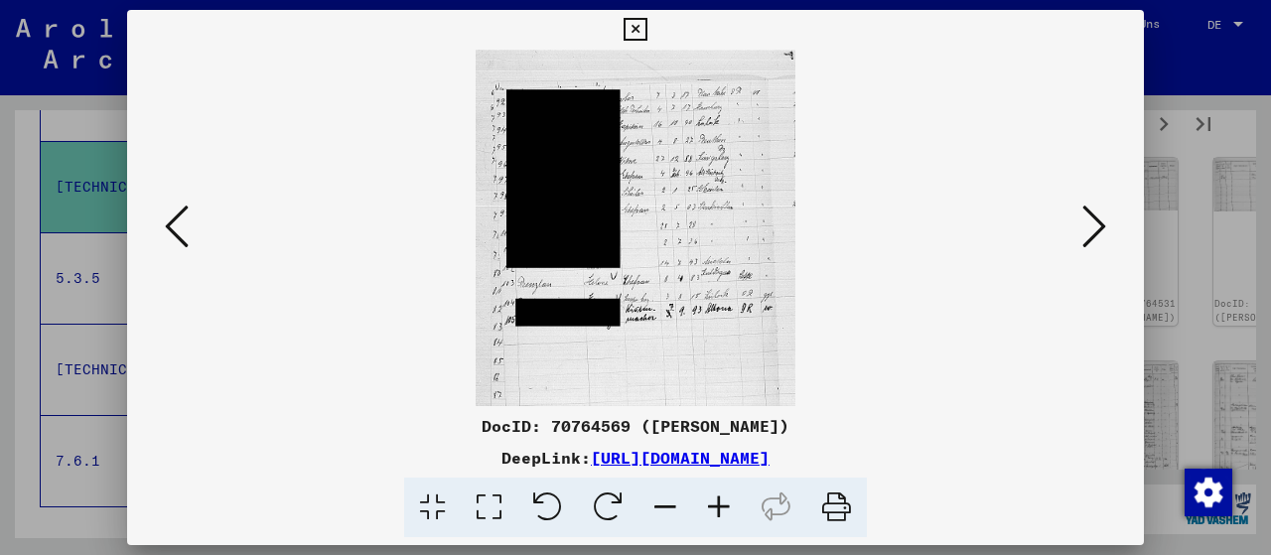
click at [1096, 221] on icon at bounding box center [1094, 227] width 24 height 48
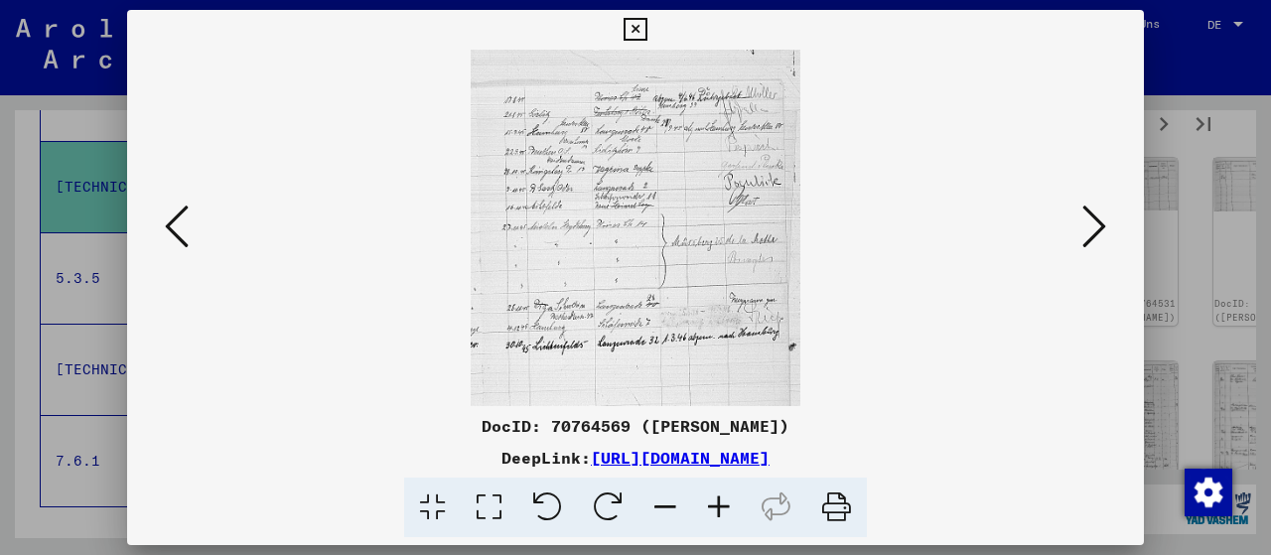
click at [1096, 221] on icon at bounding box center [1094, 227] width 24 height 48
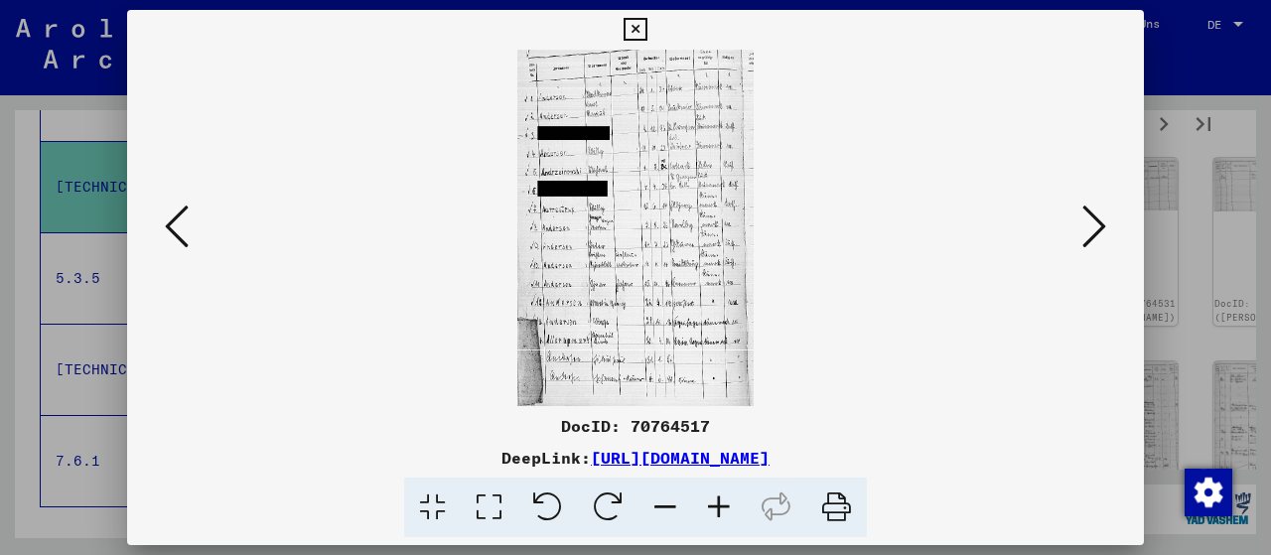
click at [479, 498] on icon at bounding box center [489, 508] width 57 height 61
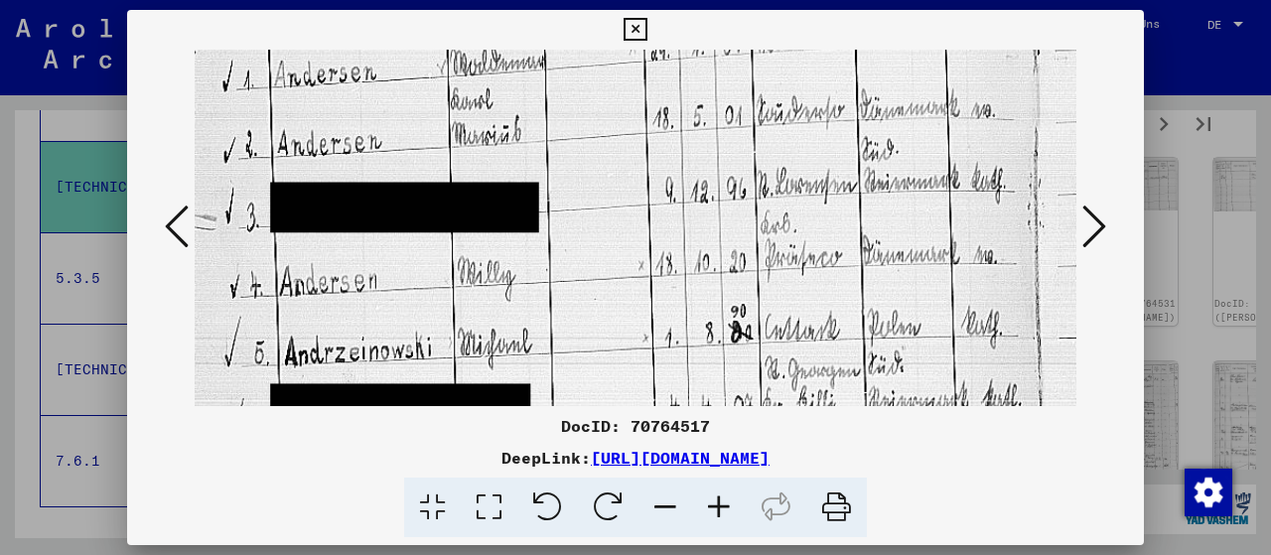
scroll to position [222, 0]
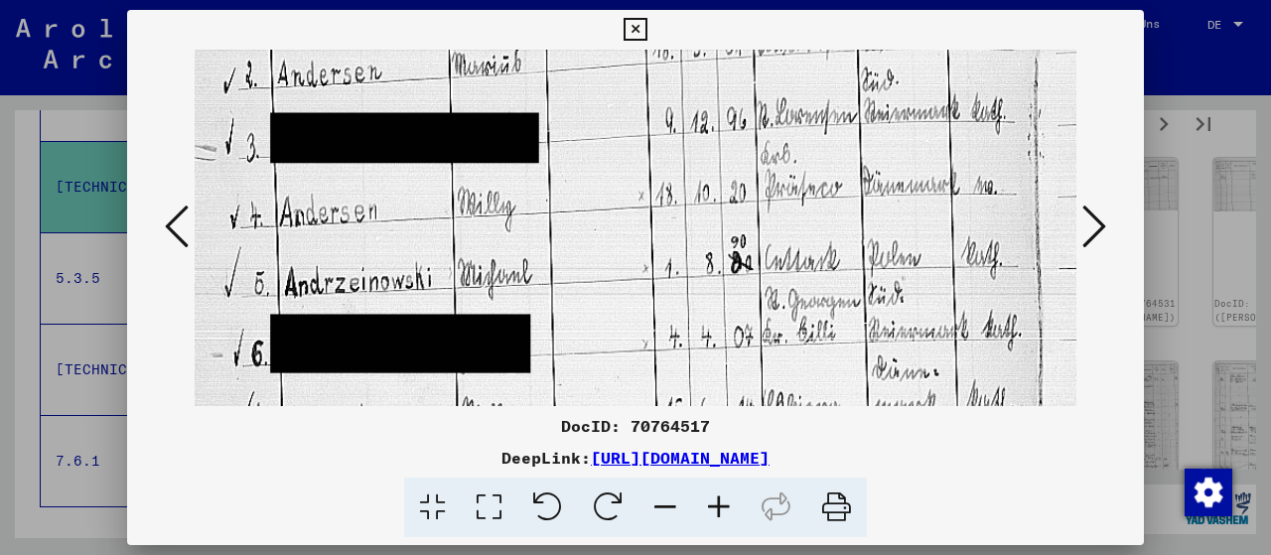
drag, startPoint x: 674, startPoint y: 346, endPoint x: 740, endPoint y: 124, distance: 230.9
click at [740, 124] on img at bounding box center [636, 490] width 882 height 1326
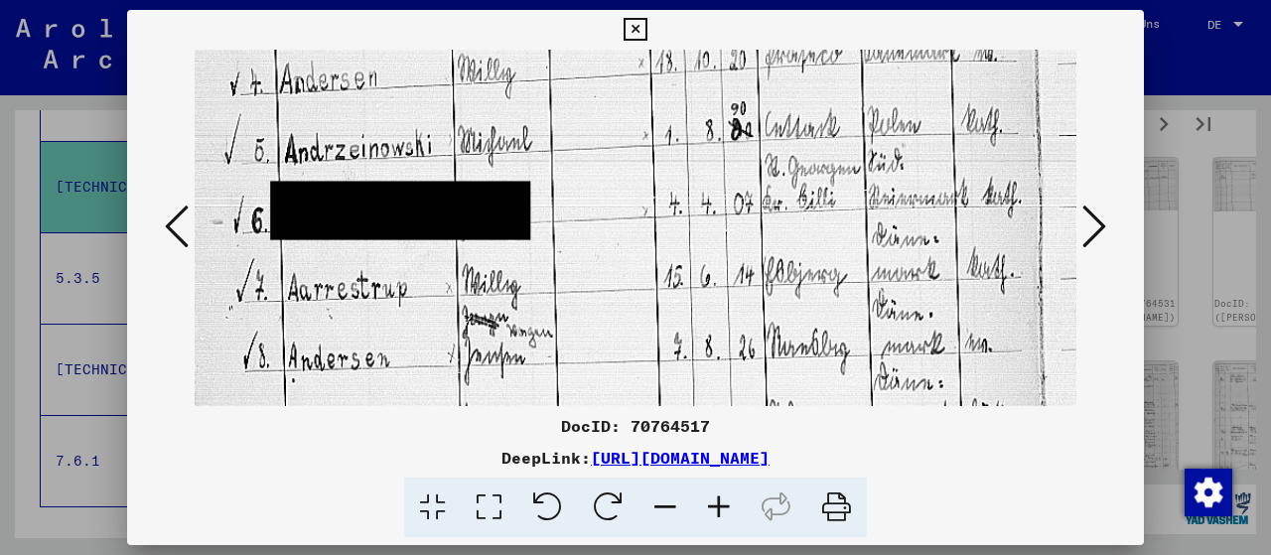
scroll to position [400, 0]
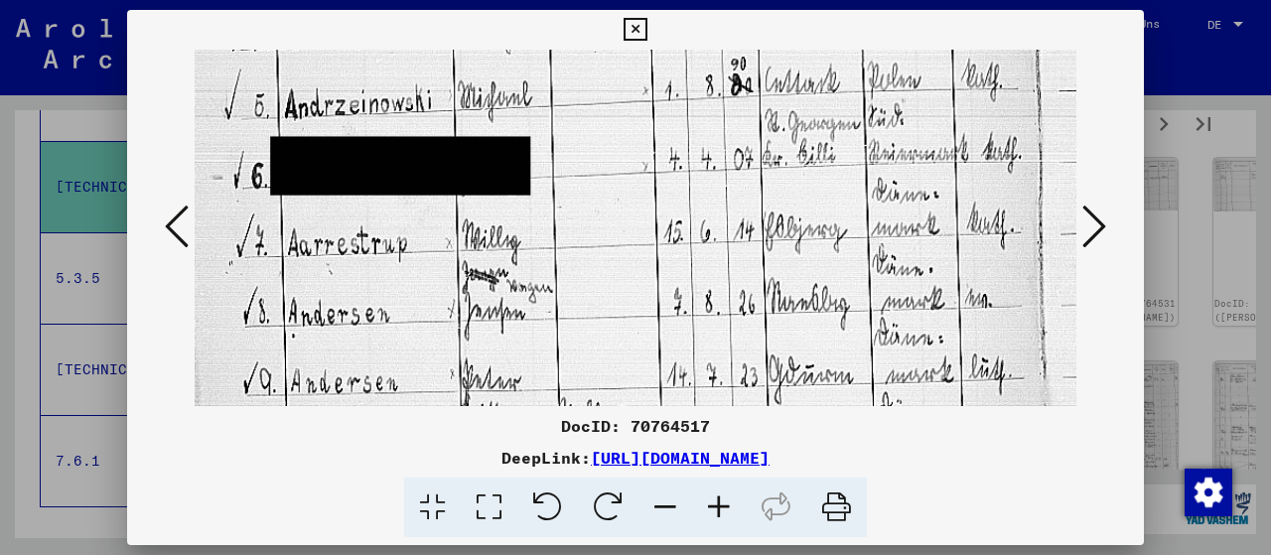
drag, startPoint x: 732, startPoint y: 323, endPoint x: 766, endPoint y: 148, distance: 178.0
click at [766, 148] on img at bounding box center [636, 313] width 882 height 1326
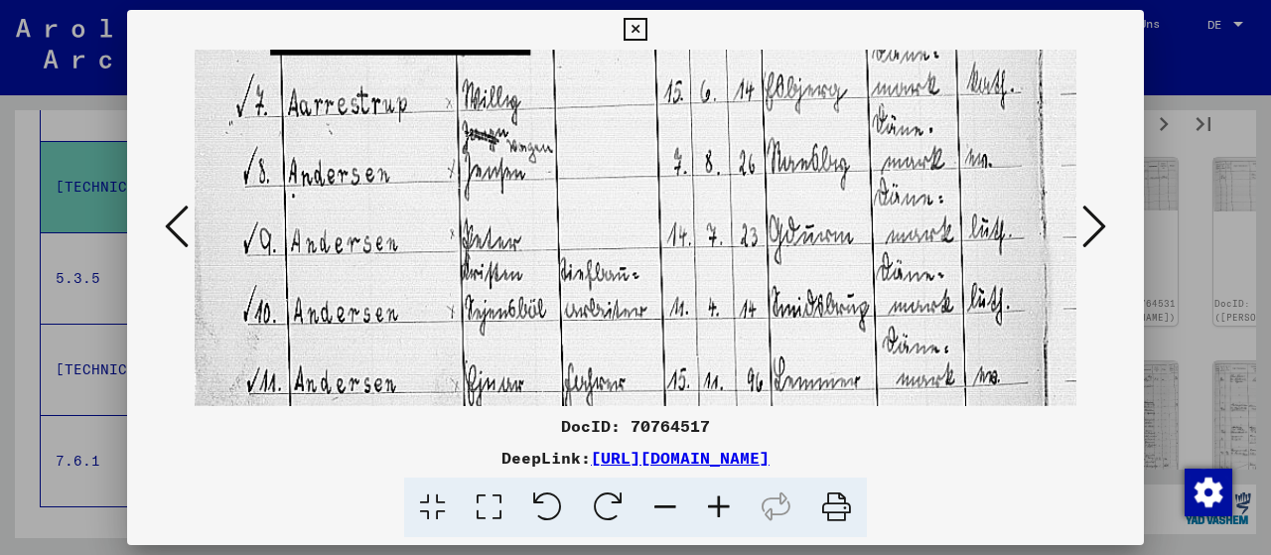
drag, startPoint x: 742, startPoint y: 264, endPoint x: 764, endPoint y: 139, distance: 127.0
click at [764, 139] on img at bounding box center [636, 173] width 882 height 1326
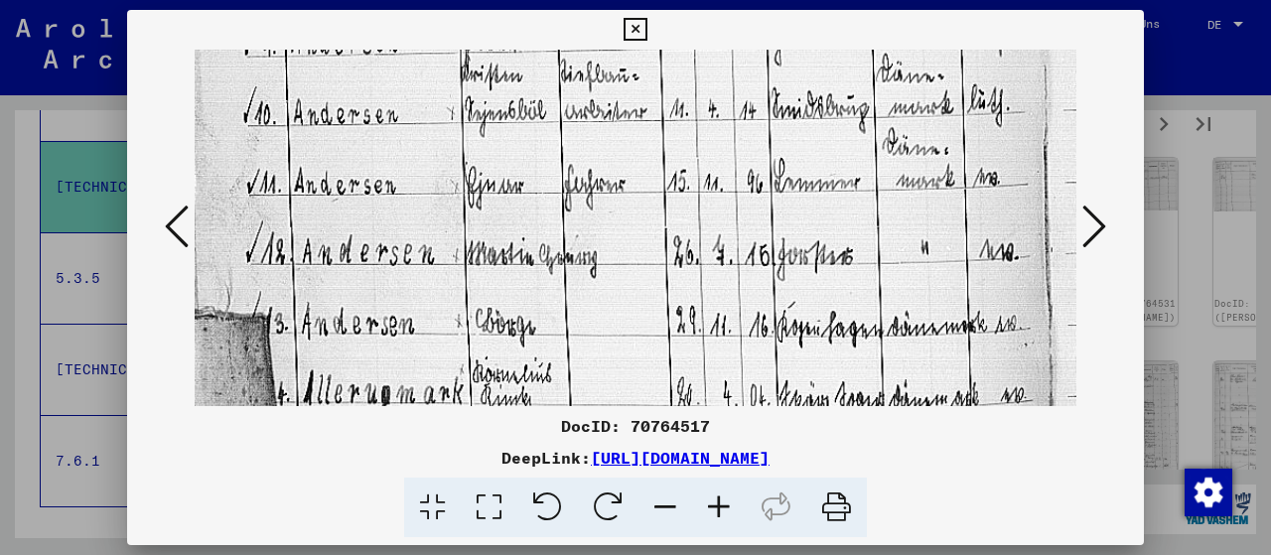
drag, startPoint x: 756, startPoint y: 241, endPoint x: 785, endPoint y: 76, distance: 167.5
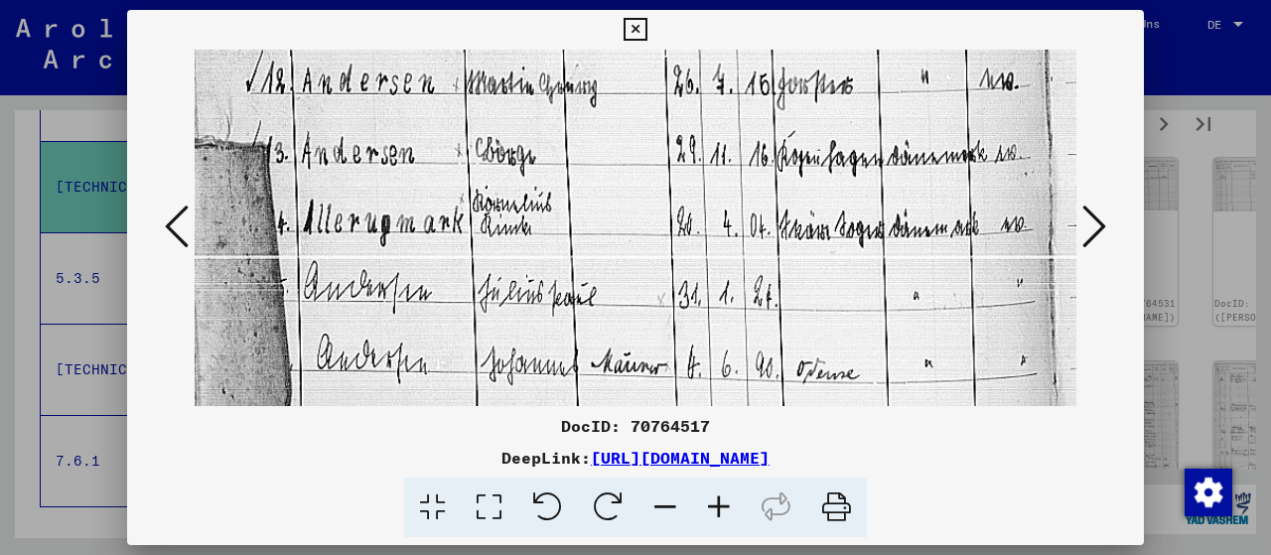
drag, startPoint x: 758, startPoint y: 230, endPoint x: 785, endPoint y: 74, distance: 158.3
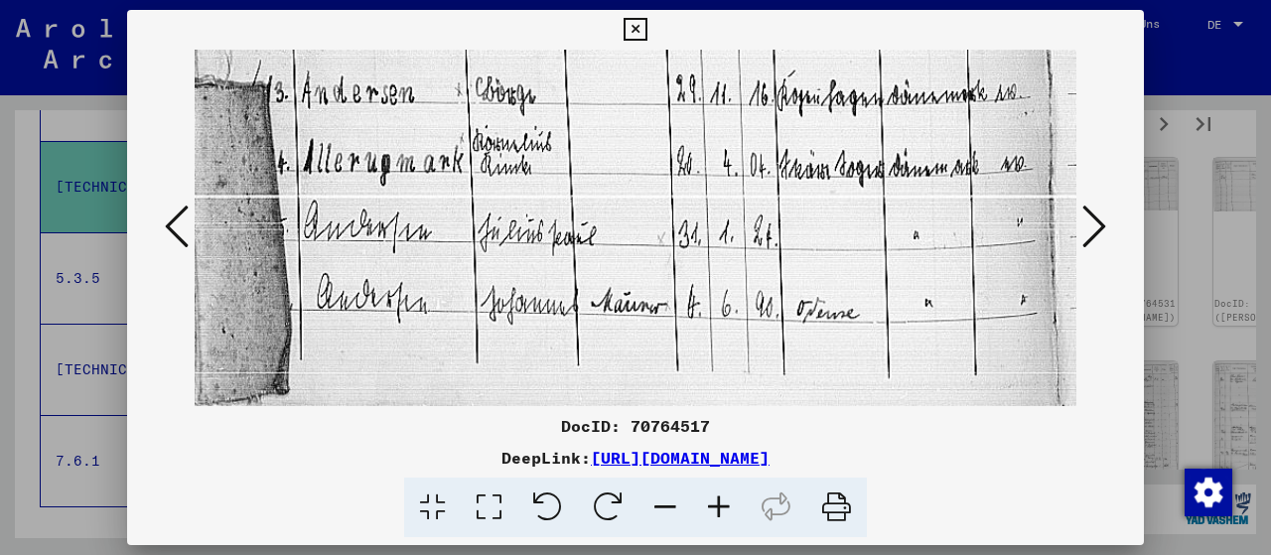
drag, startPoint x: 763, startPoint y: 243, endPoint x: 801, endPoint y: 56, distance: 191.6
click at [1099, 227] on icon at bounding box center [1094, 227] width 24 height 48
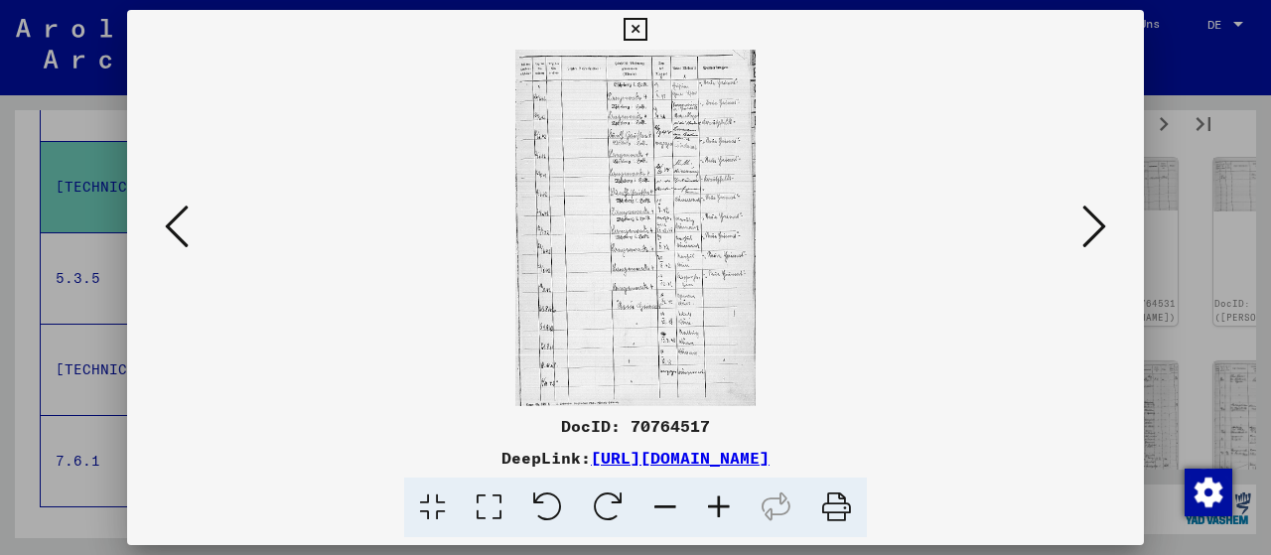
click at [1099, 227] on icon at bounding box center [1094, 227] width 24 height 48
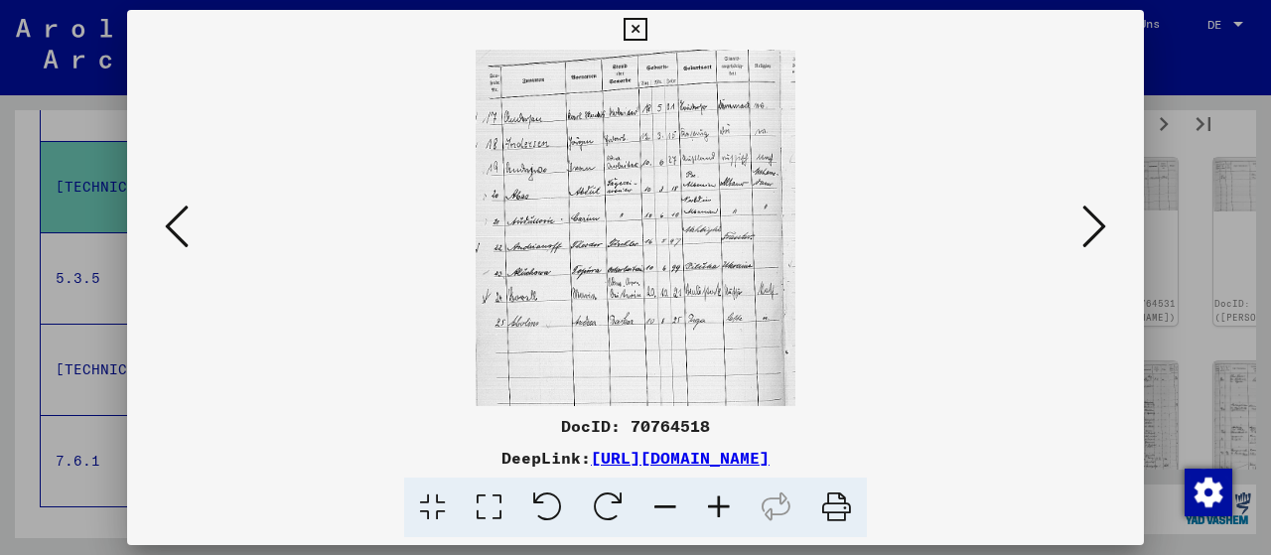
click at [486, 507] on icon at bounding box center [489, 508] width 57 height 61
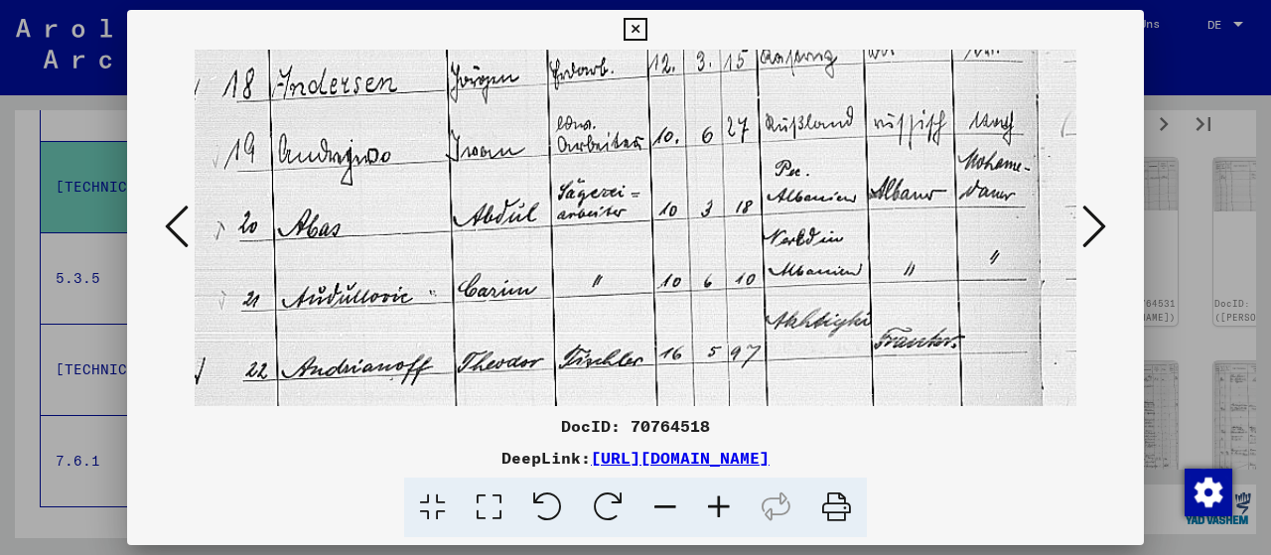
drag, startPoint x: 561, startPoint y: 374, endPoint x: 628, endPoint y: 152, distance: 232.1
click at [628, 152] on img at bounding box center [636, 315] width 882 height 983
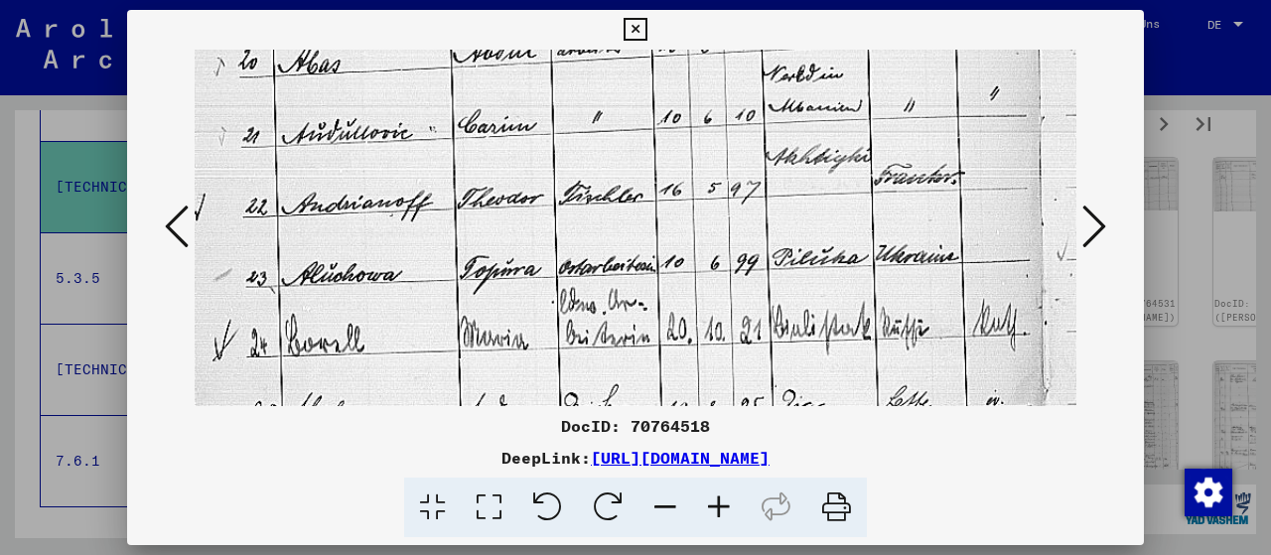
scroll to position [425, 0]
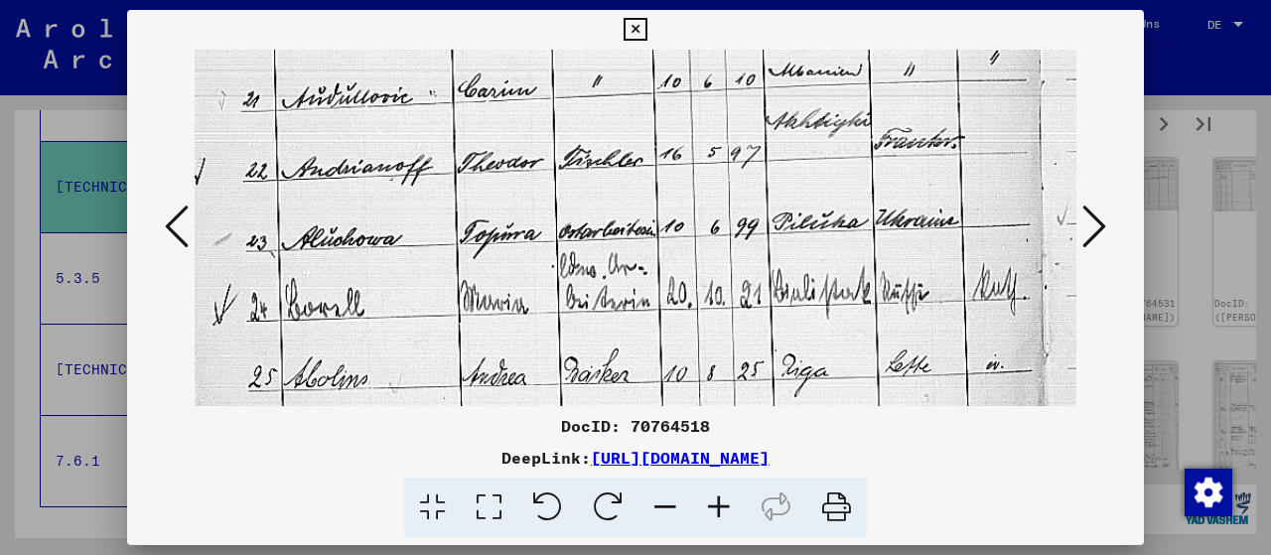
drag, startPoint x: 598, startPoint y: 319, endPoint x: 627, endPoint y: 122, distance: 198.7
click at [627, 122] on img at bounding box center [636, 116] width 882 height 983
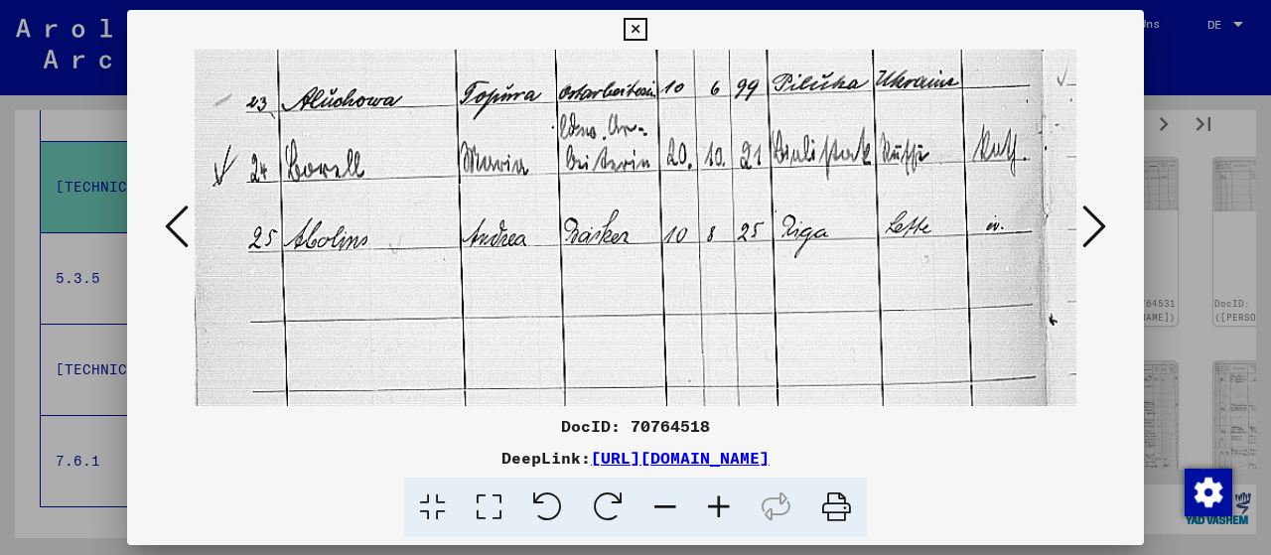
scroll to position [589, 0]
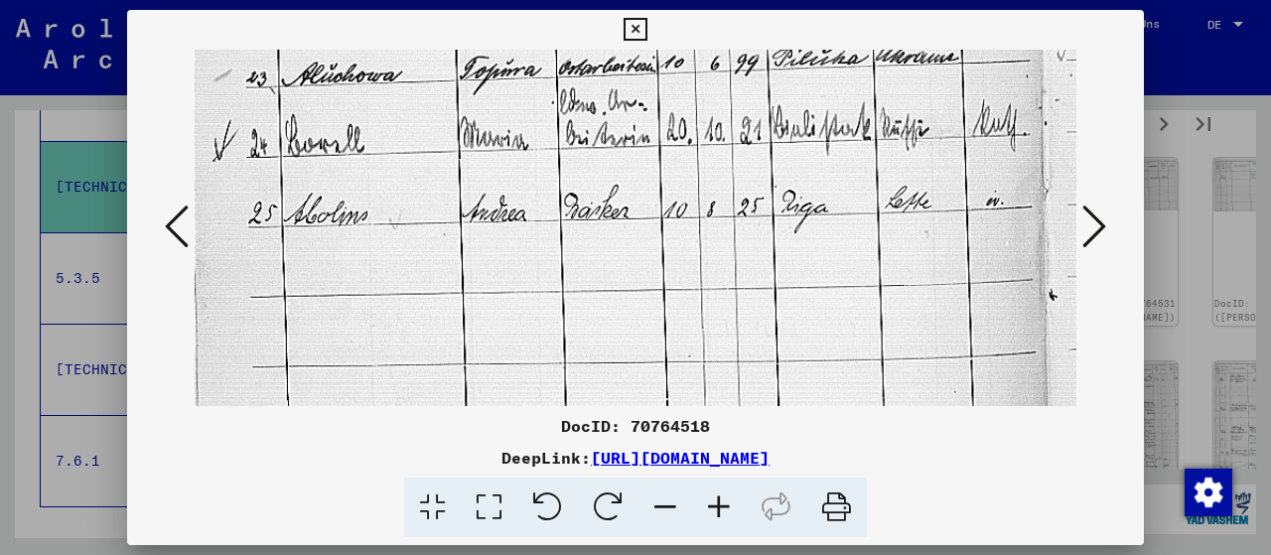
drag, startPoint x: 616, startPoint y: 281, endPoint x: 639, endPoint y: 120, distance: 162.6
click at [1106, 230] on icon at bounding box center [1094, 227] width 24 height 48
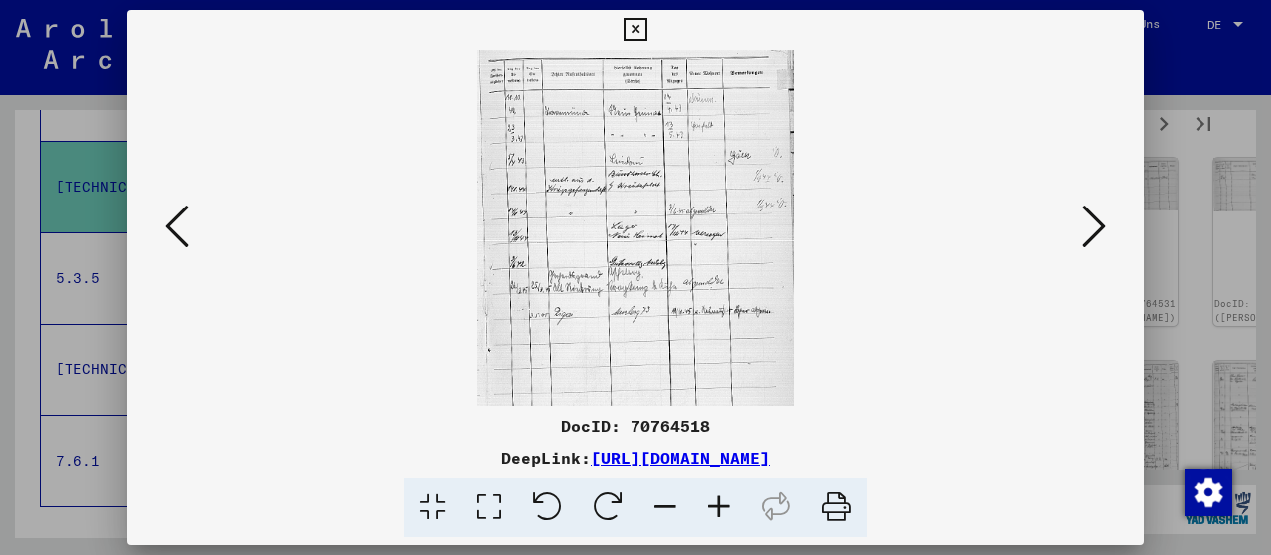
click at [1106, 230] on icon at bounding box center [1094, 227] width 24 height 48
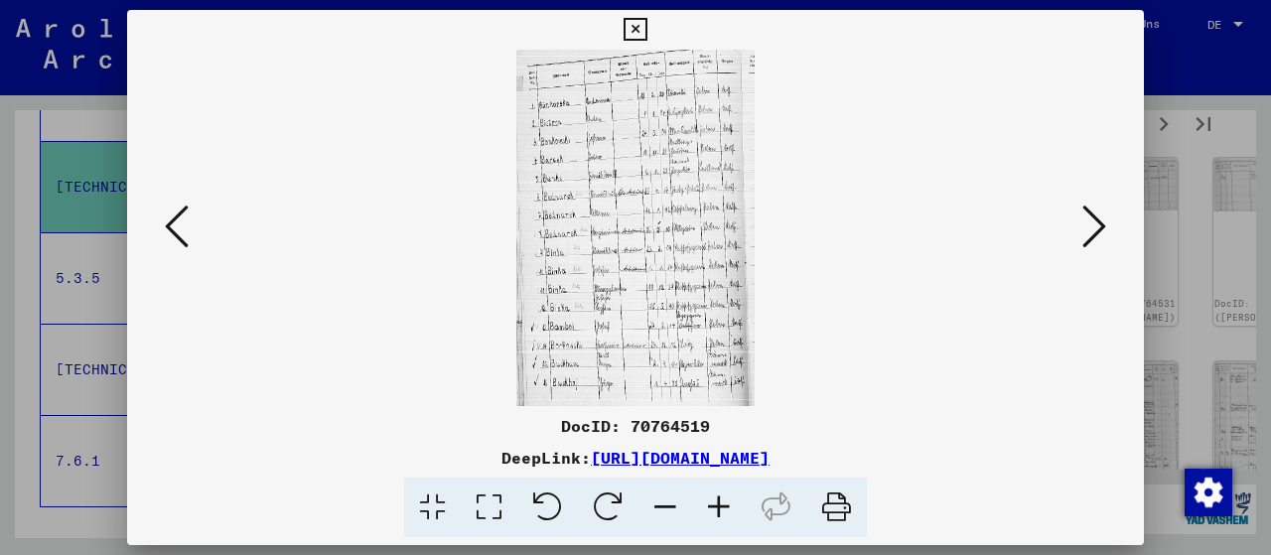
drag, startPoint x: 489, startPoint y: 502, endPoint x: 547, endPoint y: 443, distance: 82.9
click at [489, 501] on icon at bounding box center [489, 508] width 57 height 61
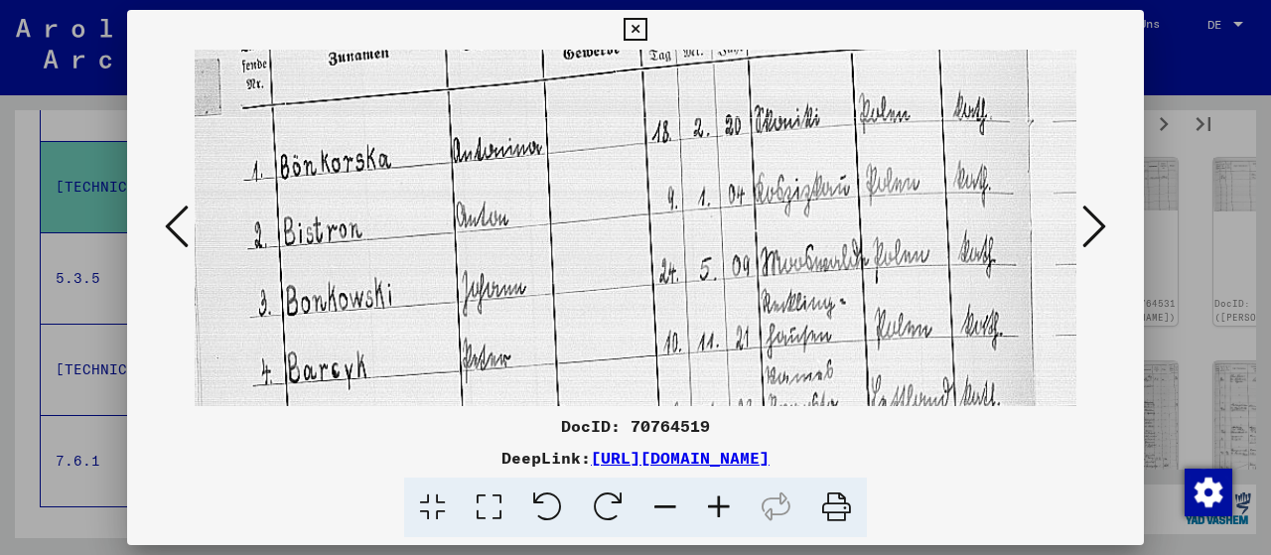
scroll to position [170, 0]
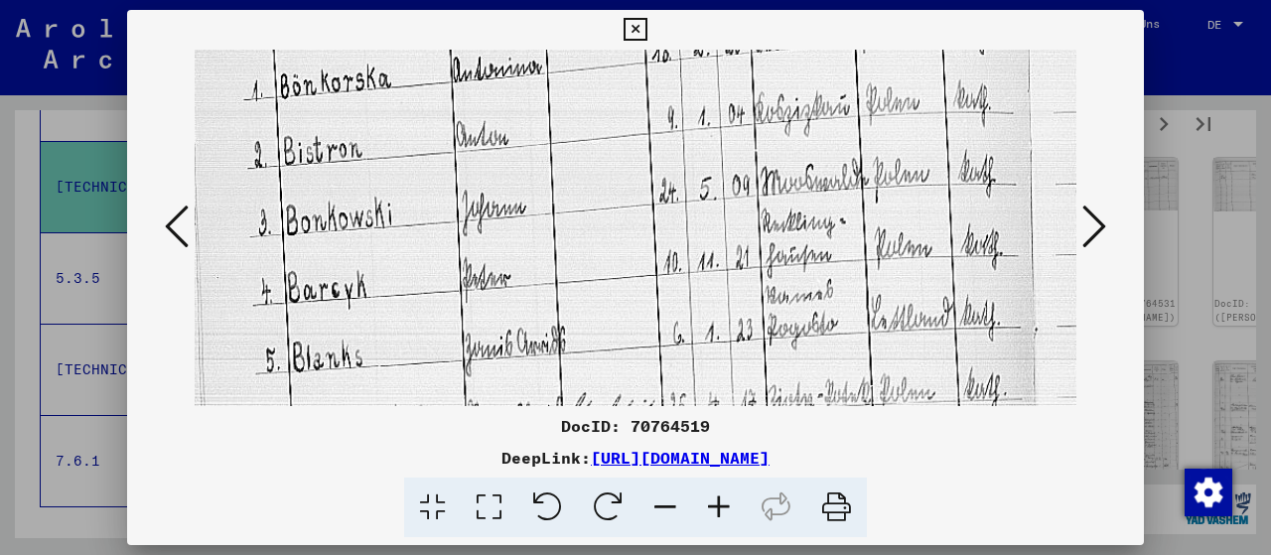
drag, startPoint x: 597, startPoint y: 352, endPoint x: 633, endPoint y: 186, distance: 170.8
click at [633, 186] on img at bounding box center [636, 541] width 882 height 1323
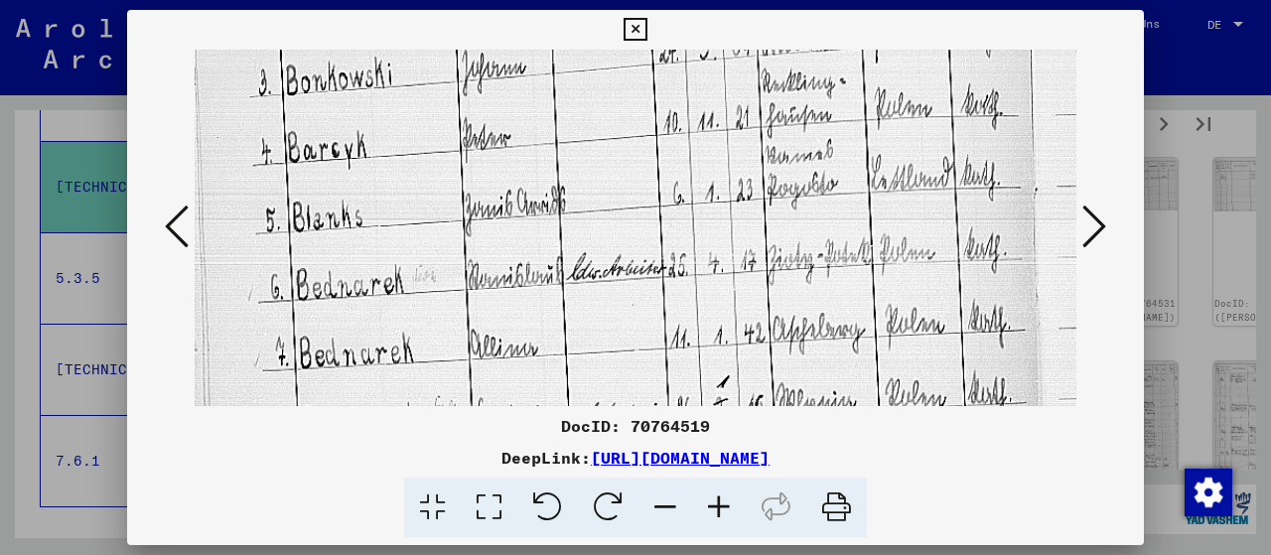
drag, startPoint x: 596, startPoint y: 278, endPoint x: 617, endPoint y: 144, distance: 135.7
click at [617, 144] on img at bounding box center [636, 401] width 882 height 1323
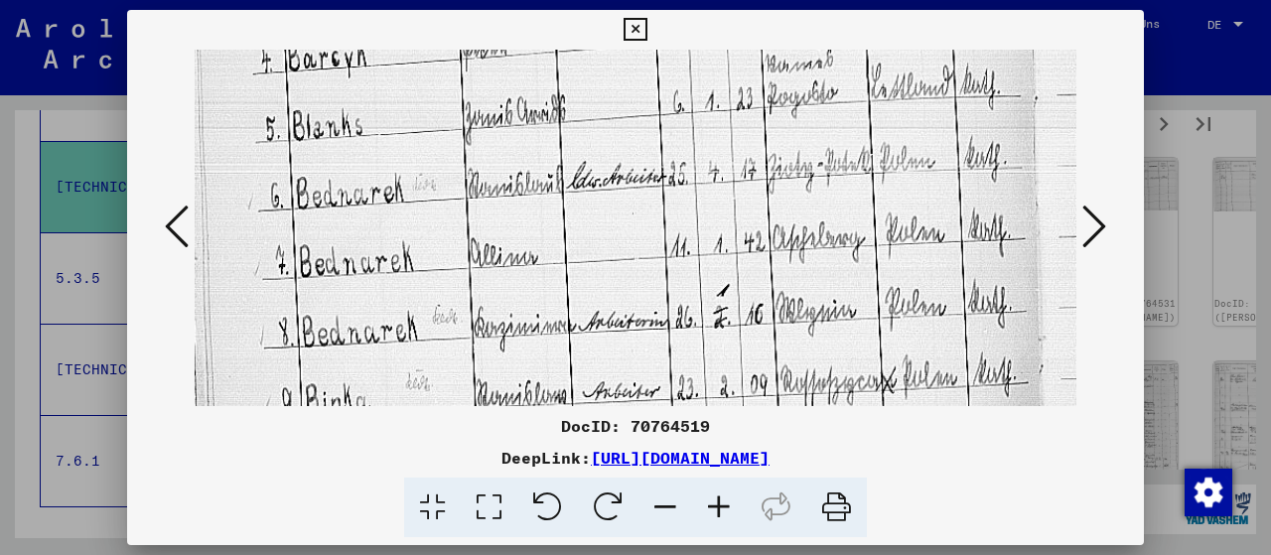
scroll to position [428, 0]
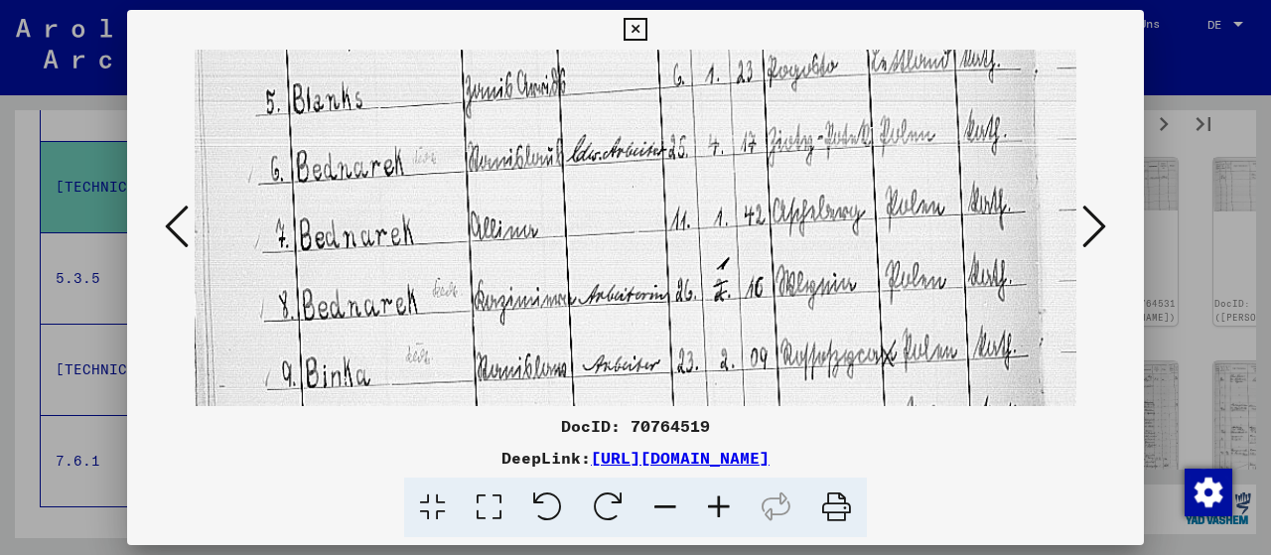
drag, startPoint x: 607, startPoint y: 261, endPoint x: 617, endPoint y: 150, distance: 111.6
click at [617, 150] on img at bounding box center [636, 283] width 882 height 1323
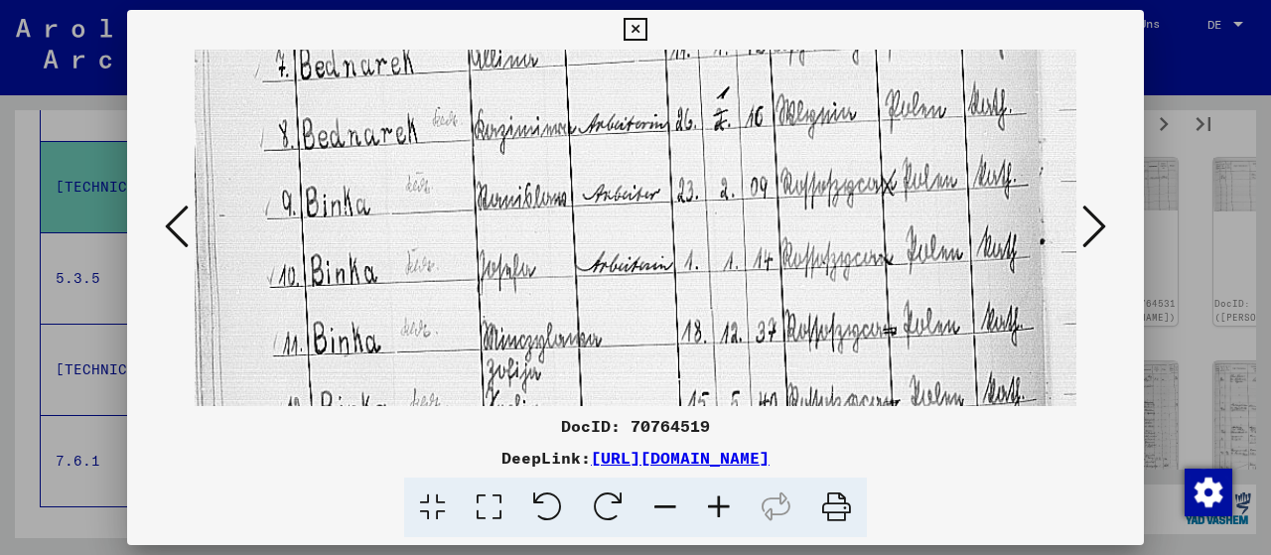
drag, startPoint x: 546, startPoint y: 356, endPoint x: 579, endPoint y: 190, distance: 170.0
click at [579, 190] on img at bounding box center [636, 112] width 882 height 1323
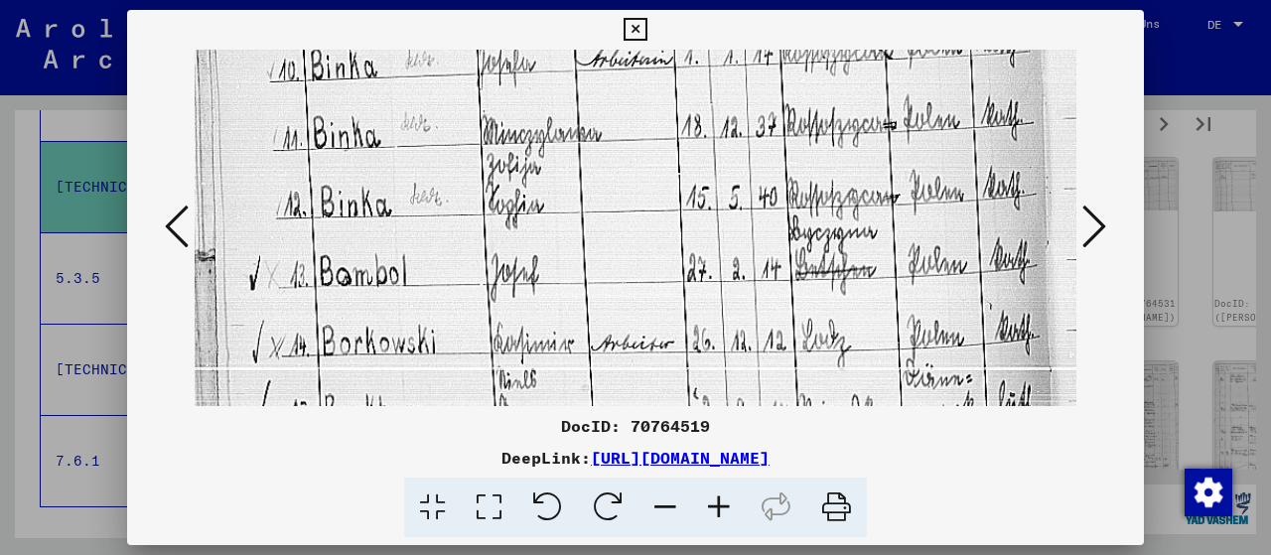
drag, startPoint x: 589, startPoint y: 360, endPoint x: 615, endPoint y: 166, distance: 196.3
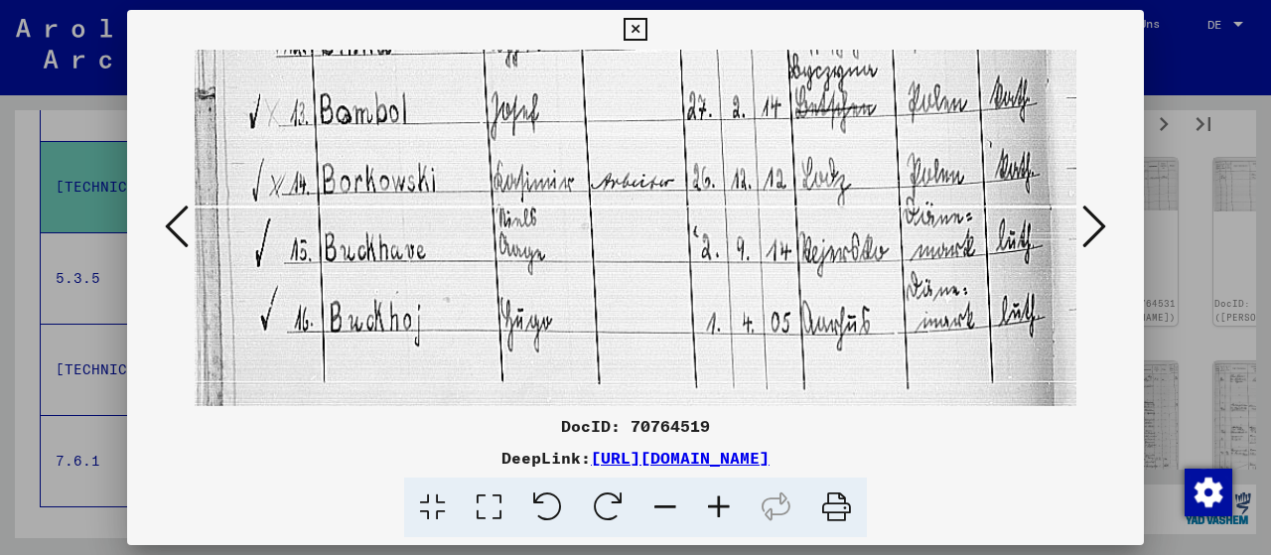
drag, startPoint x: 611, startPoint y: 341, endPoint x: 630, endPoint y: 172, distance: 170.0
drag, startPoint x: 619, startPoint y: 296, endPoint x: 622, endPoint y: 238, distance: 57.7
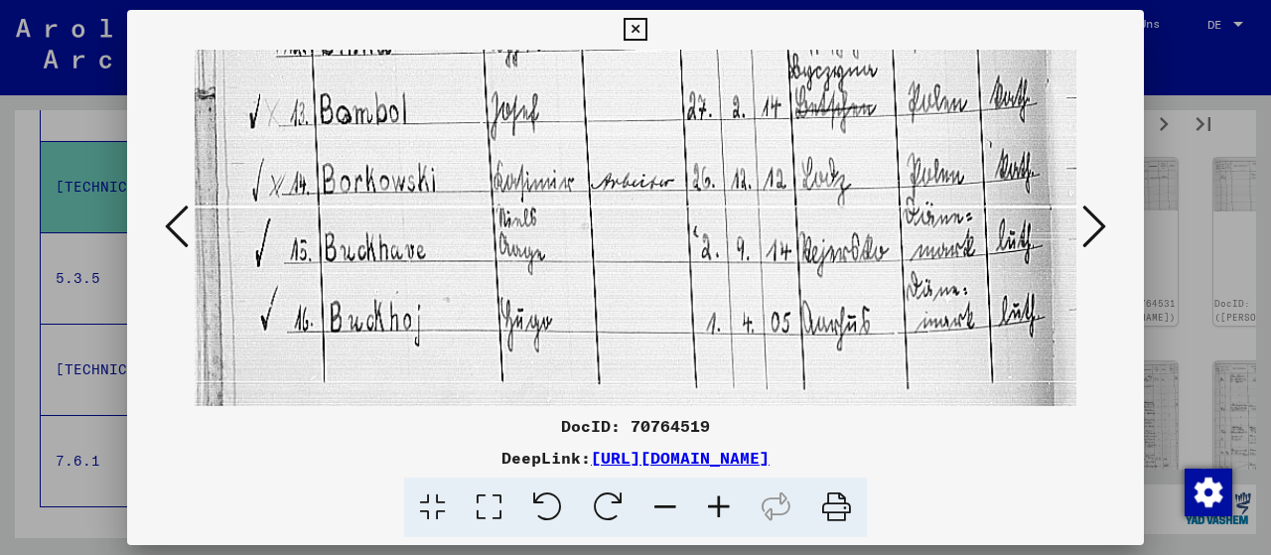
click at [1101, 225] on icon at bounding box center [1094, 227] width 24 height 48
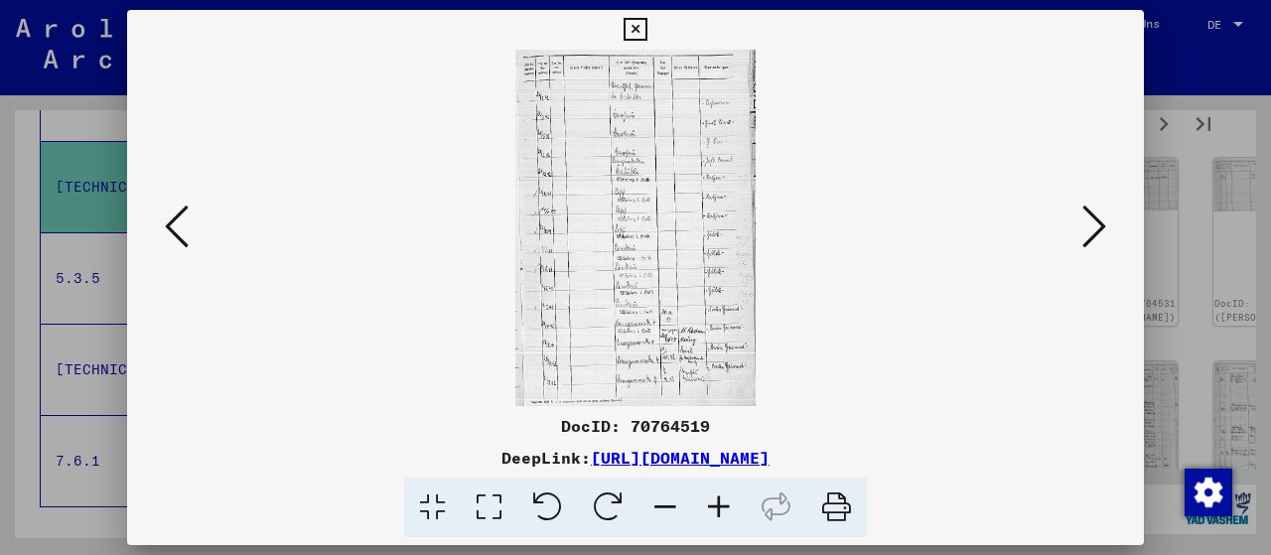
click at [1091, 228] on icon at bounding box center [1094, 227] width 24 height 48
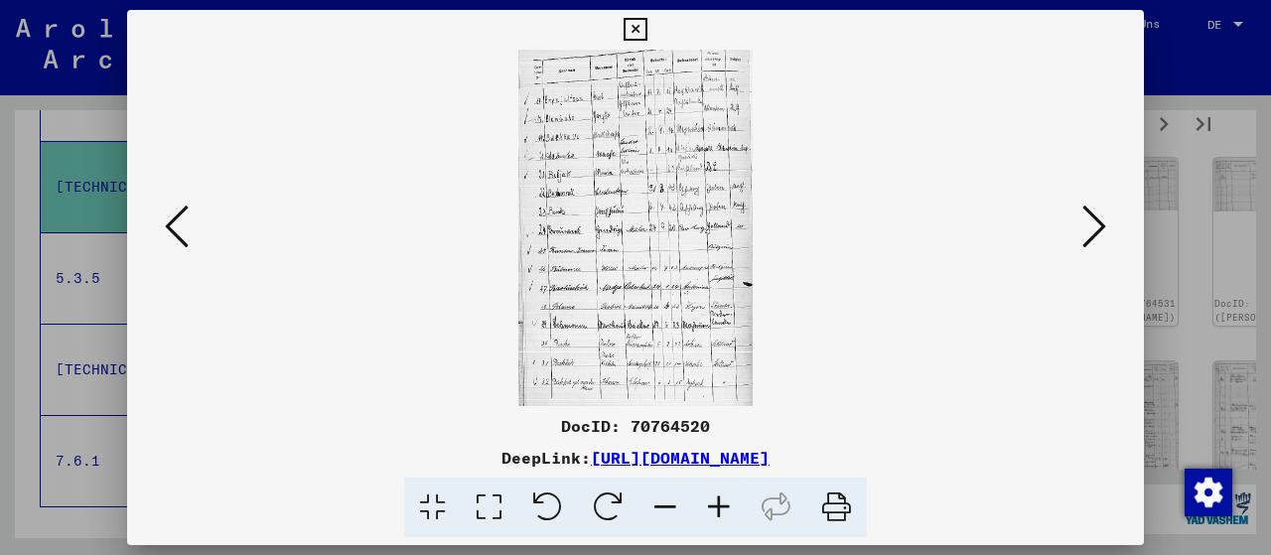
click at [481, 499] on icon at bounding box center [489, 508] width 57 height 61
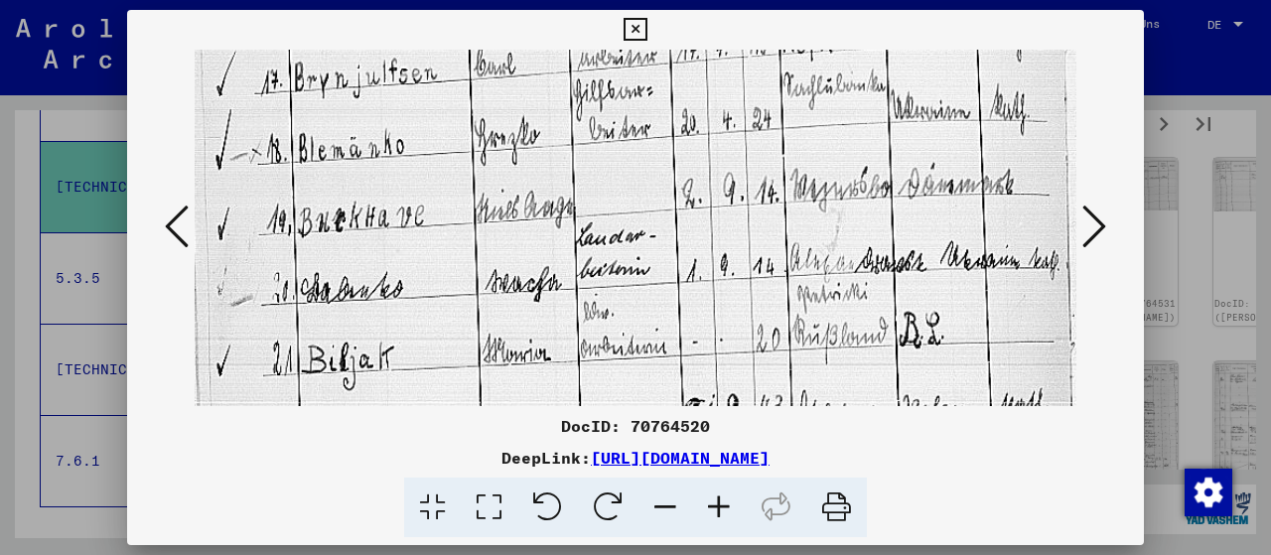
scroll to position [179, 0]
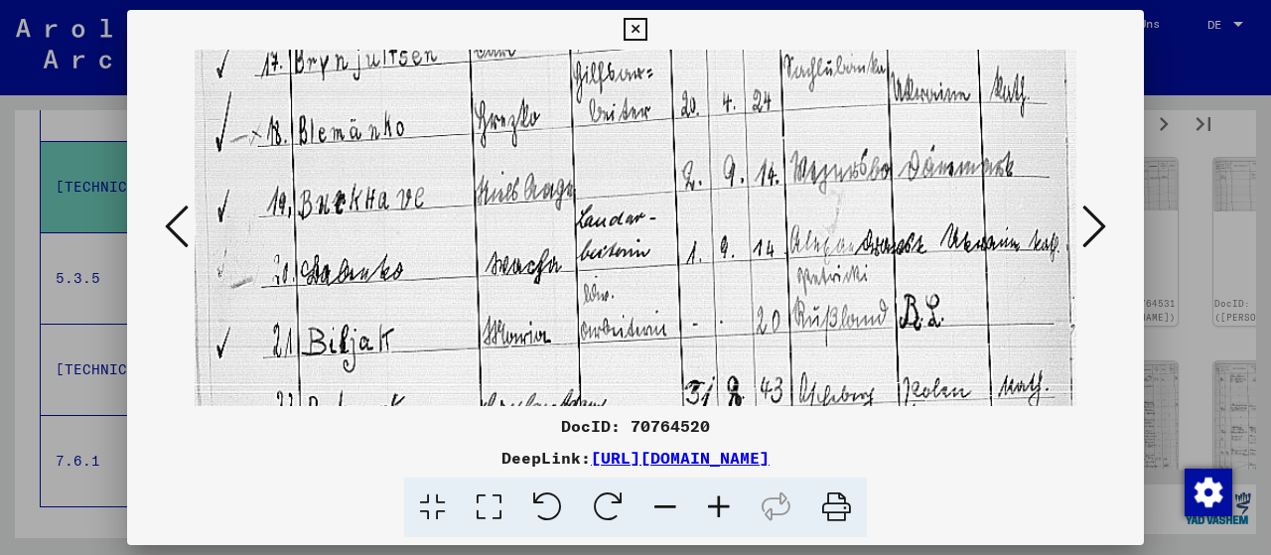
drag, startPoint x: 603, startPoint y: 326, endPoint x: 640, endPoint y: 156, distance: 173.9
click at [640, 156] on img at bounding box center [636, 543] width 882 height 1344
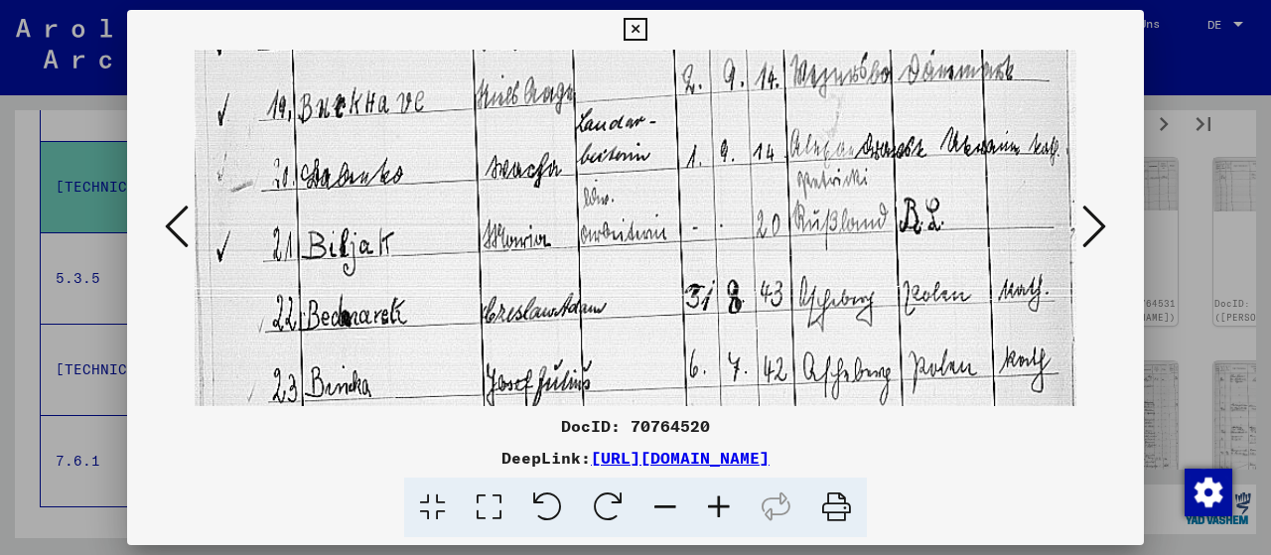
scroll to position [302, 0]
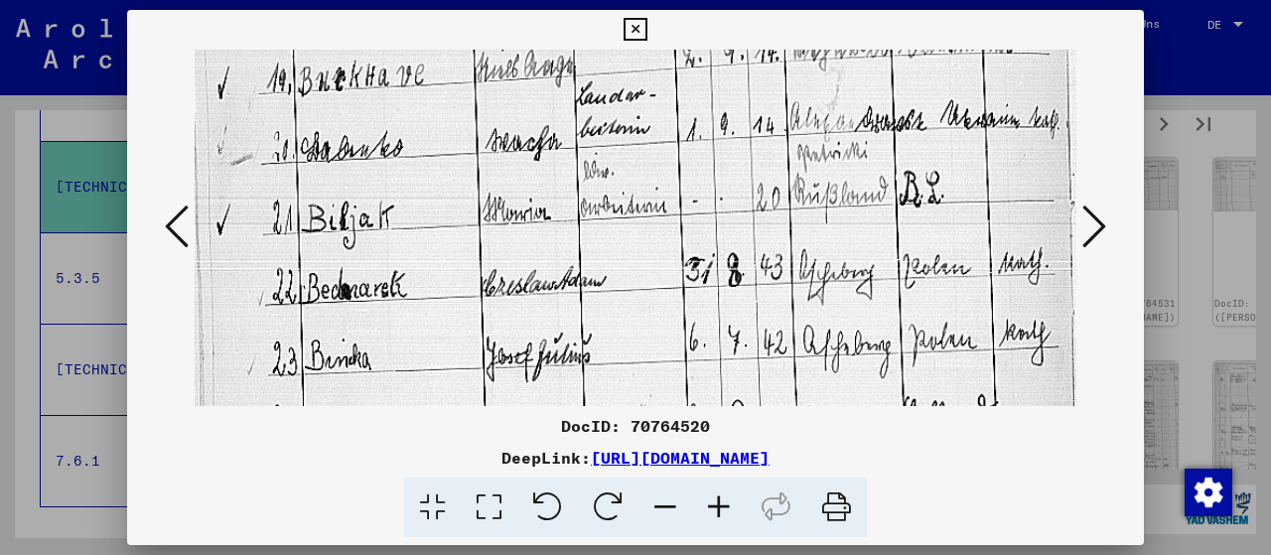
drag, startPoint x: 629, startPoint y: 325, endPoint x: 662, endPoint y: 206, distance: 123.6
click at [662, 206] on img at bounding box center [636, 420] width 882 height 1344
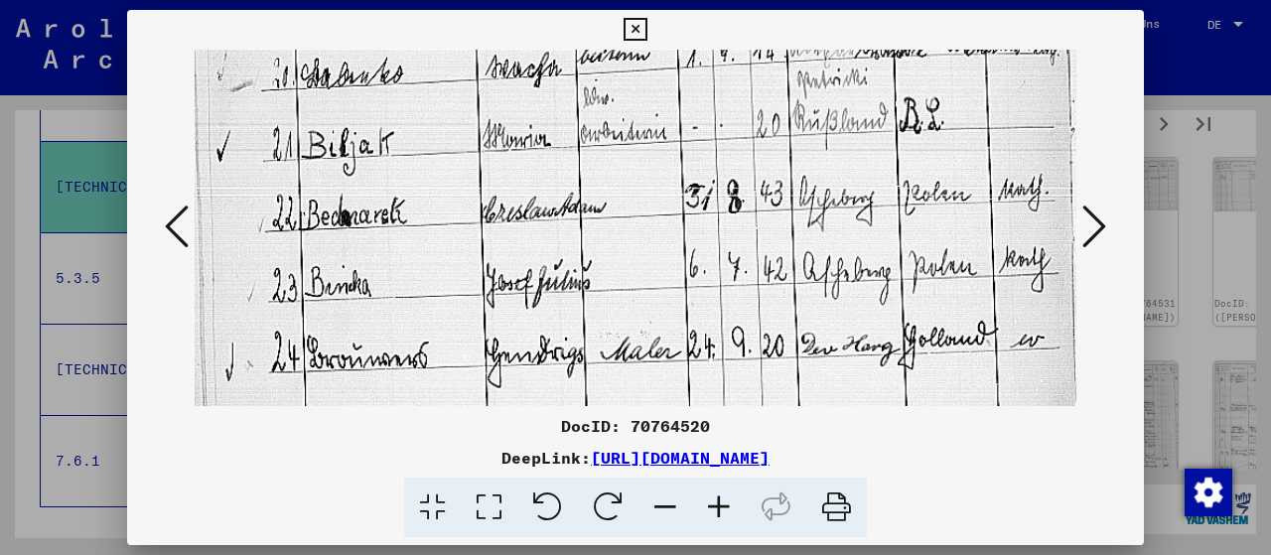
scroll to position [731, 0]
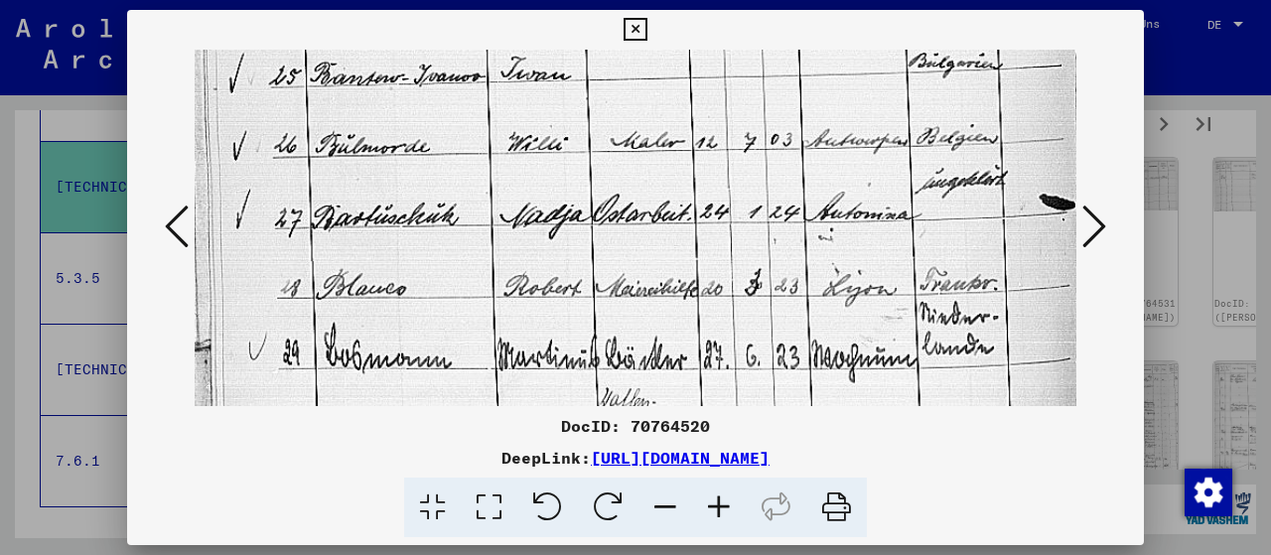
drag, startPoint x: 654, startPoint y: 325, endPoint x: 763, endPoint y: -99, distance: 437.6
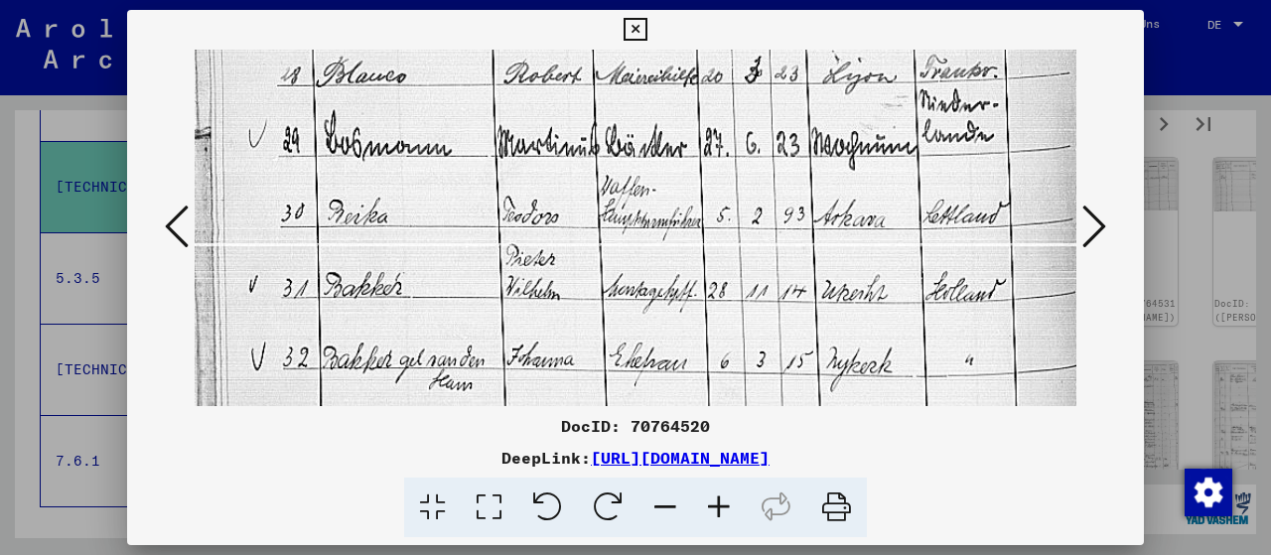
scroll to position [948, 0]
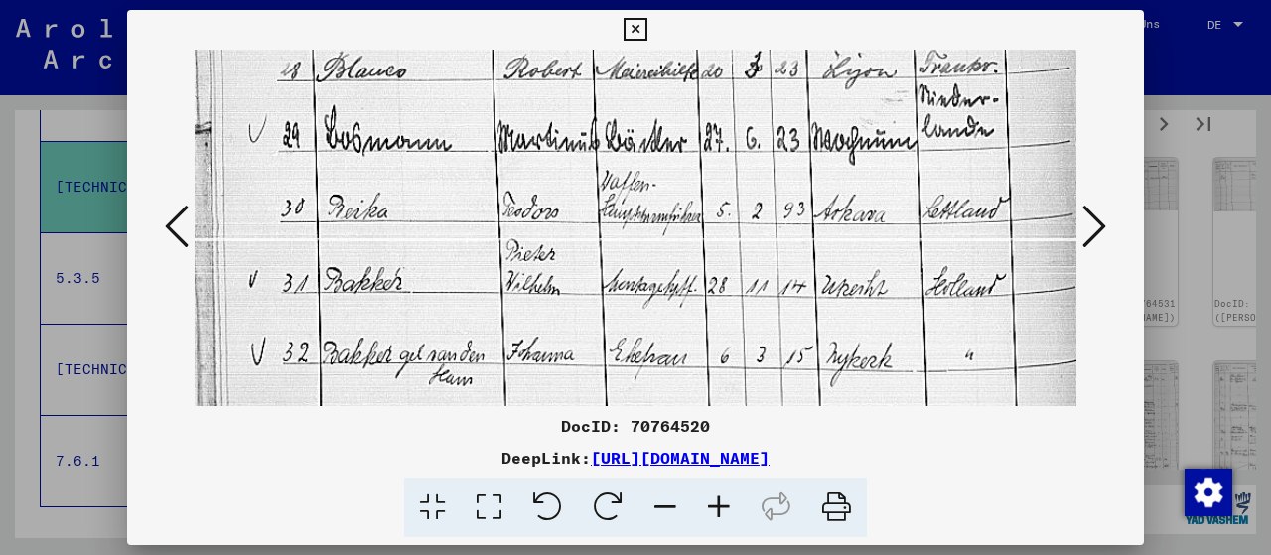
drag, startPoint x: 726, startPoint y: 231, endPoint x: 742, endPoint y: 29, distance: 203.2
click at [742, 29] on div "DocID: 70764520 DeepLink: [URL][DOMAIN_NAME]" at bounding box center [635, 274] width 1017 height 528
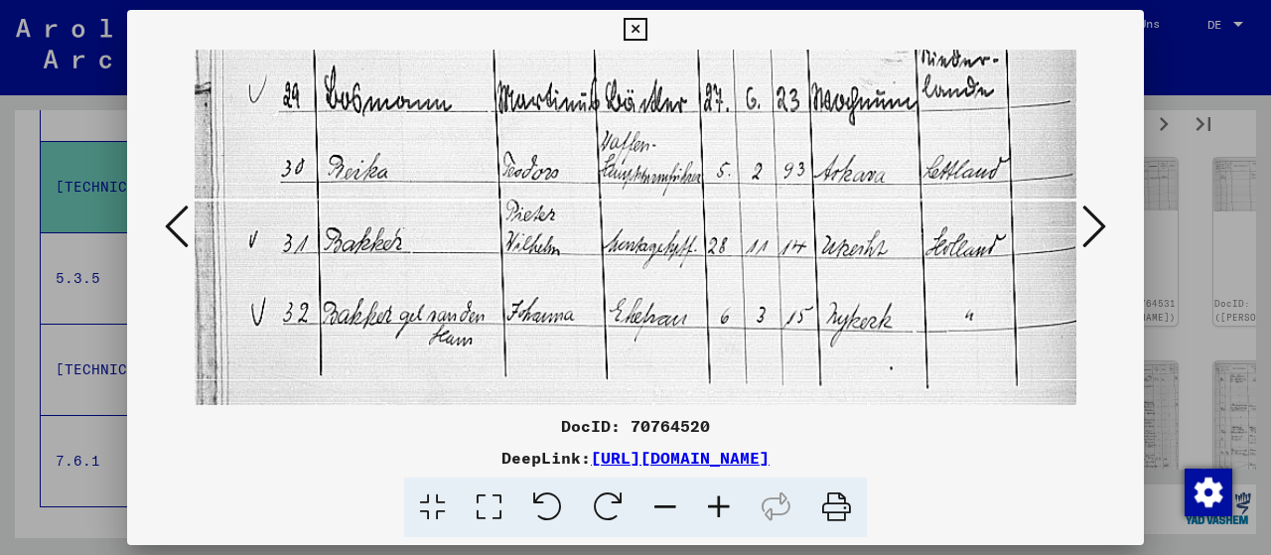
drag, startPoint x: 726, startPoint y: 222, endPoint x: 733, endPoint y: 96, distance: 126.3
click at [1095, 223] on icon at bounding box center [1094, 227] width 24 height 48
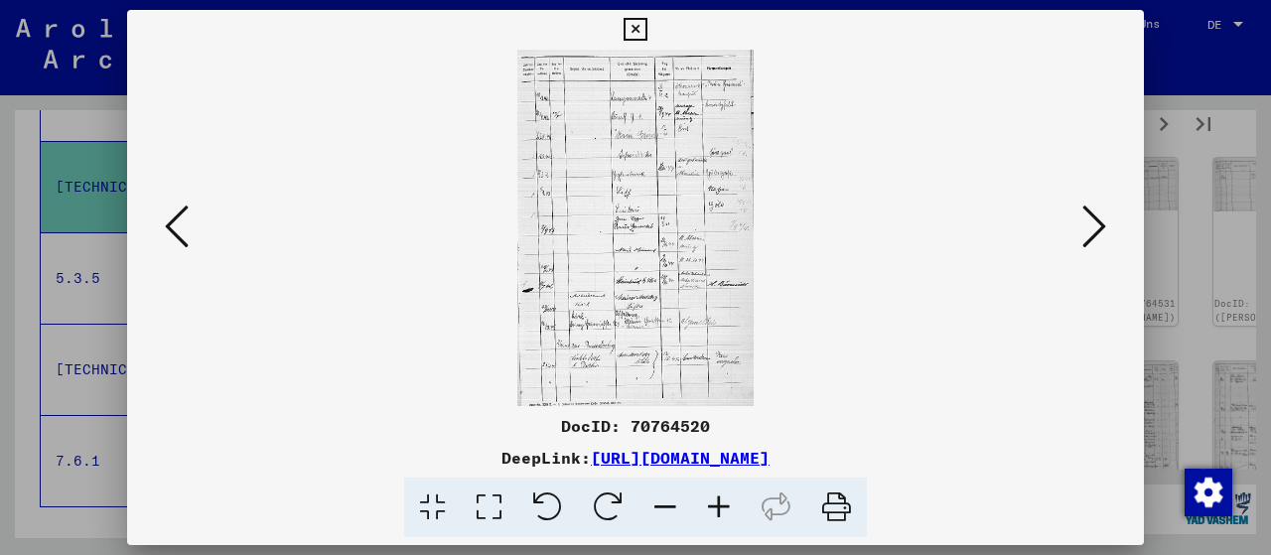
scroll to position [0, 0]
click at [1099, 225] on icon at bounding box center [1094, 227] width 24 height 48
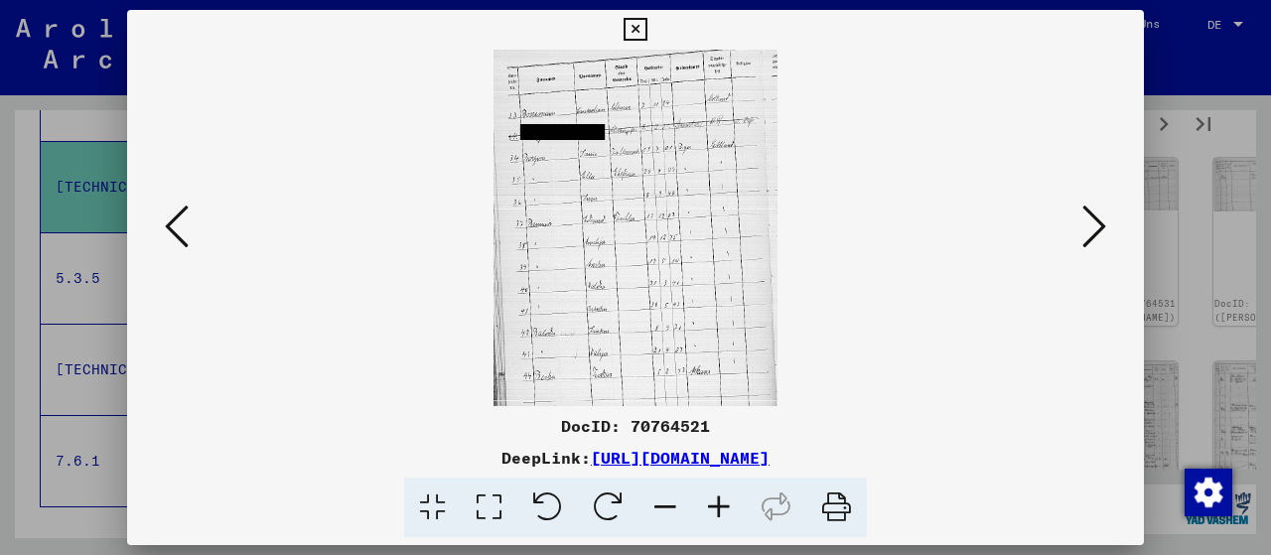
click at [480, 505] on icon at bounding box center [489, 508] width 57 height 61
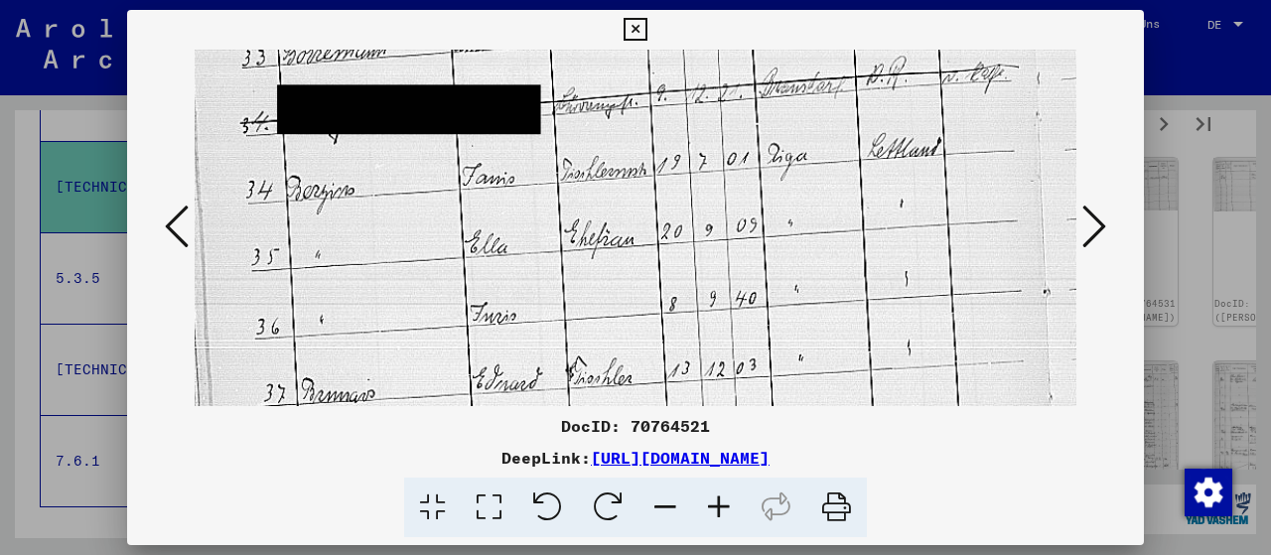
drag, startPoint x: 622, startPoint y: 355, endPoint x: 640, endPoint y: 158, distance: 198.5
click at [639, 158] on img at bounding box center [636, 406] width 882 height 1104
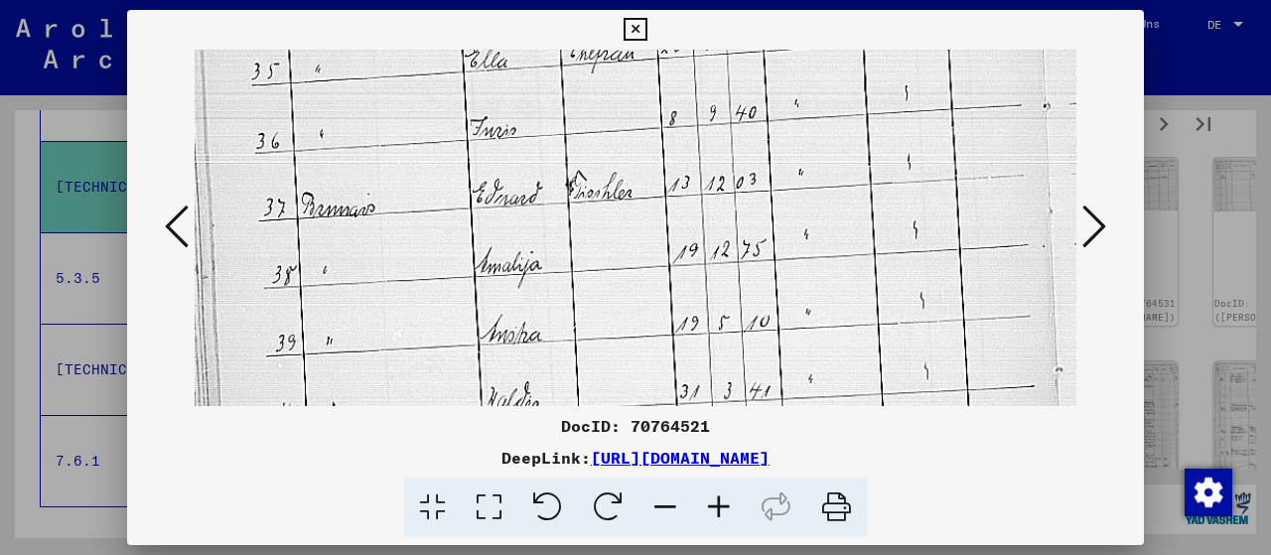
drag, startPoint x: 624, startPoint y: 312, endPoint x: 648, endPoint y: 140, distance: 173.6
click at [648, 140] on img at bounding box center [636, 220] width 882 height 1104
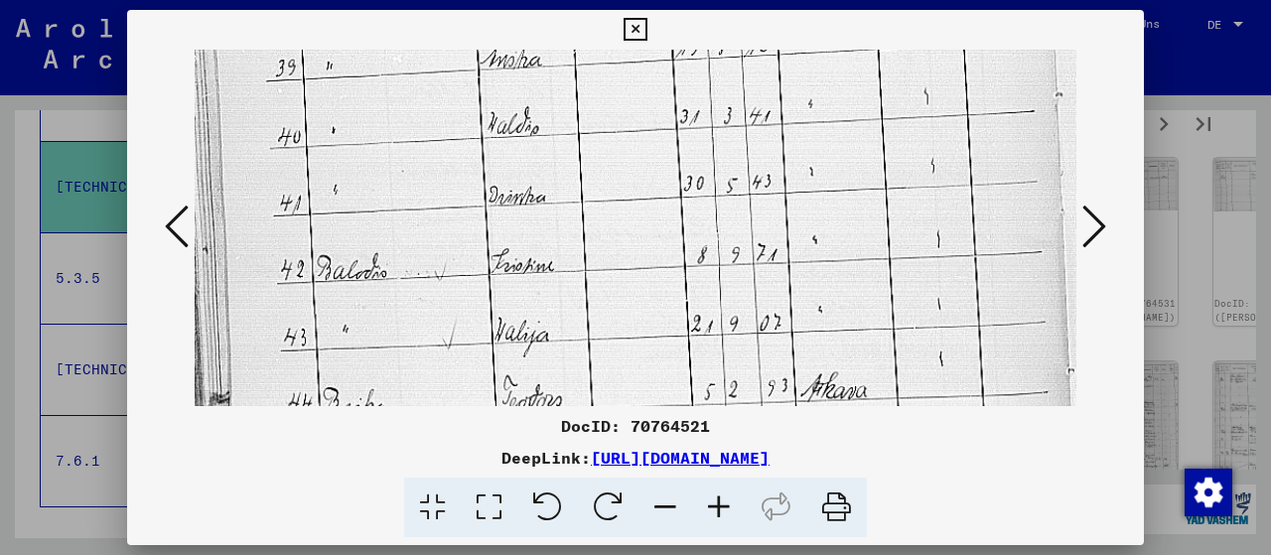
drag, startPoint x: 683, startPoint y: 332, endPoint x: 710, endPoint y: 67, distance: 266.5
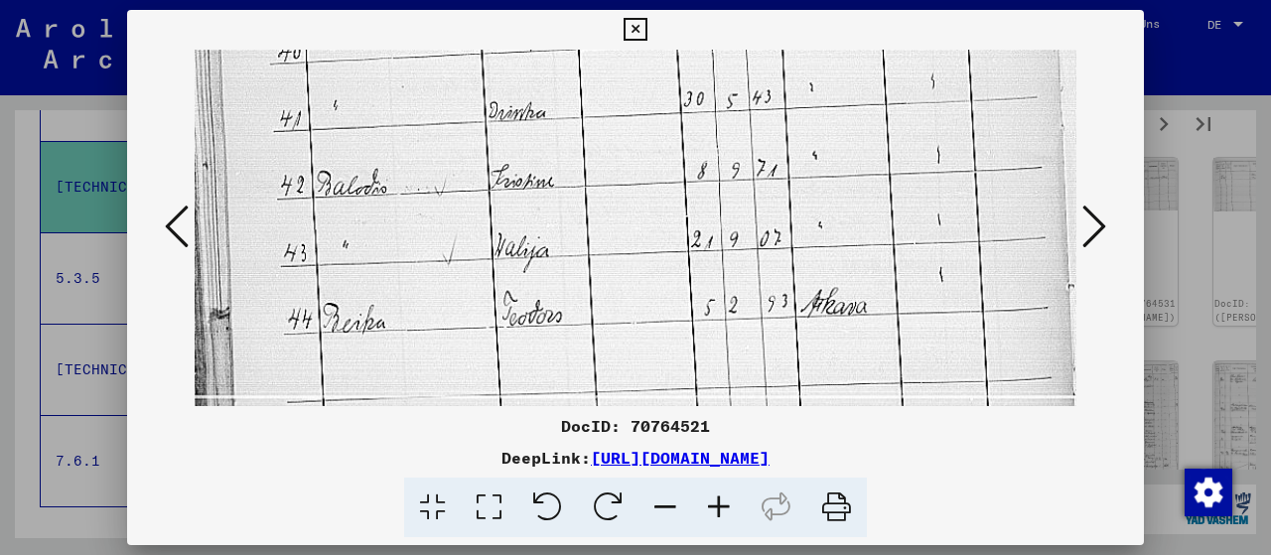
scroll to position [758, 0]
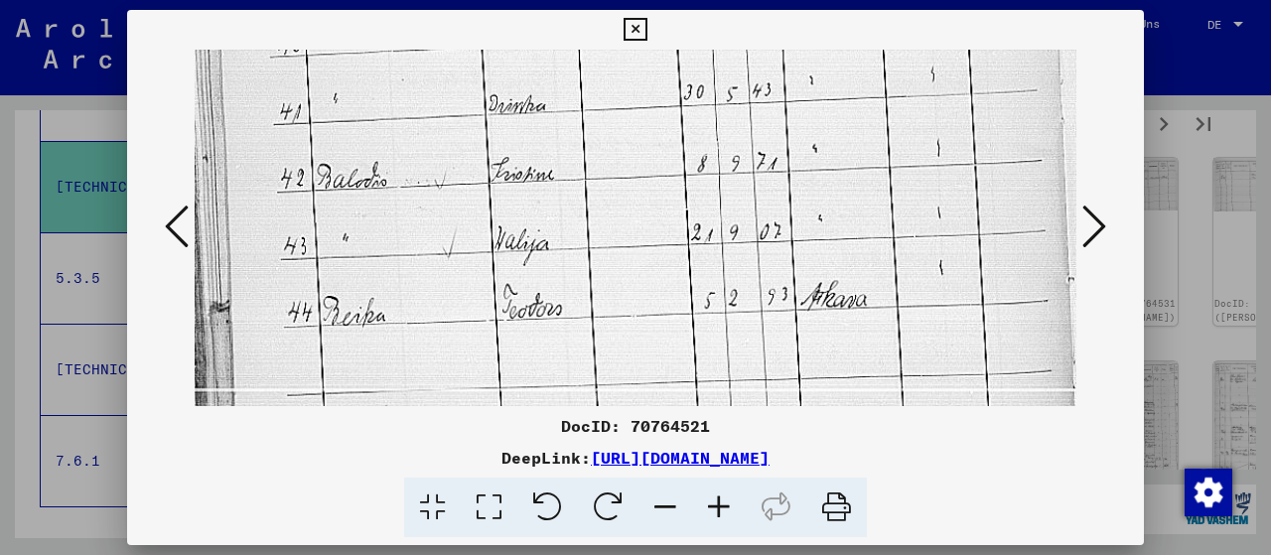
drag, startPoint x: 695, startPoint y: 318, endPoint x: 709, endPoint y: 108, distance: 210.0
click at [1101, 224] on icon at bounding box center [1094, 227] width 24 height 48
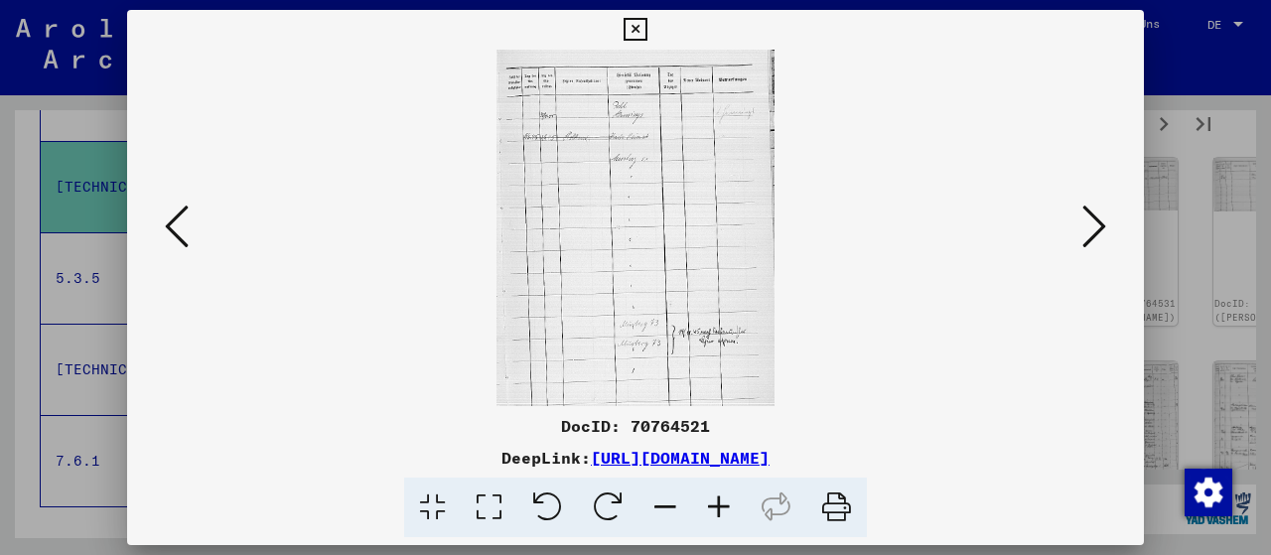
scroll to position [0, 0]
click at [492, 503] on icon at bounding box center [489, 508] width 57 height 61
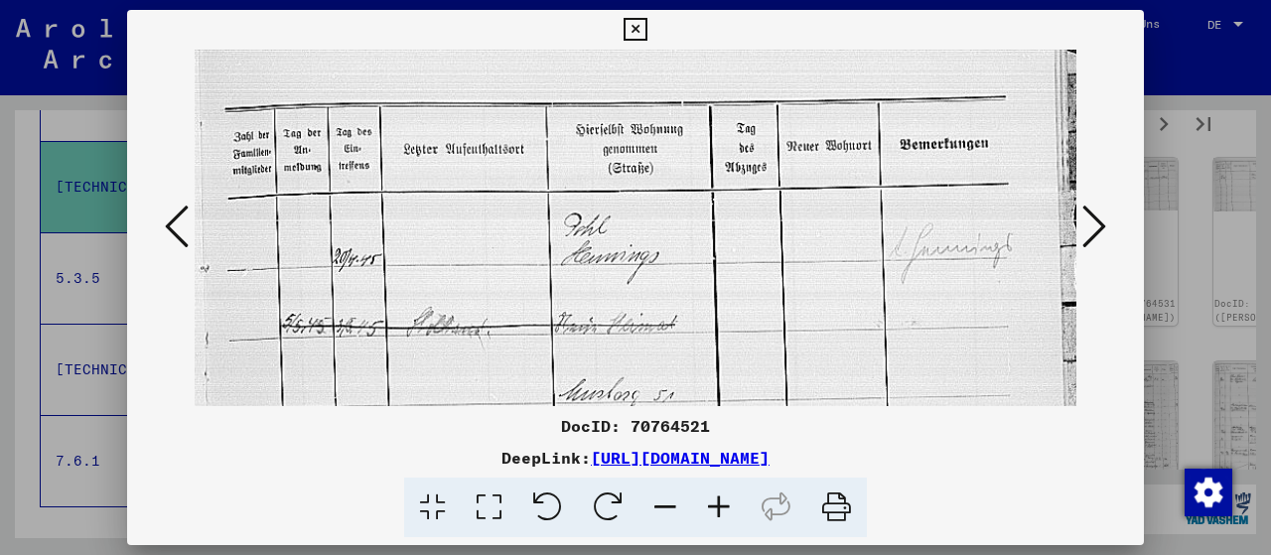
click at [1106, 229] on icon at bounding box center [1094, 227] width 24 height 48
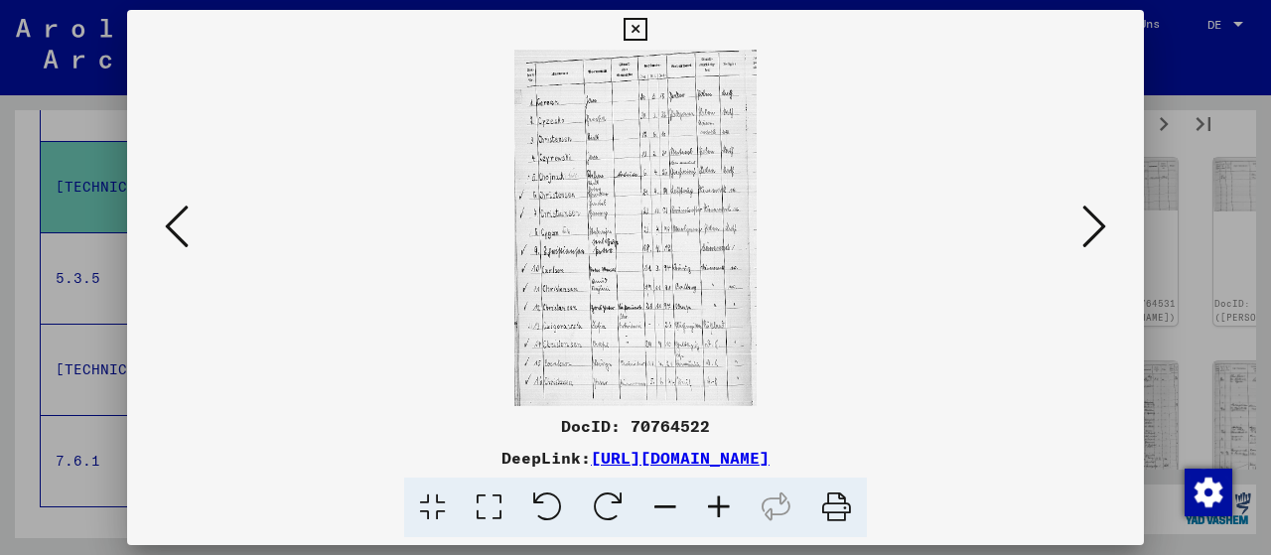
click at [479, 501] on icon at bounding box center [489, 508] width 57 height 61
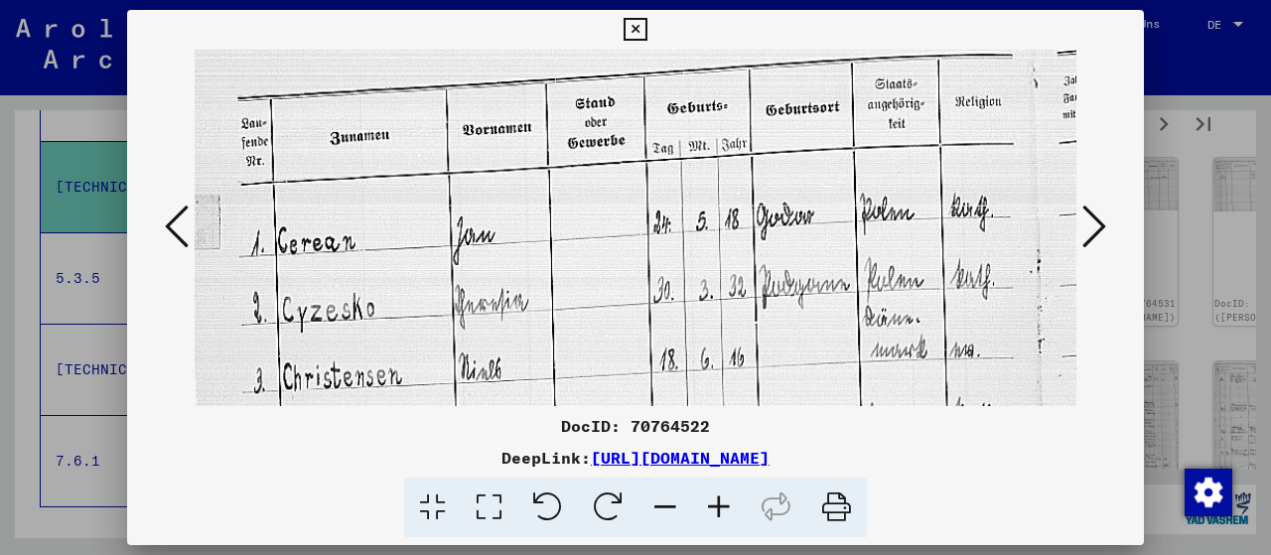
click at [646, 29] on icon at bounding box center [635, 30] width 23 height 24
